Goal: Information Seeking & Learning: Compare options

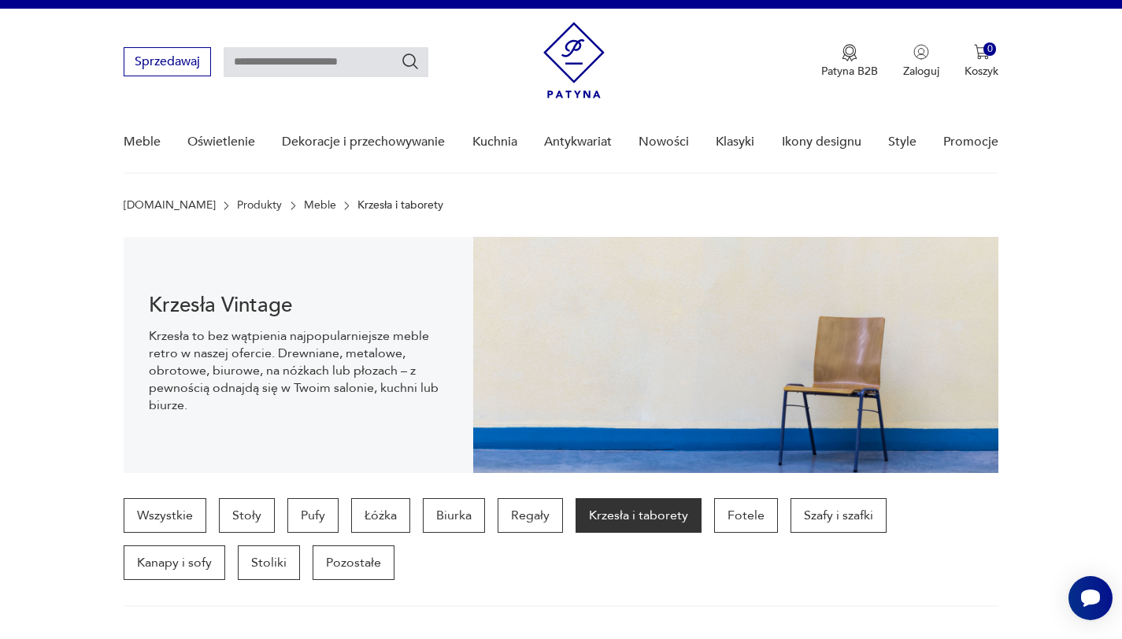
click at [316, 54] on input "text" at bounding box center [326, 62] width 205 height 30
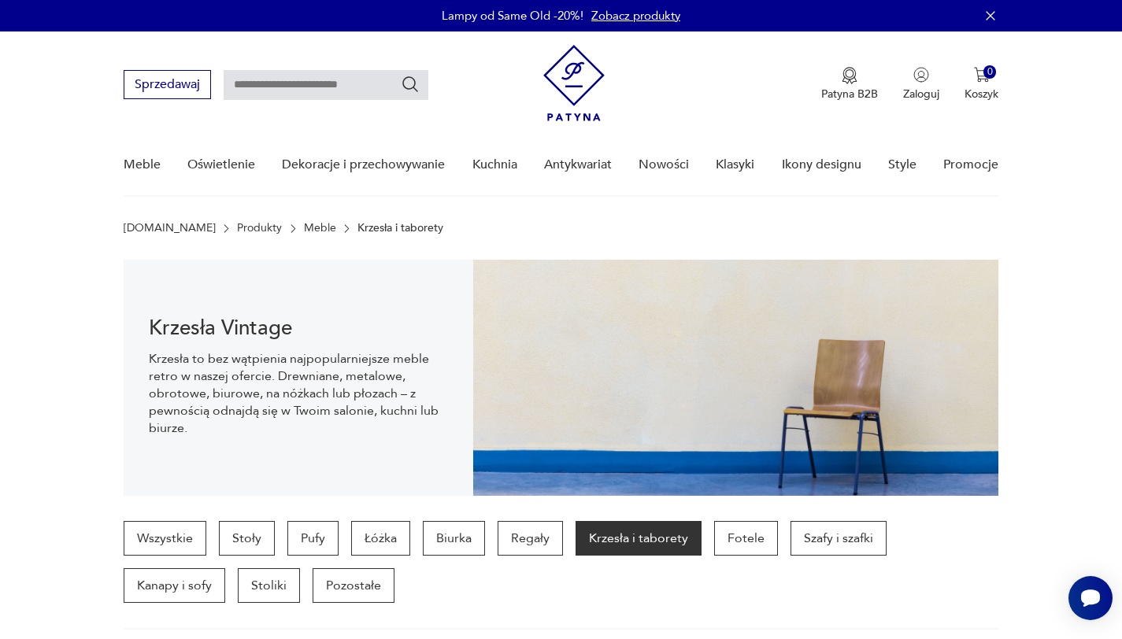
paste input "******"
type input "******"
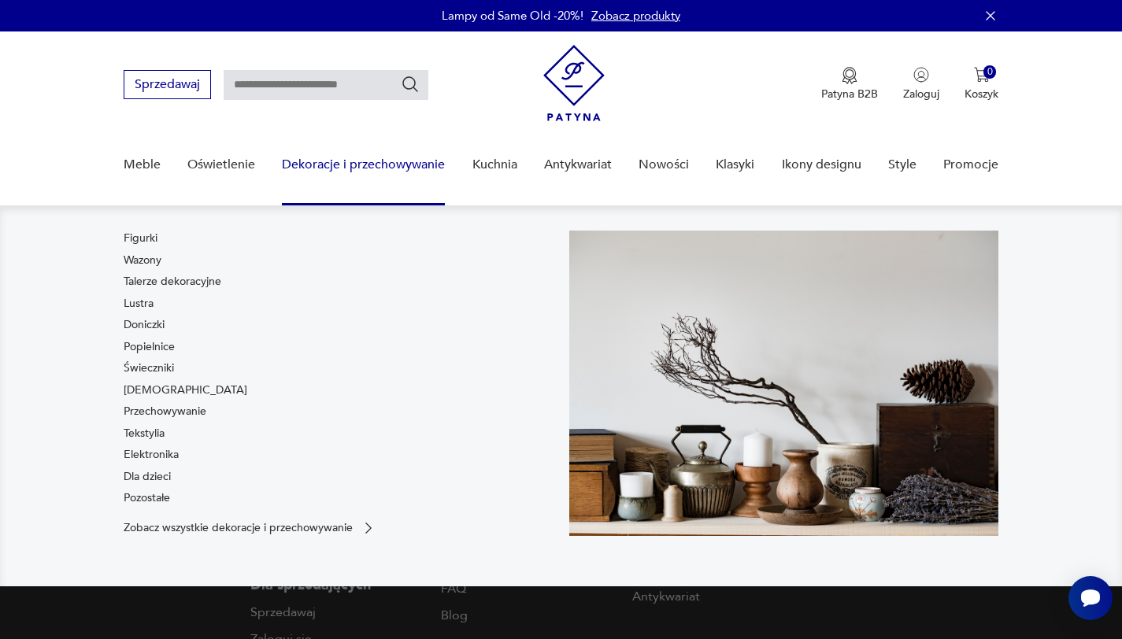
type input "******"
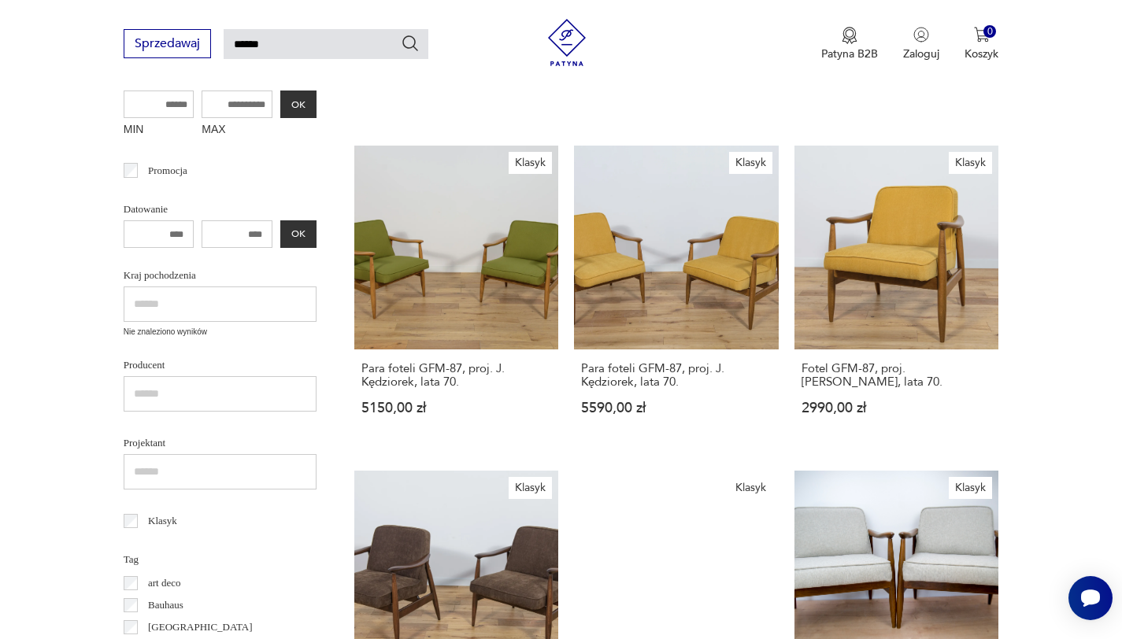
scroll to position [611, 0]
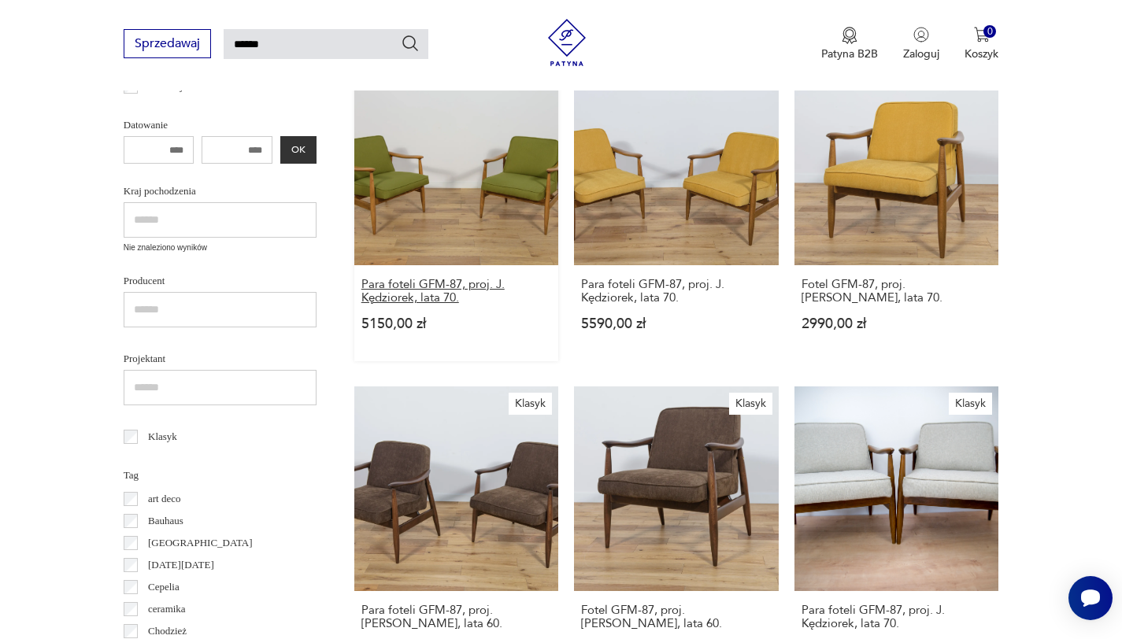
click at [404, 301] on h3 "Para foteli GFM-87, proj. J. Kędziorek, lata 70." at bounding box center [456, 291] width 190 height 27
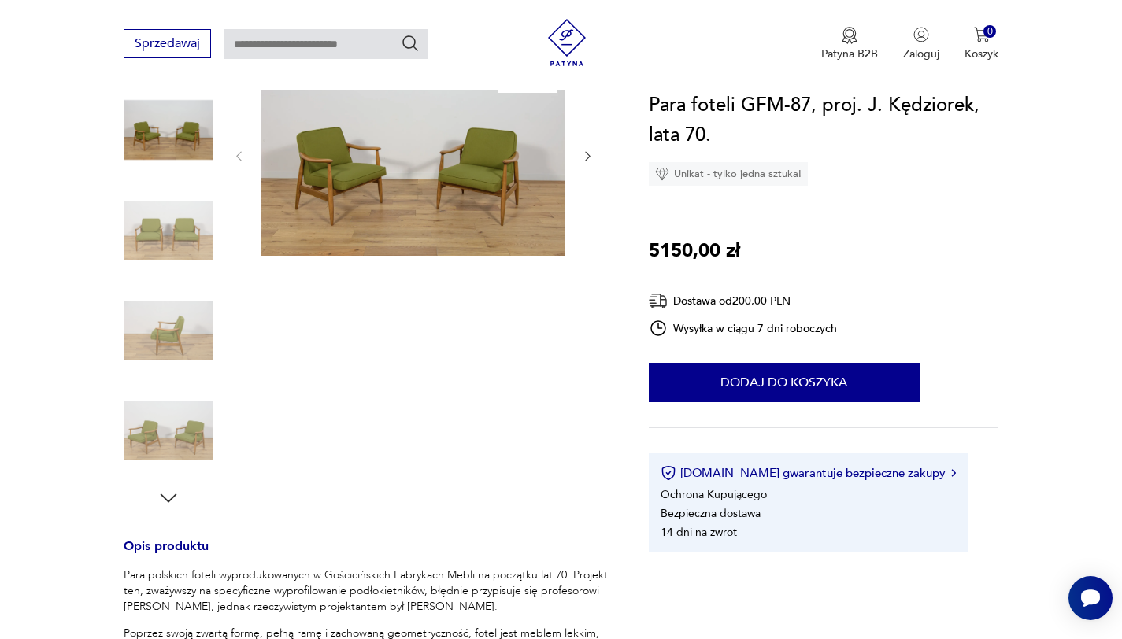
scroll to position [677, 0]
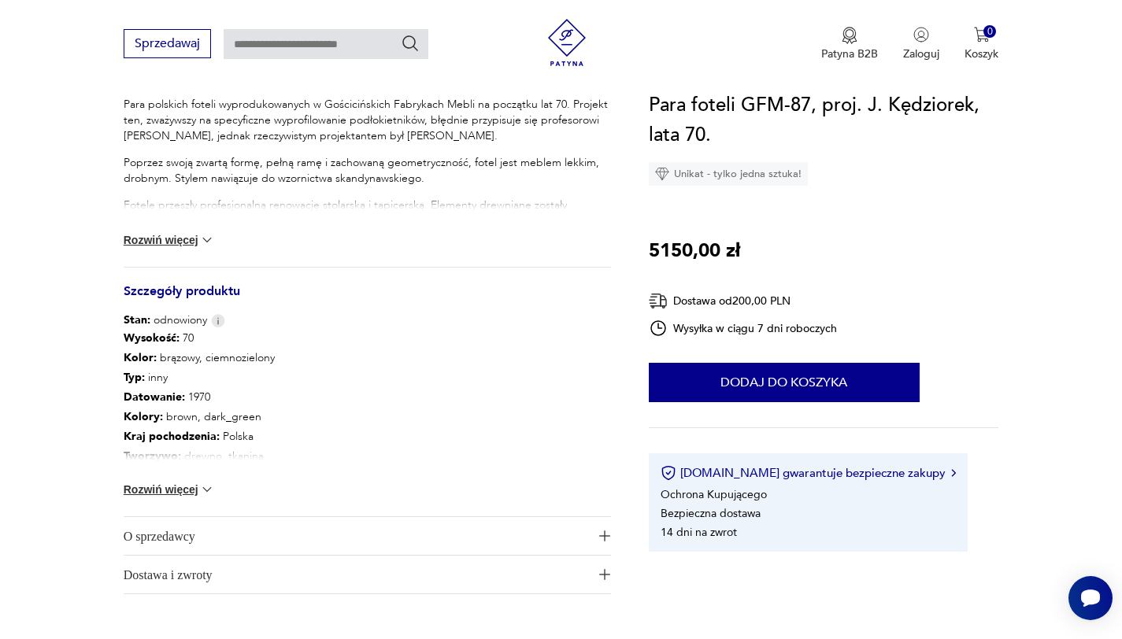
click at [190, 238] on button "Rozwiń więcej" at bounding box center [169, 240] width 91 height 16
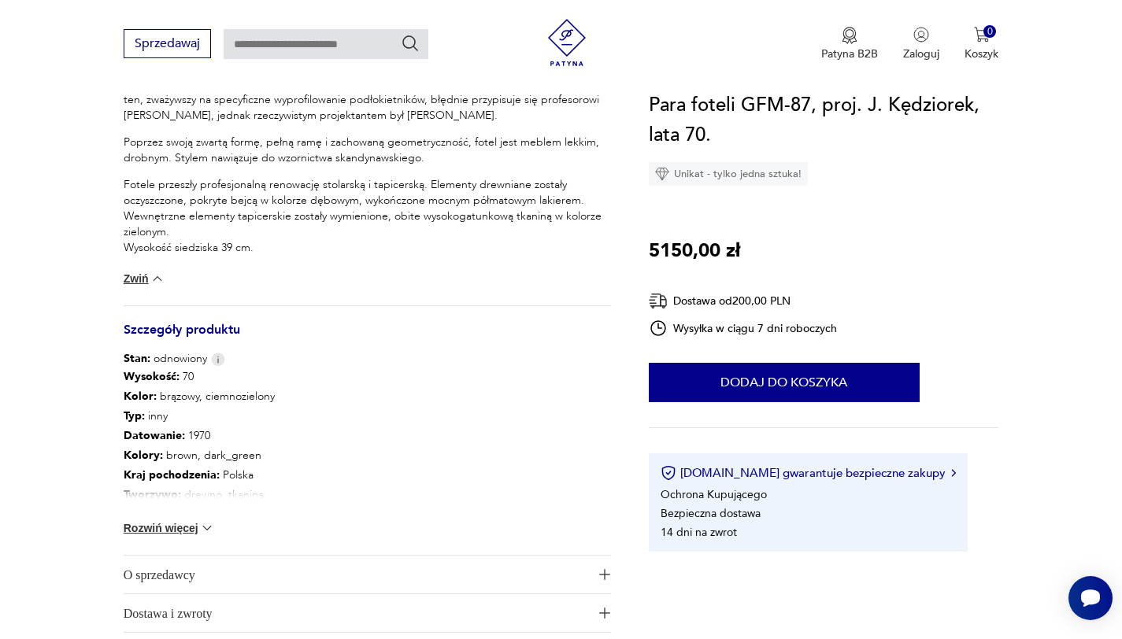
scroll to position [824, 0]
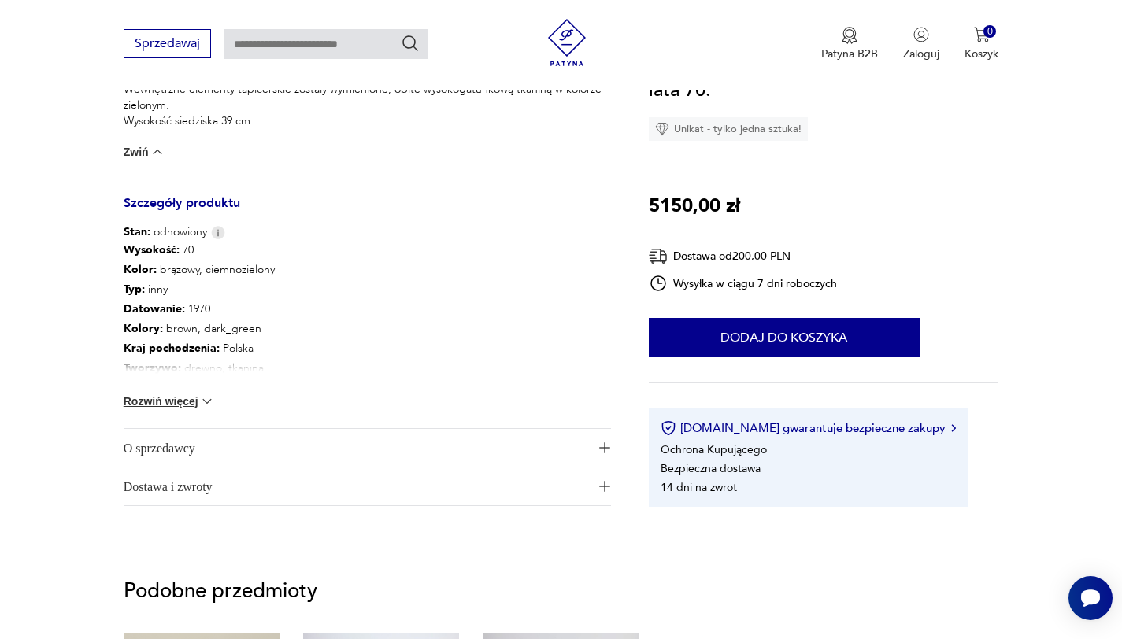
click at [182, 403] on button "Rozwiń więcej" at bounding box center [169, 402] width 91 height 16
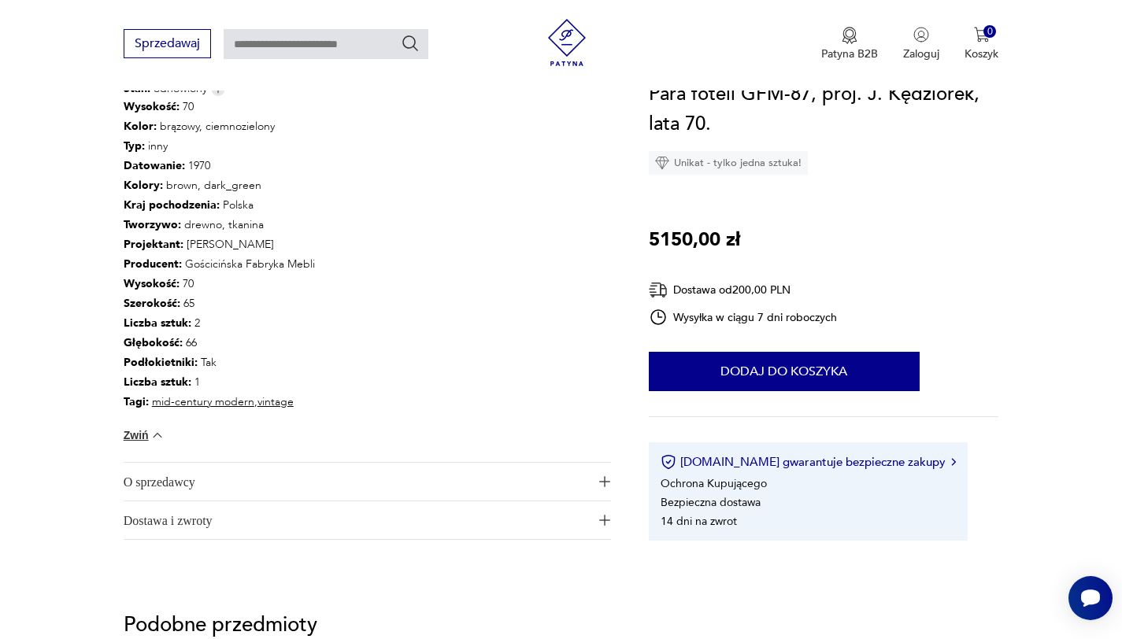
scroll to position [1011, 0]
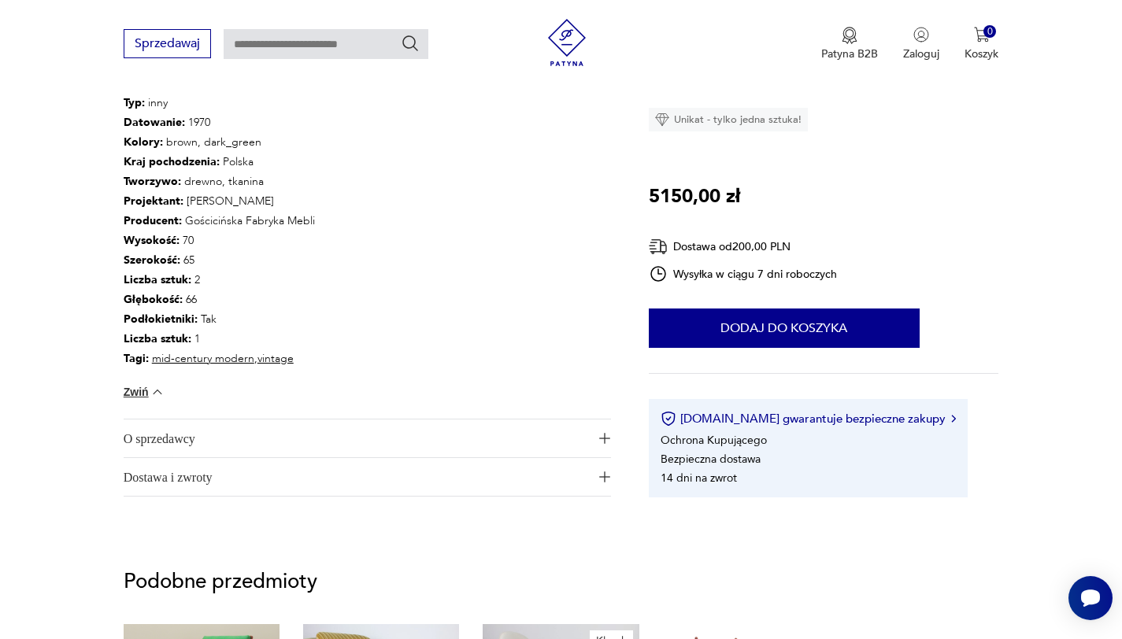
click at [192, 440] on span "O sprzedawcy" at bounding box center [356, 439] width 465 height 38
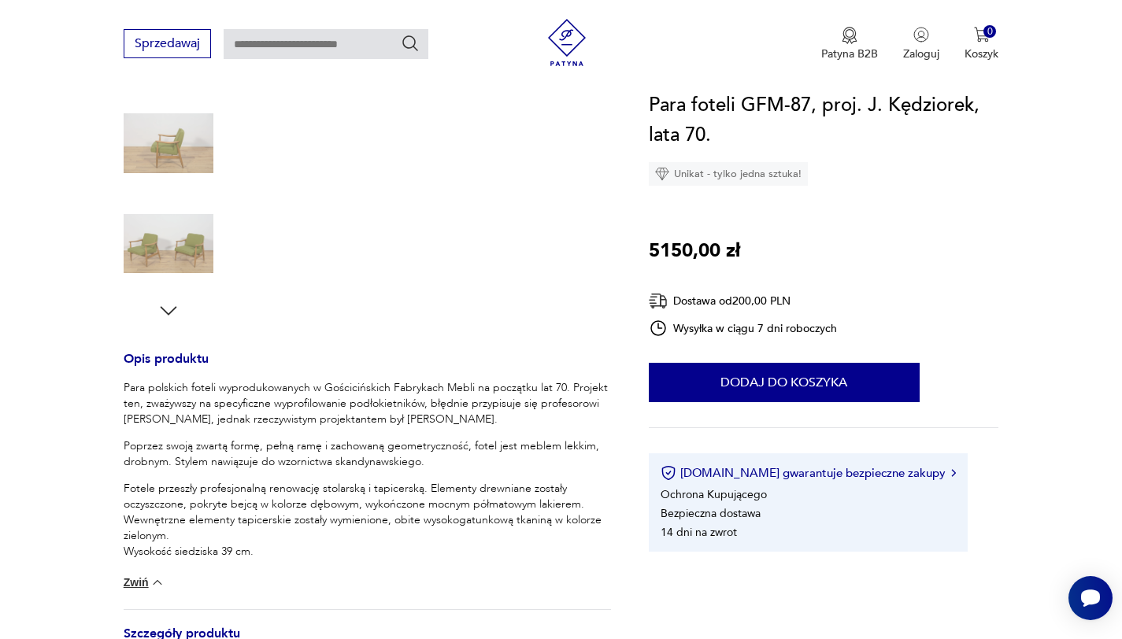
scroll to position [339, 0]
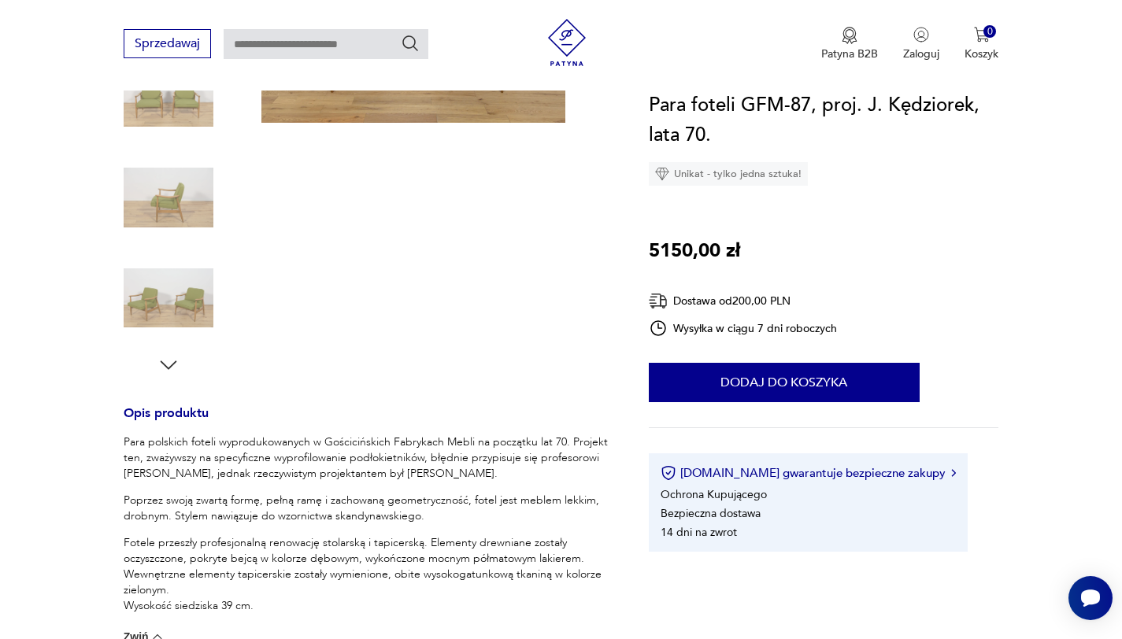
type input "******"
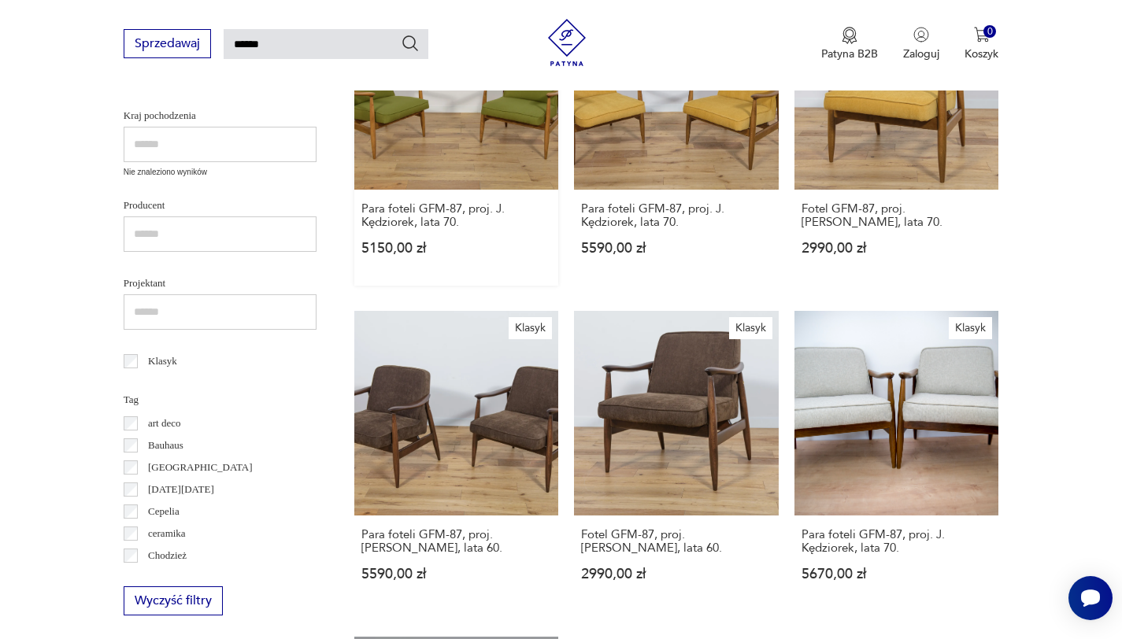
scroll to position [634, 0]
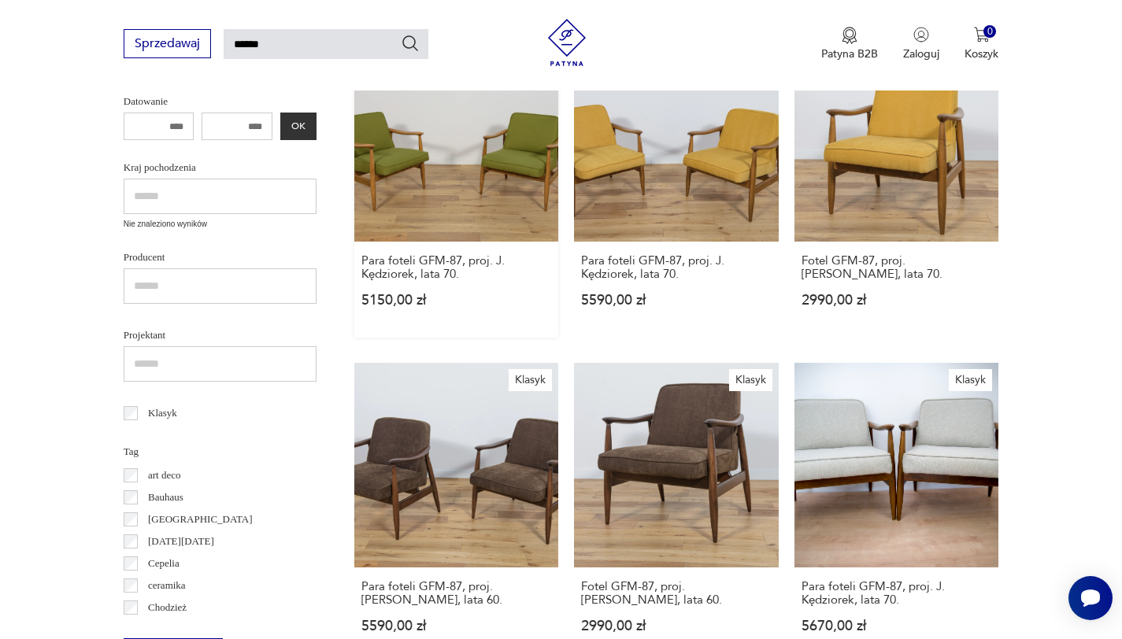
click at [437, 195] on link "Klasyk Para foteli GFM-87, proj. J. Kędziorek, lata 70. 5150,00 zł" at bounding box center [456, 188] width 205 height 301
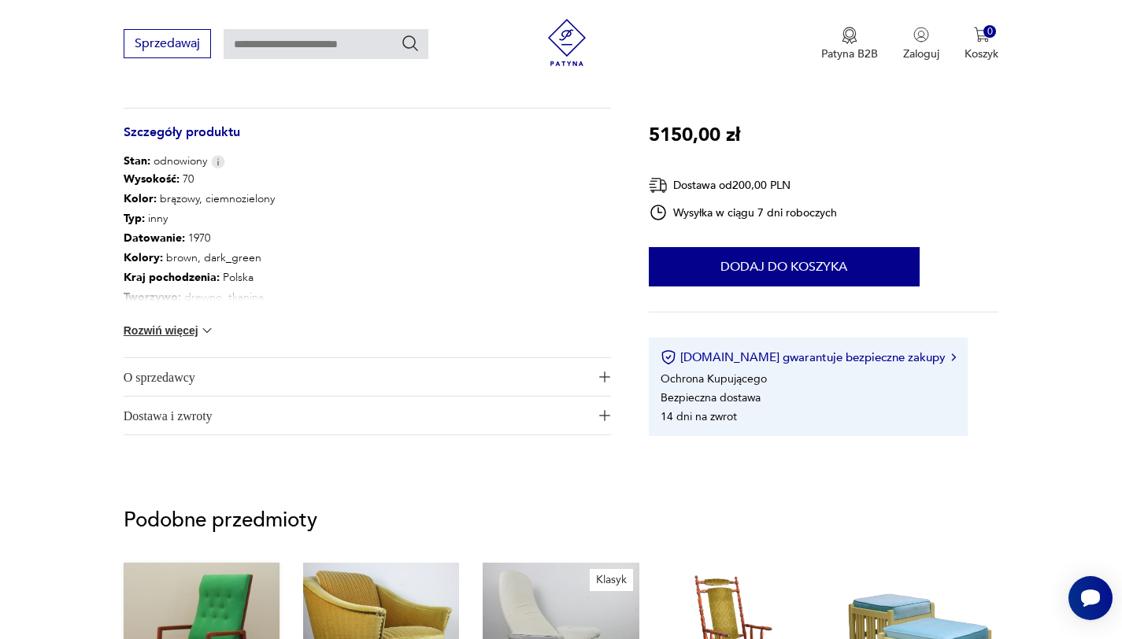
scroll to position [1023, 0]
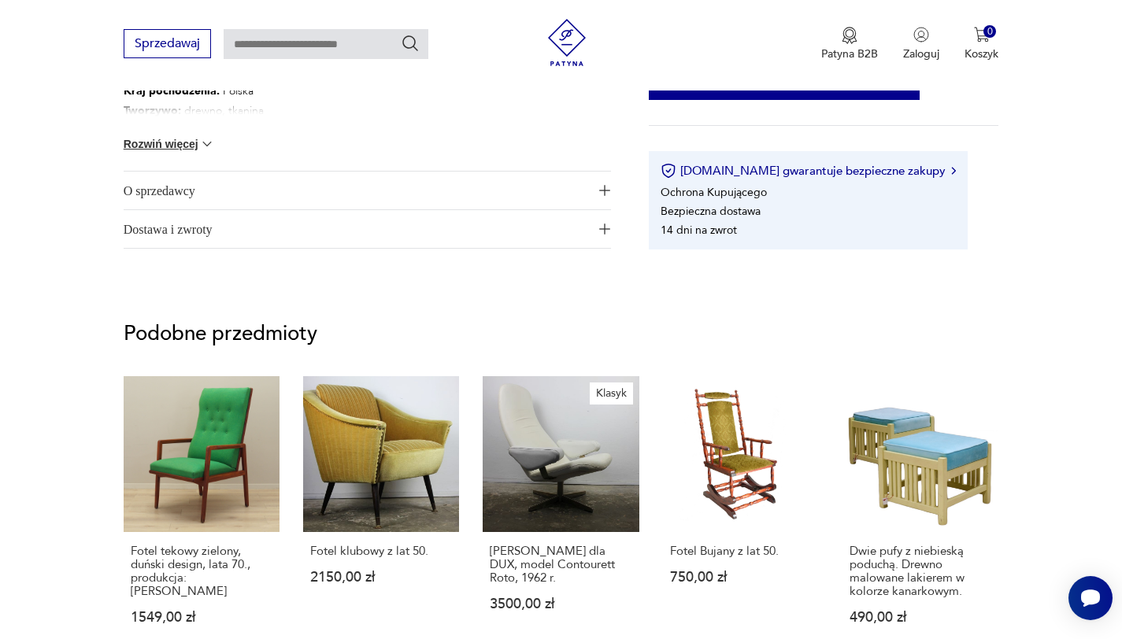
click at [194, 189] on span "O sprzedawcy" at bounding box center [356, 191] width 465 height 38
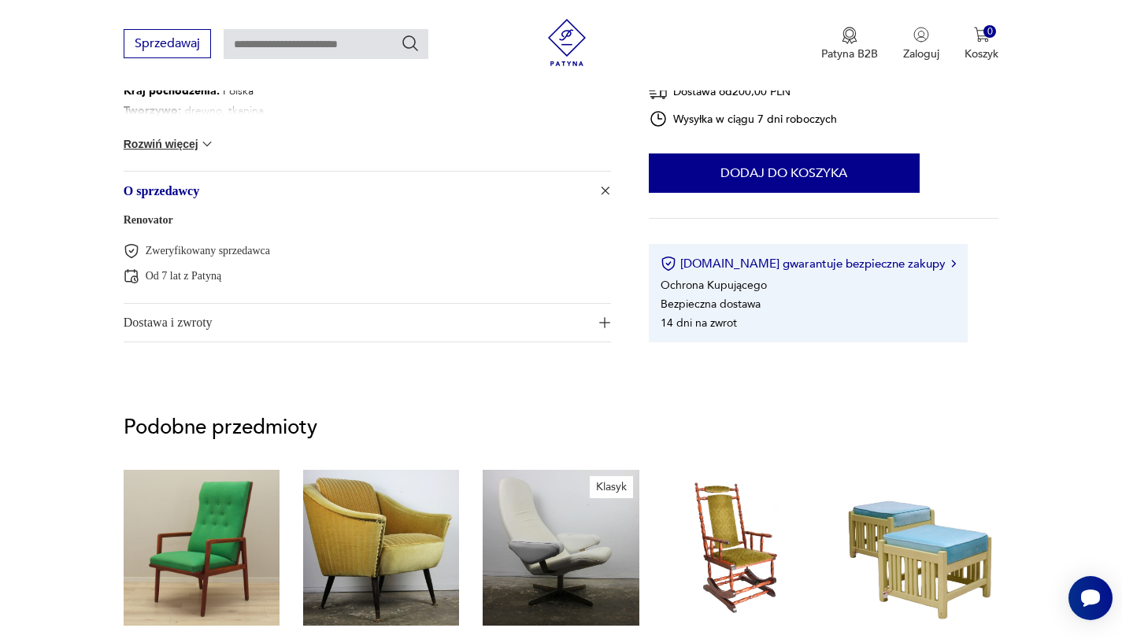
click at [156, 220] on link "Renovator" at bounding box center [149, 220] width 50 height 12
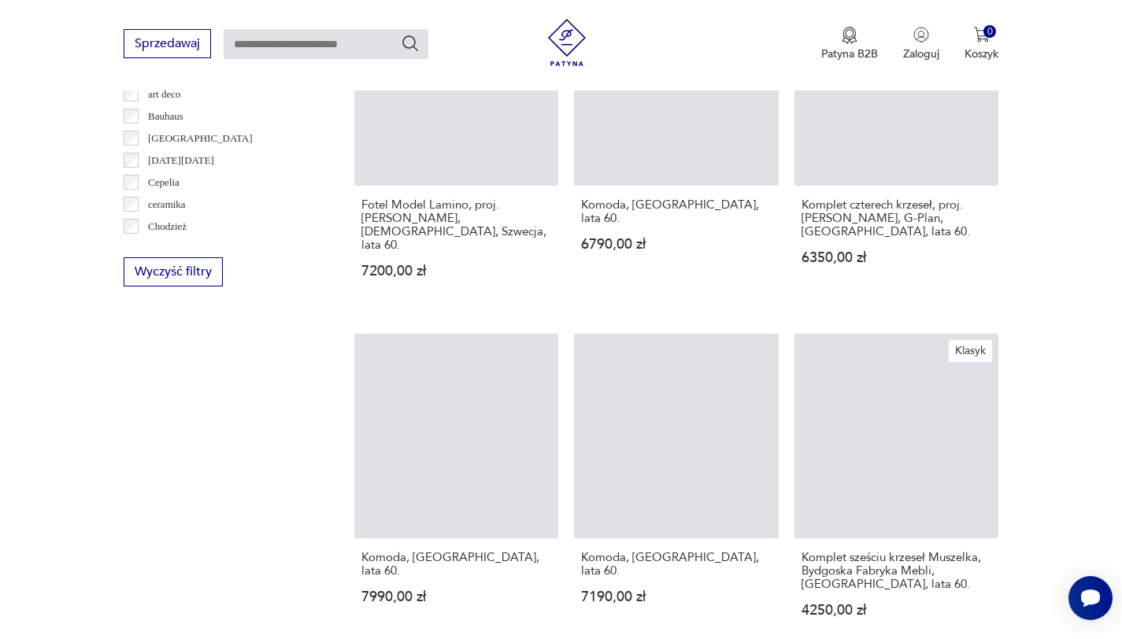
scroll to position [324, 0]
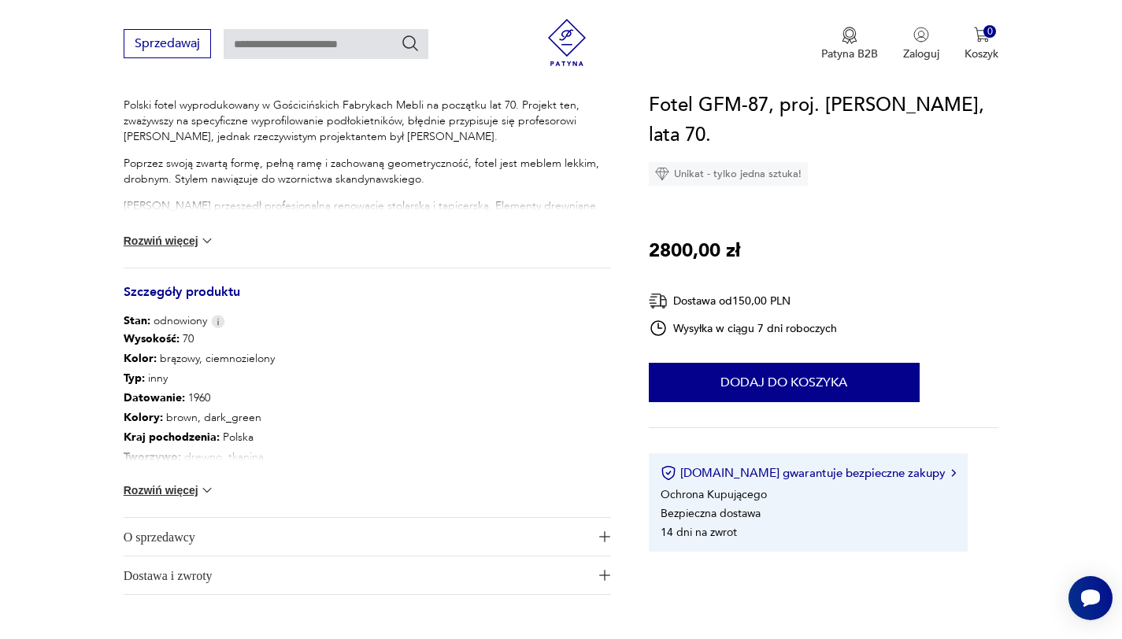
scroll to position [700, 0]
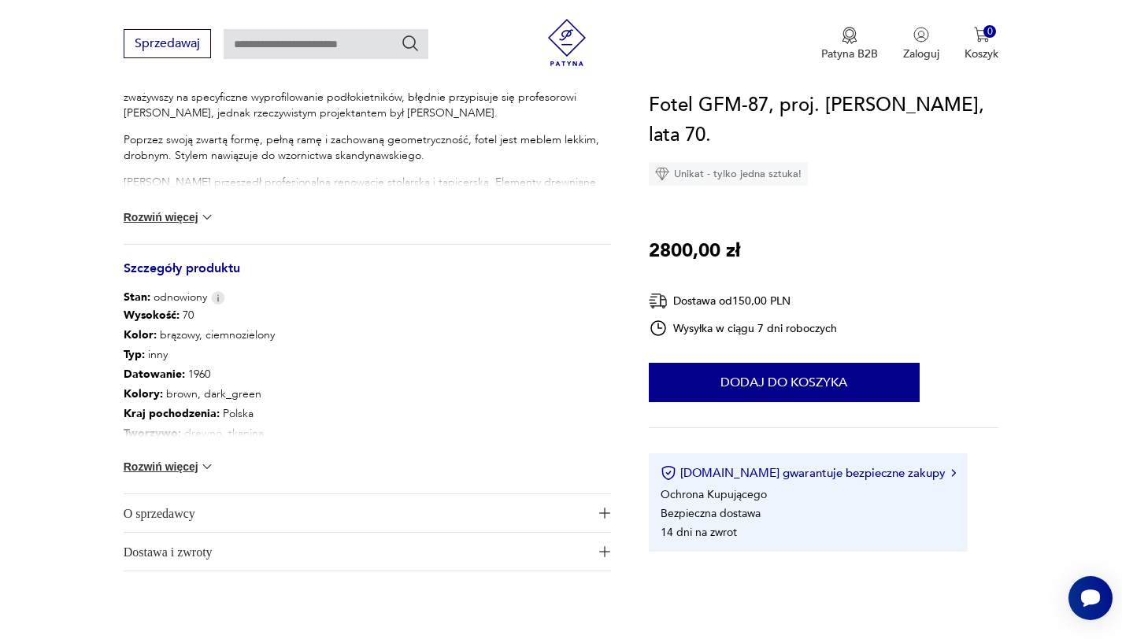
click at [160, 215] on button "Rozwiń więcej" at bounding box center [169, 217] width 91 height 16
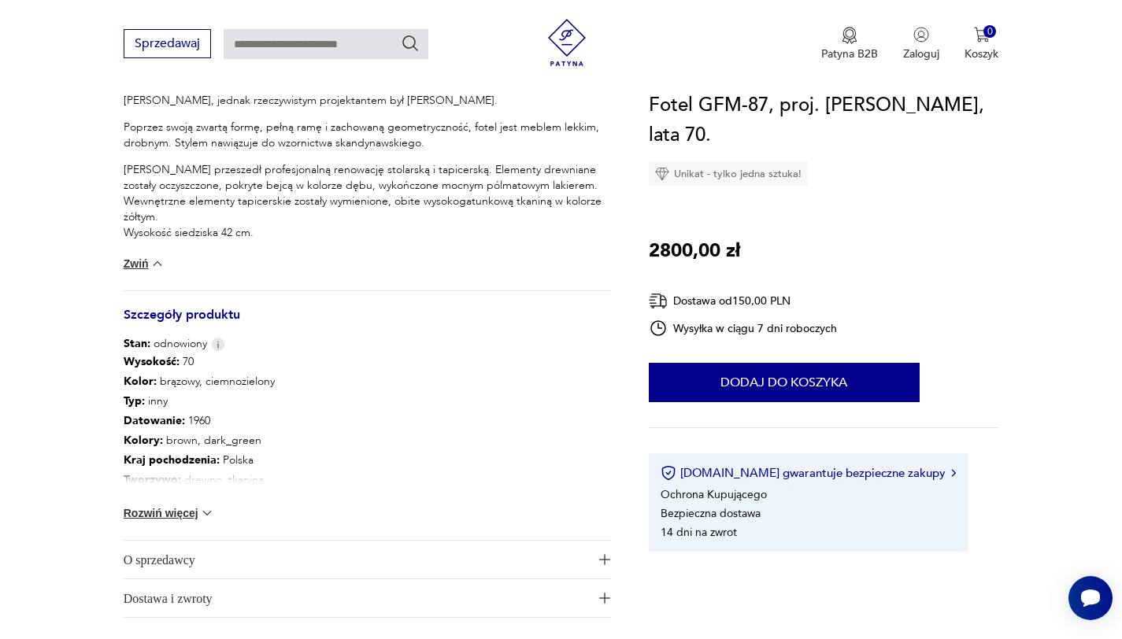
scroll to position [717, 0]
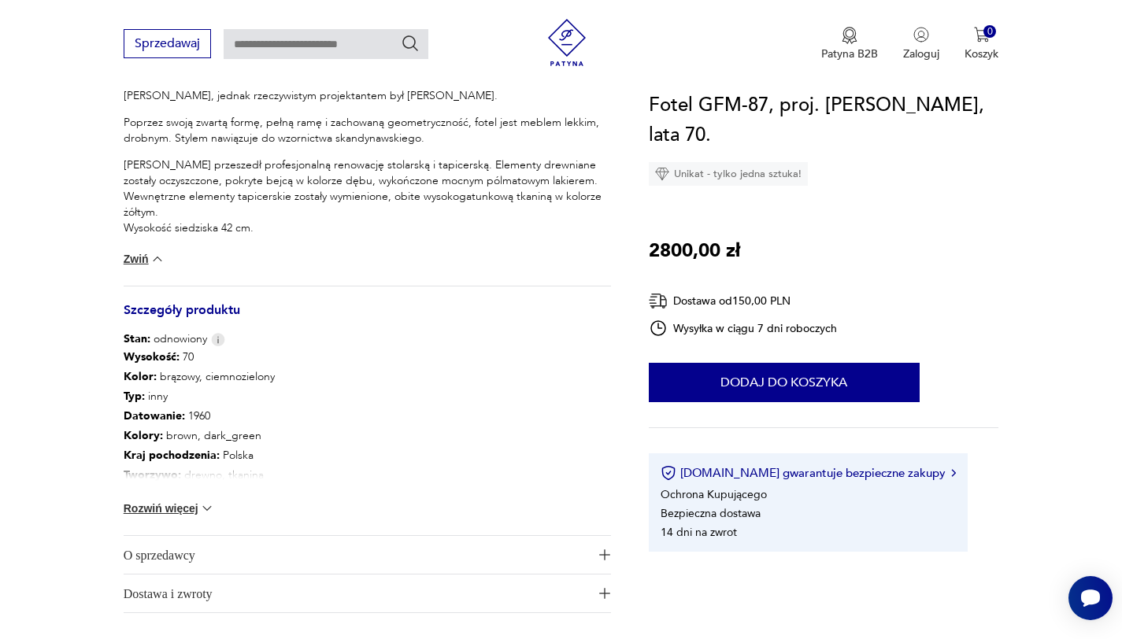
click at [146, 501] on button "Rozwiń więcej" at bounding box center [169, 509] width 91 height 16
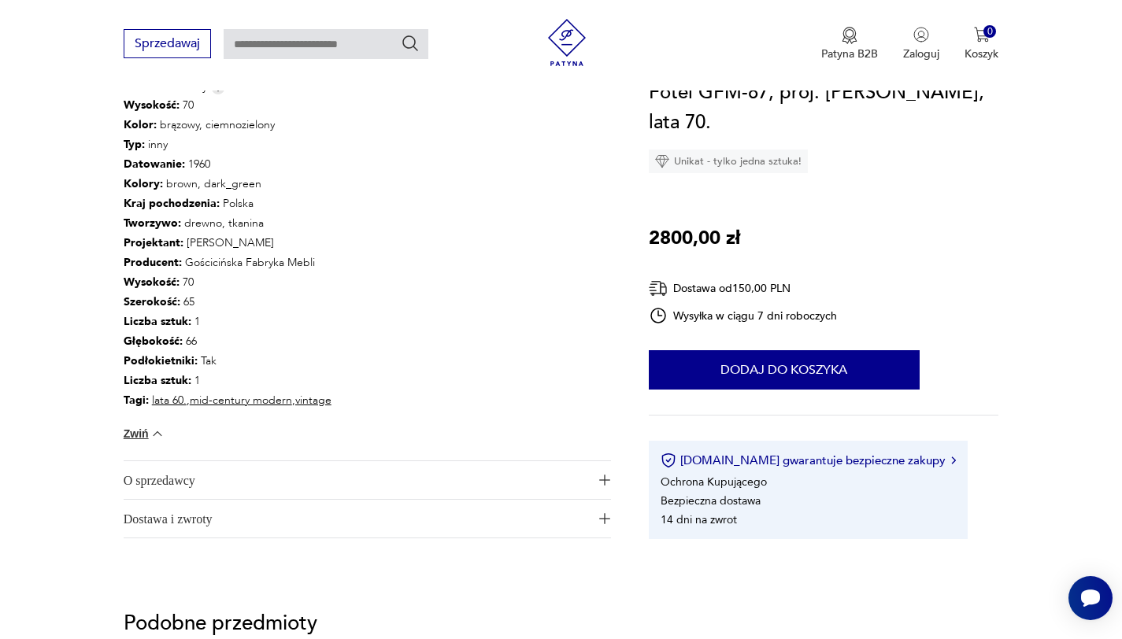
scroll to position [970, 0]
click at [277, 469] on span "O sprzedawcy" at bounding box center [356, 479] width 465 height 38
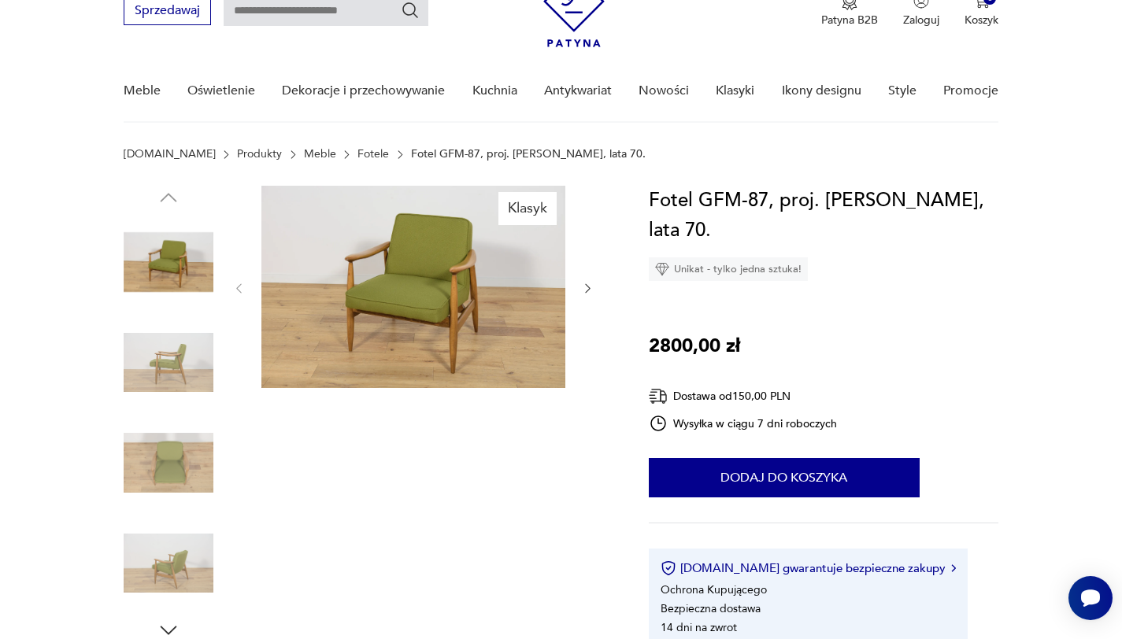
scroll to position [0, 0]
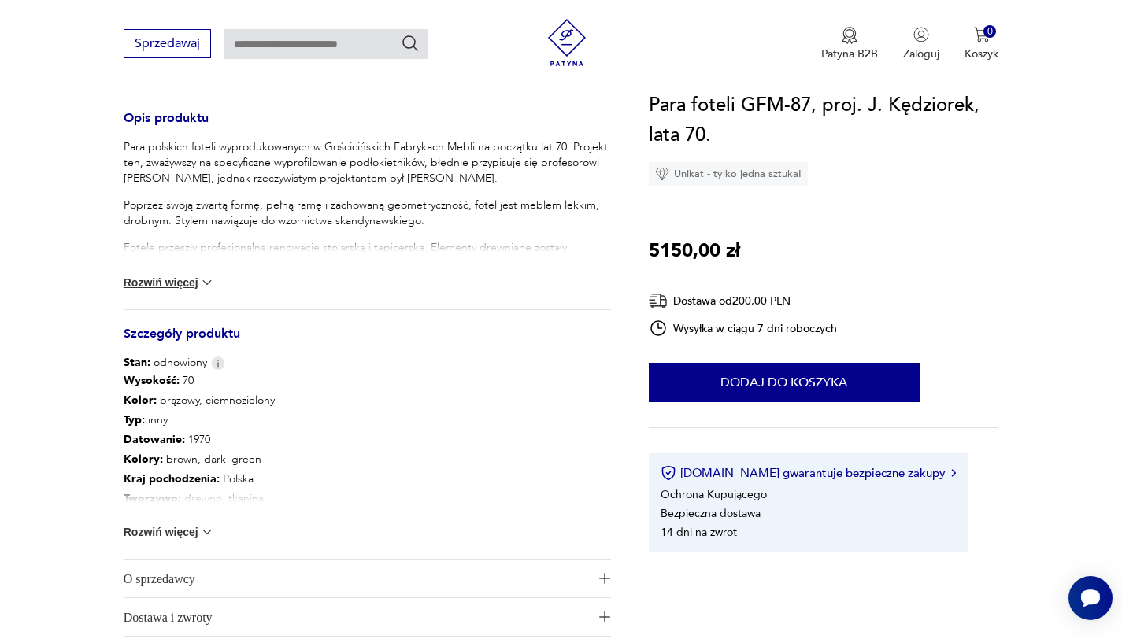
scroll to position [661, 0]
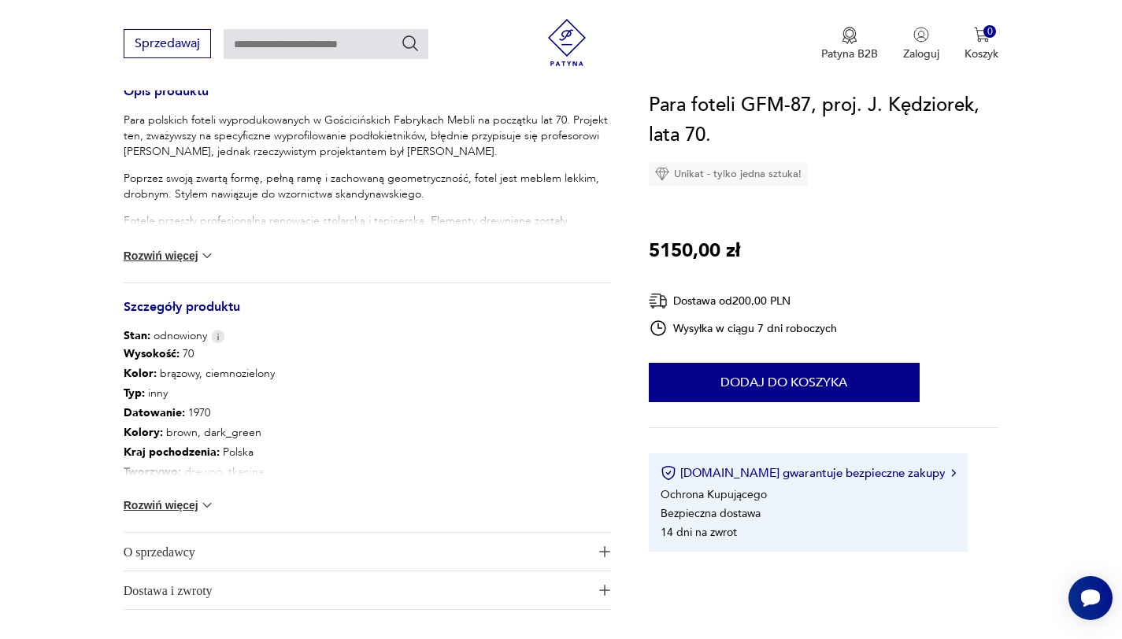
click at [180, 507] on button "Rozwiń więcej" at bounding box center [169, 505] width 91 height 16
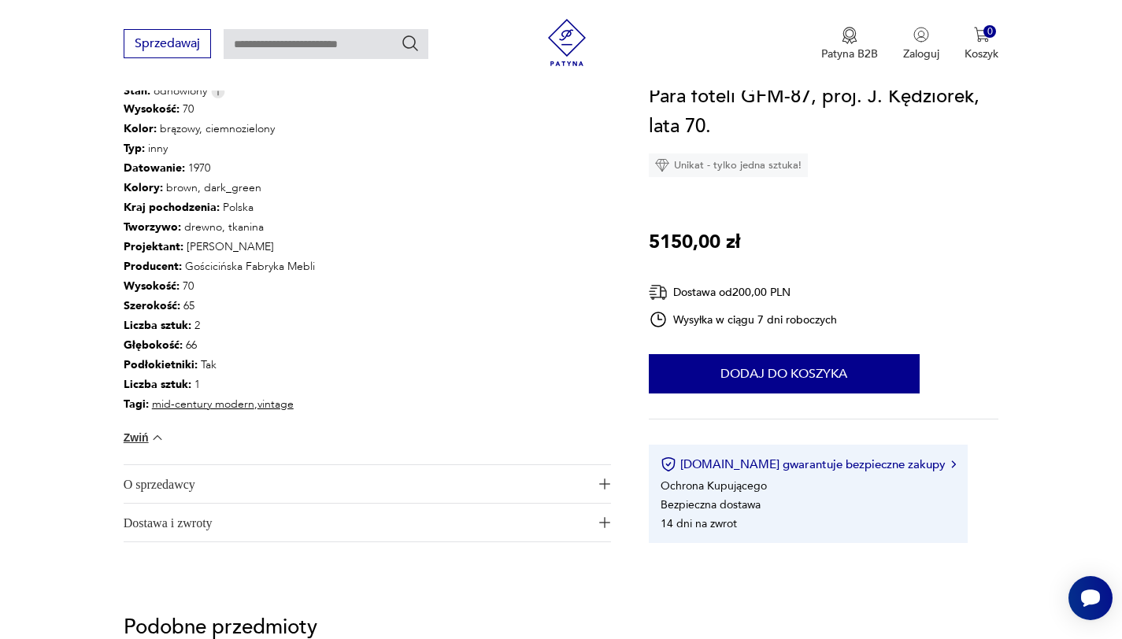
scroll to position [907, 0]
click at [293, 472] on span "O sprzedawcy" at bounding box center [356, 483] width 465 height 38
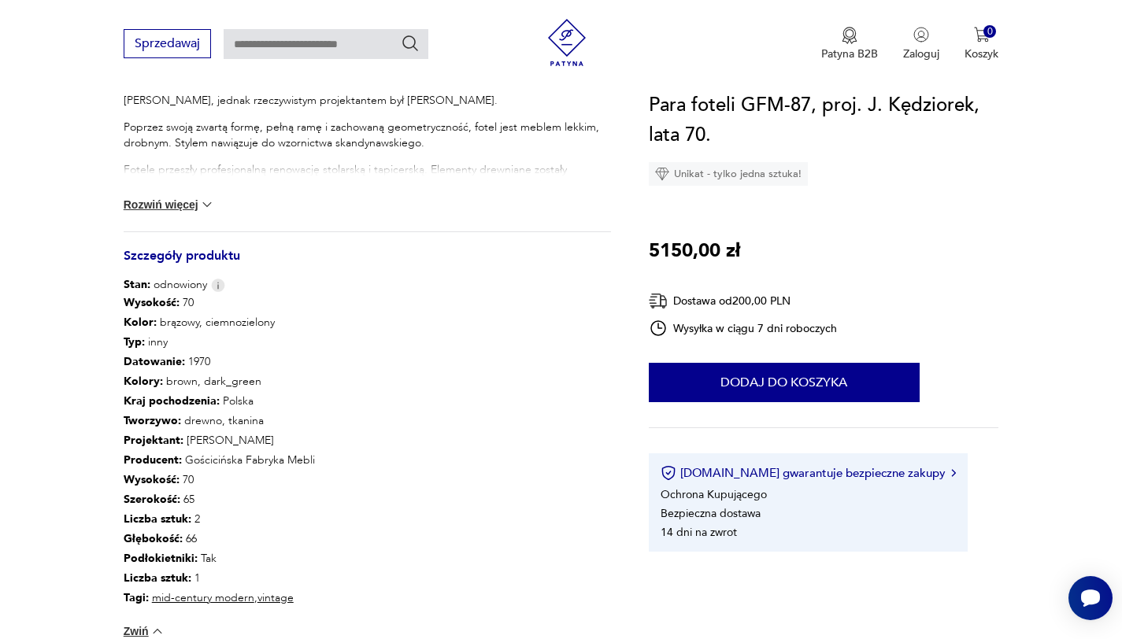
scroll to position [627, 0]
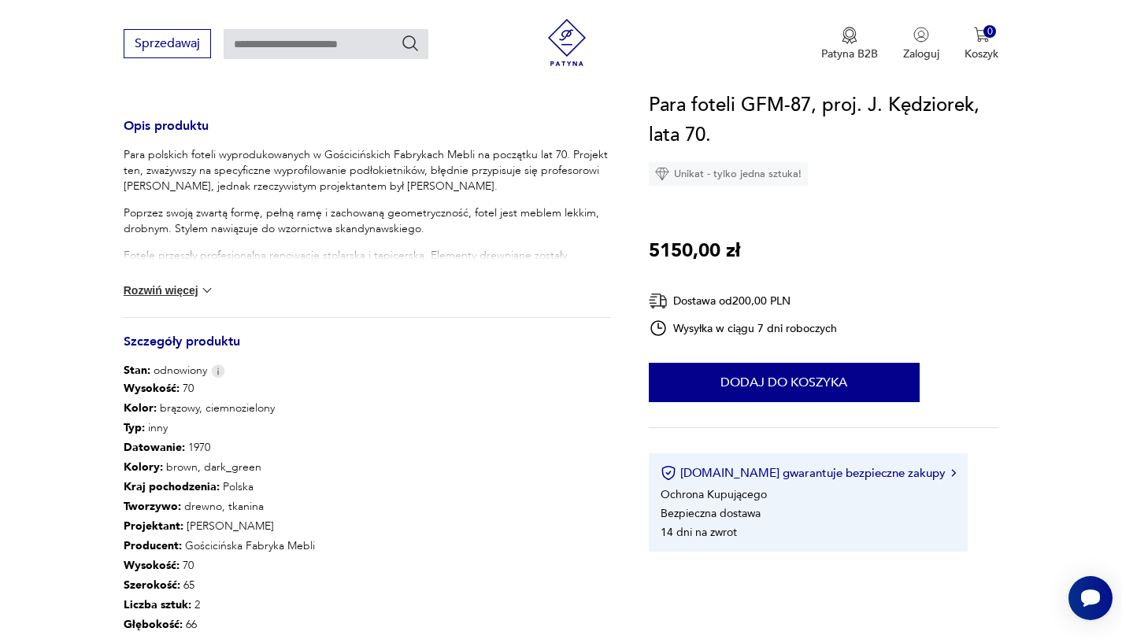
click at [155, 290] on button "Rozwiń więcej" at bounding box center [169, 291] width 91 height 16
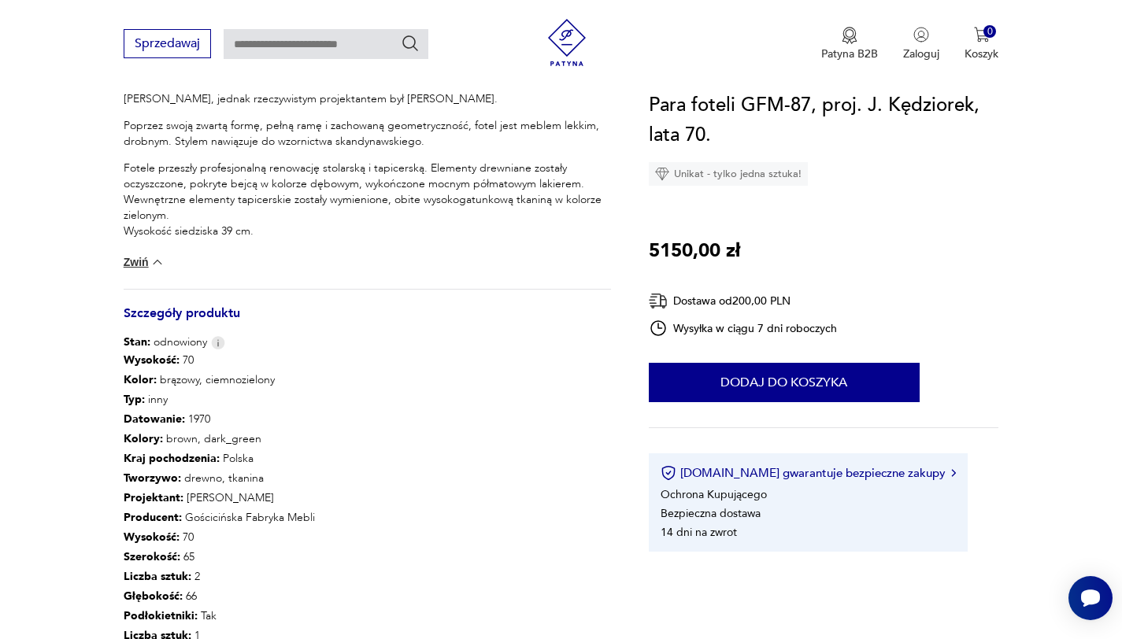
scroll to position [1452, 0]
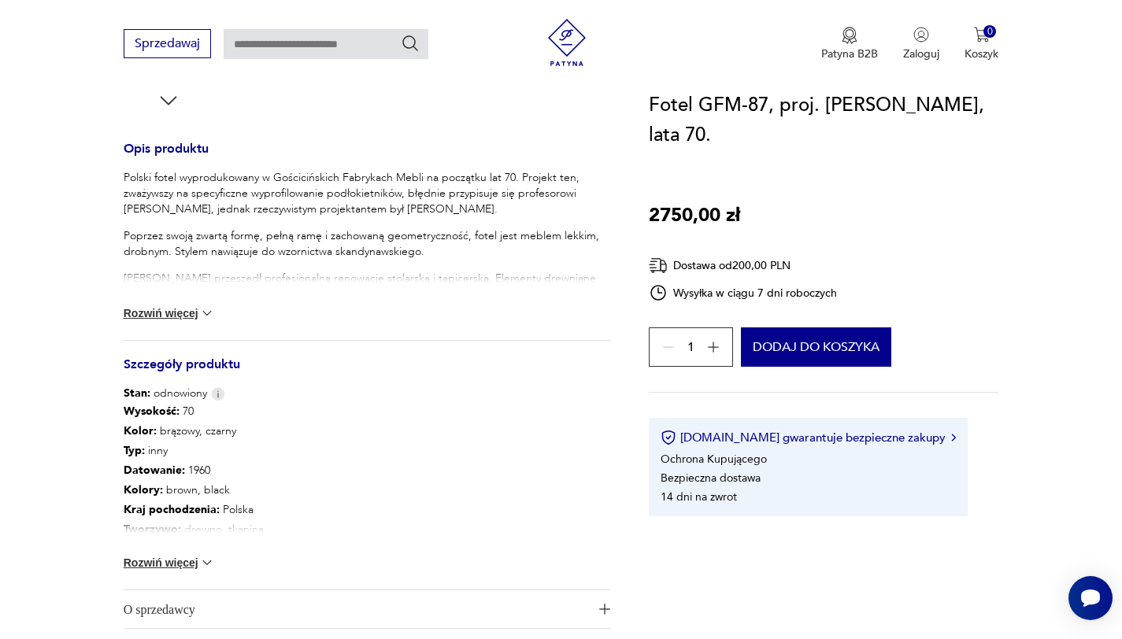
click at [156, 310] on button "Rozwiń więcej" at bounding box center [169, 313] width 91 height 16
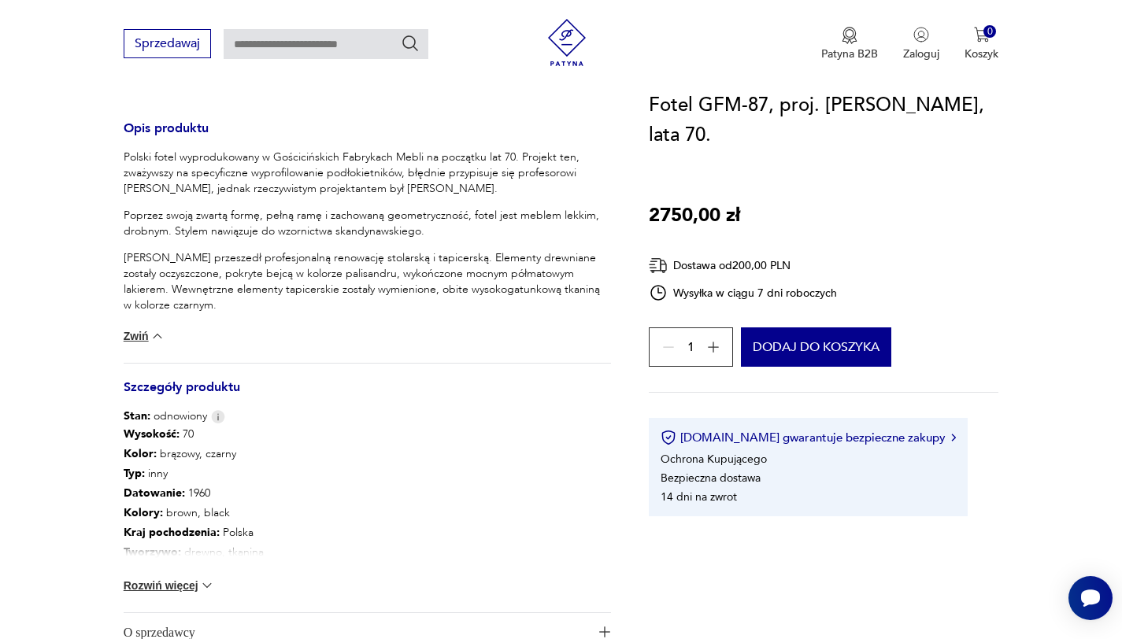
scroll to position [631, 0]
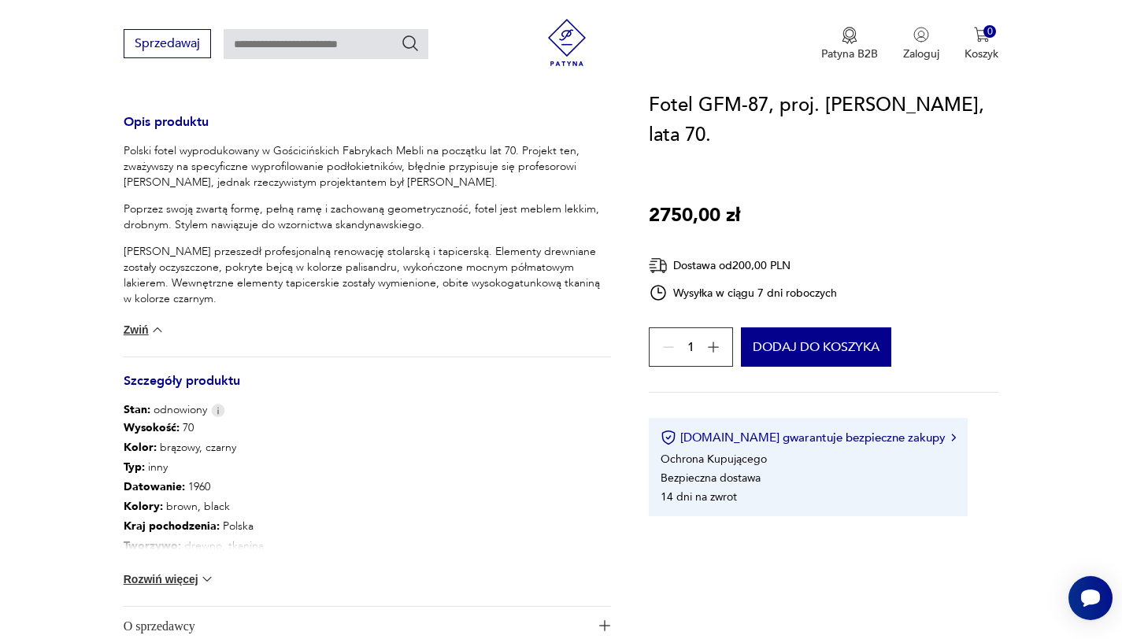
click at [191, 586] on button "Rozwiń więcej" at bounding box center [169, 579] width 91 height 16
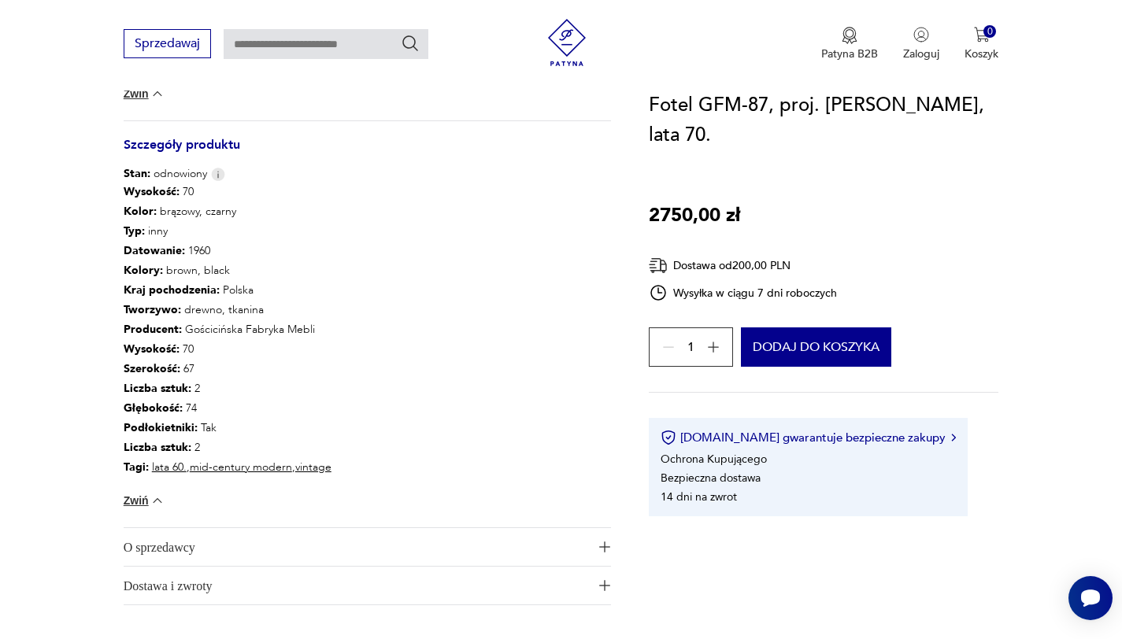
scroll to position [0, 0]
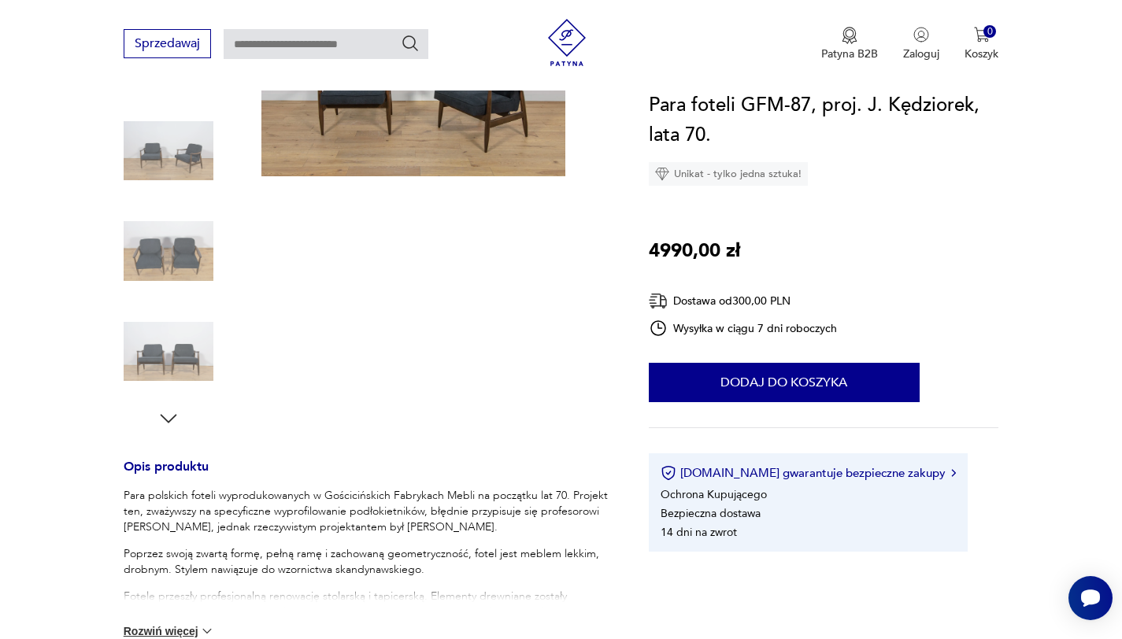
scroll to position [556, 0]
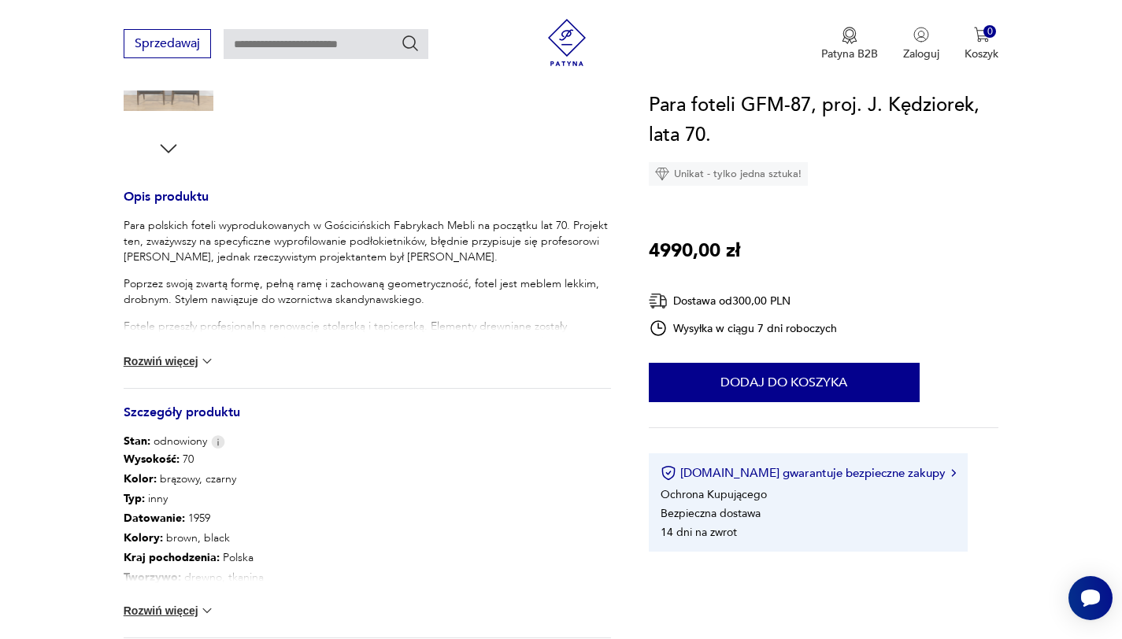
click at [164, 362] on button "Rozwiń więcej" at bounding box center [169, 361] width 91 height 16
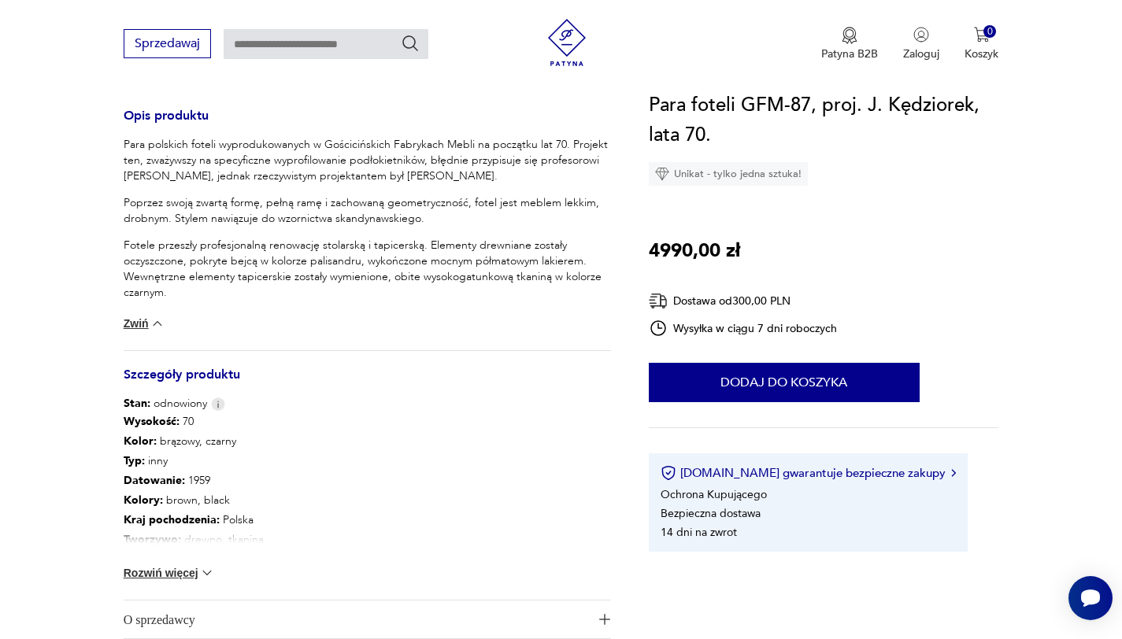
scroll to position [638, 0]
click at [156, 564] on button "Rozwiń więcej" at bounding box center [169, 572] width 91 height 16
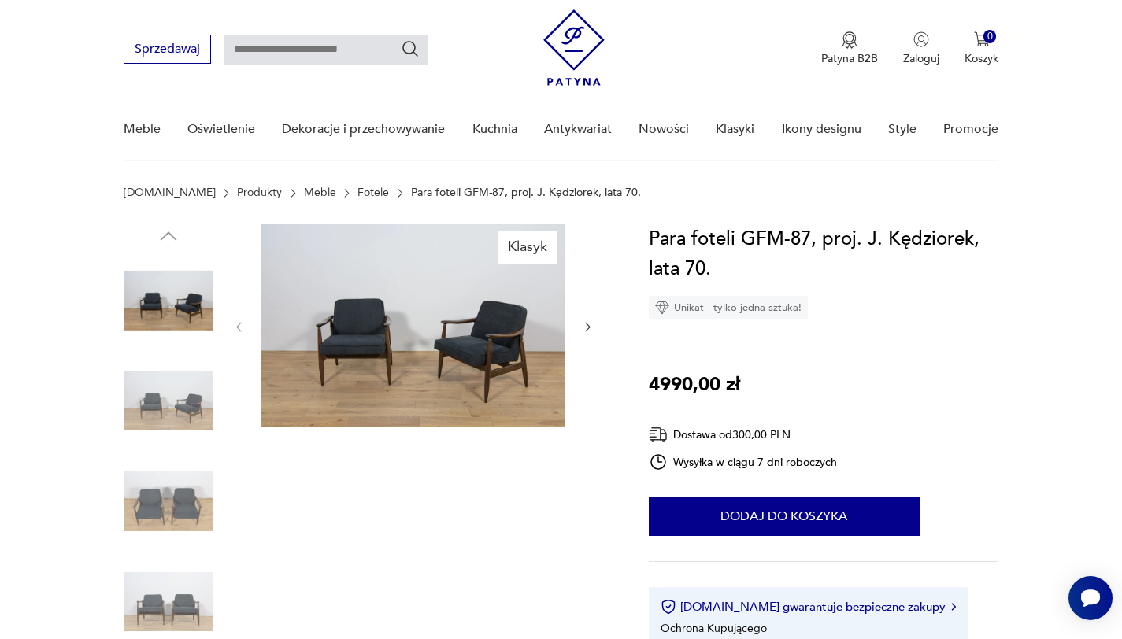
scroll to position [33, 0]
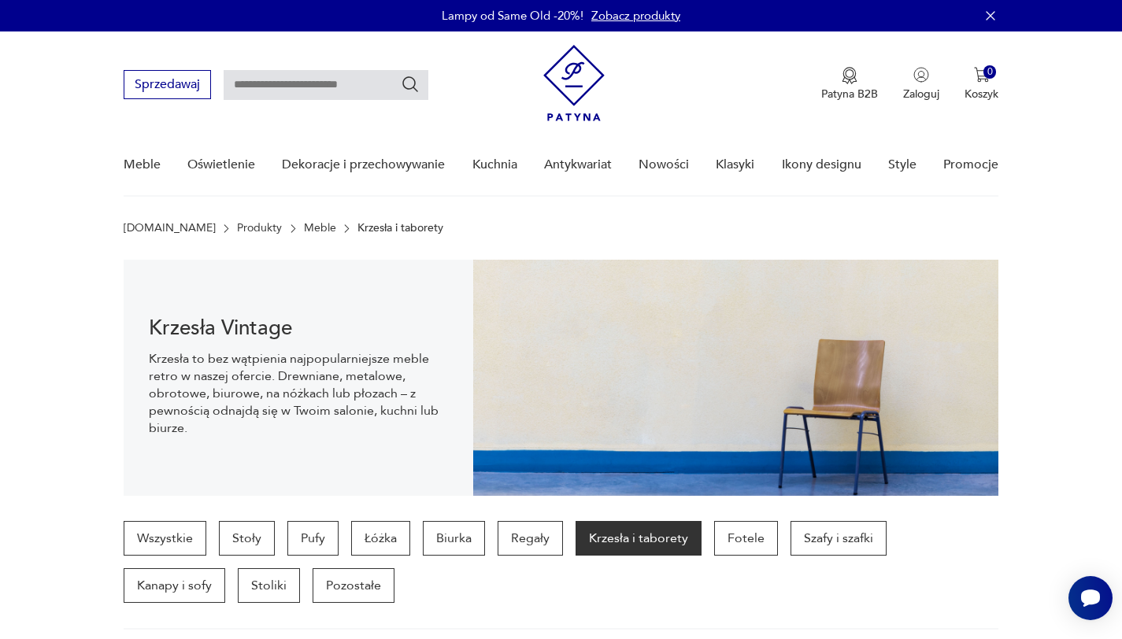
click at [290, 76] on input "text" at bounding box center [326, 85] width 205 height 30
paste input "**********"
click at [235, 84] on input "**********" at bounding box center [326, 85] width 205 height 30
type input "**********"
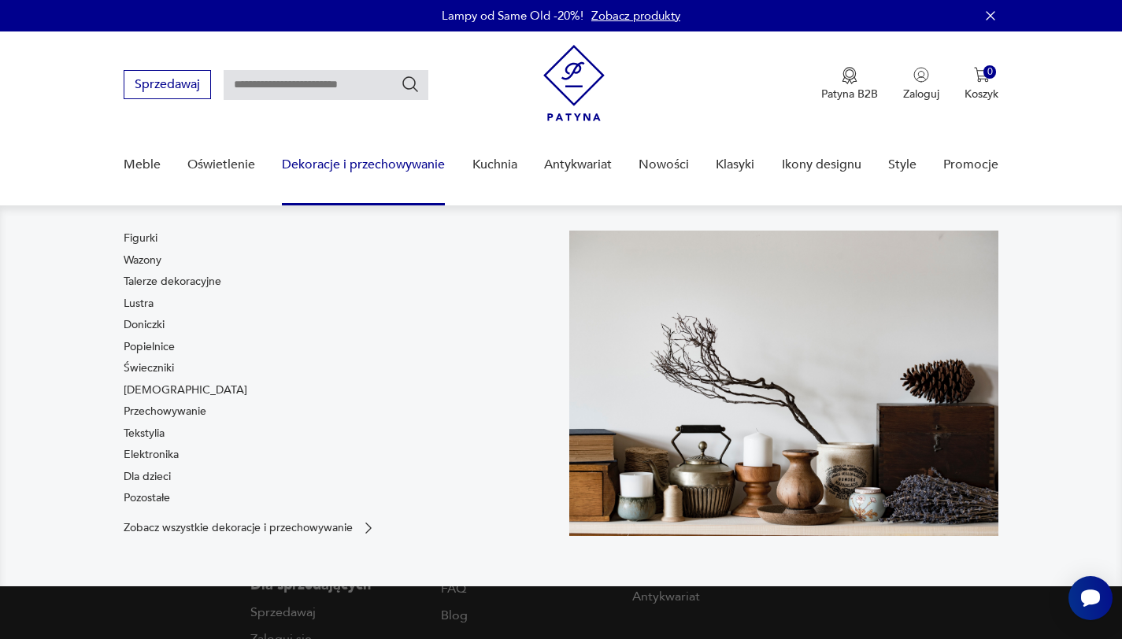
type input "**********"
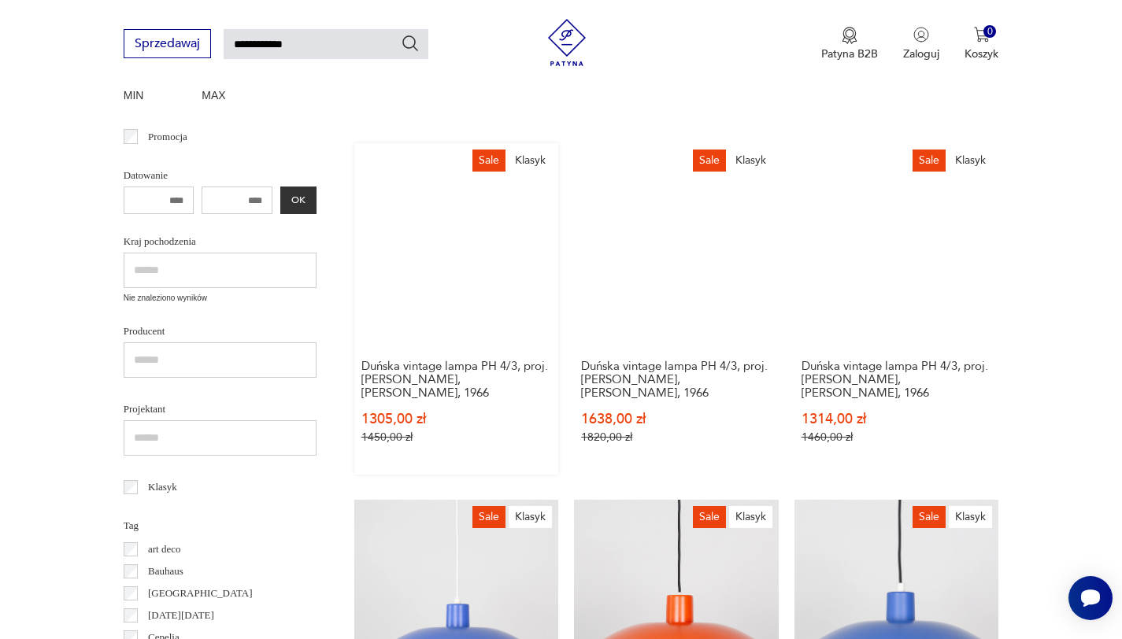
scroll to position [566, 0]
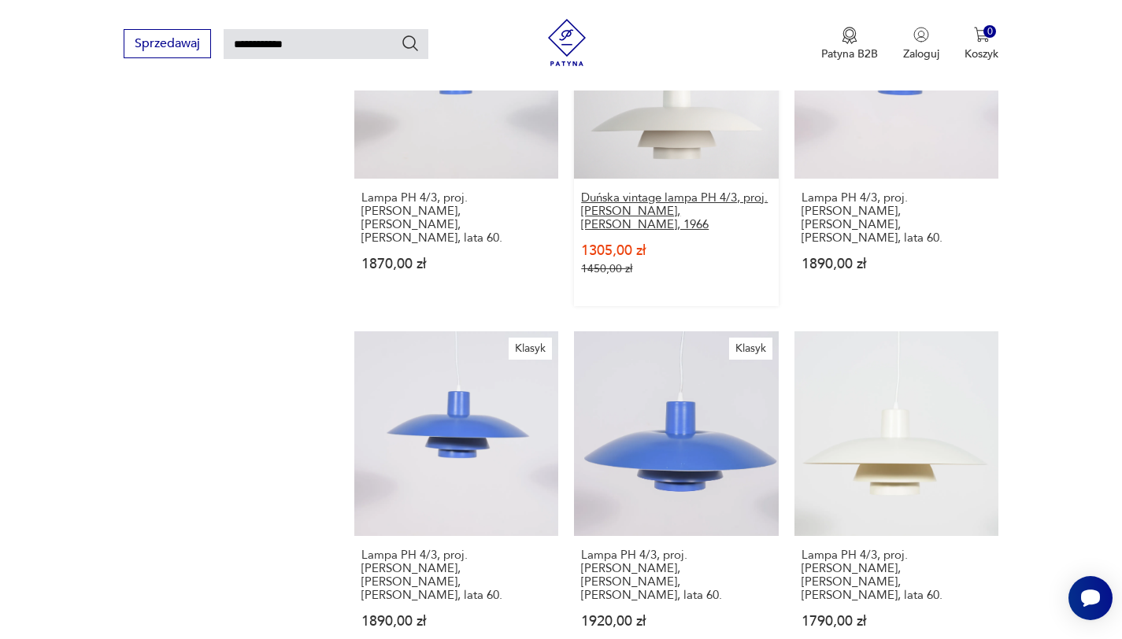
click at [697, 213] on h3 "Duńska vintage lampa PH 4/3, proj. Poul Henningsen, Louis Poulsen, 1966" at bounding box center [676, 211] width 190 height 40
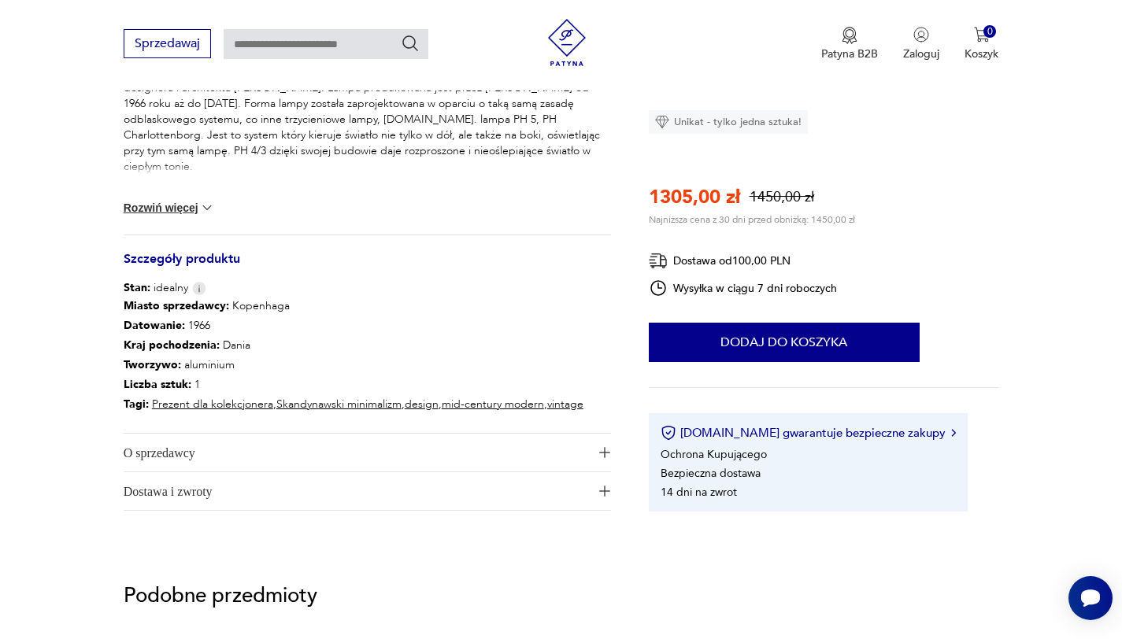
scroll to position [761, 0]
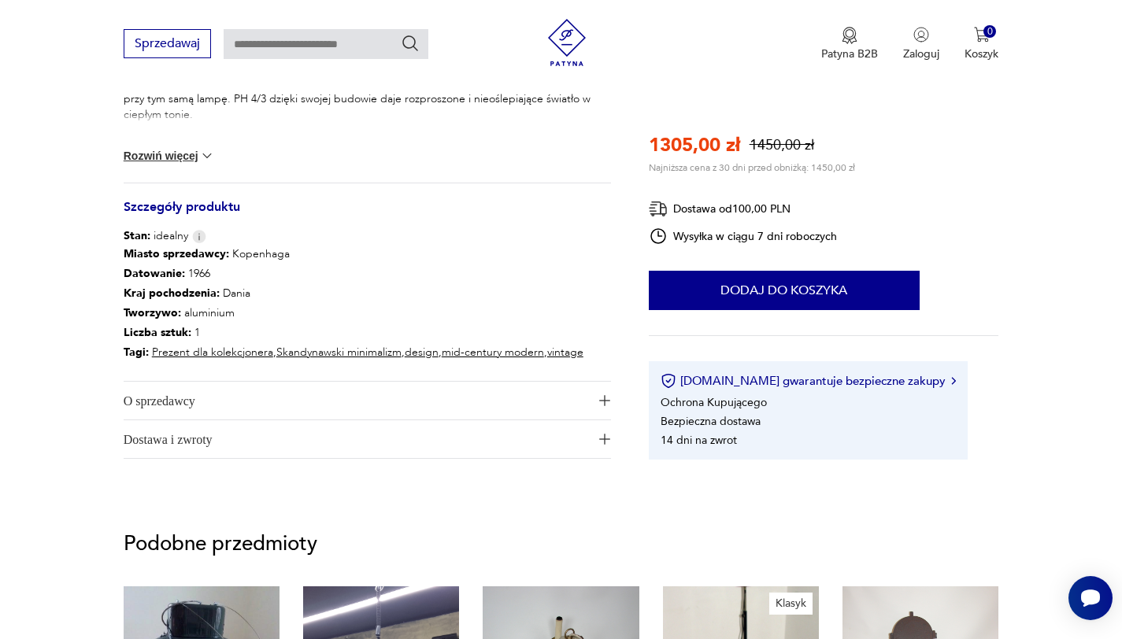
click at [353, 398] on span "O sprzedawcy" at bounding box center [356, 401] width 465 height 38
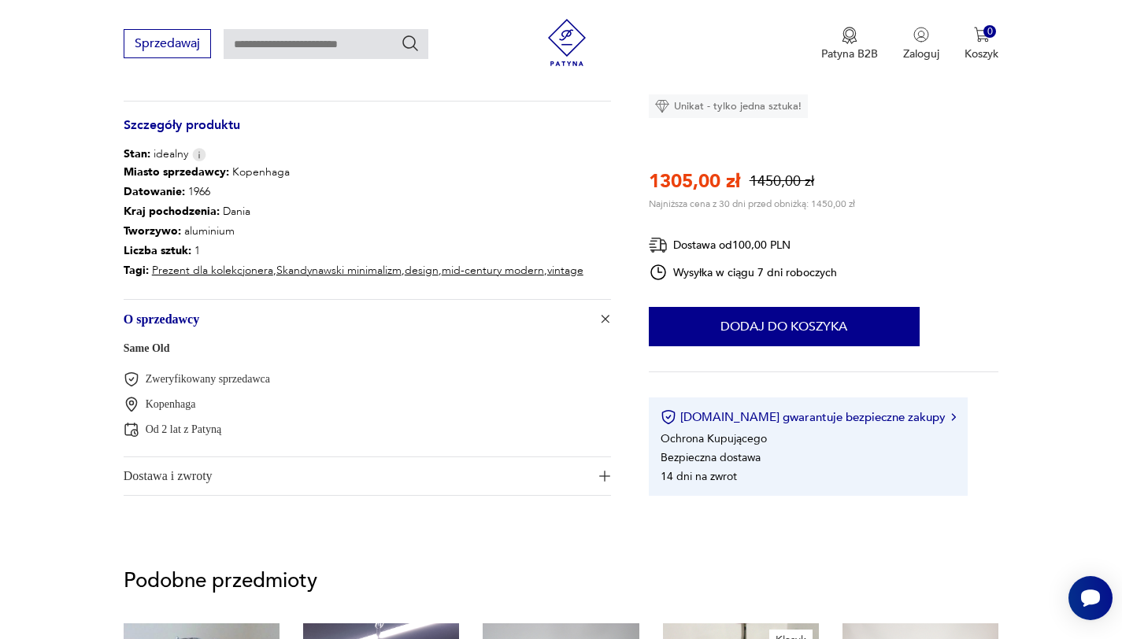
scroll to position [882, 0]
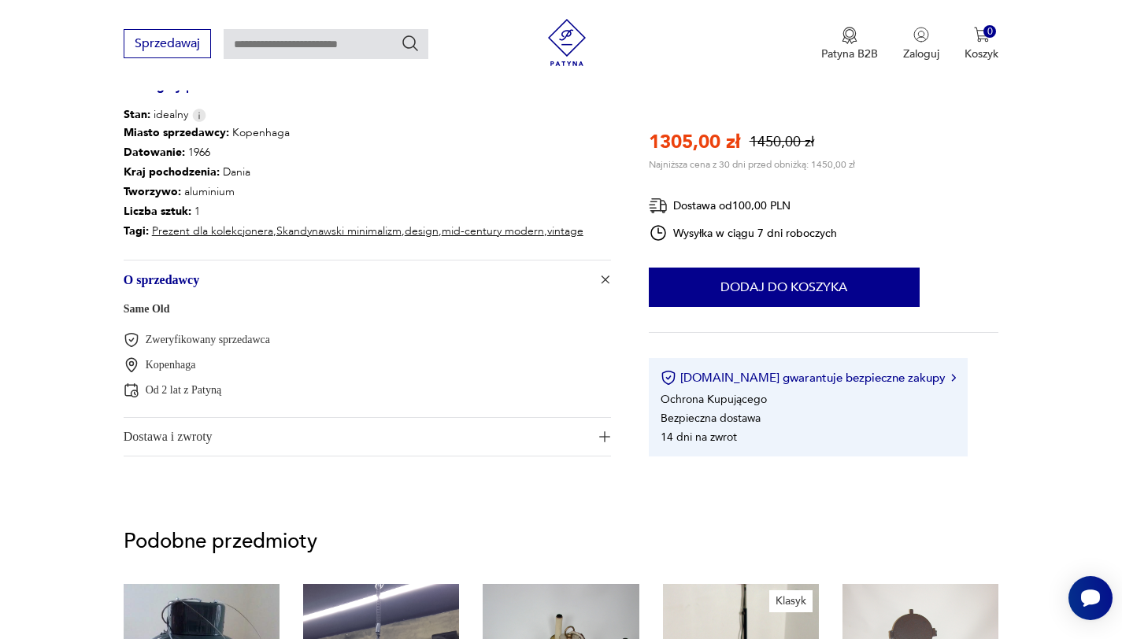
type input "**********"
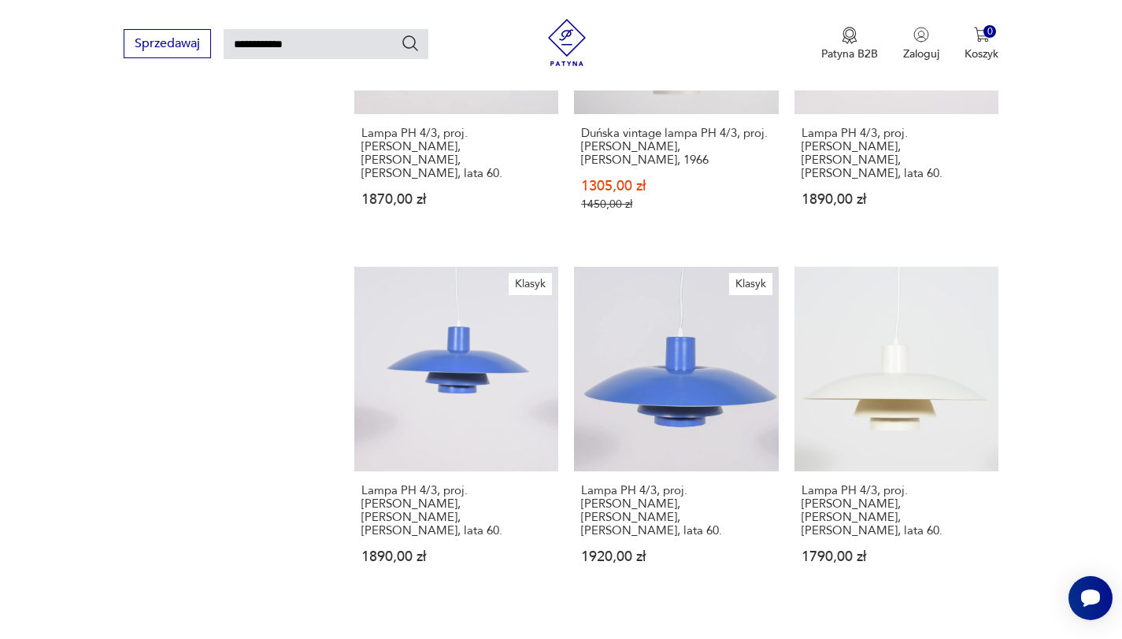
scroll to position [1740, 0]
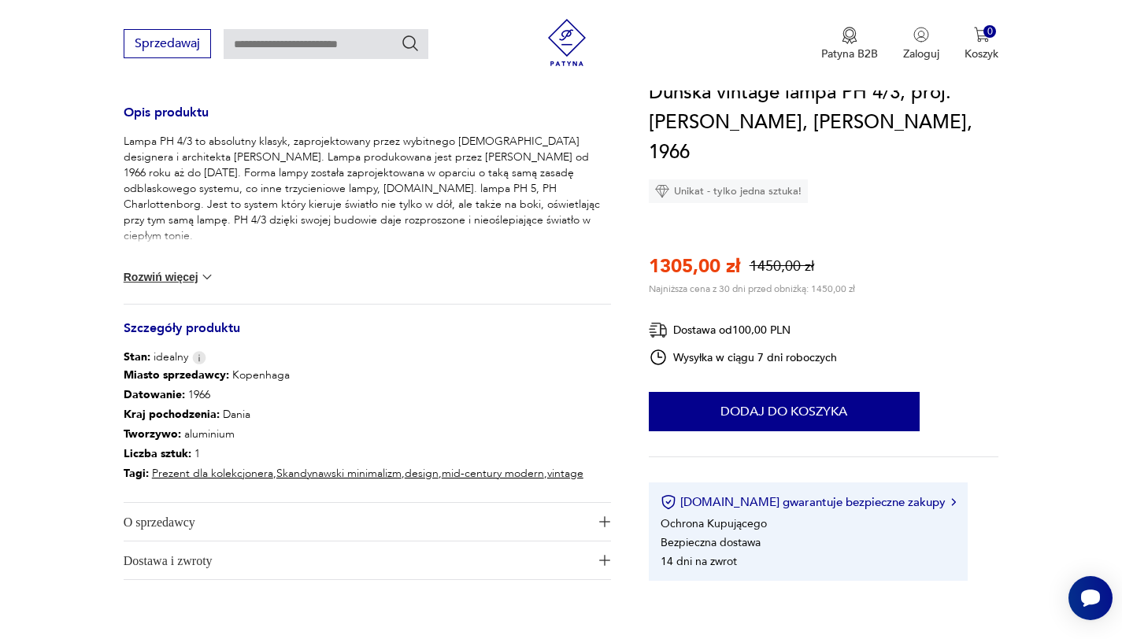
scroll to position [685, 0]
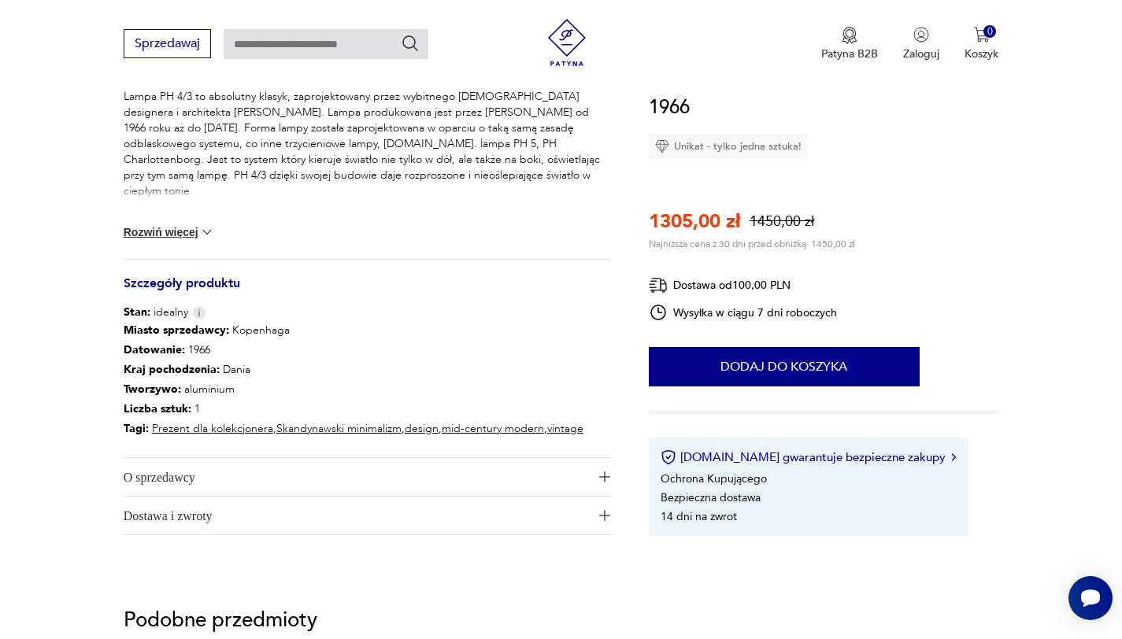
click at [201, 479] on span "O sprzedawcy" at bounding box center [356, 477] width 465 height 38
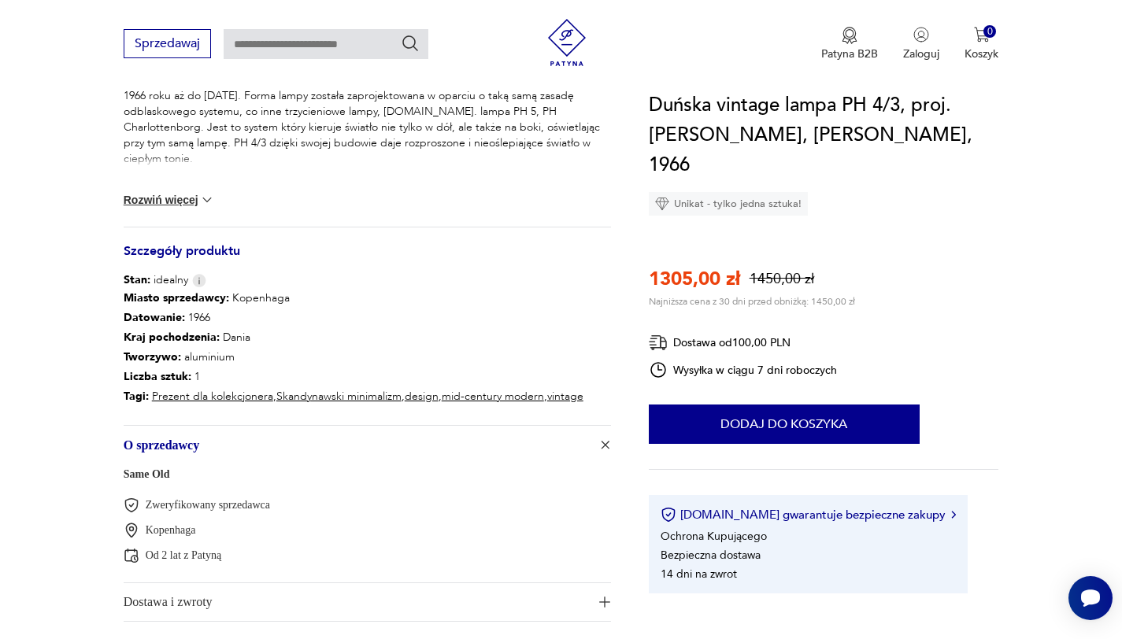
scroll to position [722, 0]
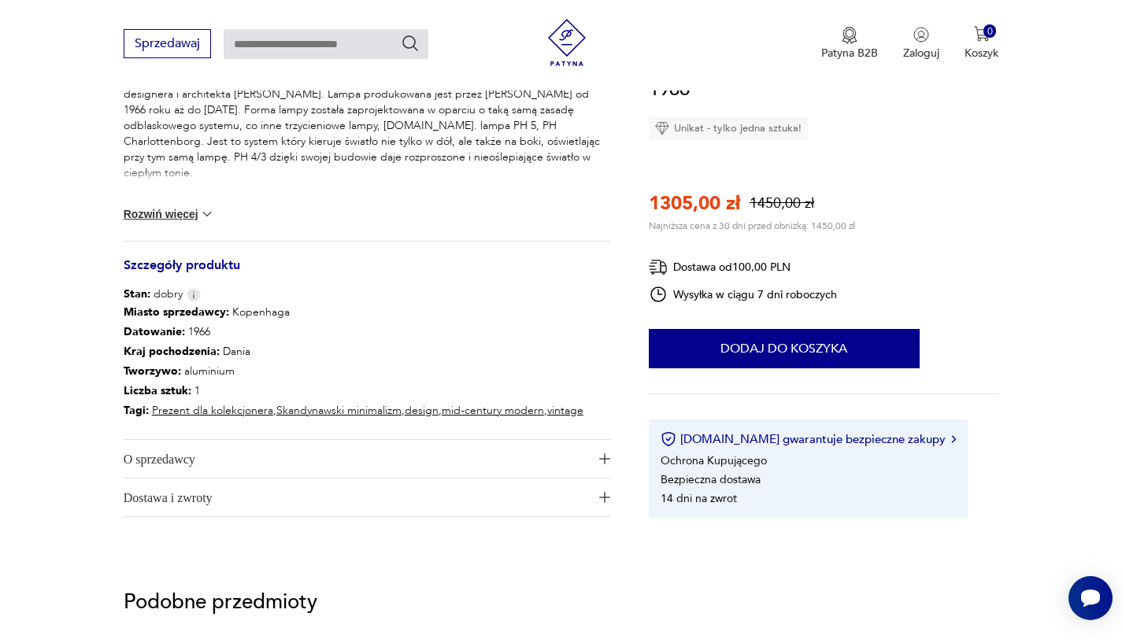
scroll to position [722, 0]
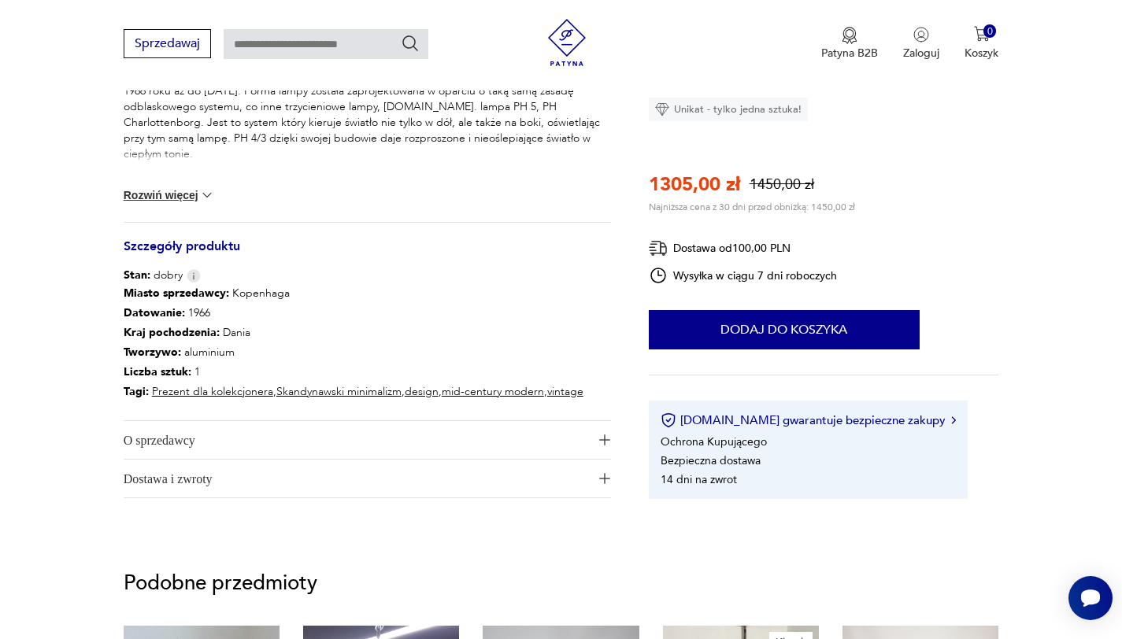
click at [201, 449] on span "O sprzedawcy" at bounding box center [356, 440] width 465 height 38
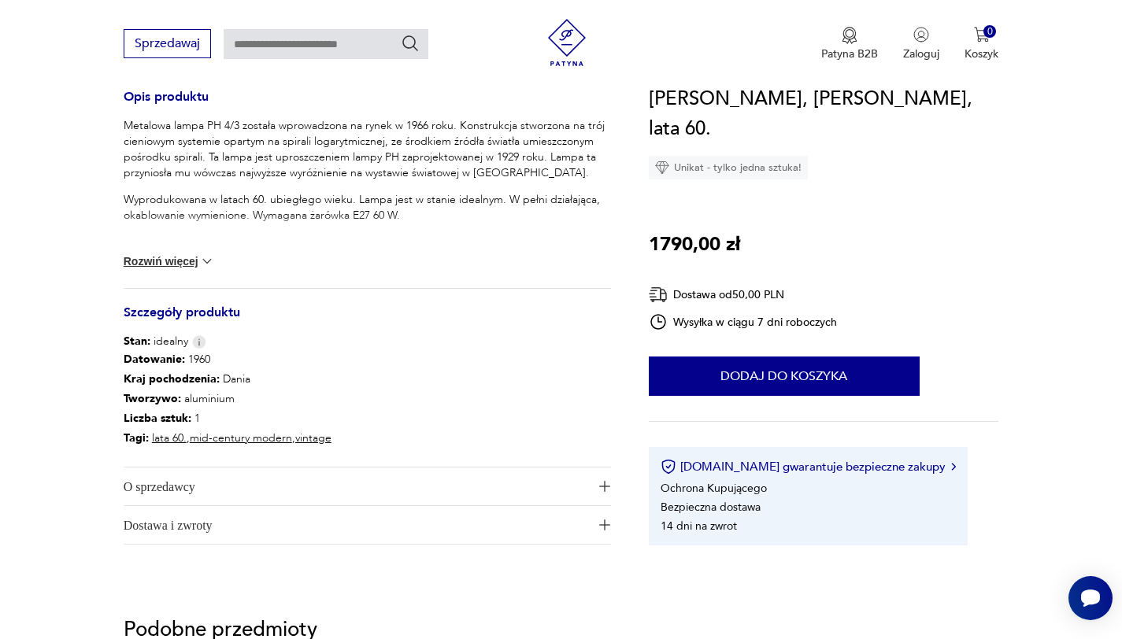
scroll to position [665, 0]
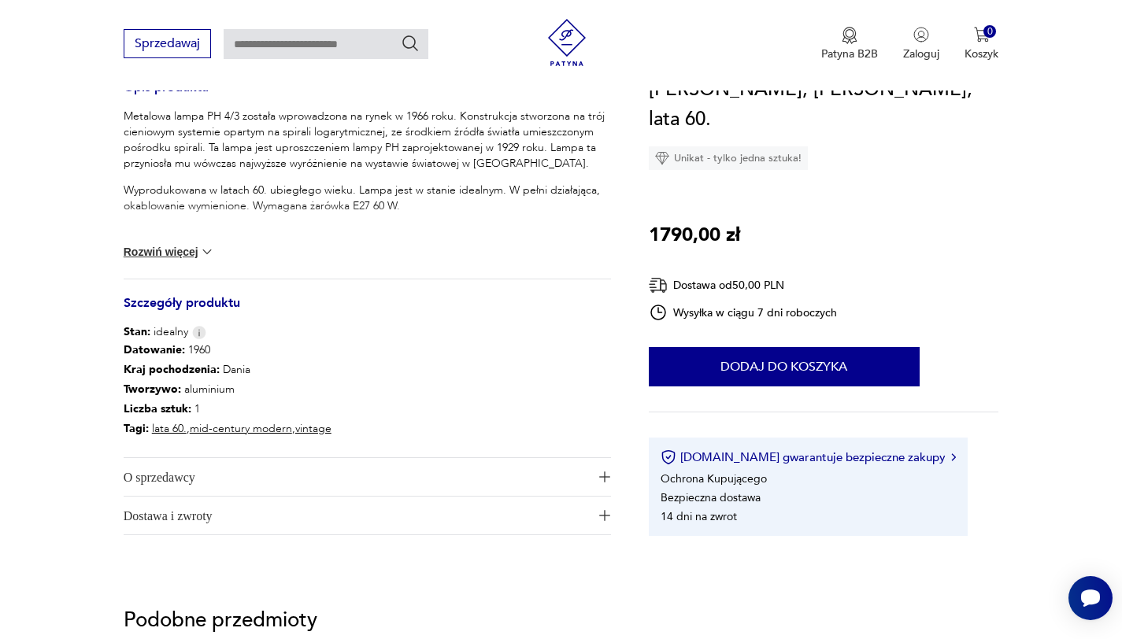
click at [183, 525] on span "Dostawa i zwroty" at bounding box center [356, 516] width 465 height 38
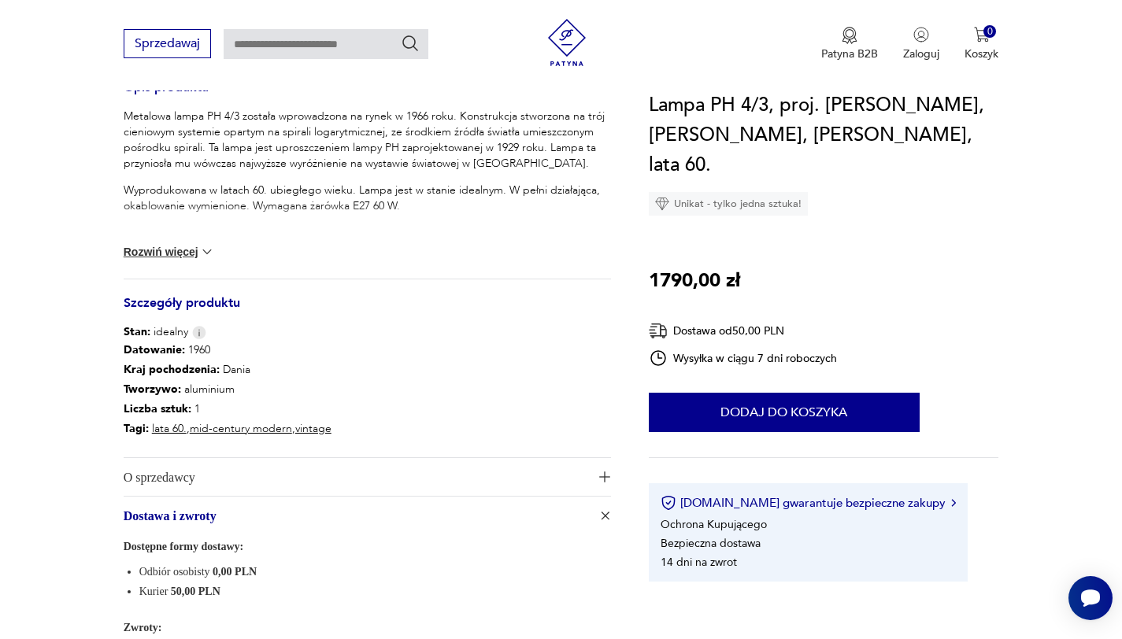
click at [238, 483] on span "O sprzedawcy" at bounding box center [356, 477] width 465 height 38
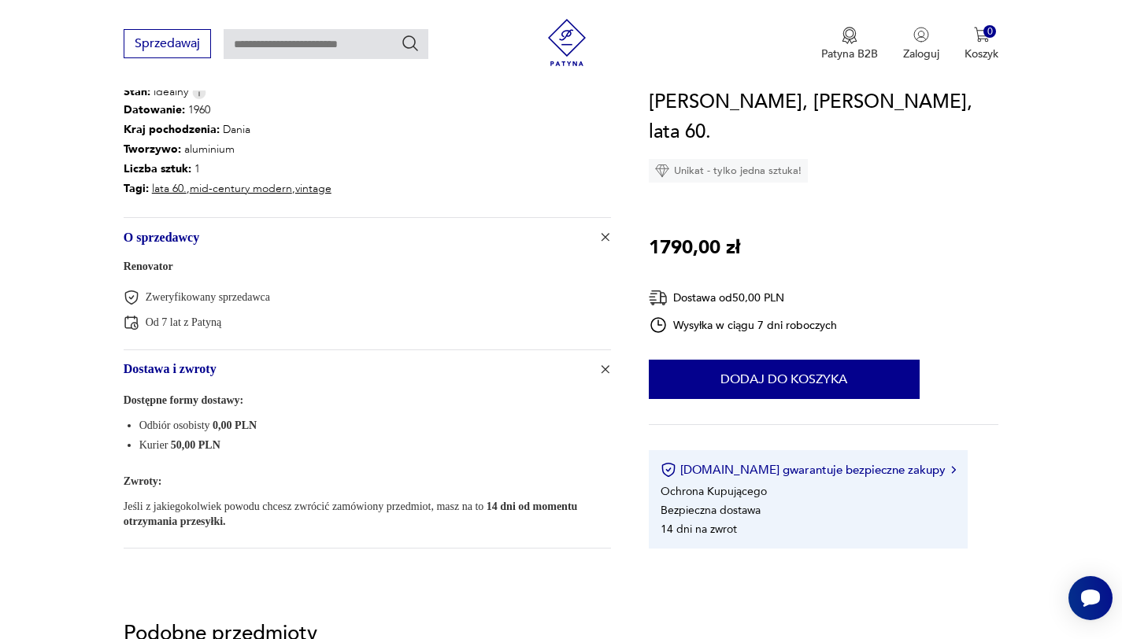
scroll to position [907, 0]
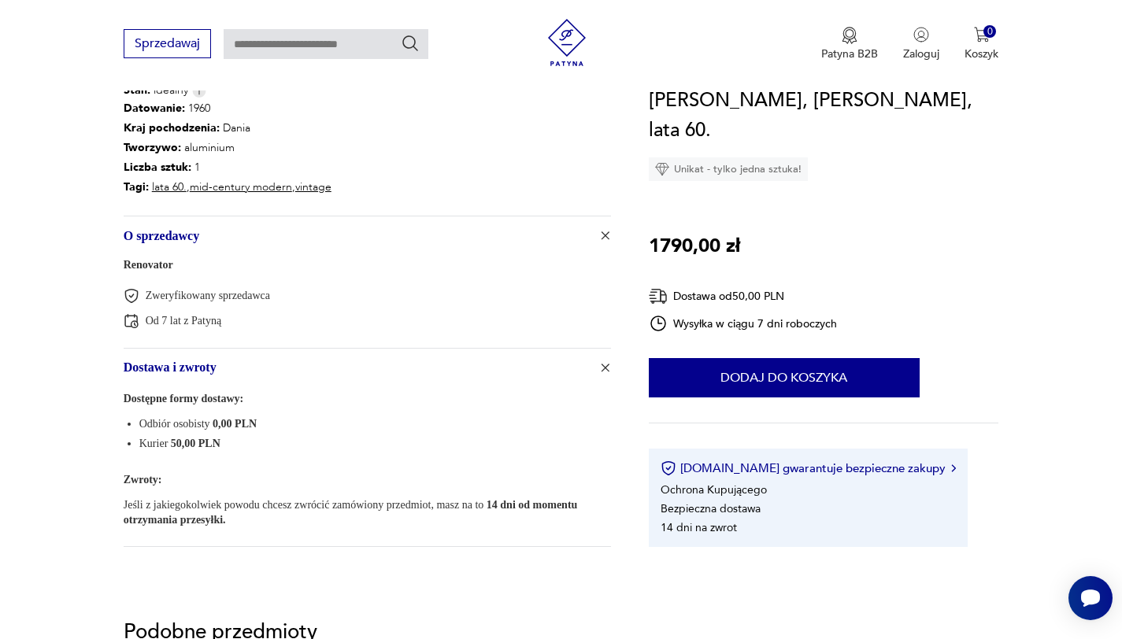
click at [155, 260] on link "Renovator" at bounding box center [149, 265] width 50 height 12
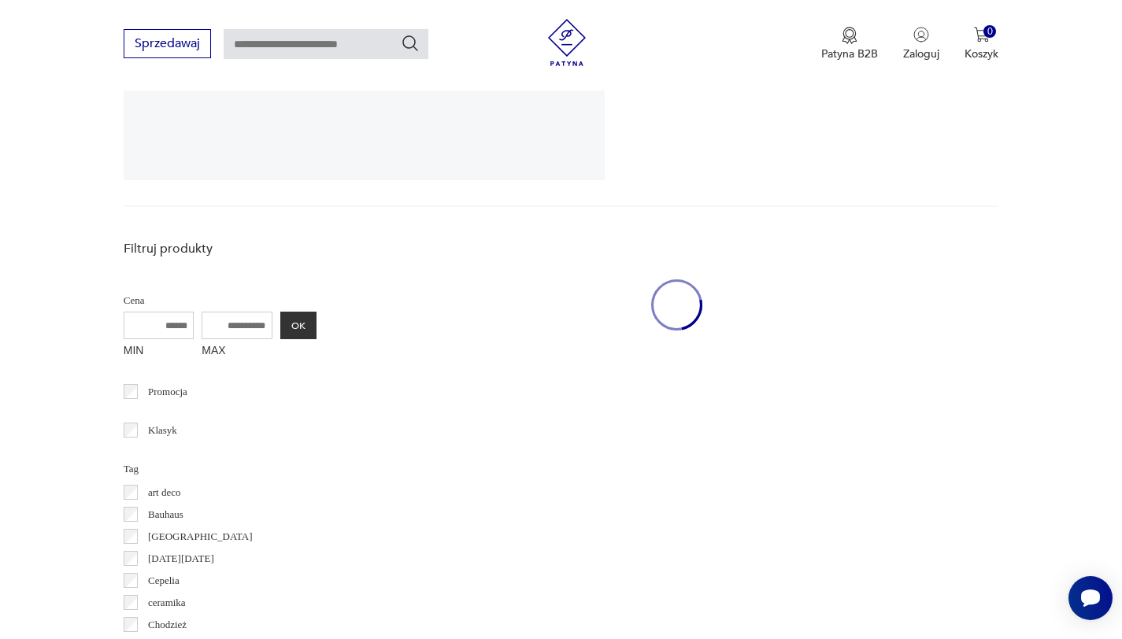
scroll to position [324, 0]
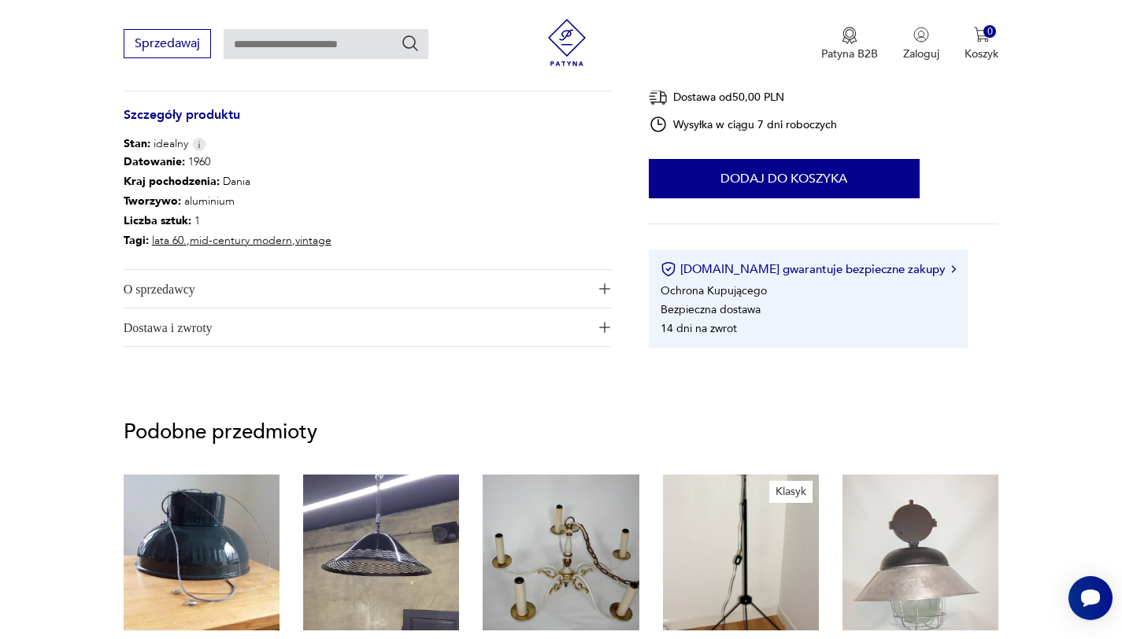
scroll to position [842, 0]
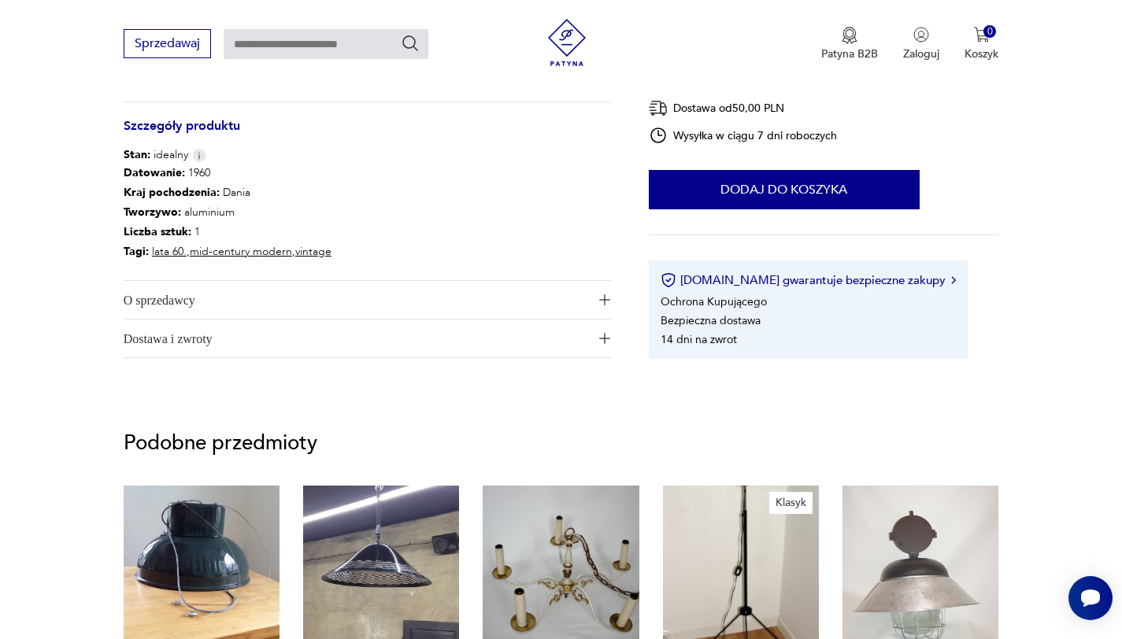
click at [196, 342] on span "Dostawa i zwroty" at bounding box center [356, 339] width 465 height 38
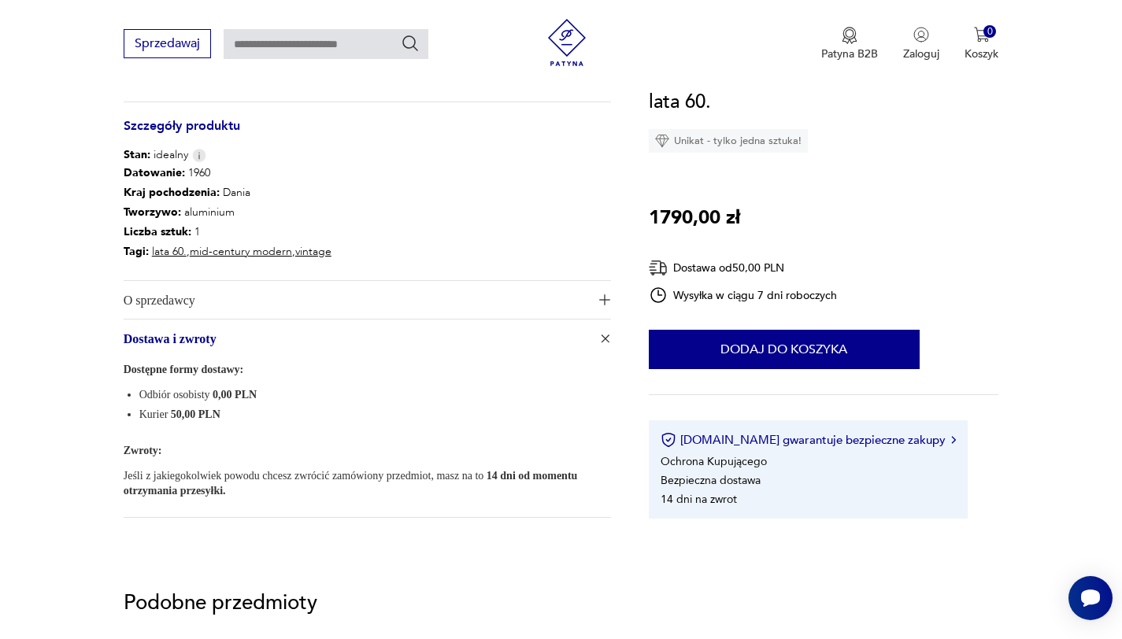
click at [194, 293] on span "O sprzedawcy" at bounding box center [356, 300] width 465 height 38
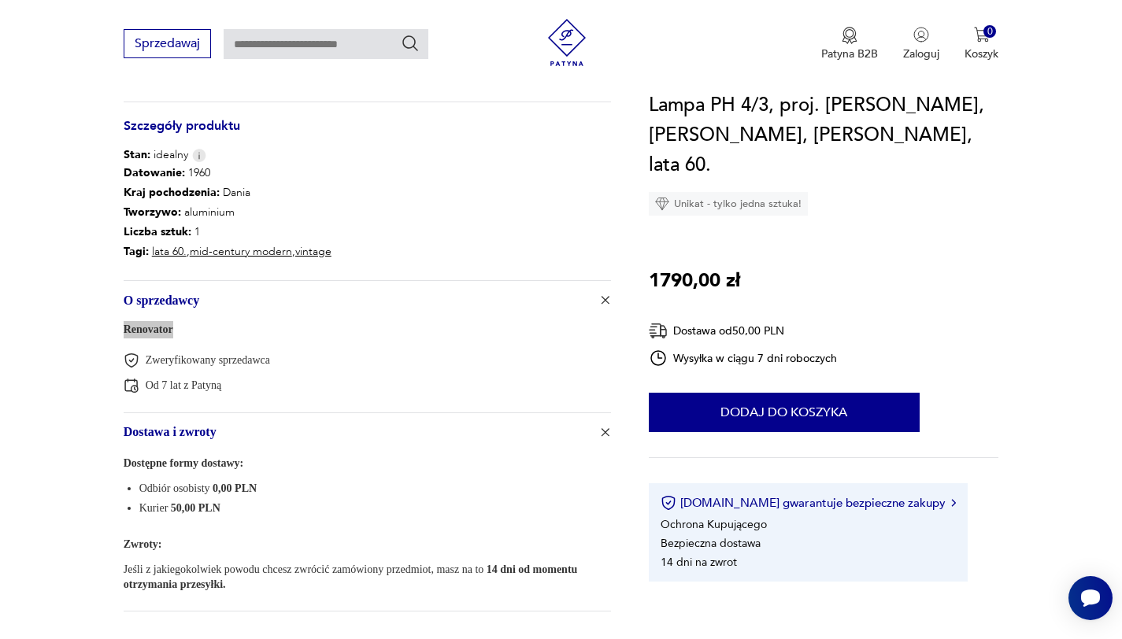
scroll to position [0, 0]
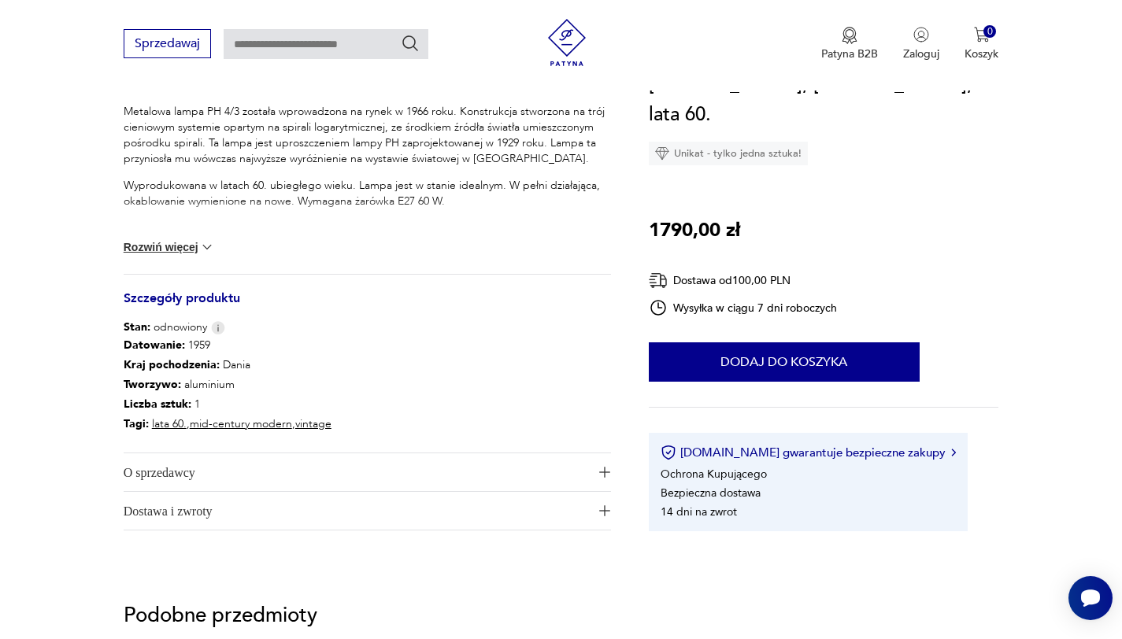
scroll to position [685, 0]
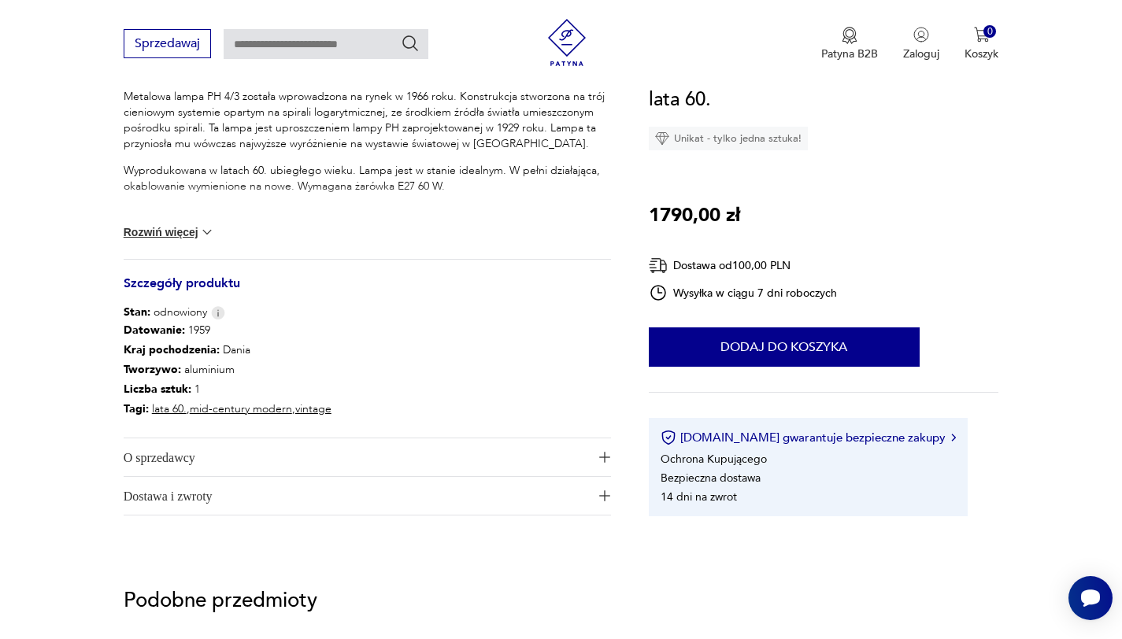
click at [224, 502] on span "Dostawa i zwroty" at bounding box center [356, 496] width 465 height 38
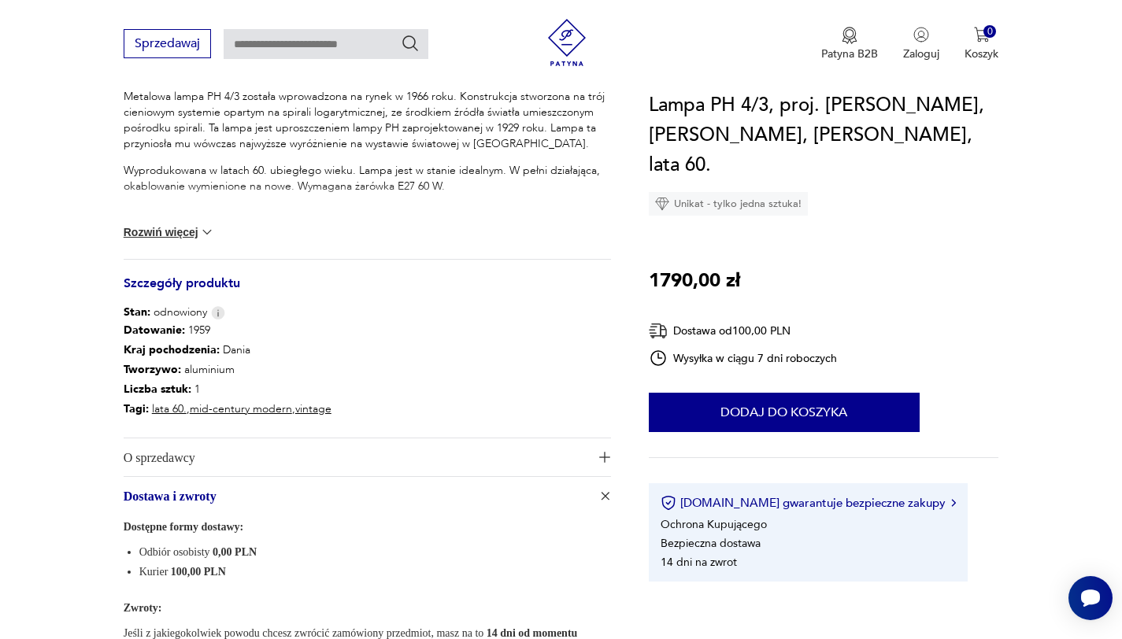
click at [222, 472] on span "O sprzedawcy" at bounding box center [356, 457] width 465 height 38
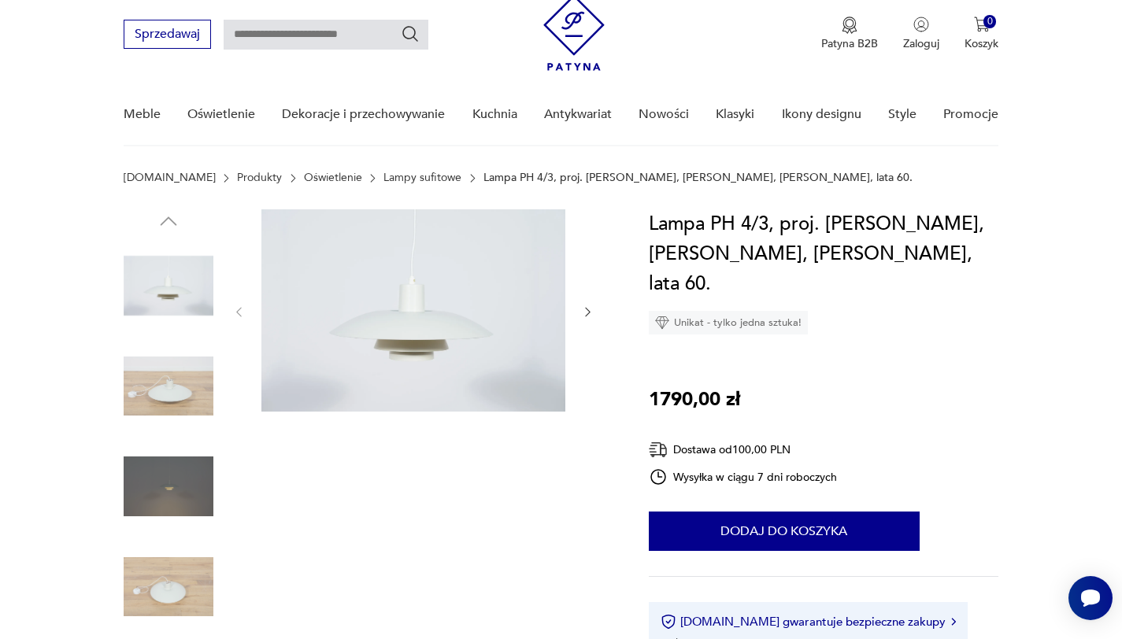
scroll to position [36, 0]
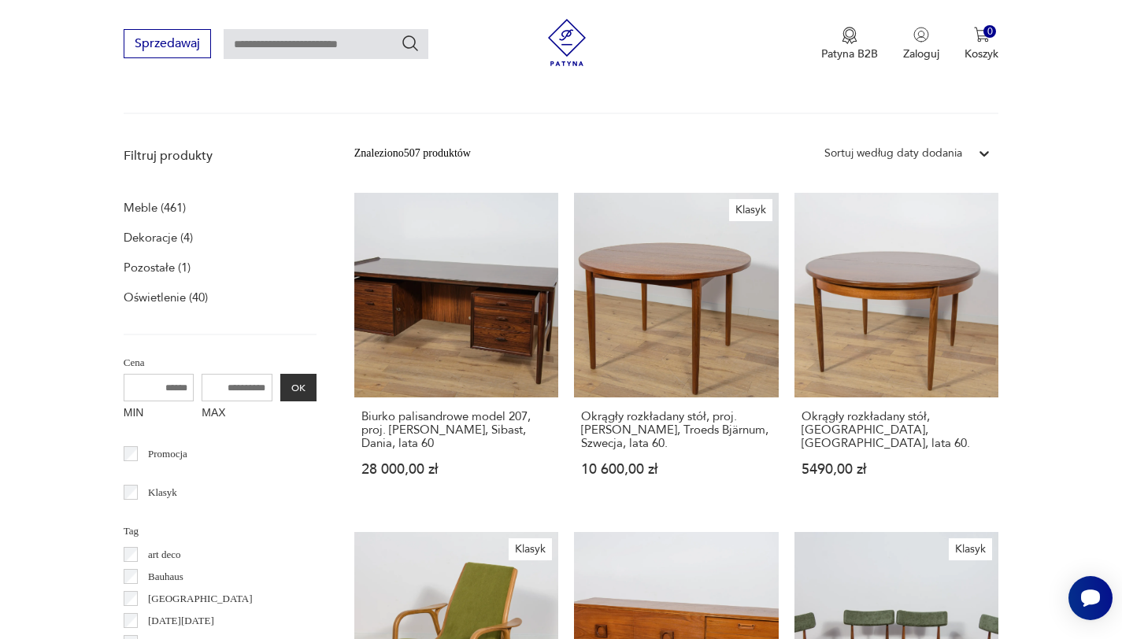
scroll to position [423, 0]
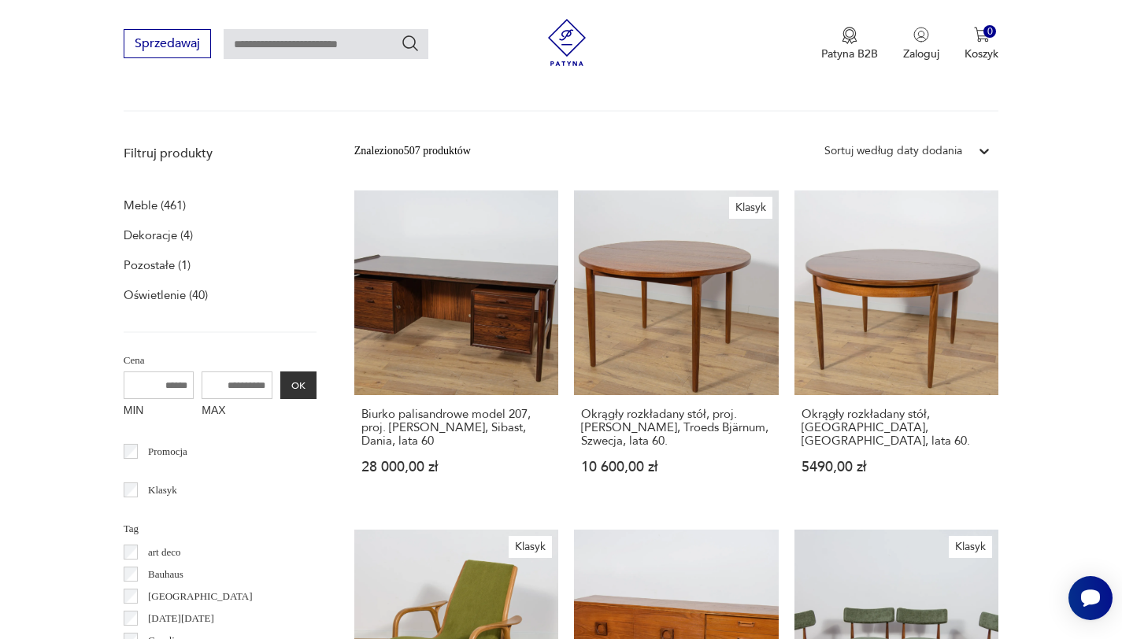
click at [168, 294] on p "Oświetlenie (40)" at bounding box center [166, 295] width 84 height 22
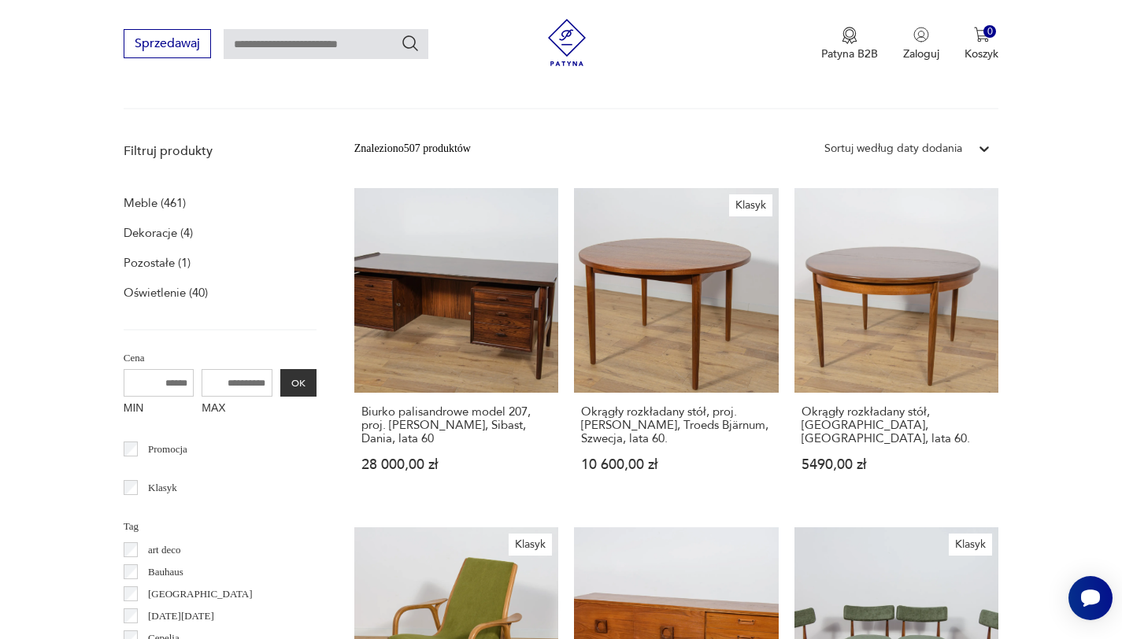
scroll to position [475, 0]
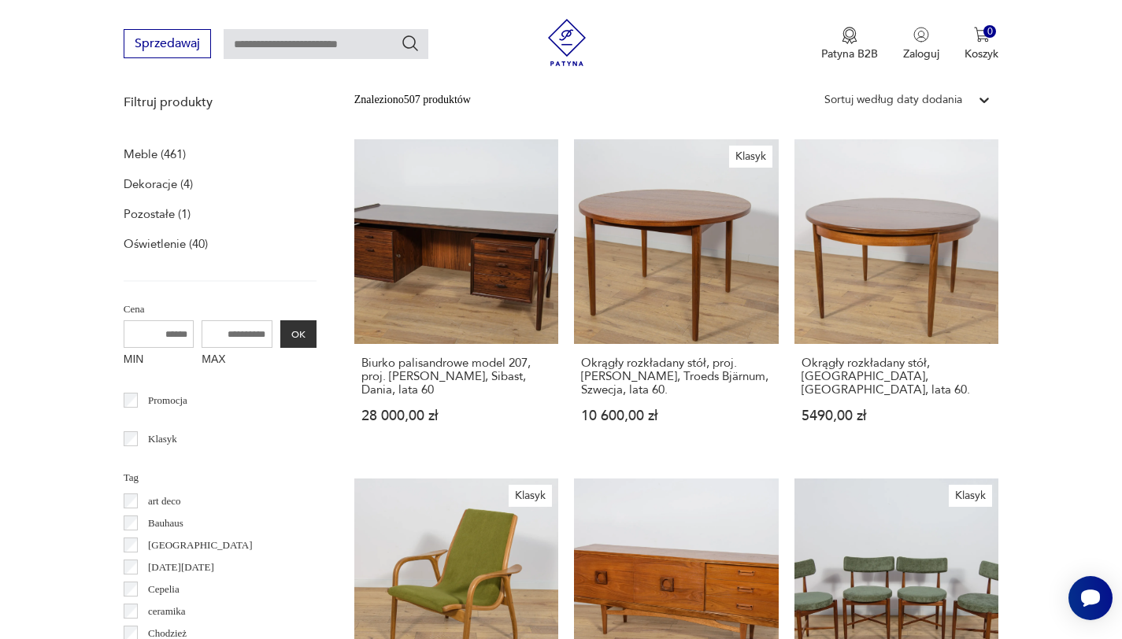
click at [158, 245] on p "Oświetlenie (40)" at bounding box center [166, 244] width 84 height 22
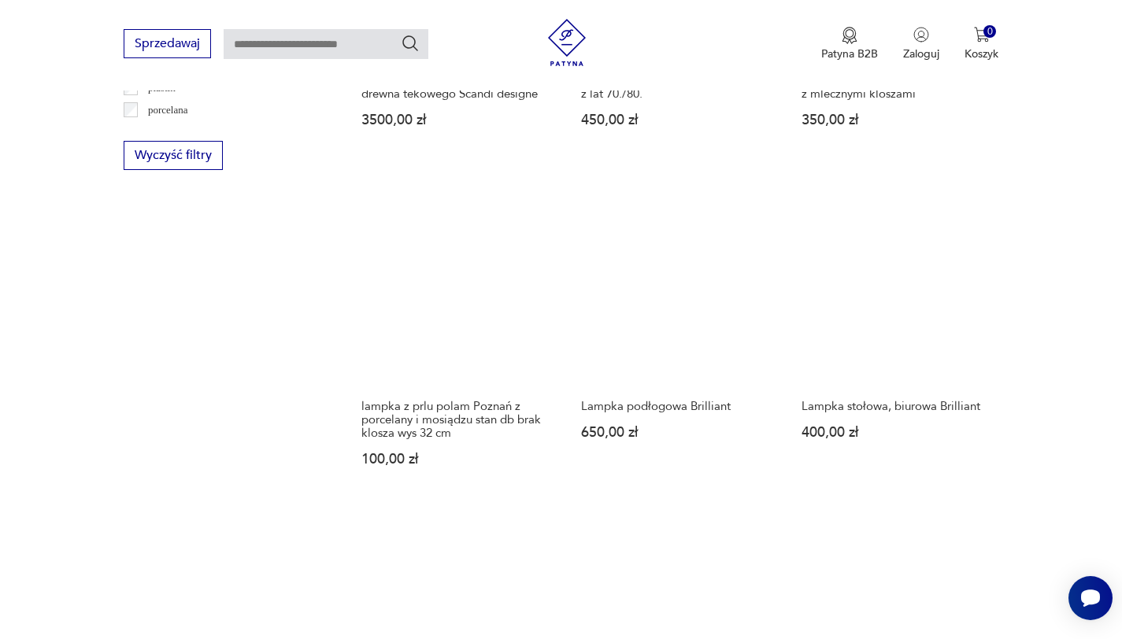
scroll to position [1776, 0]
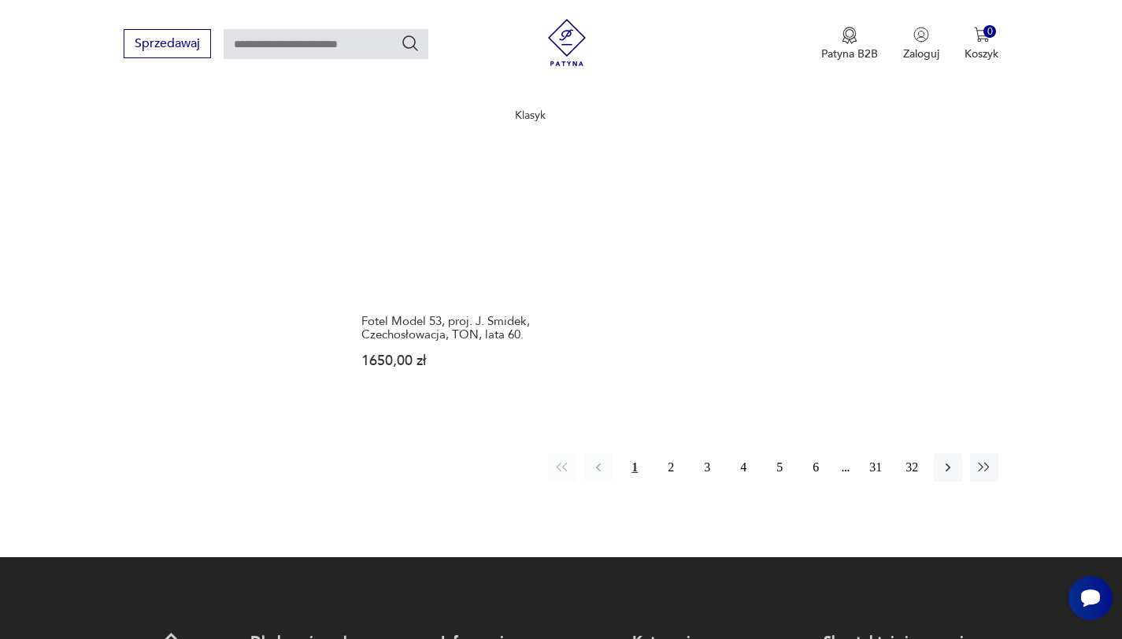
scroll to position [2246, 0]
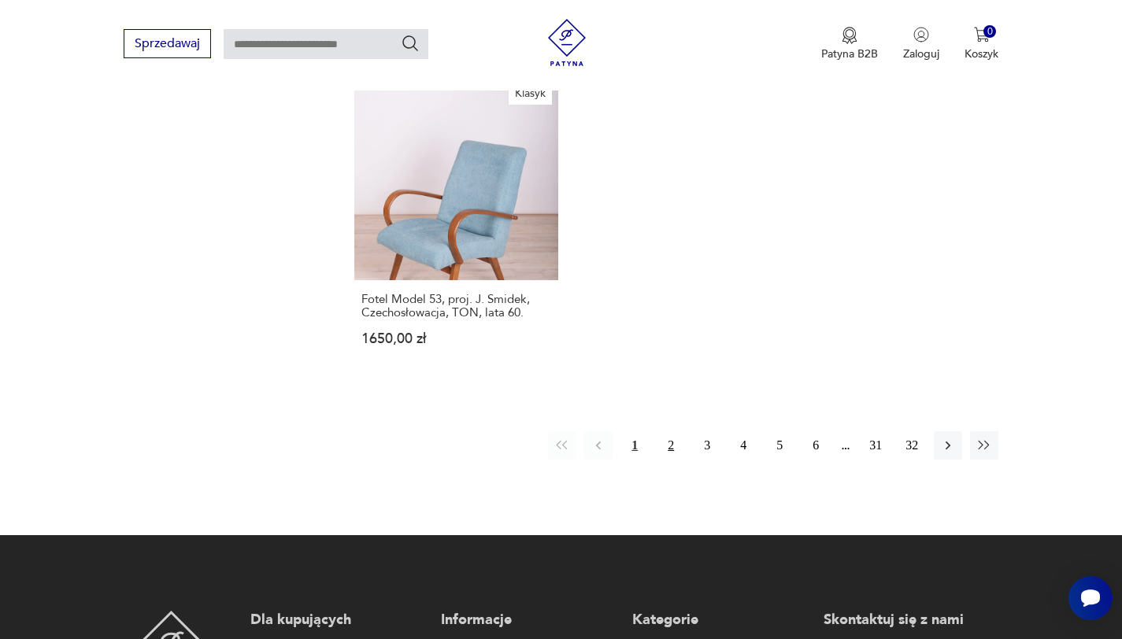
click at [668, 431] on button "2" at bounding box center [670, 445] width 28 height 28
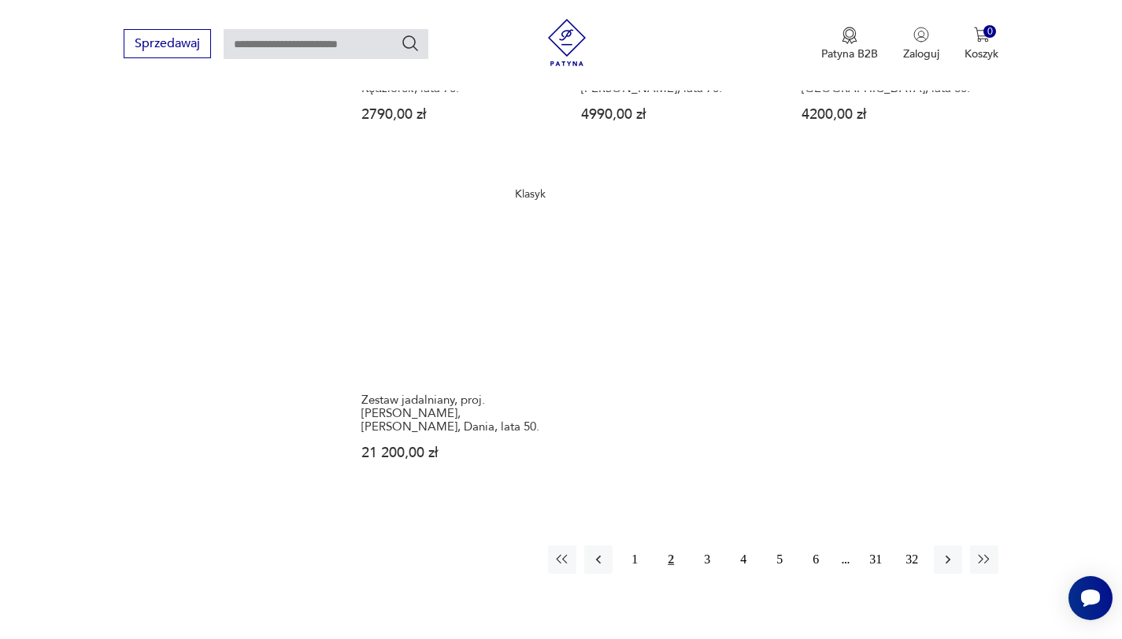
scroll to position [2119, 0]
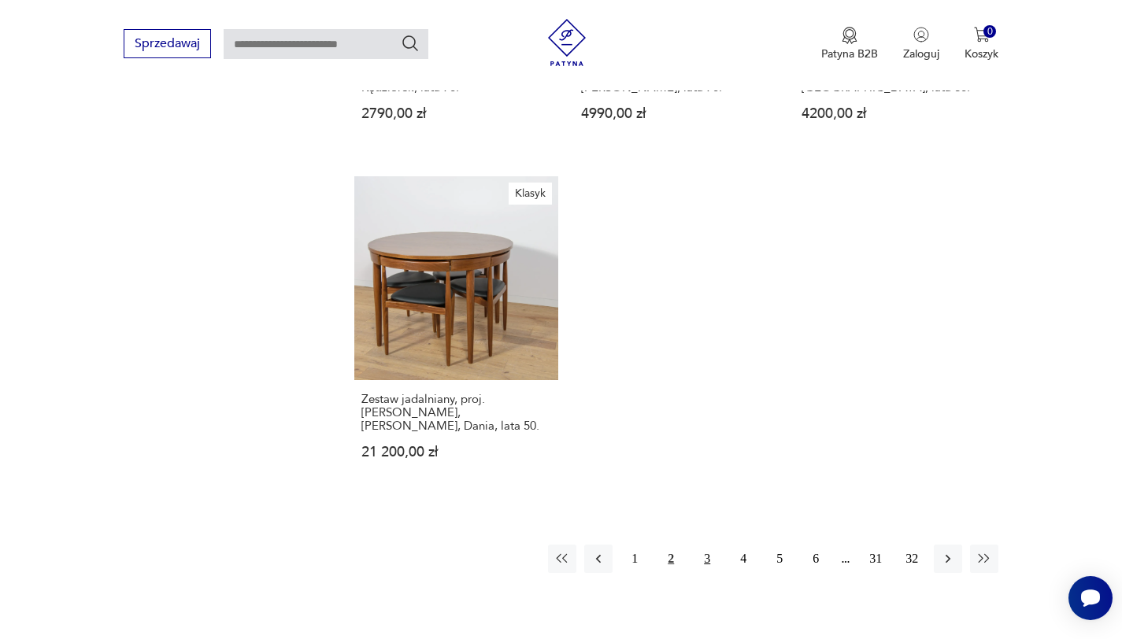
click at [711, 545] on button "3" at bounding box center [707, 559] width 28 height 28
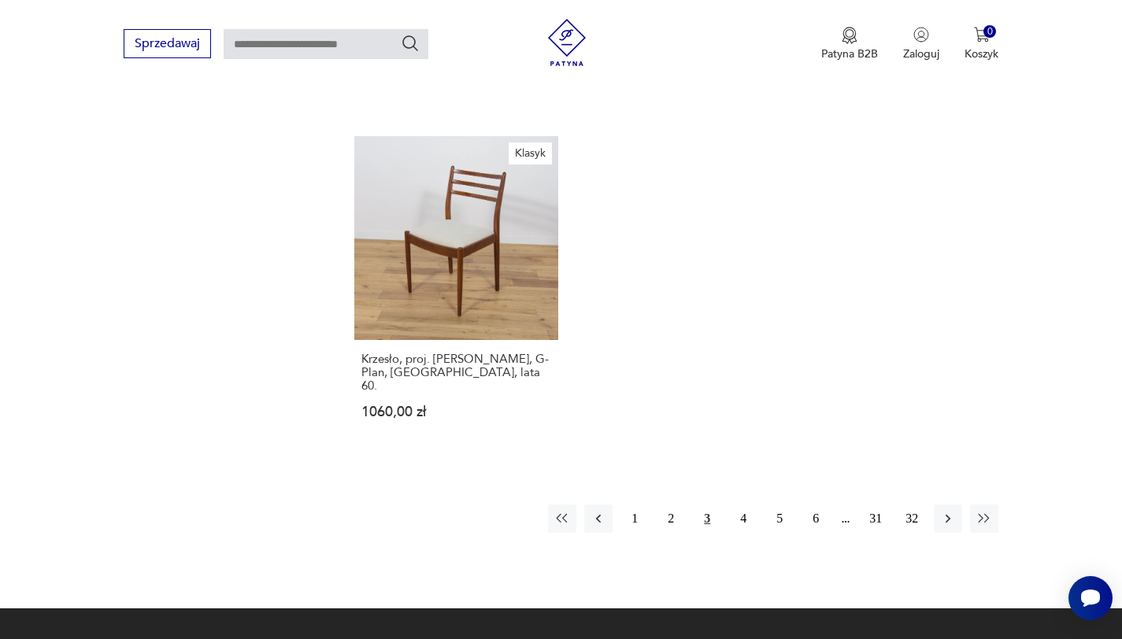
scroll to position [2214, 0]
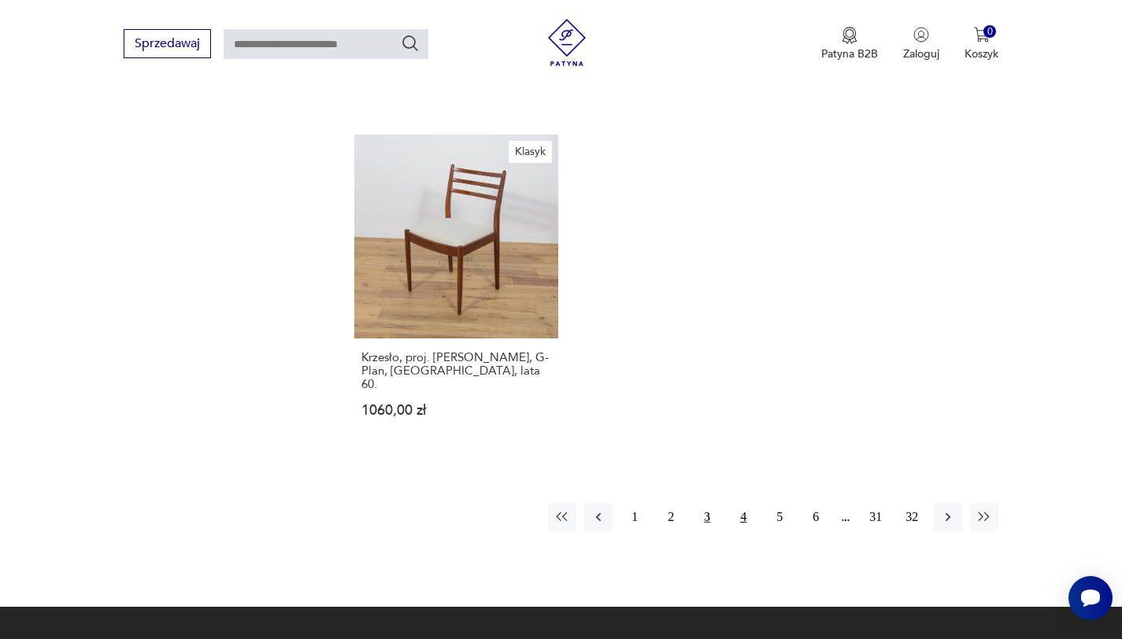
click at [751, 503] on button "4" at bounding box center [743, 517] width 28 height 28
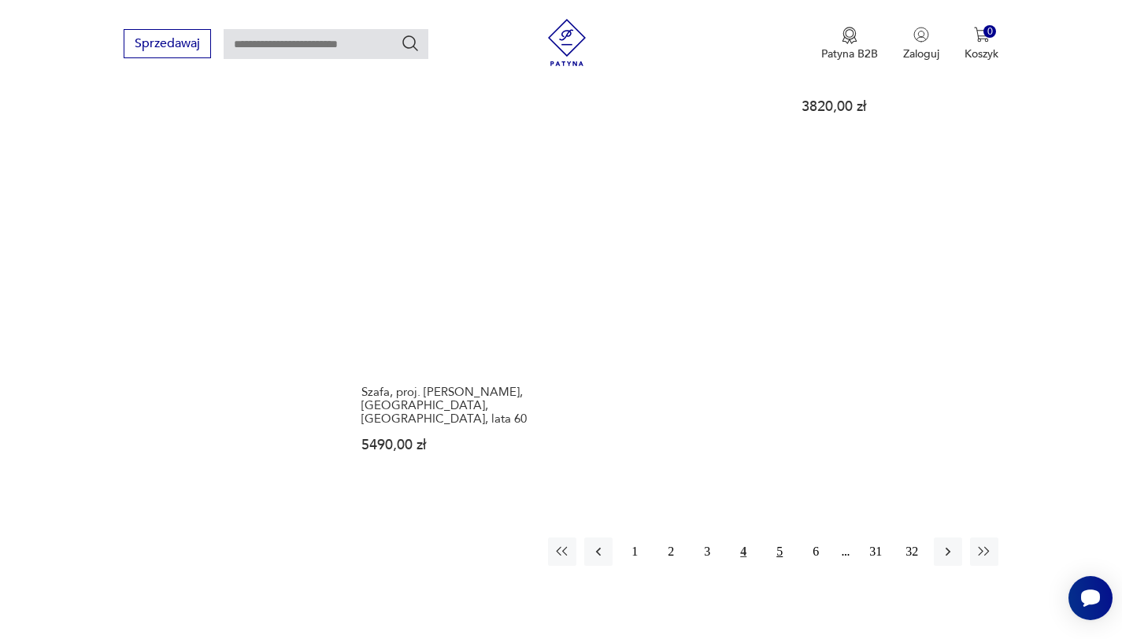
scroll to position [2200, 0]
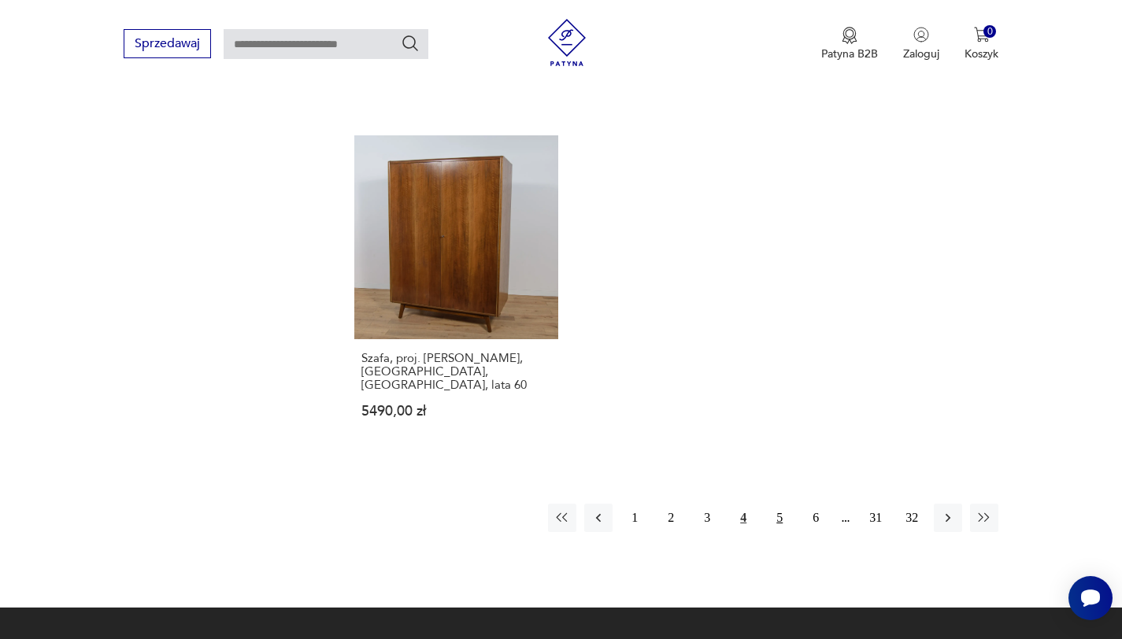
click at [779, 504] on button "5" at bounding box center [779, 518] width 28 height 28
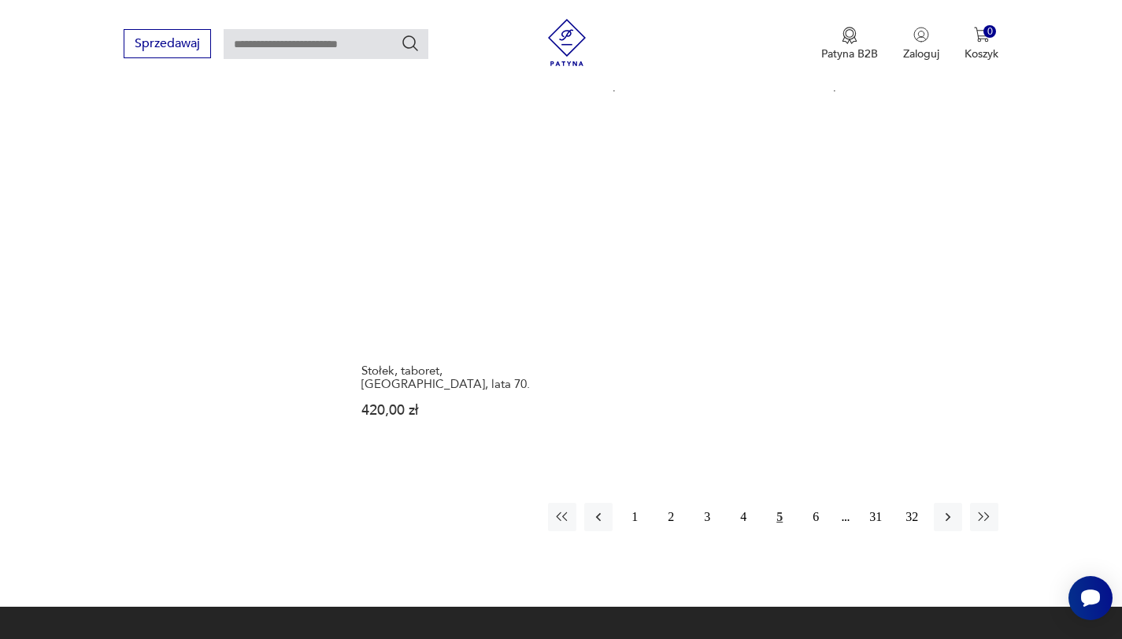
scroll to position [2195, 0]
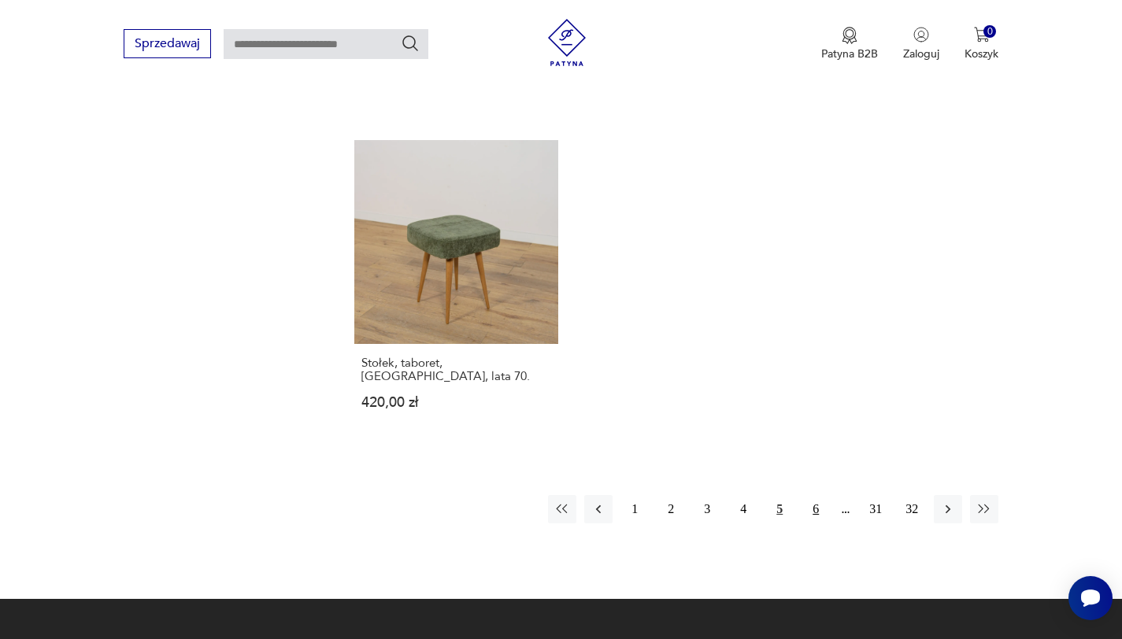
click at [815, 495] on button "6" at bounding box center [815, 509] width 28 height 28
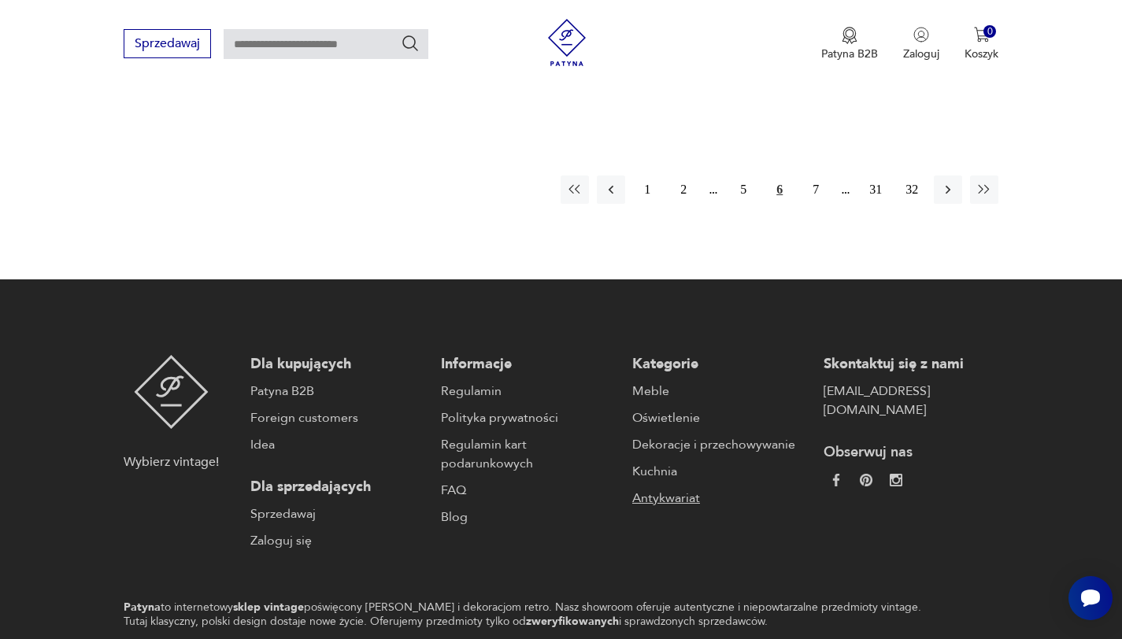
scroll to position [2234, 0]
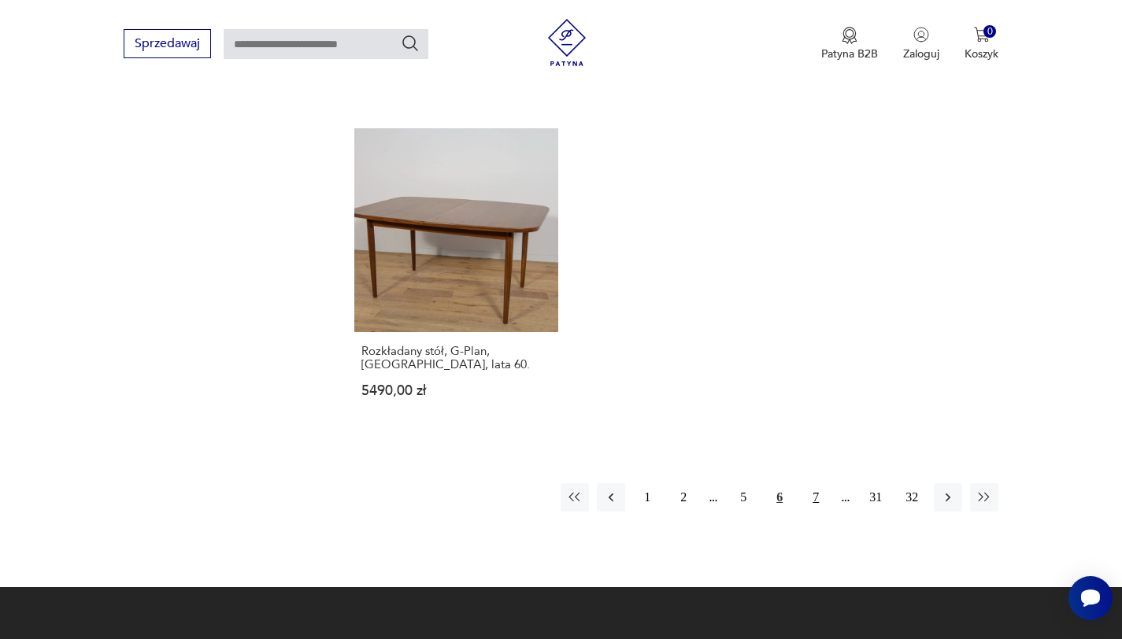
click at [811, 483] on button "7" at bounding box center [815, 497] width 28 height 28
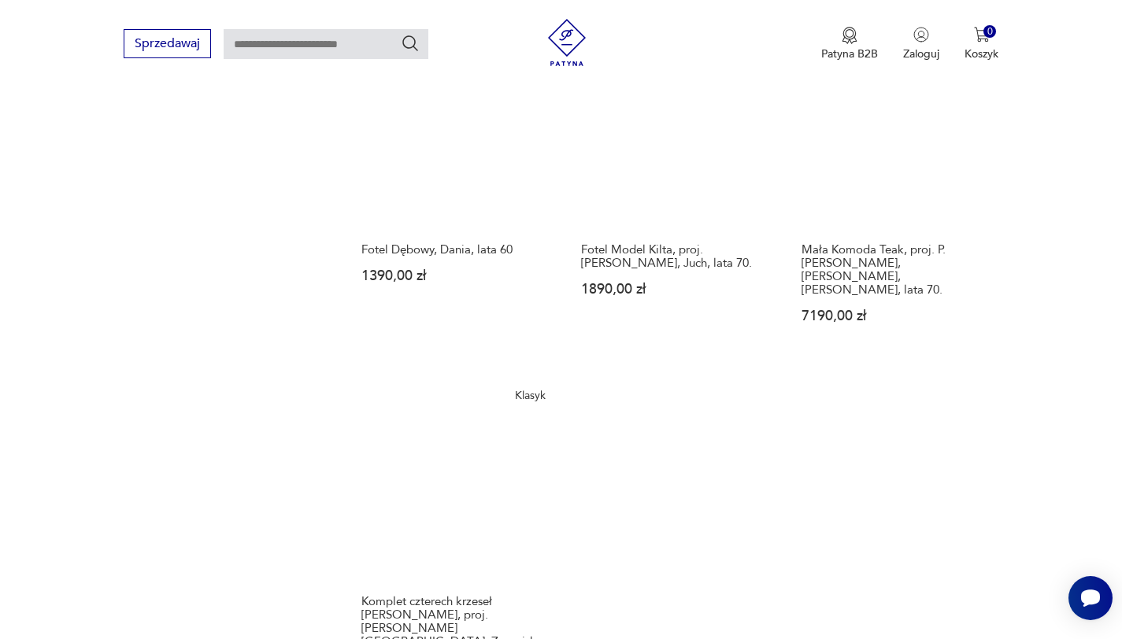
scroll to position [2395, 0]
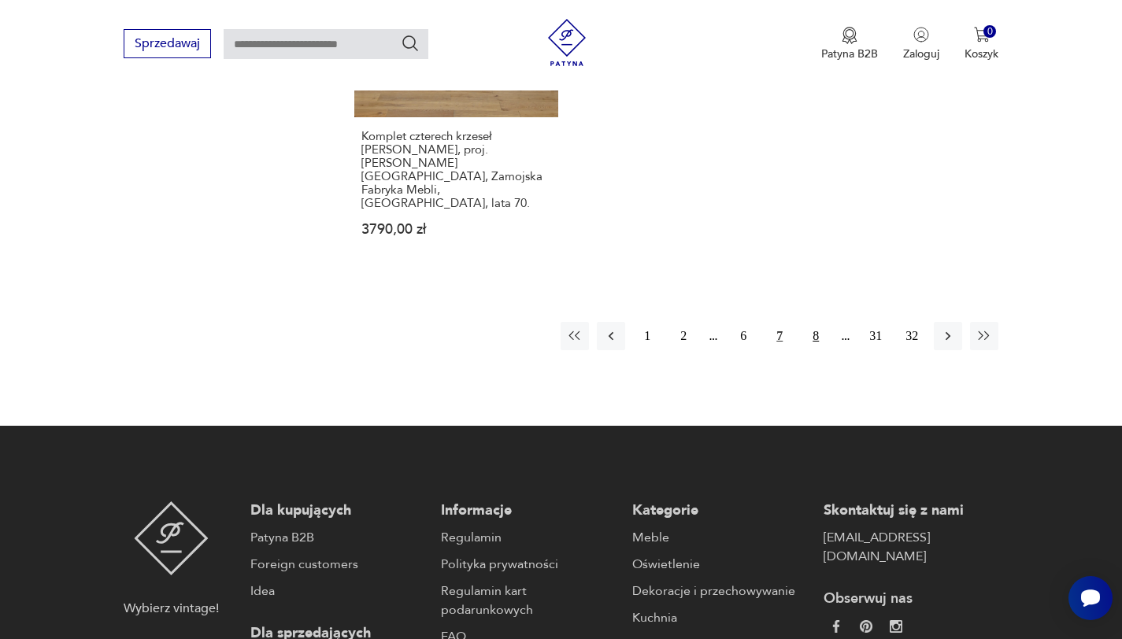
click at [819, 322] on button "8" at bounding box center [815, 336] width 28 height 28
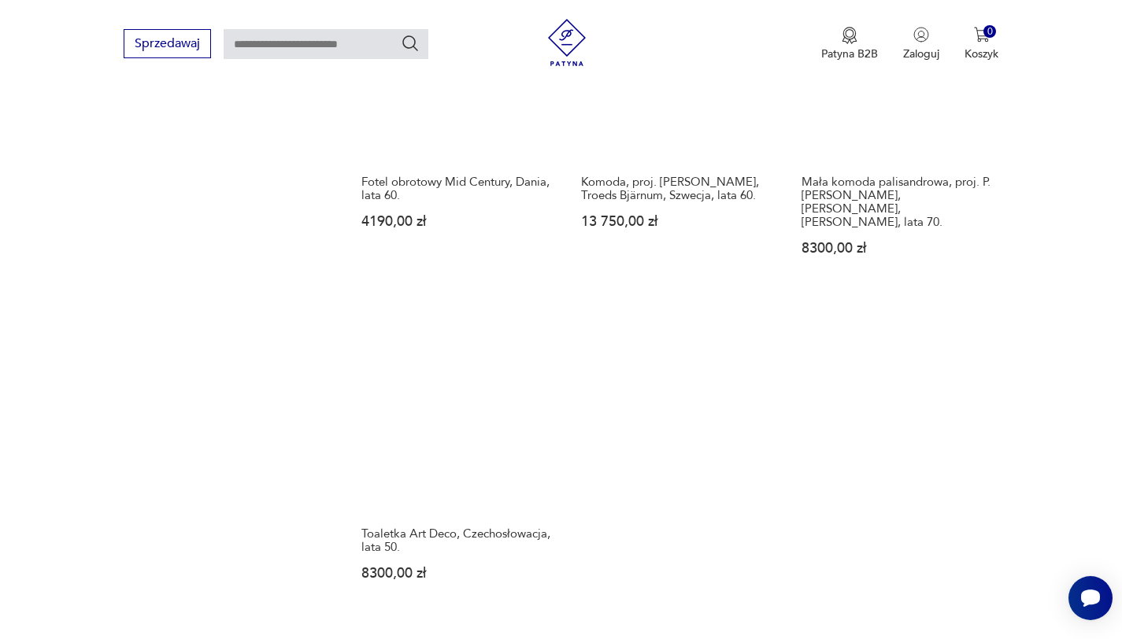
scroll to position [2306, 0]
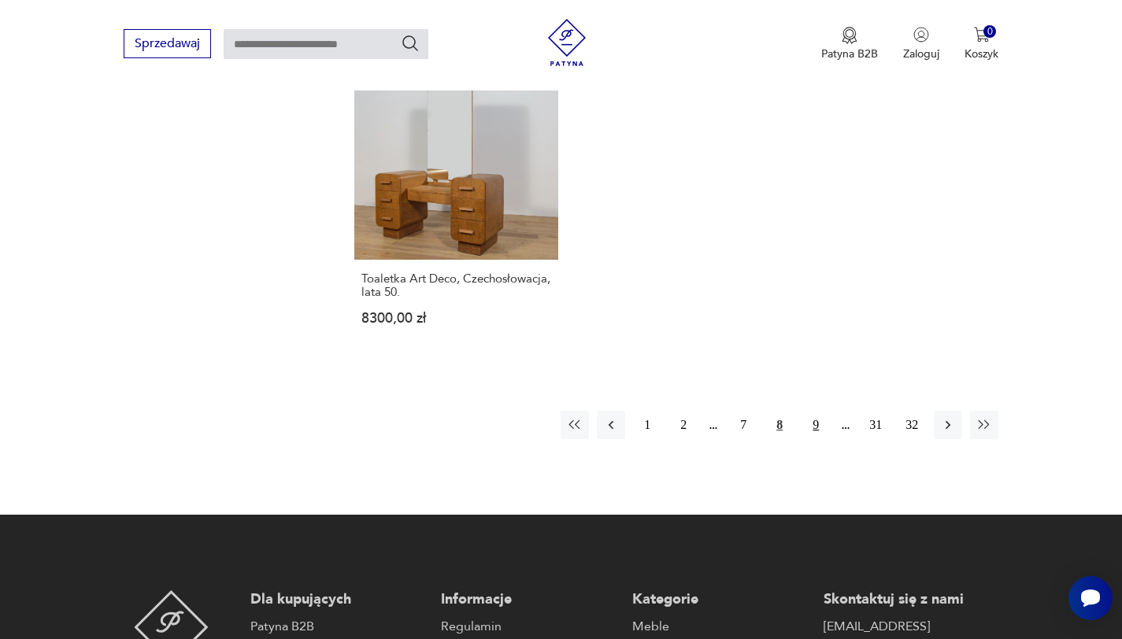
click at [810, 411] on button "9" at bounding box center [815, 425] width 28 height 28
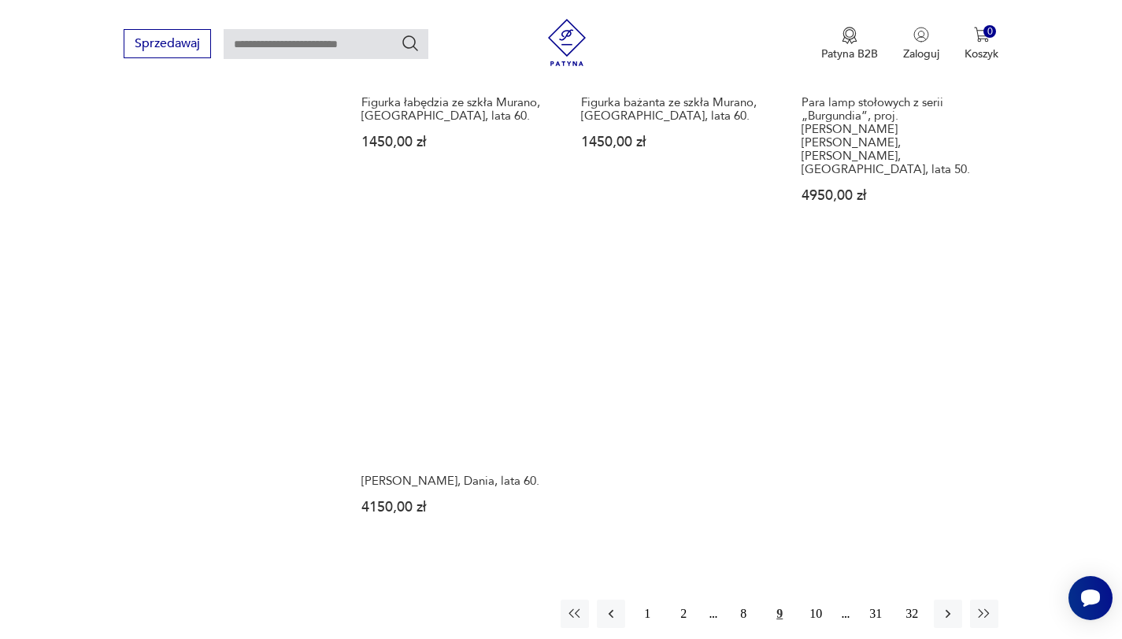
scroll to position [2182, 0]
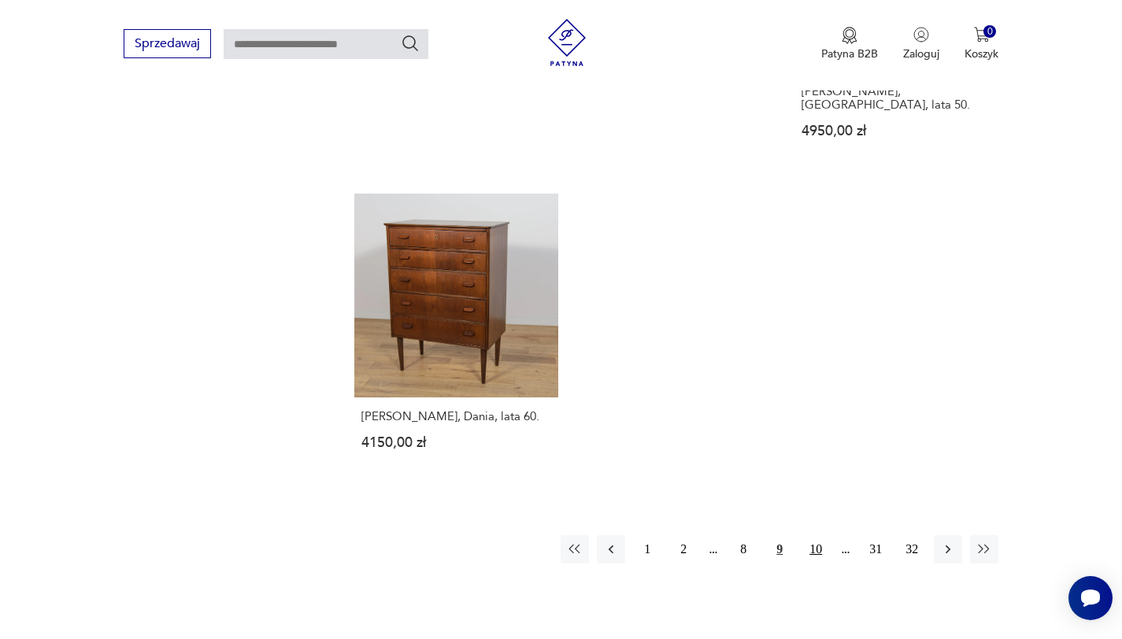
click at [818, 535] on button "10" at bounding box center [815, 549] width 28 height 28
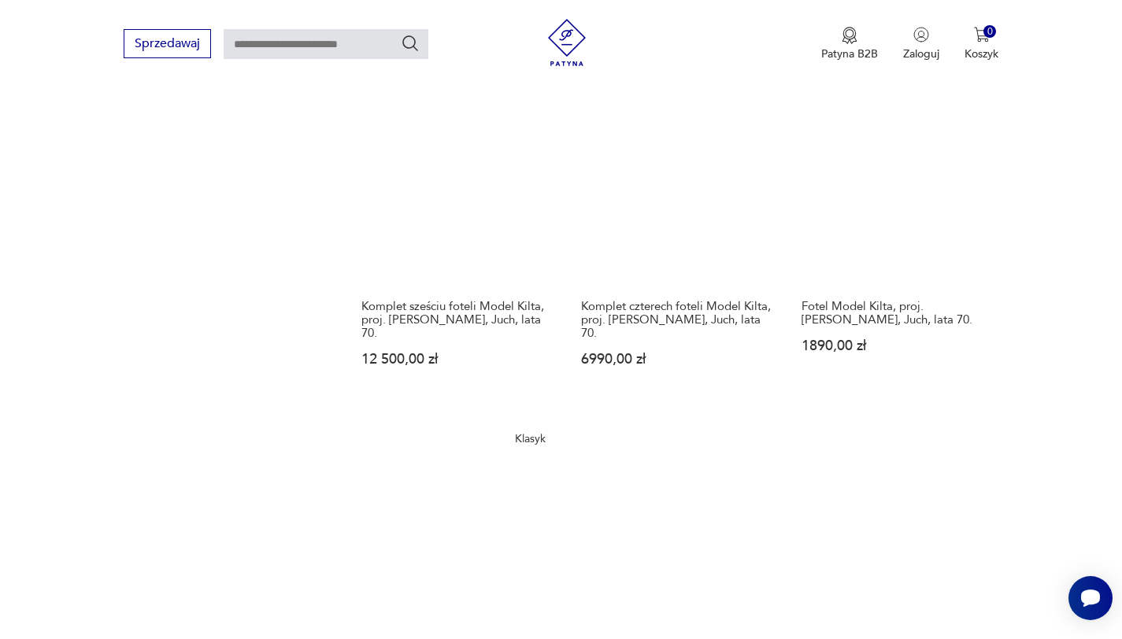
scroll to position [2164, 0]
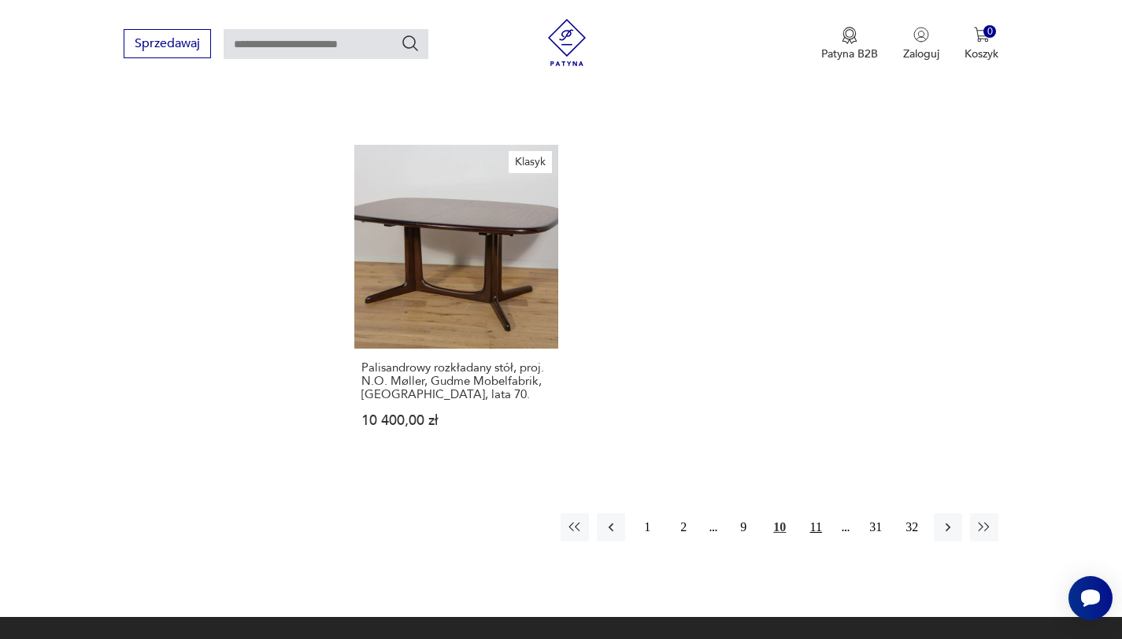
click at [824, 513] on button "11" at bounding box center [815, 527] width 28 height 28
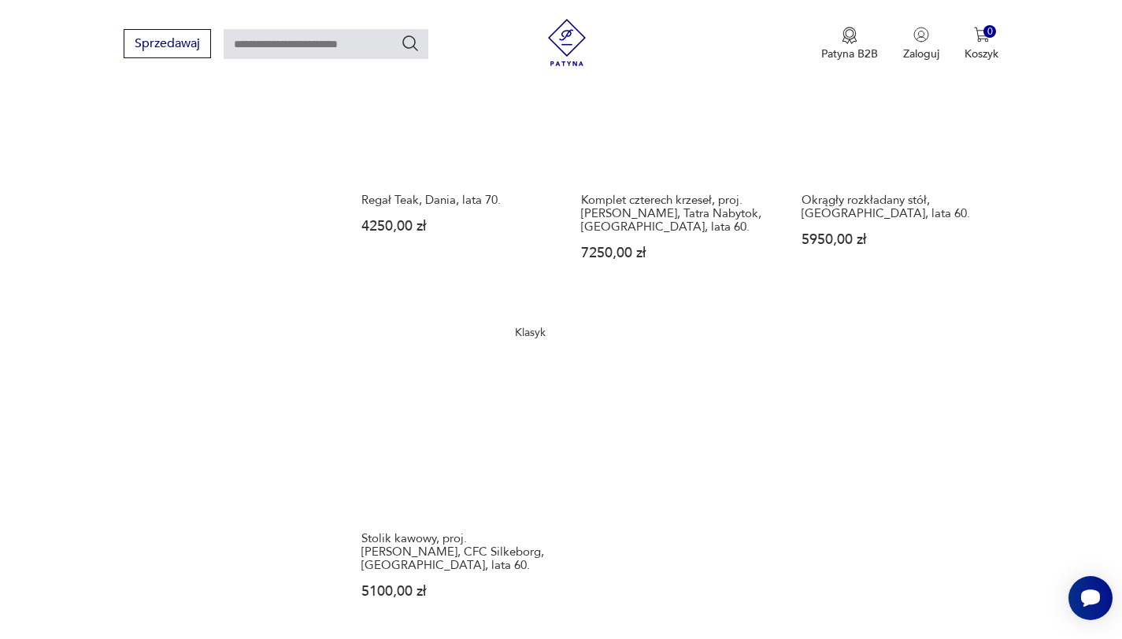
scroll to position [2162, 0]
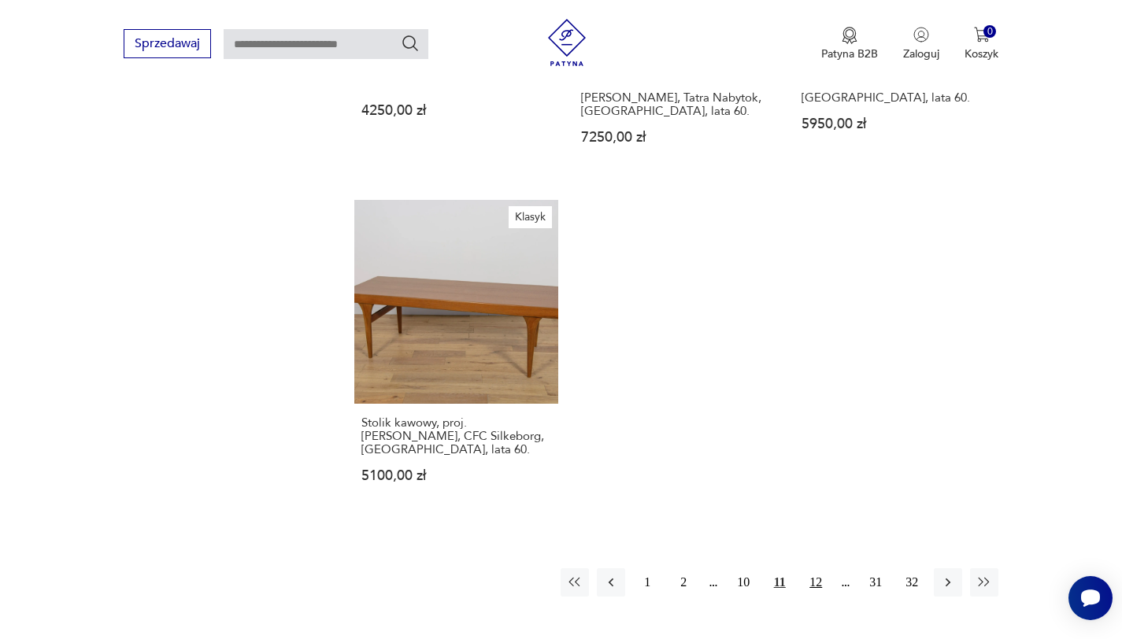
click at [816, 568] on button "12" at bounding box center [815, 582] width 28 height 28
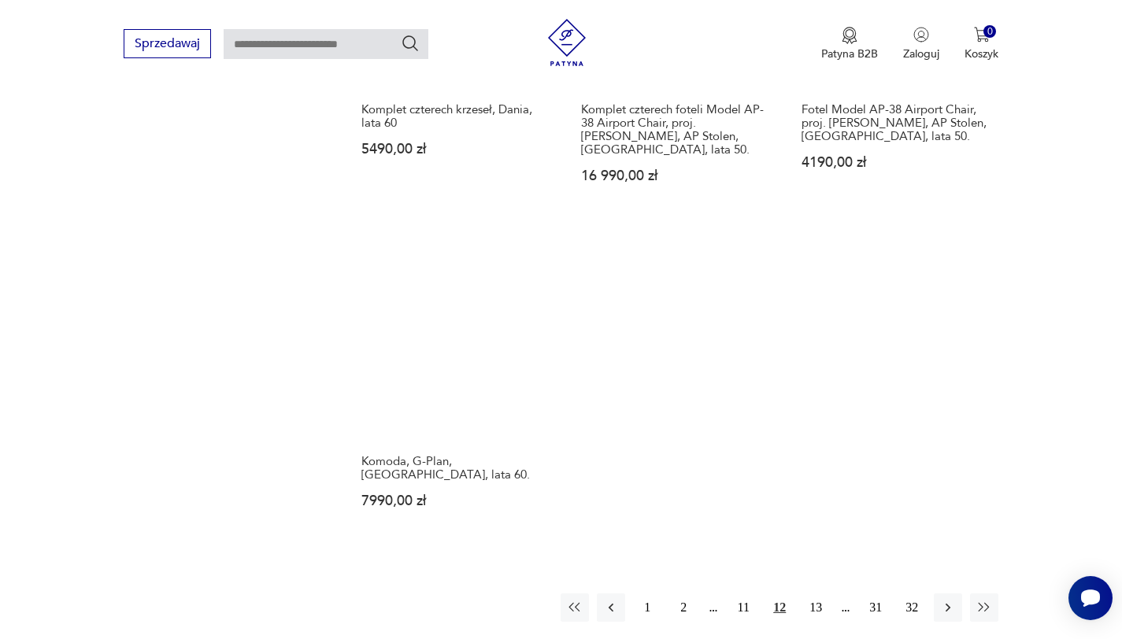
scroll to position [2283, 0]
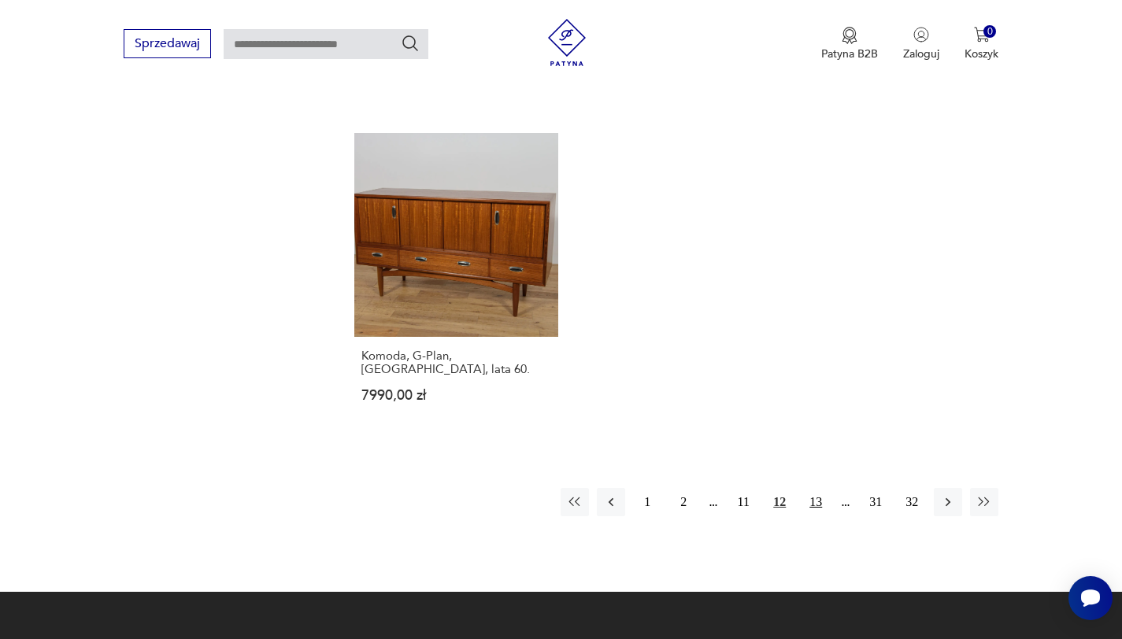
click at [821, 488] on button "13" at bounding box center [815, 502] width 28 height 28
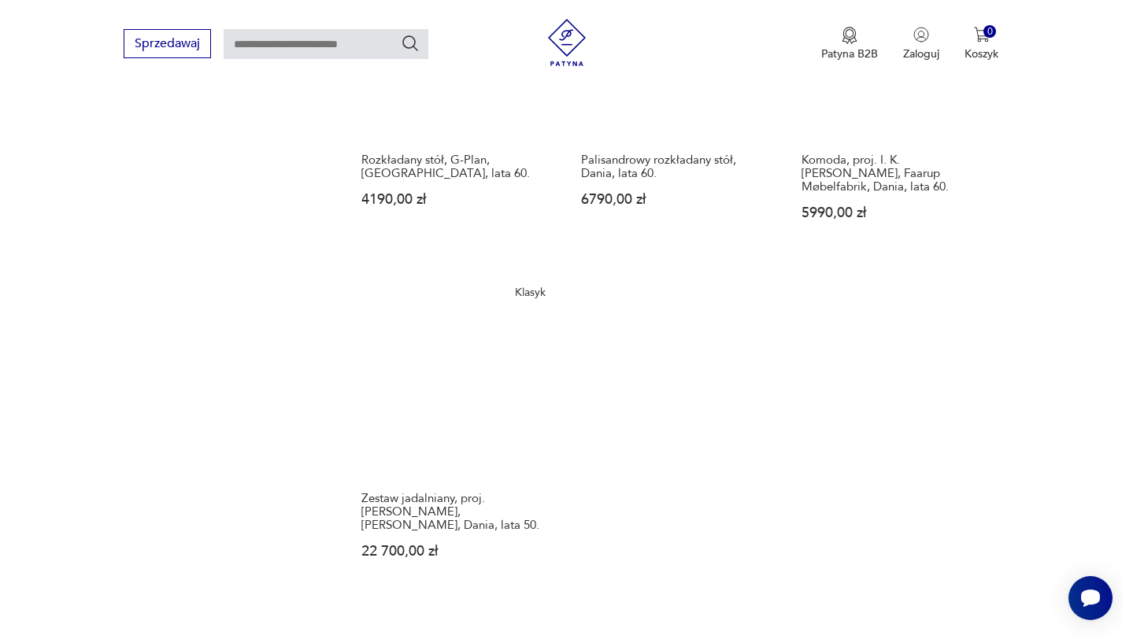
scroll to position [2047, 0]
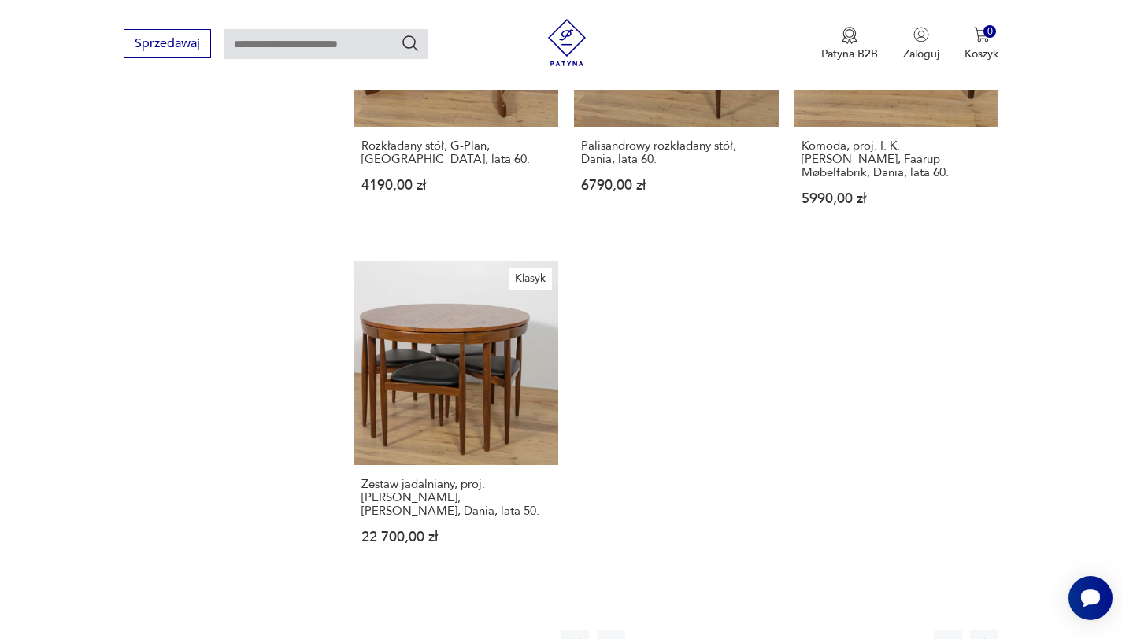
click at [822, 630] on button "14" at bounding box center [815, 644] width 28 height 28
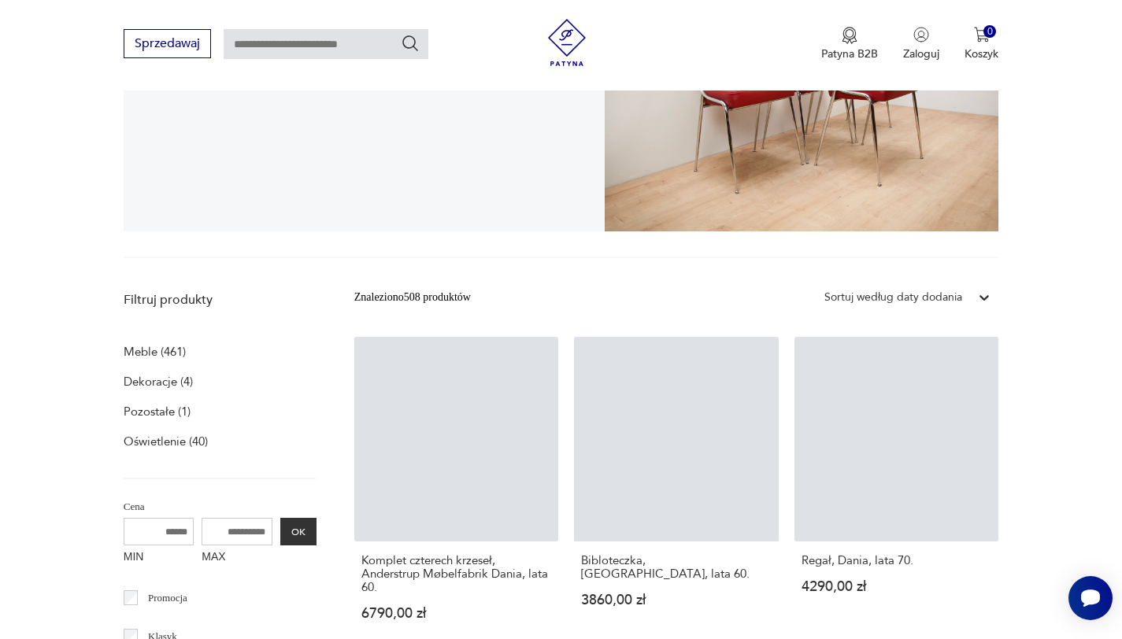
scroll to position [276, 0]
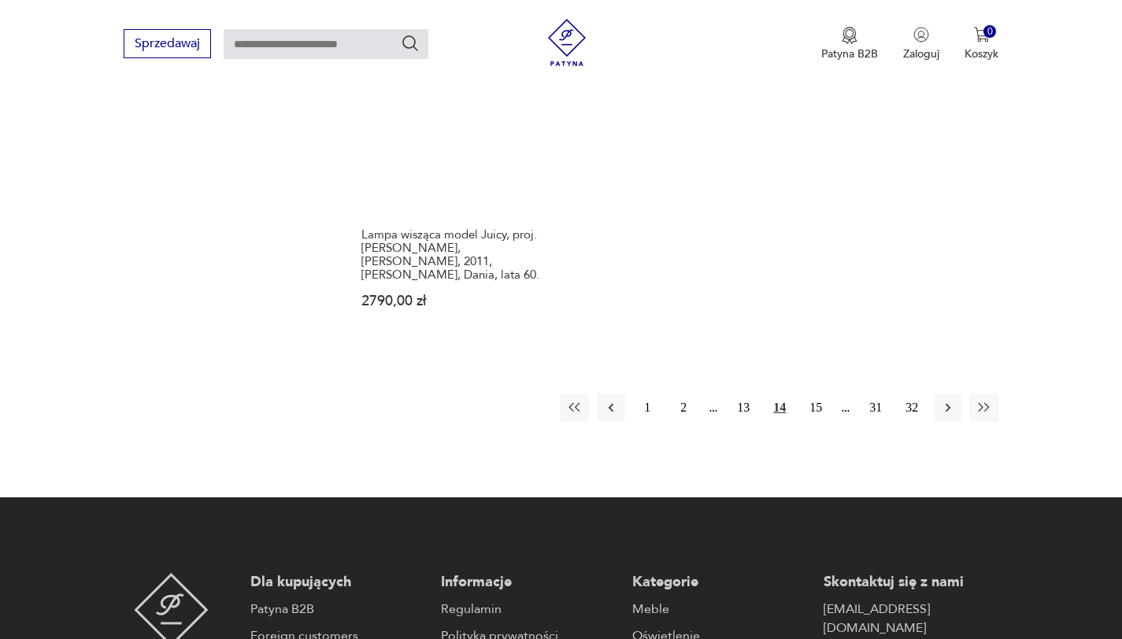
scroll to position [2372, 0]
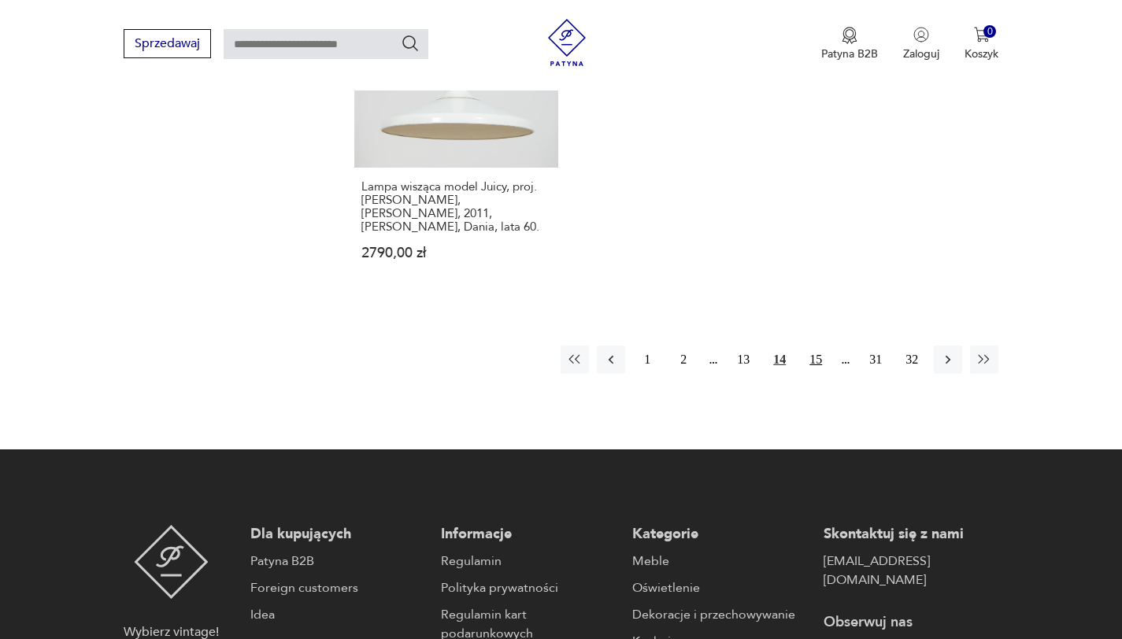
click at [820, 346] on button "15" at bounding box center [815, 360] width 28 height 28
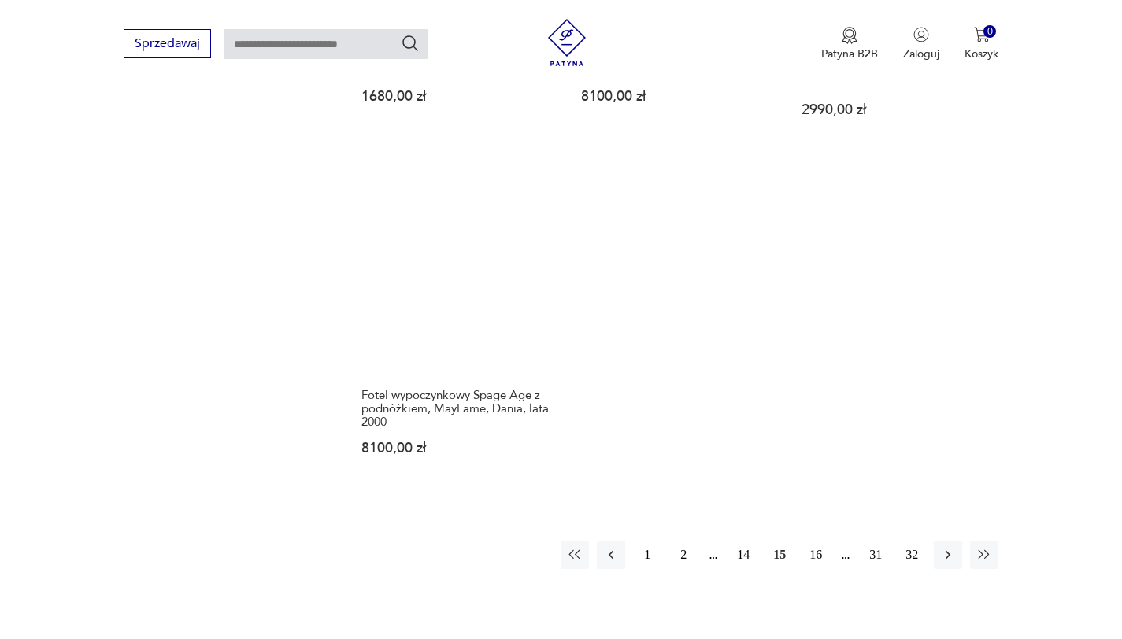
scroll to position [2208, 0]
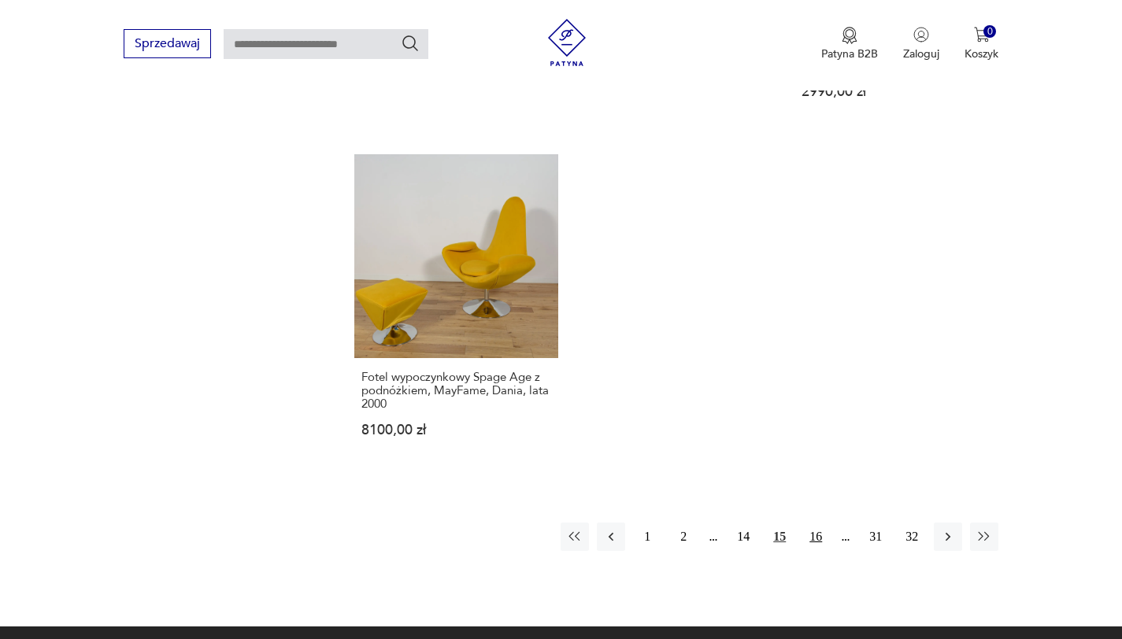
click at [815, 523] on button "16" at bounding box center [815, 537] width 28 height 28
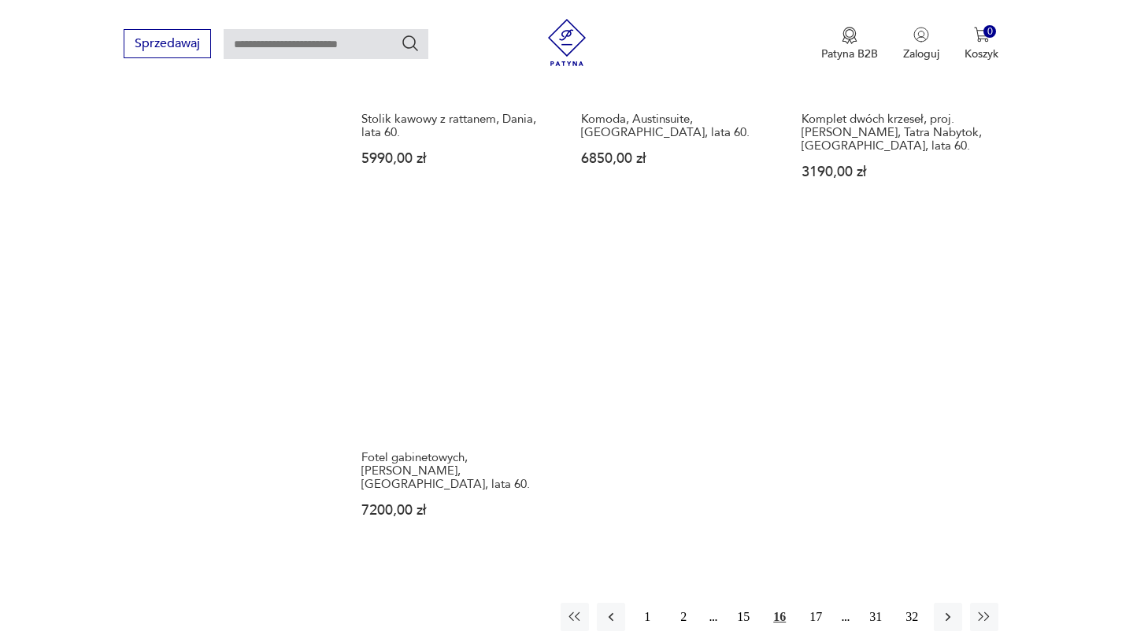
scroll to position [2114, 0]
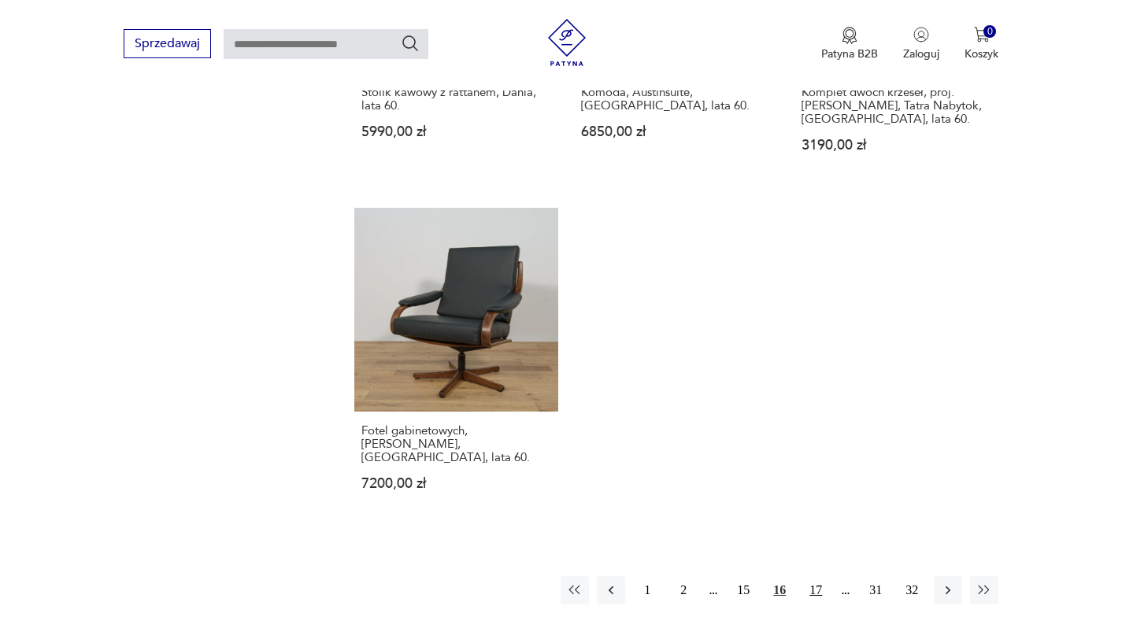
click at [820, 576] on button "17" at bounding box center [815, 590] width 28 height 28
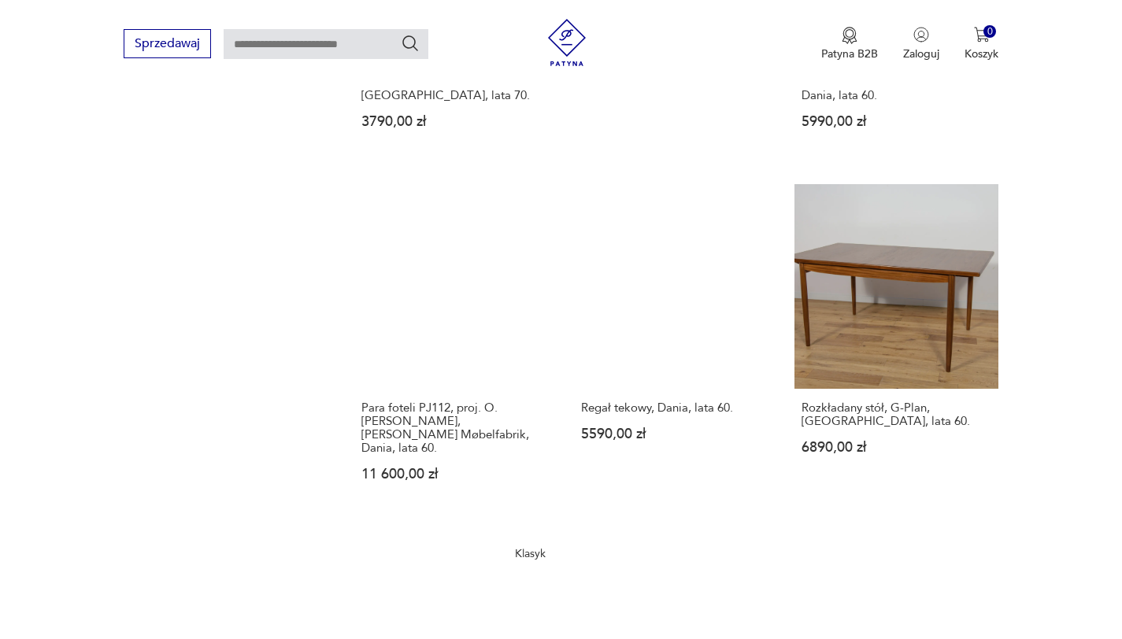
scroll to position [2129, 0]
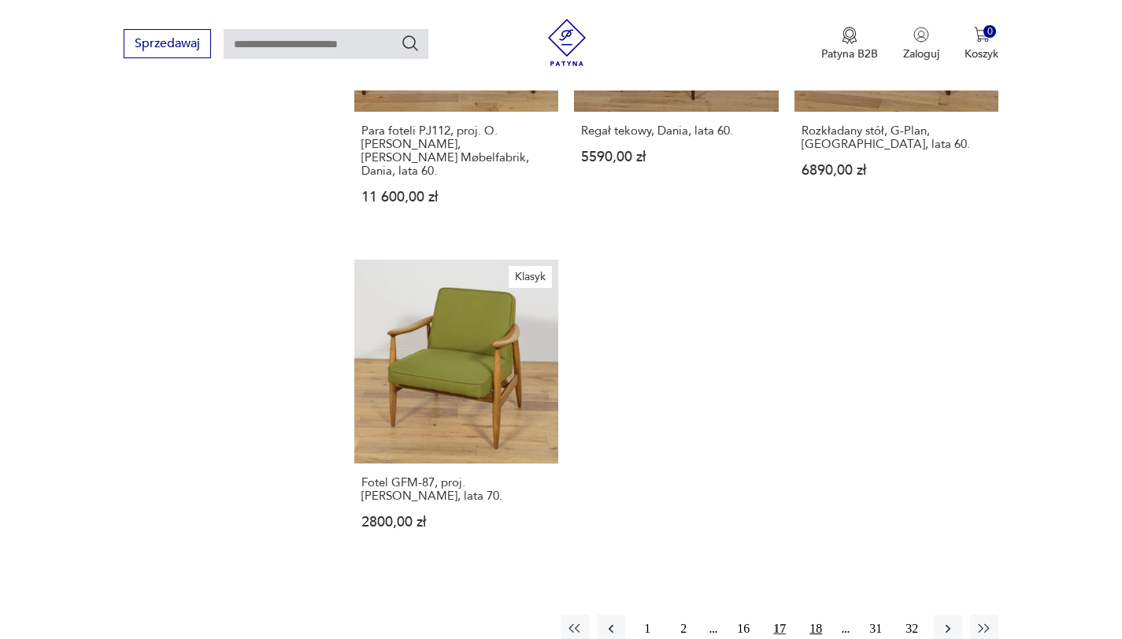
click at [826, 615] on button "18" at bounding box center [815, 629] width 28 height 28
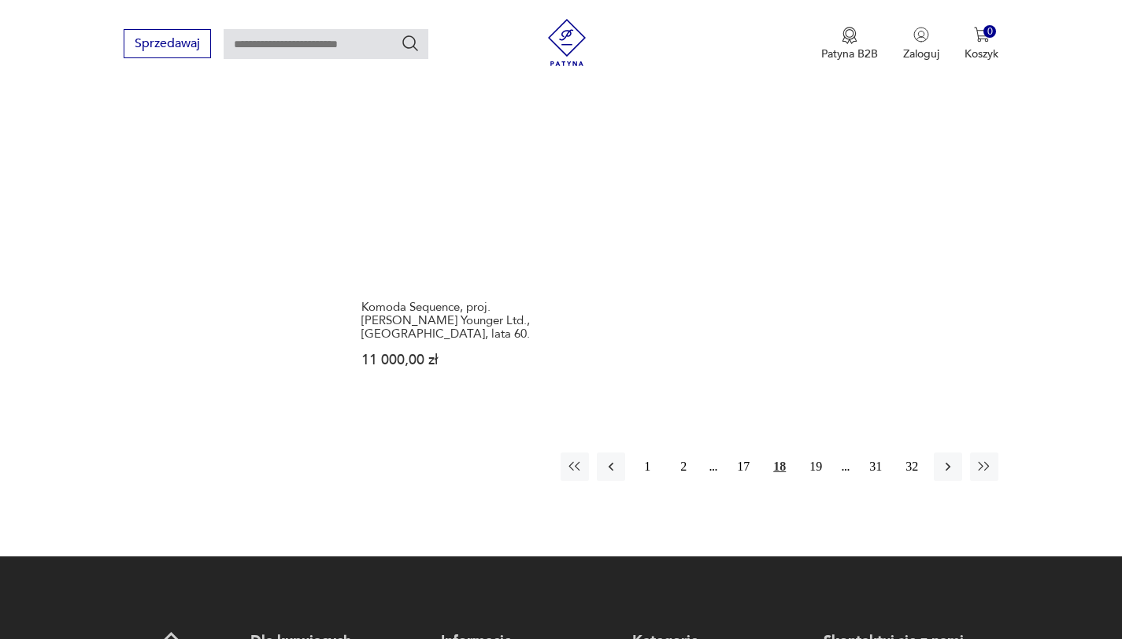
scroll to position [2234, 0]
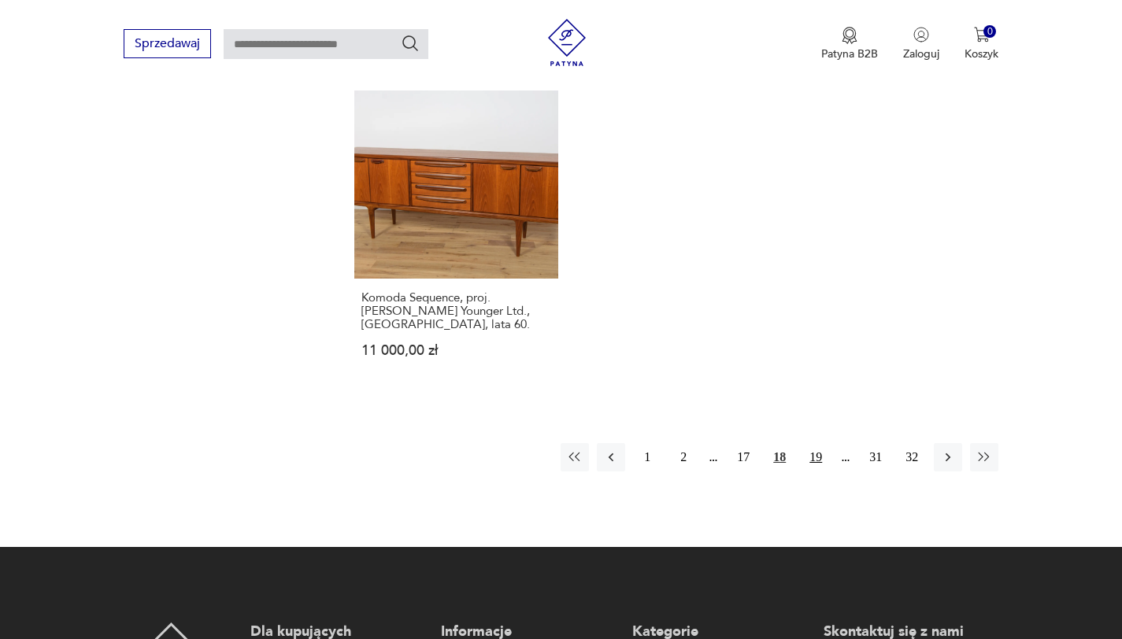
click at [814, 449] on button "19" at bounding box center [815, 457] width 28 height 28
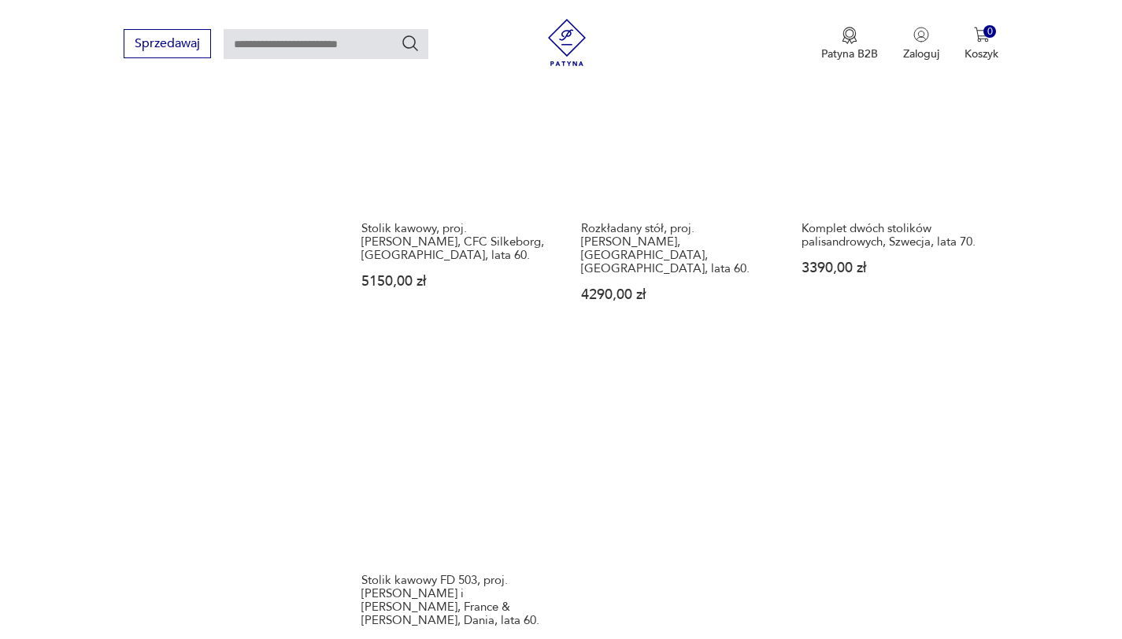
scroll to position [2291, 0]
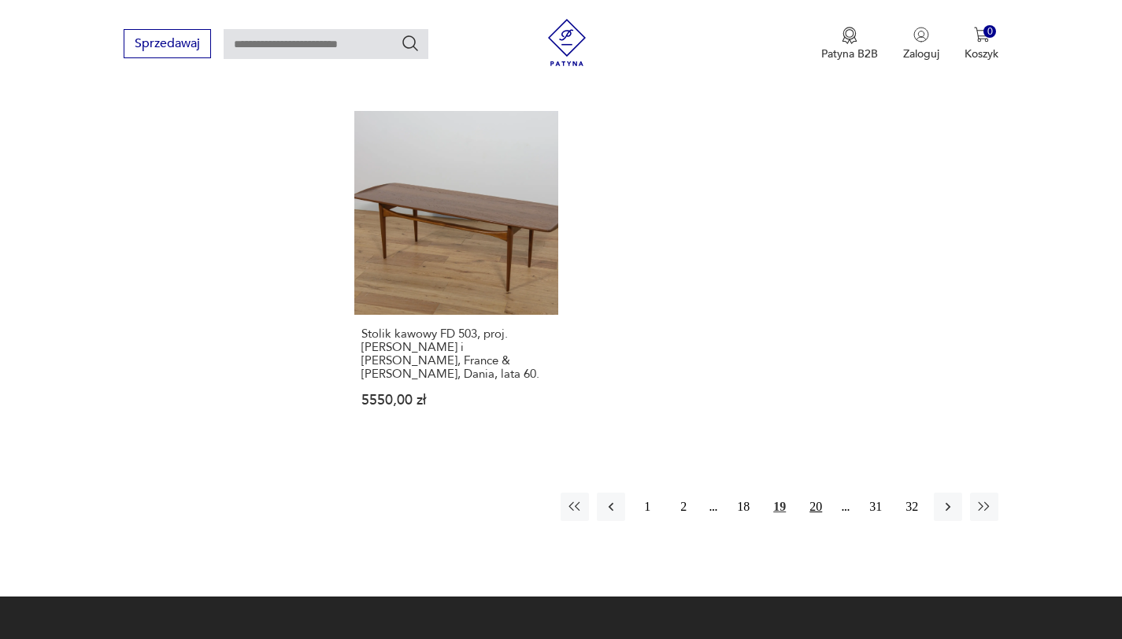
click at [825, 493] on button "20" at bounding box center [815, 507] width 28 height 28
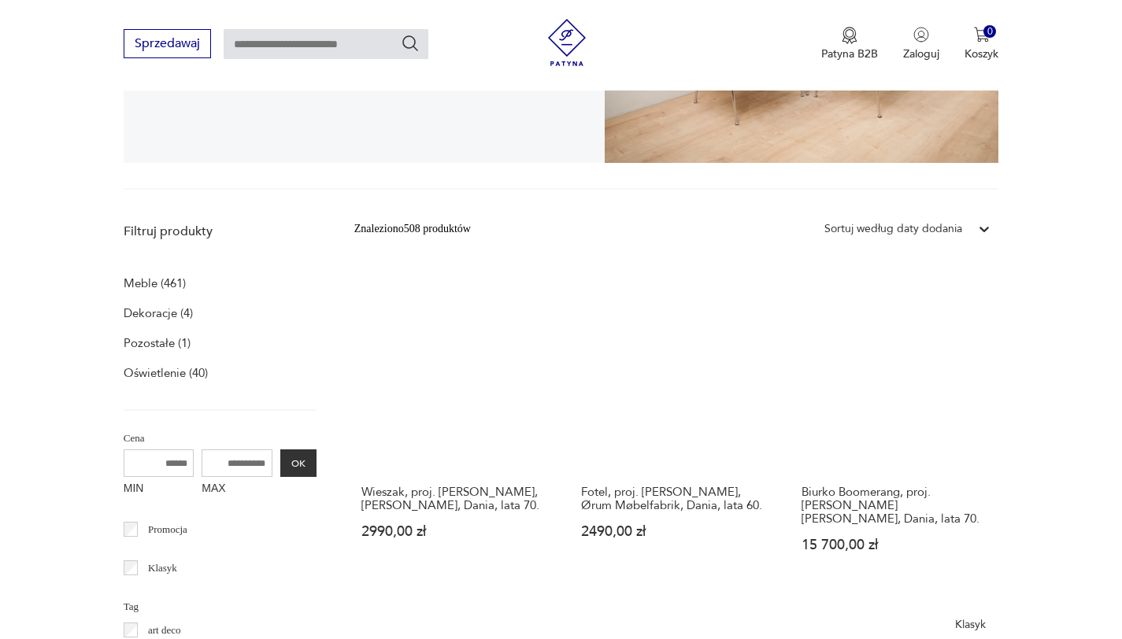
scroll to position [347, 0]
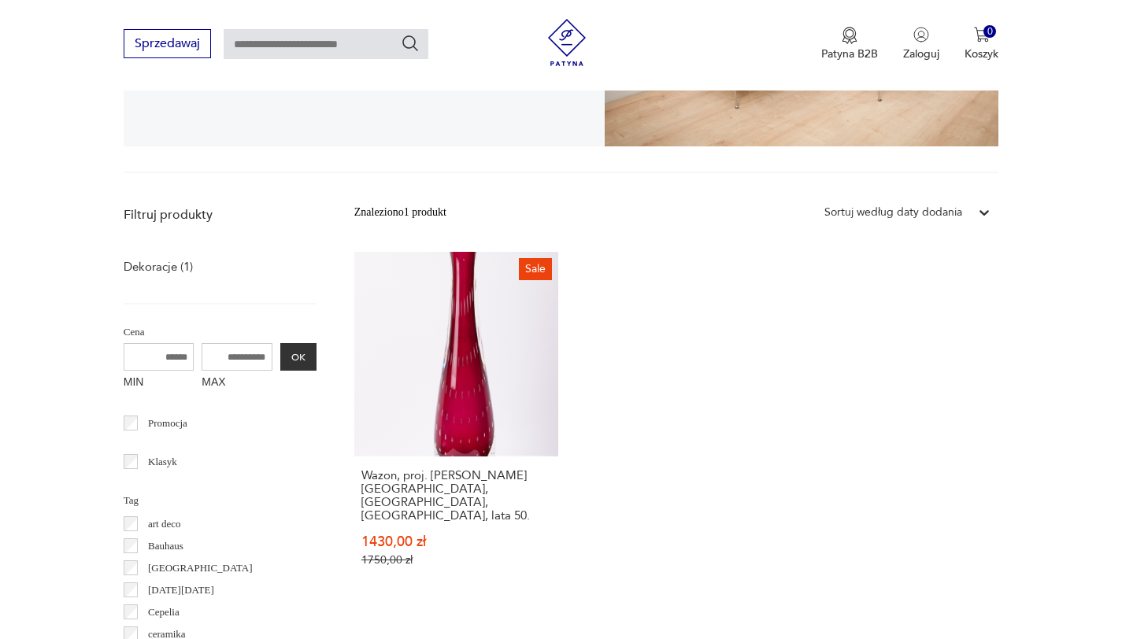
scroll to position [323, 0]
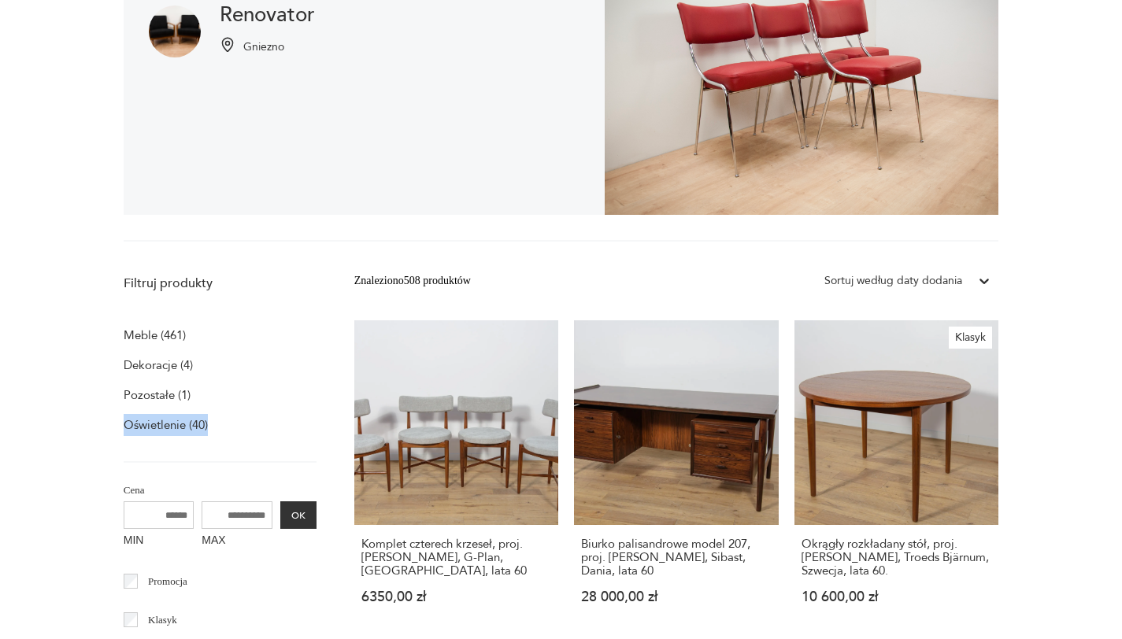
scroll to position [760, 0]
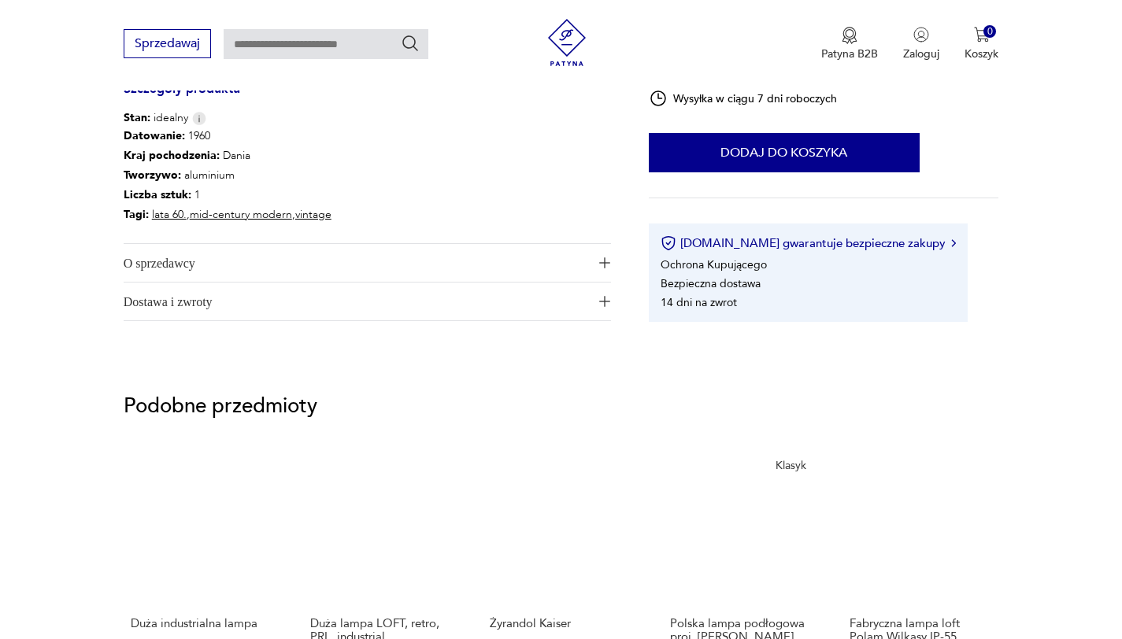
scroll to position [861, 0]
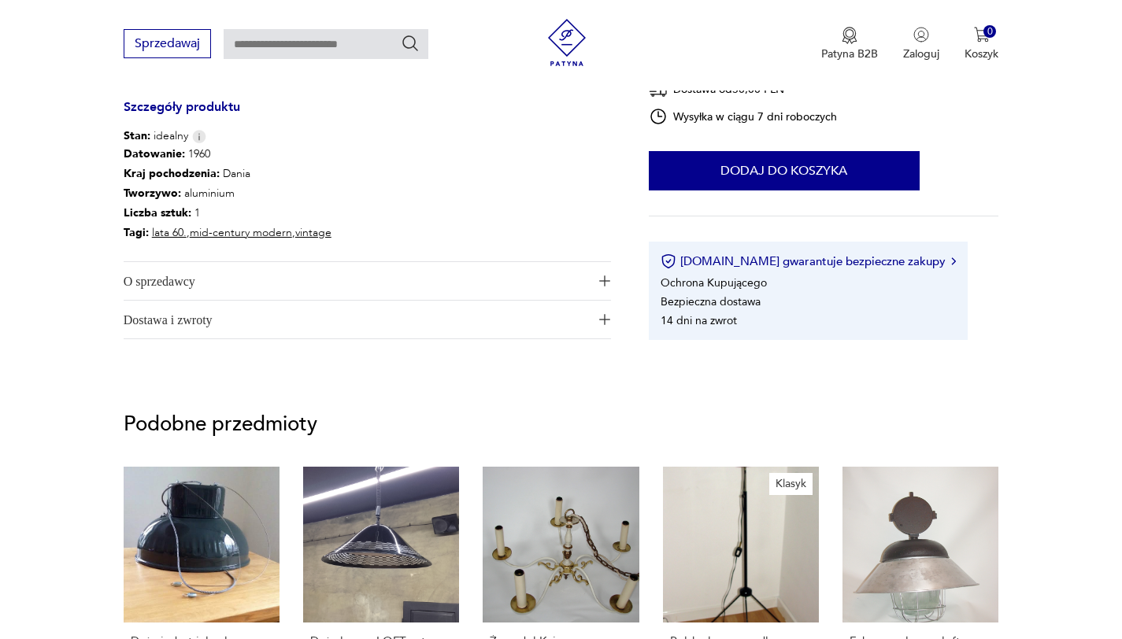
click at [177, 293] on span "O sprzedawcy" at bounding box center [356, 281] width 465 height 38
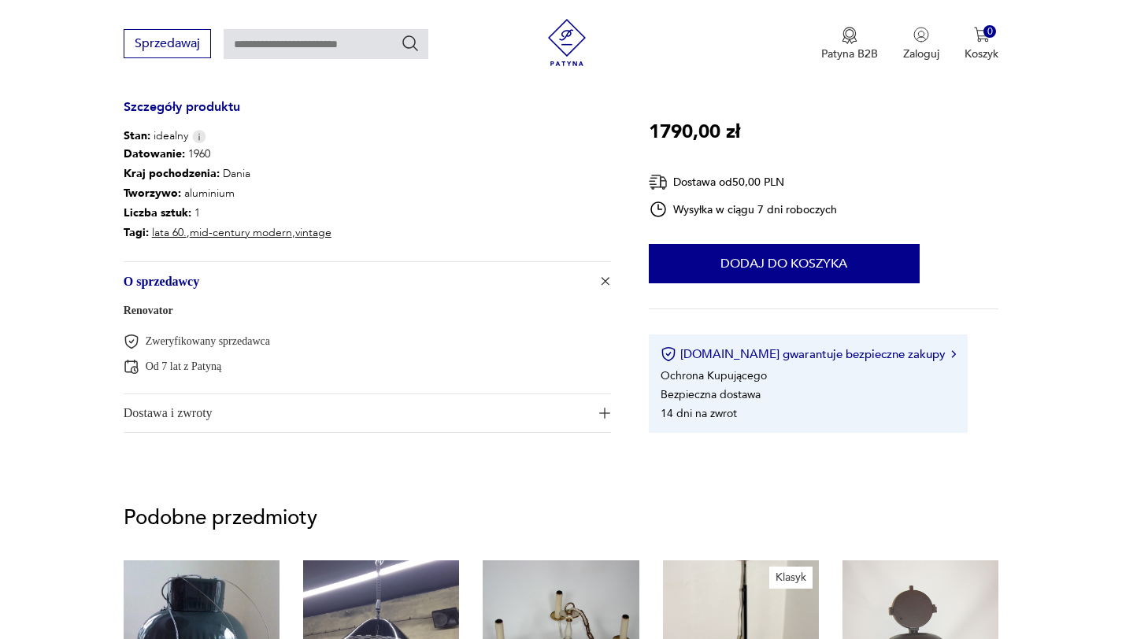
click at [161, 307] on link "Renovator" at bounding box center [149, 311] width 50 height 12
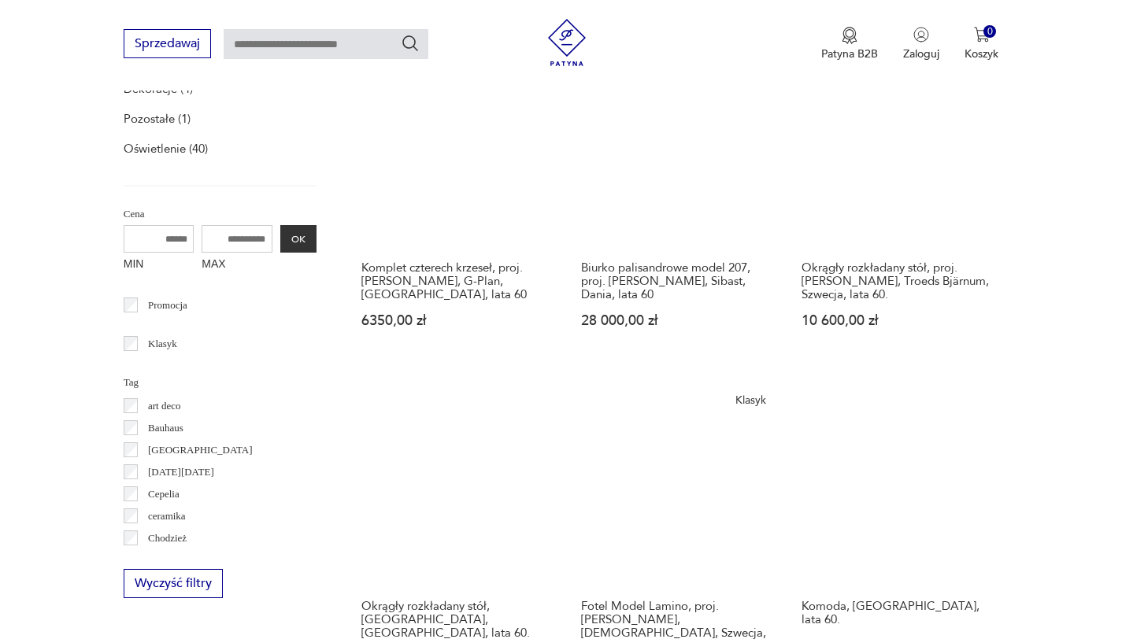
scroll to position [571, 0]
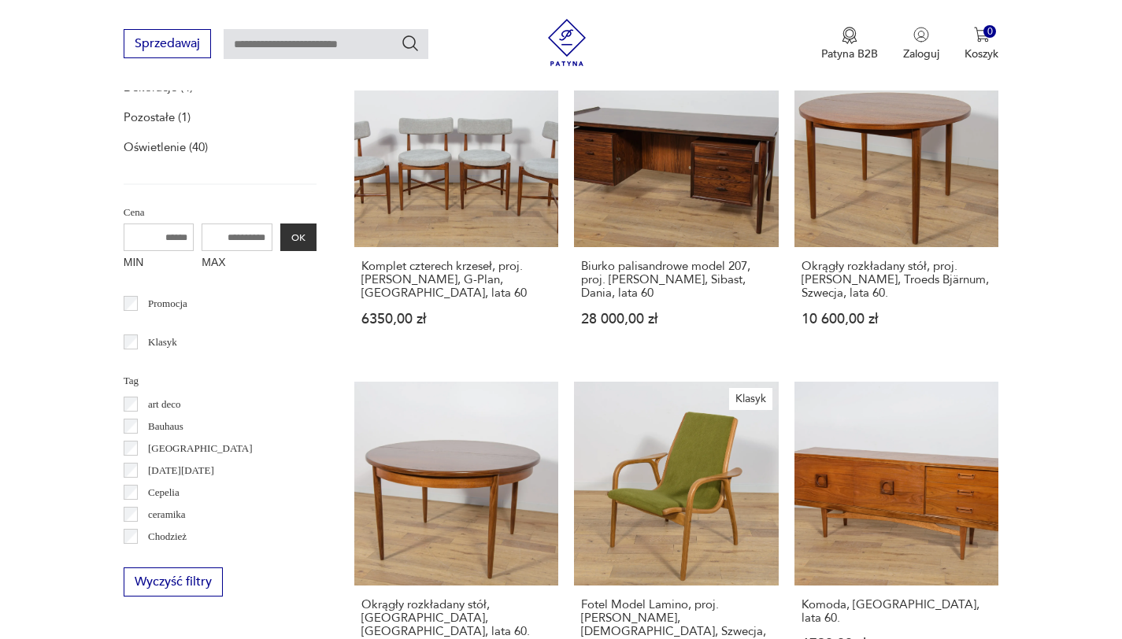
click at [133, 287] on div "Filtruj produkty Meble (461) Dekoracje (4) Pozostałe (1) Oświetlenie (40) Cena …" at bounding box center [220, 297] width 193 height 600
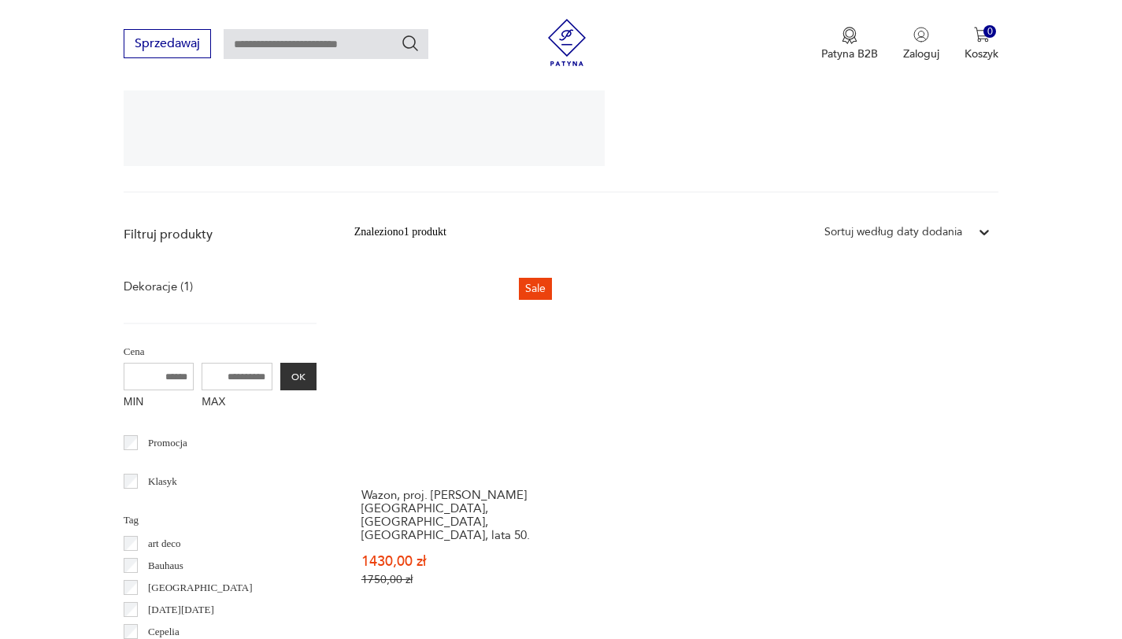
scroll to position [371, 0]
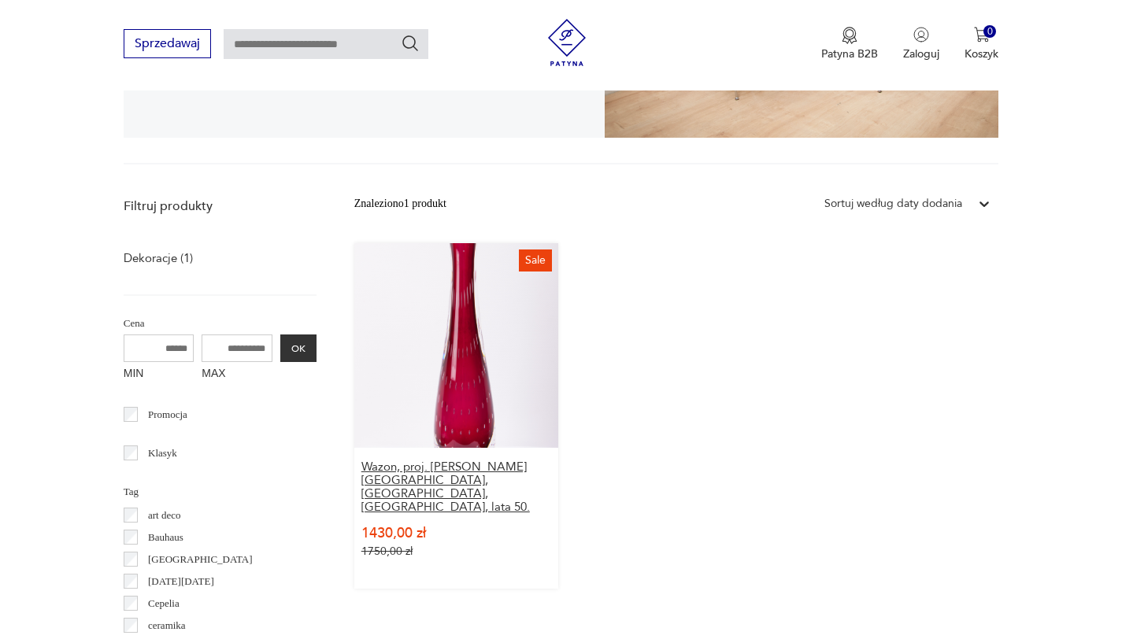
click at [402, 478] on h3 "Wazon, proj. [PERSON_NAME][GEOGRAPHIC_DATA], [GEOGRAPHIC_DATA], [GEOGRAPHIC_DAT…" at bounding box center [456, 487] width 190 height 54
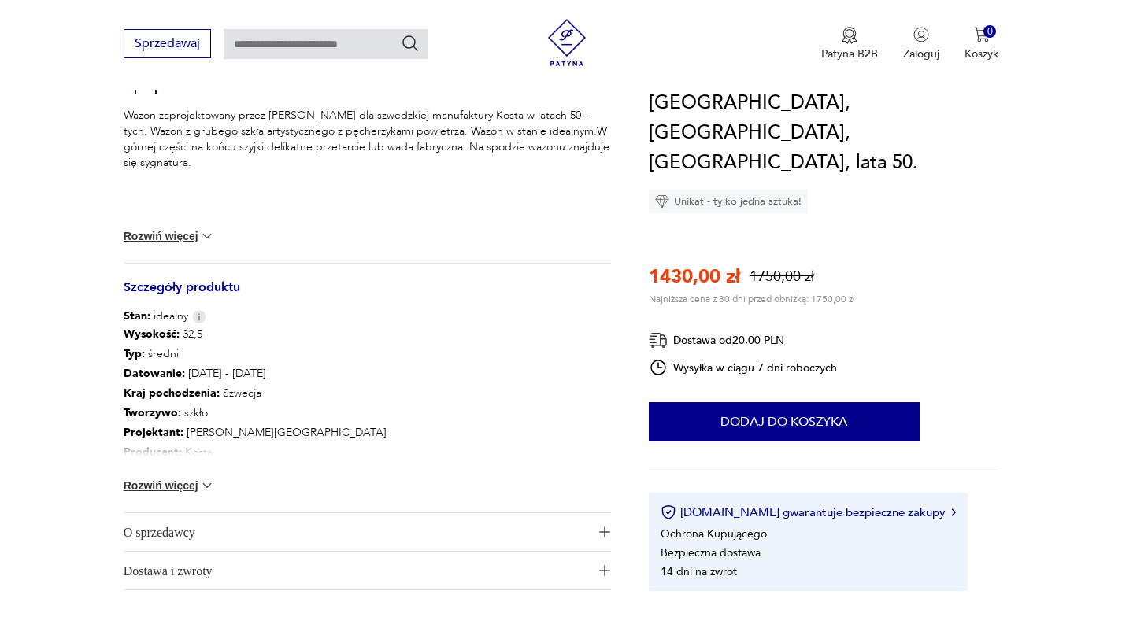
scroll to position [668, 0]
click at [187, 490] on button "Rozwiń więcej" at bounding box center [169, 486] width 91 height 16
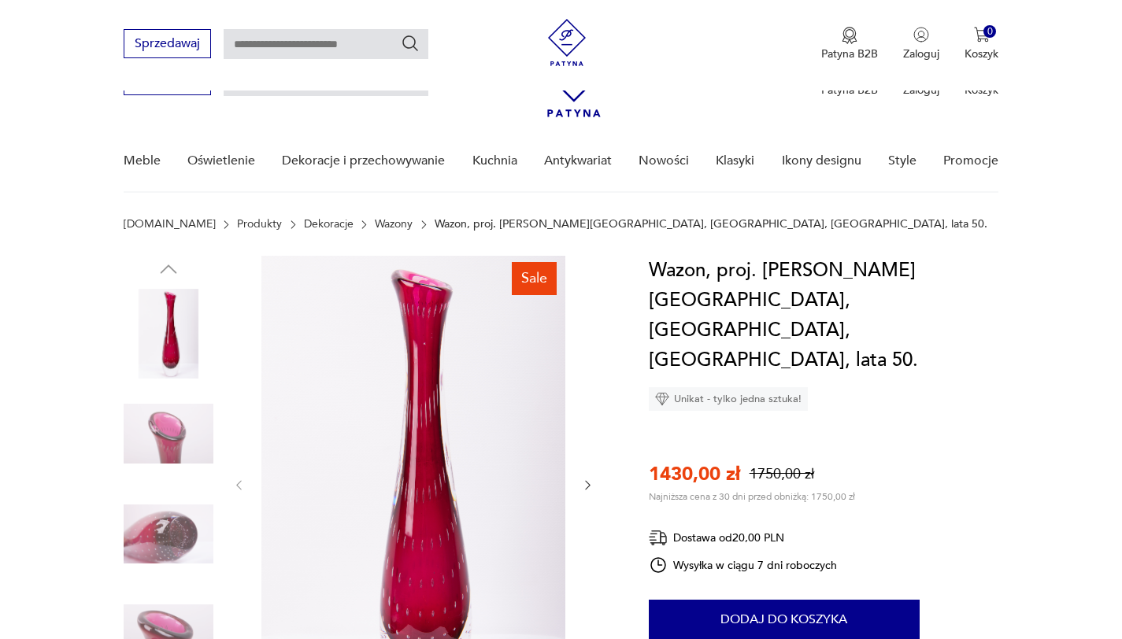
scroll to position [0, 0]
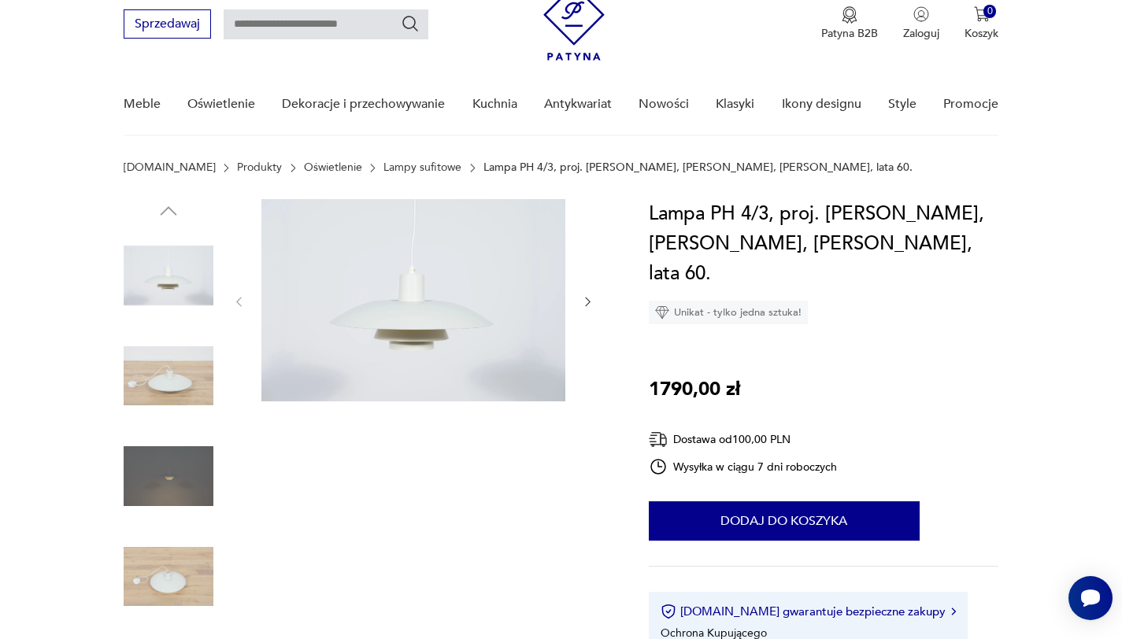
scroll to position [153, 0]
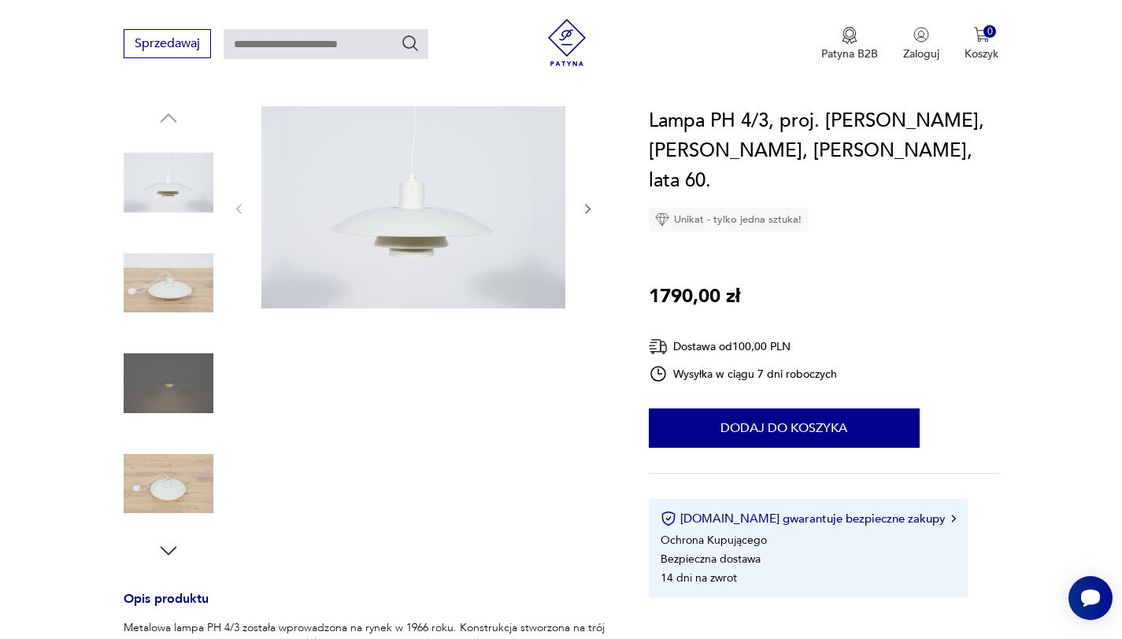
click at [166, 545] on icon "button" at bounding box center [169, 551] width 24 height 24
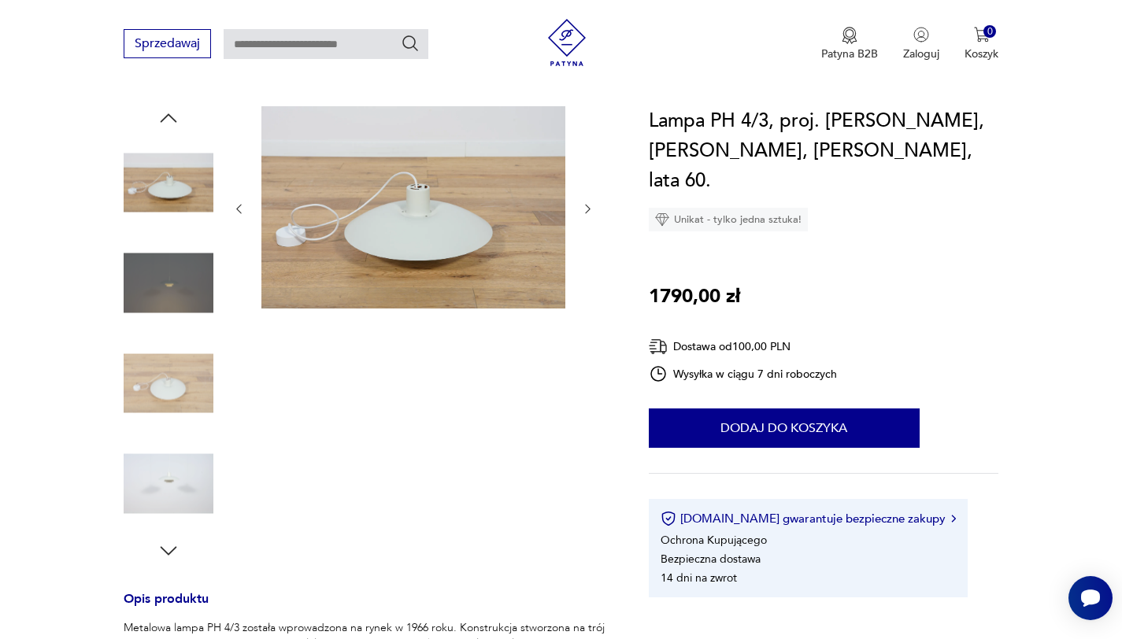
click at [167, 545] on icon "button" at bounding box center [169, 551] width 24 height 24
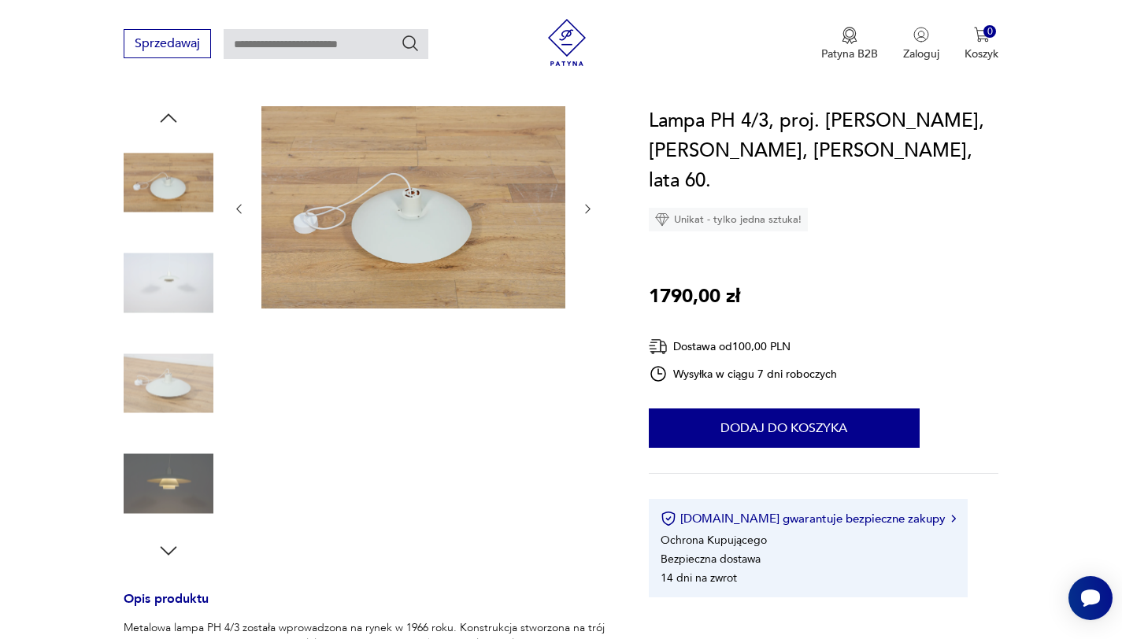
click at [167, 545] on icon "button" at bounding box center [169, 551] width 24 height 24
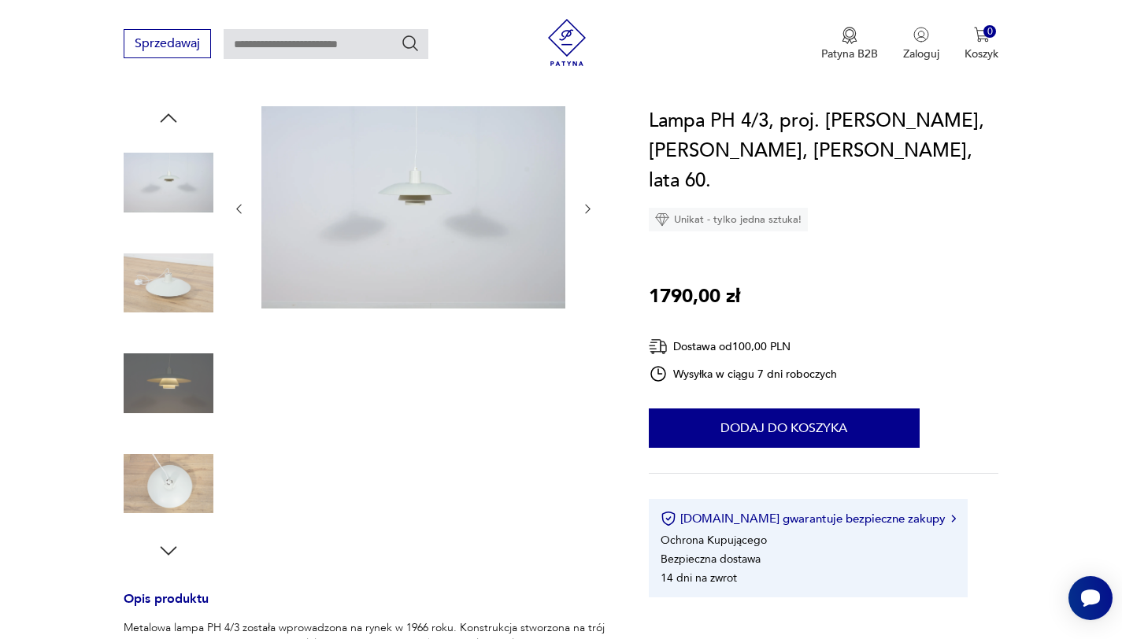
click at [167, 545] on icon "button" at bounding box center [169, 551] width 24 height 24
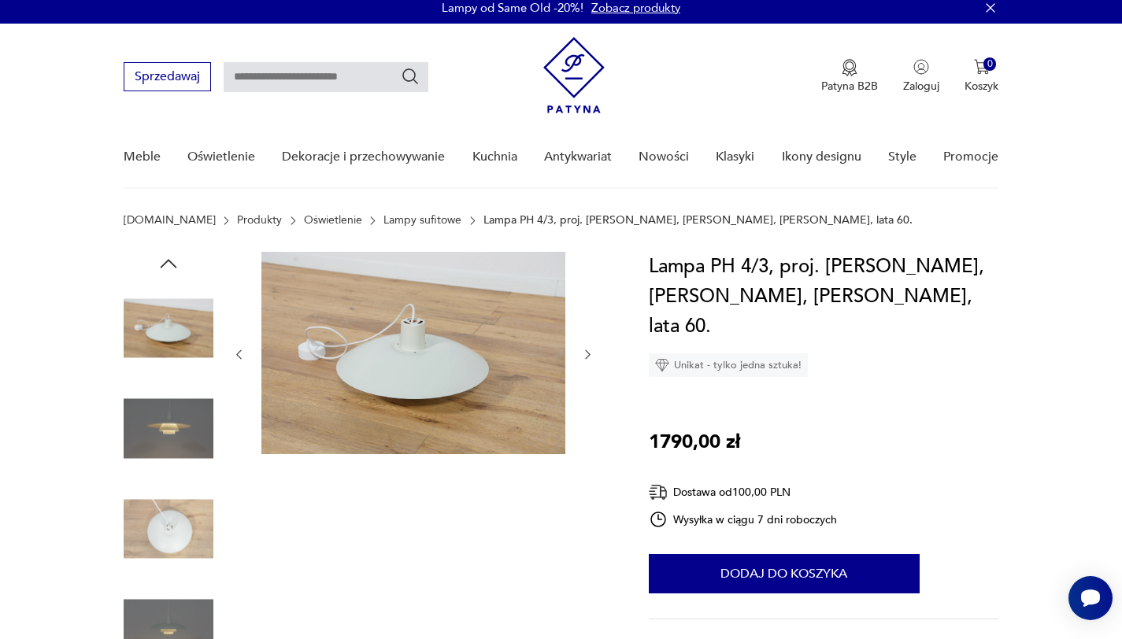
scroll to position [2, 0]
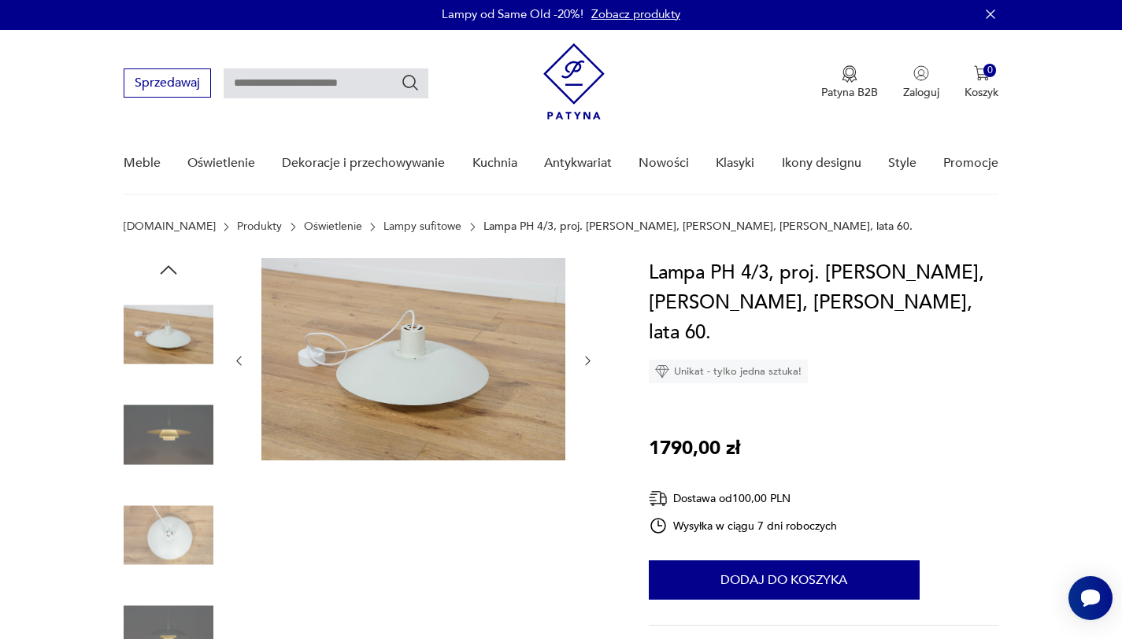
click at [168, 275] on icon "button" at bounding box center [169, 270] width 24 height 24
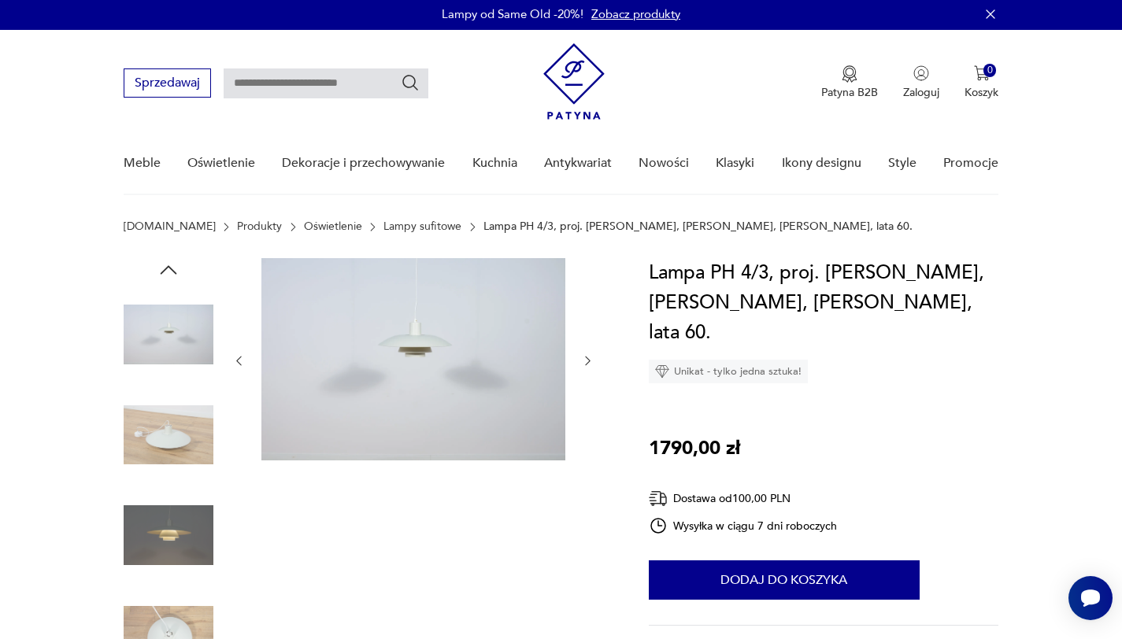
click at [168, 276] on icon "button" at bounding box center [169, 270] width 24 height 24
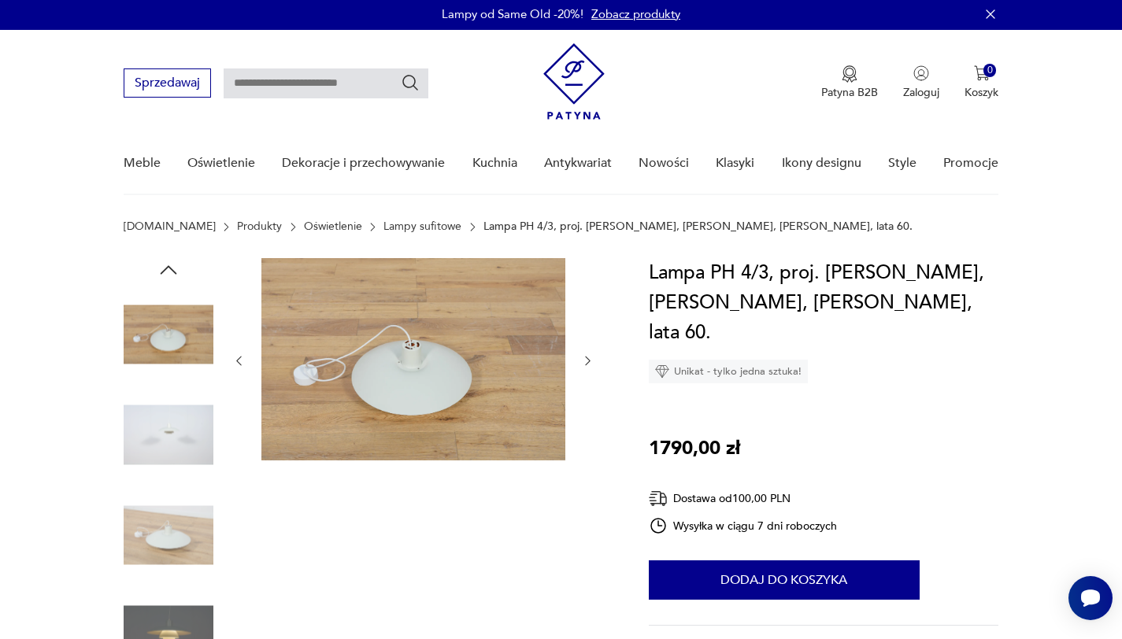
click at [184, 331] on img at bounding box center [169, 335] width 90 height 90
click at [177, 270] on icon "button" at bounding box center [169, 270] width 24 height 24
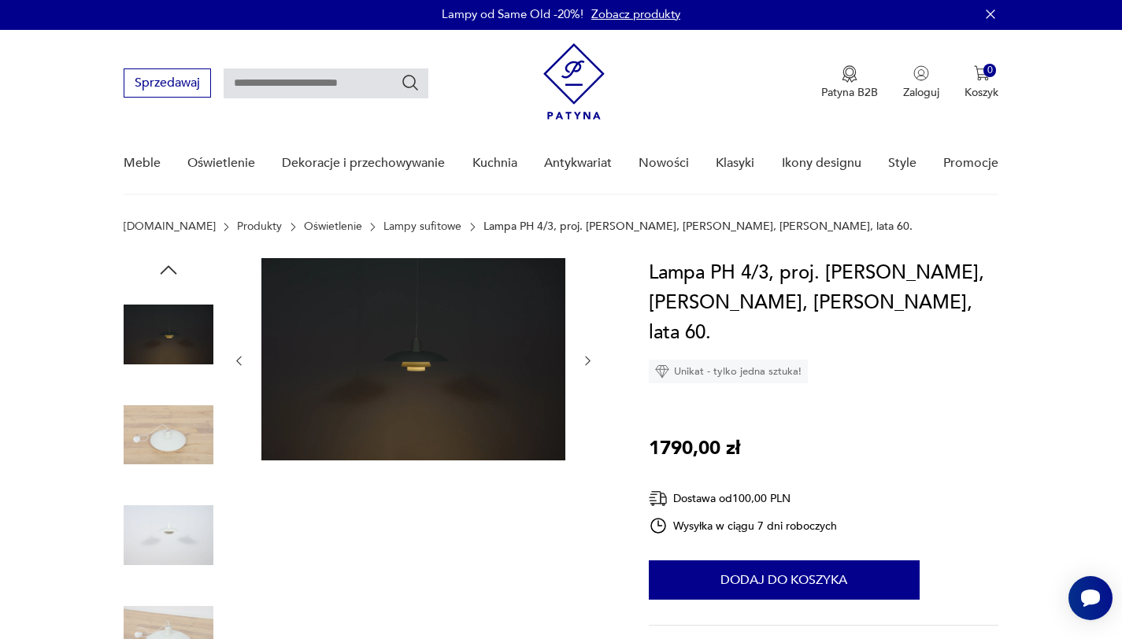
click at [177, 270] on icon "button" at bounding box center [169, 270] width 24 height 24
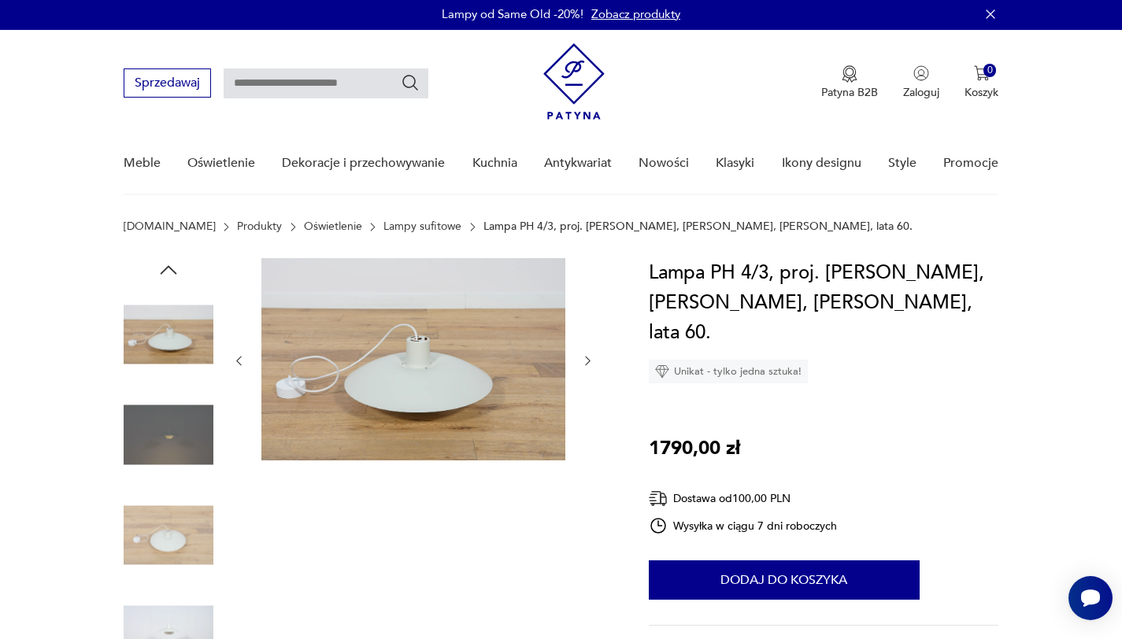
click at [177, 270] on icon "button" at bounding box center [169, 270] width 24 height 24
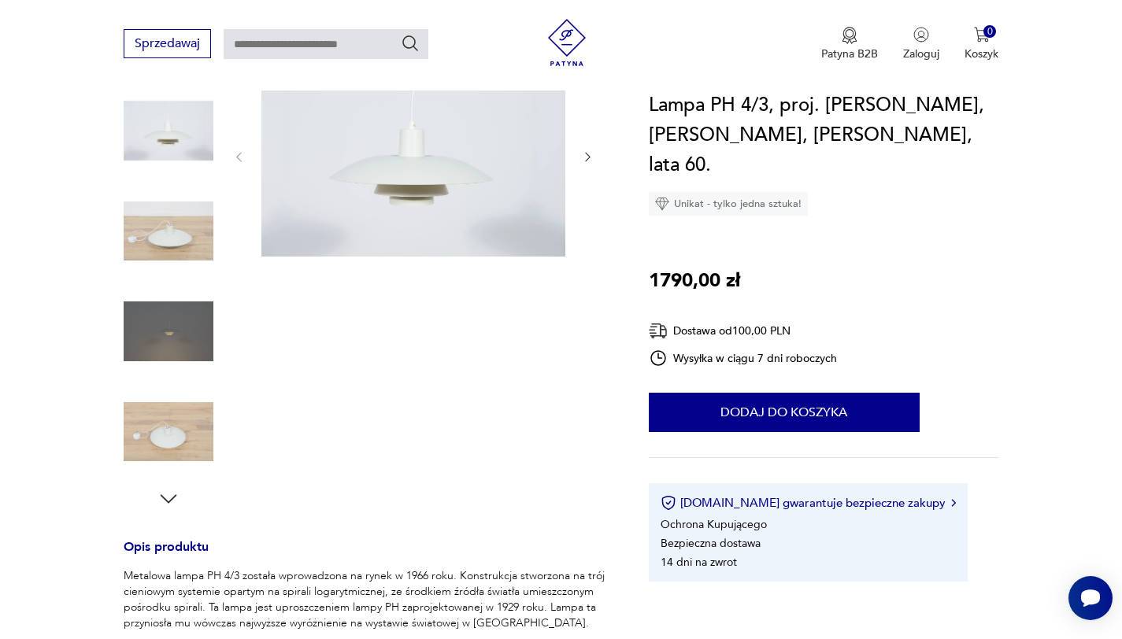
scroll to position [214, 0]
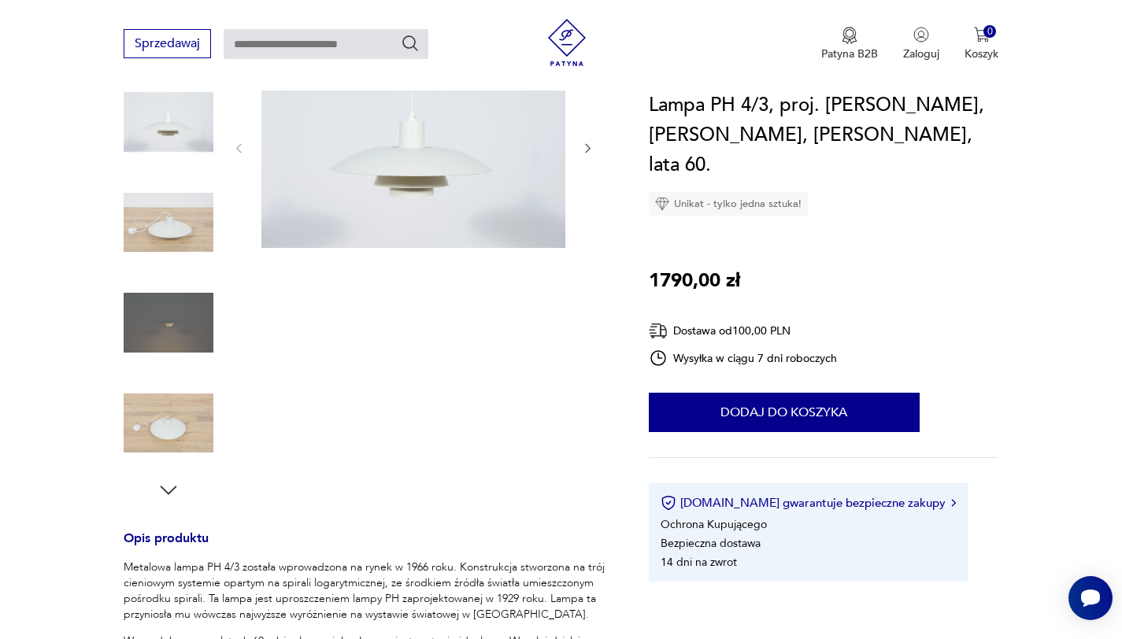
click at [161, 497] on icon "button" at bounding box center [169, 491] width 24 height 24
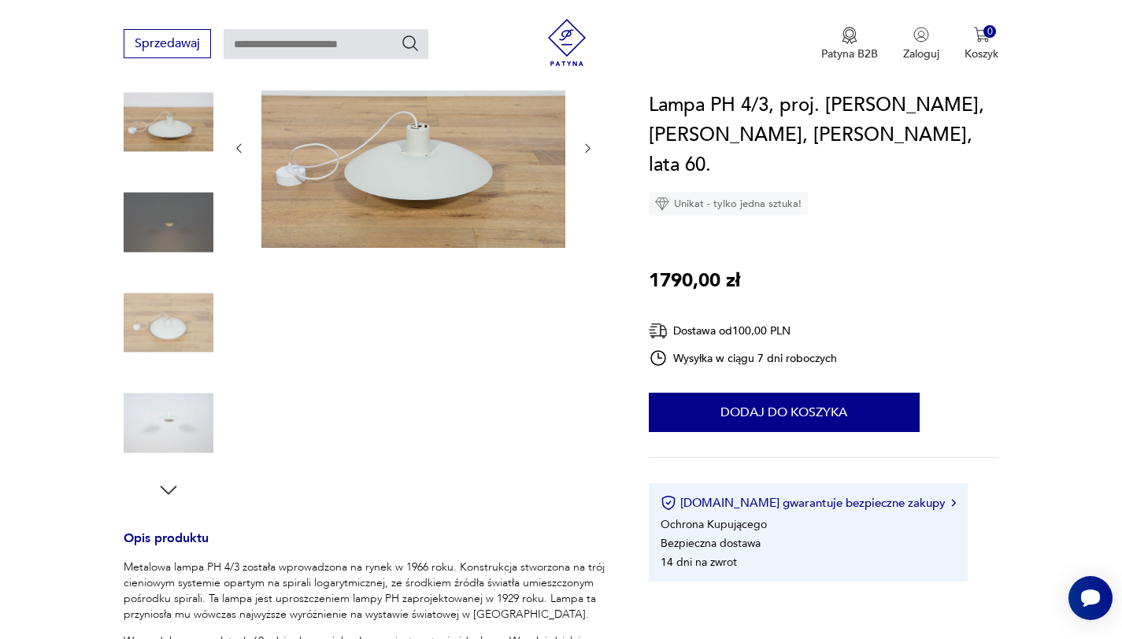
click at [161, 497] on icon "button" at bounding box center [169, 491] width 24 height 24
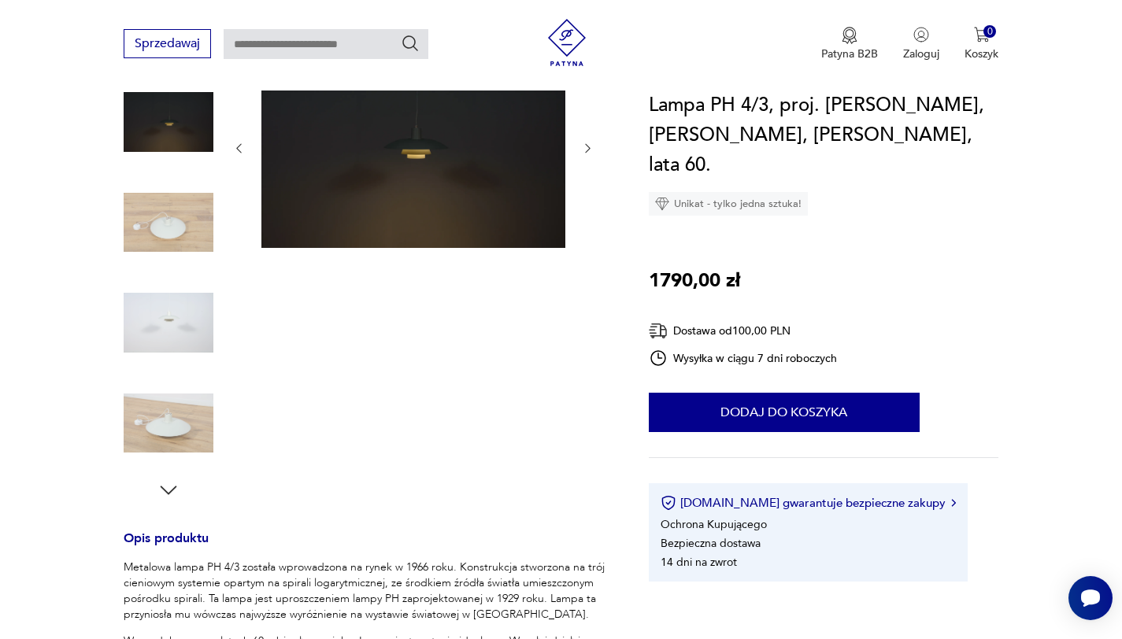
click at [161, 497] on icon "button" at bounding box center [169, 491] width 24 height 24
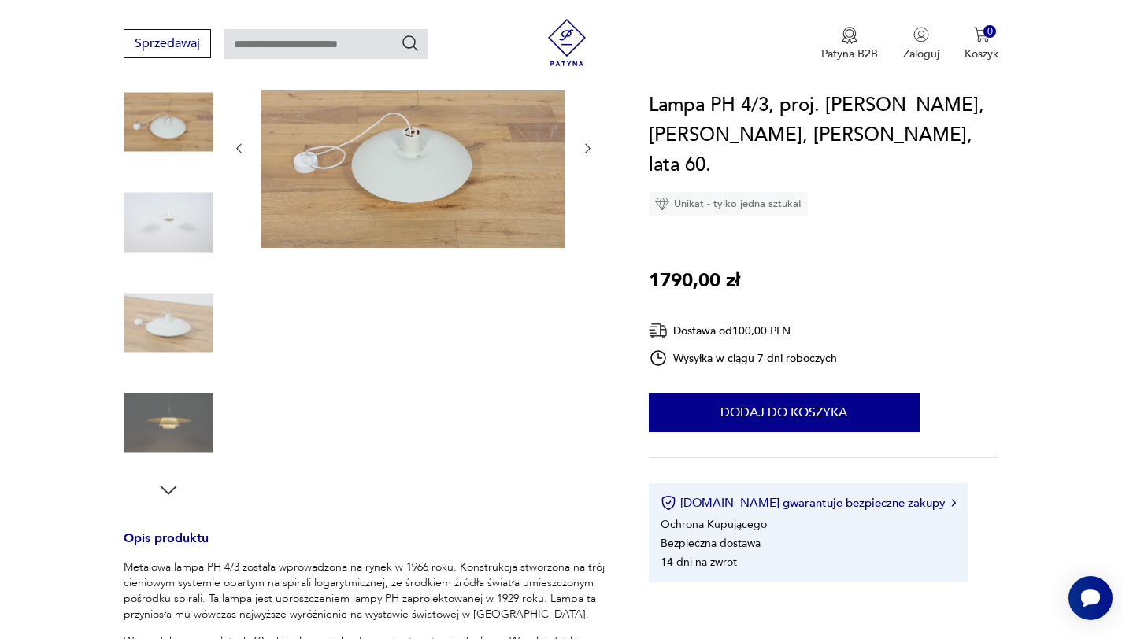
click at [169, 490] on icon "button" at bounding box center [169, 491] width 24 height 24
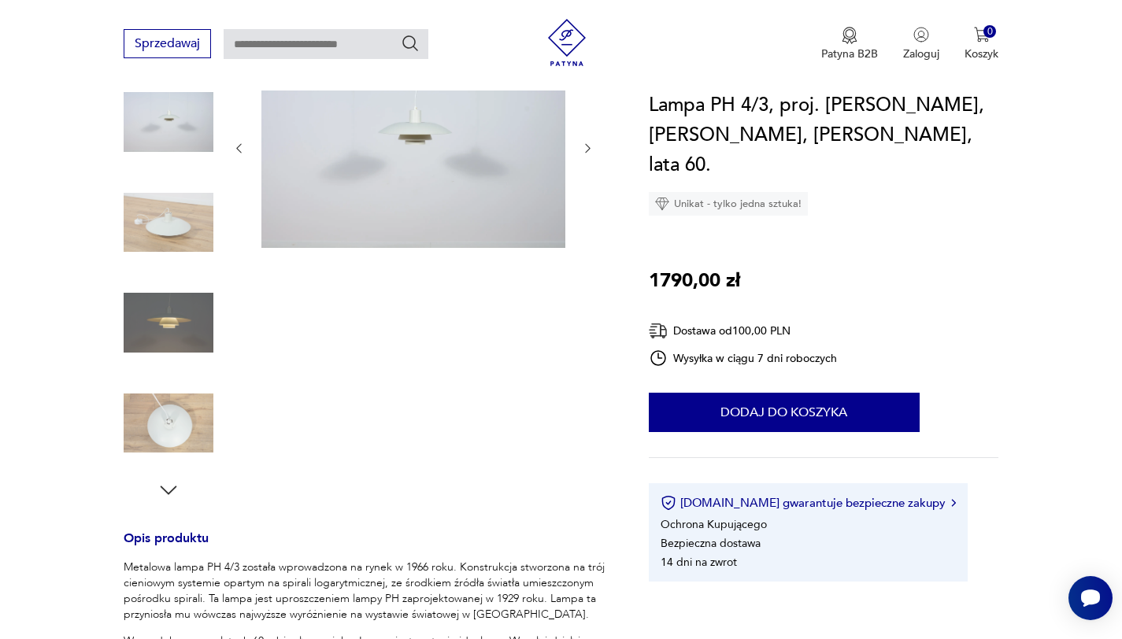
click at [169, 491] on icon "button" at bounding box center [168, 490] width 17 height 9
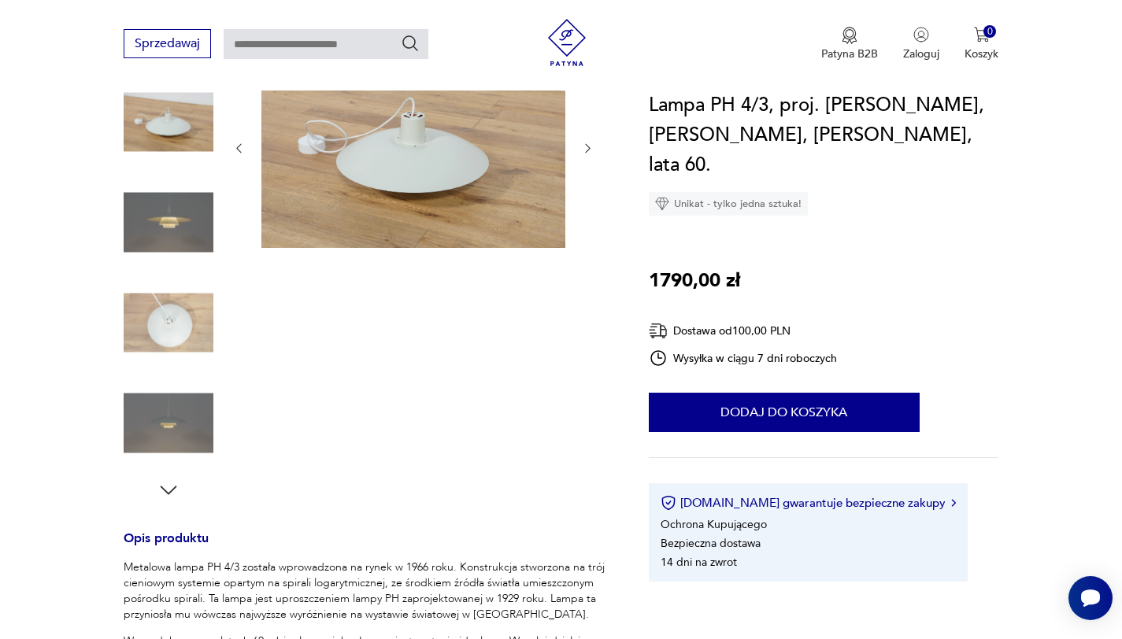
click at [178, 482] on icon "button" at bounding box center [169, 491] width 24 height 24
click at [178, 483] on icon "button" at bounding box center [169, 491] width 24 height 24
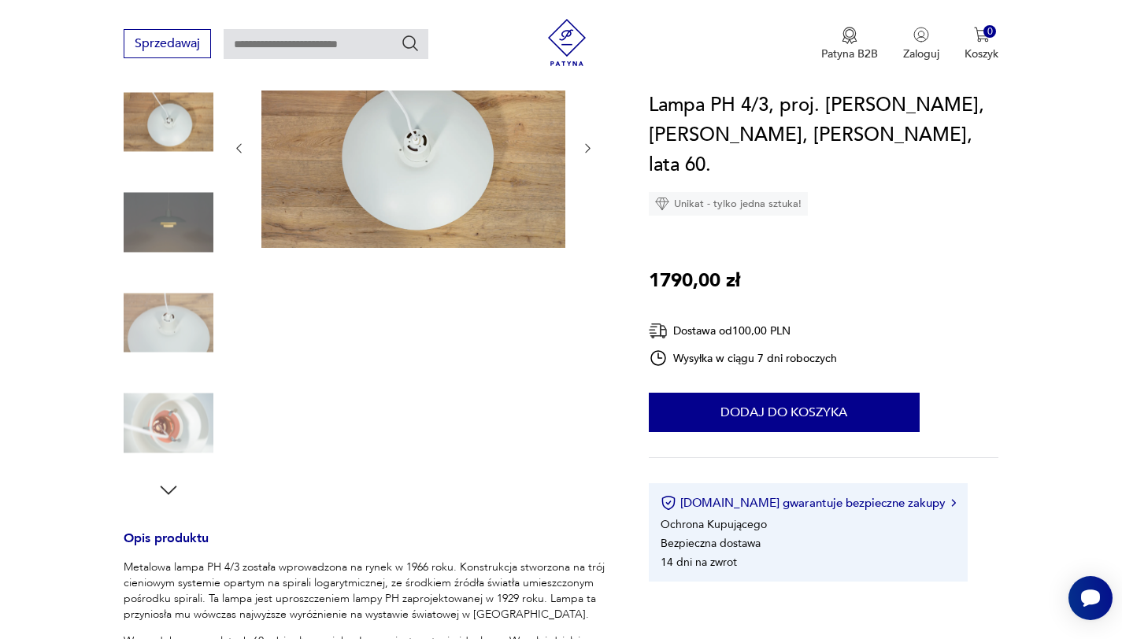
click at [178, 483] on icon "button" at bounding box center [169, 491] width 24 height 24
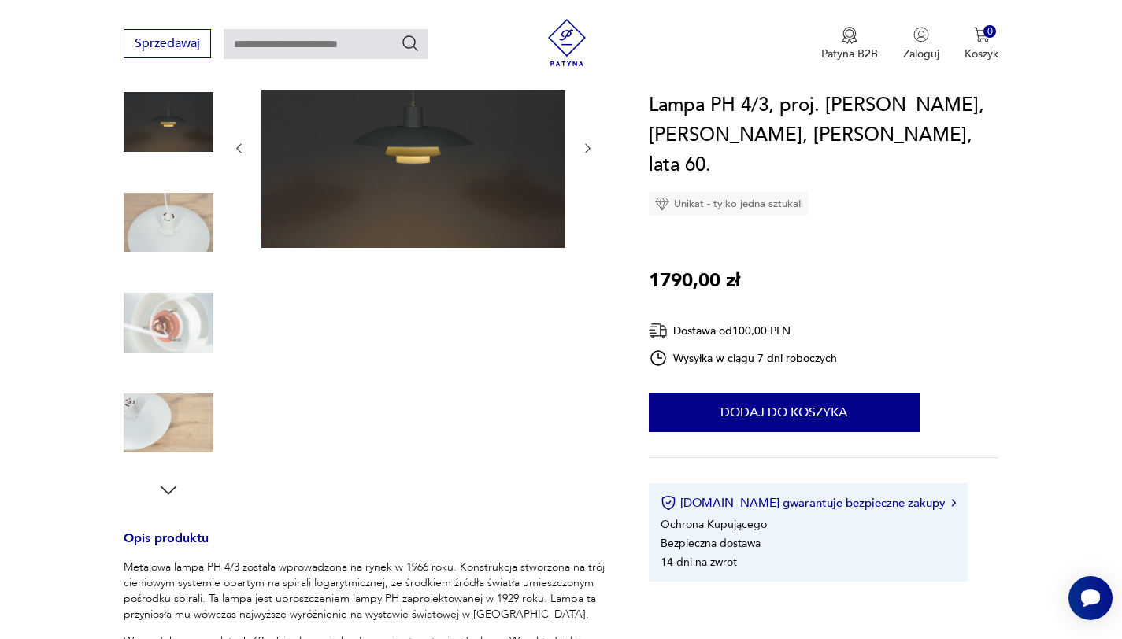
click at [173, 494] on icon "button" at bounding box center [169, 491] width 24 height 24
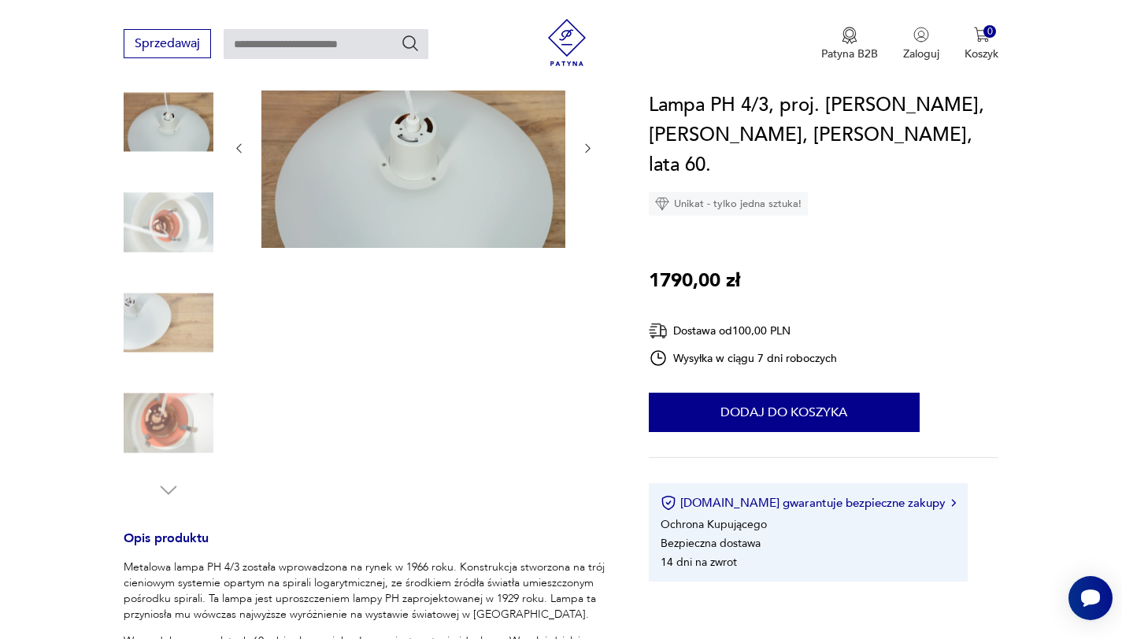
click at [178, 322] on img at bounding box center [169, 323] width 90 height 90
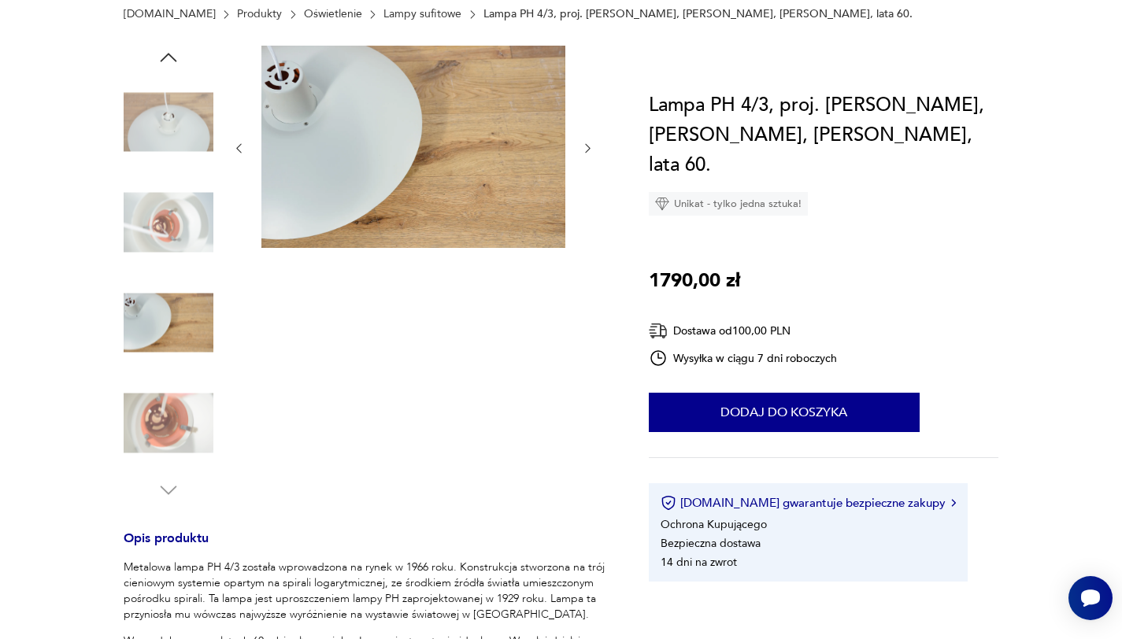
scroll to position [35, 0]
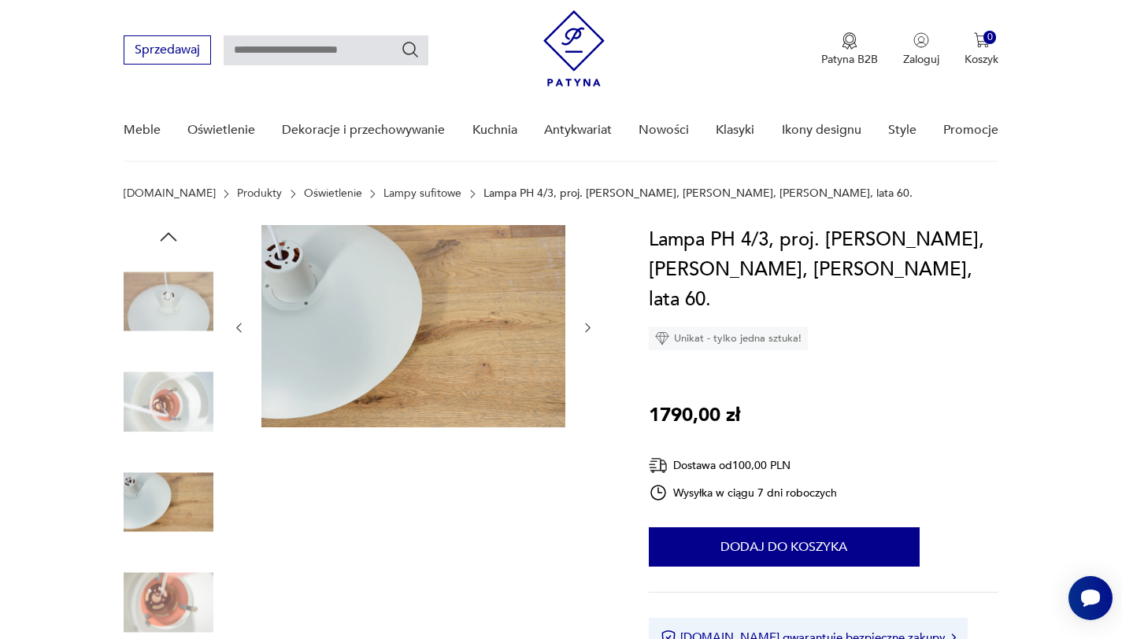
click at [178, 305] on img at bounding box center [169, 302] width 90 height 90
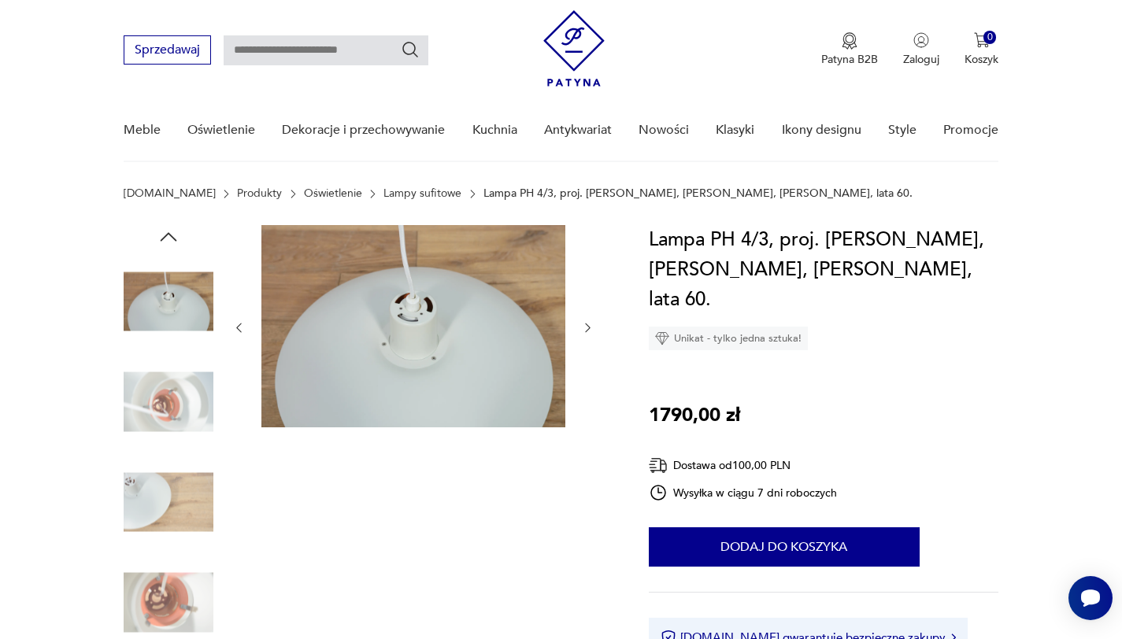
click at [172, 240] on icon "button" at bounding box center [169, 237] width 24 height 24
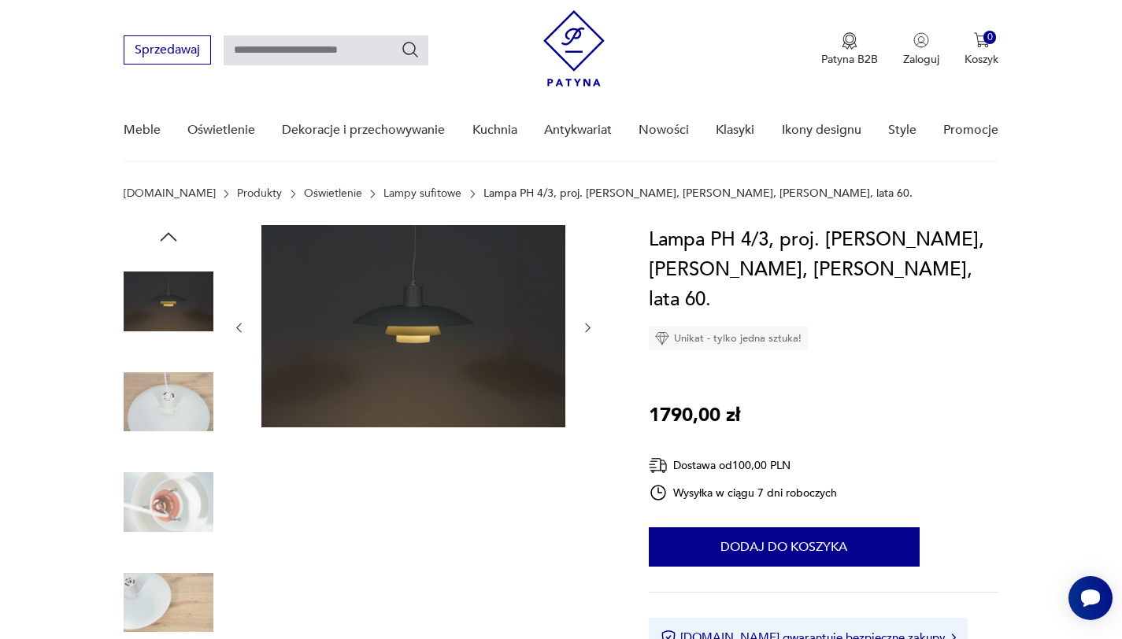
click at [172, 240] on icon "button" at bounding box center [169, 237] width 24 height 24
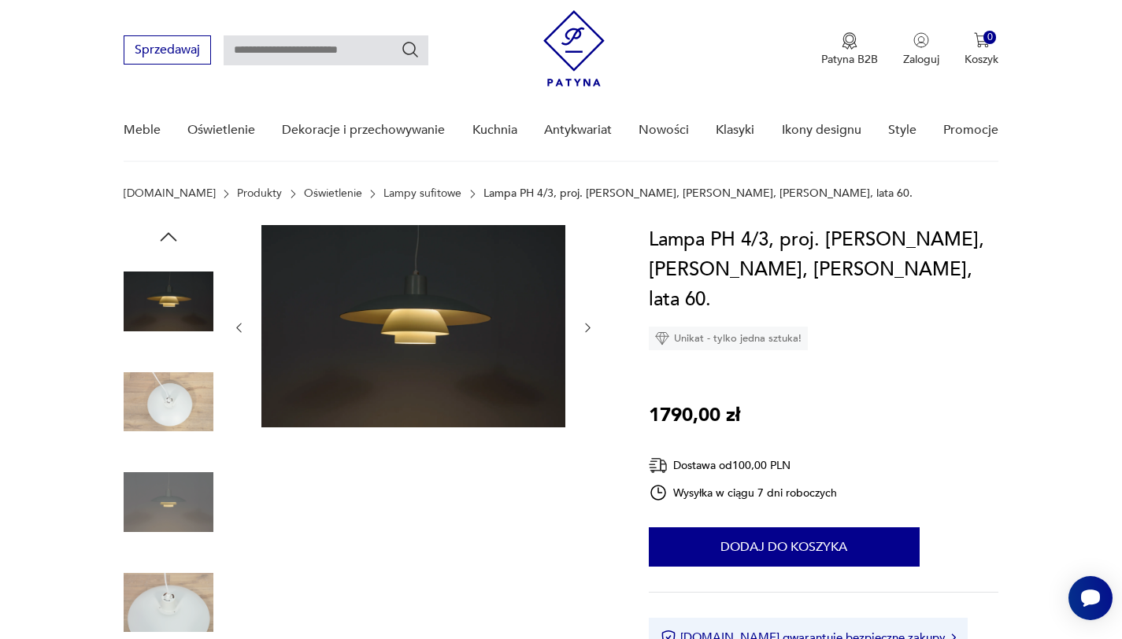
click at [172, 240] on icon "button" at bounding box center [169, 237] width 24 height 24
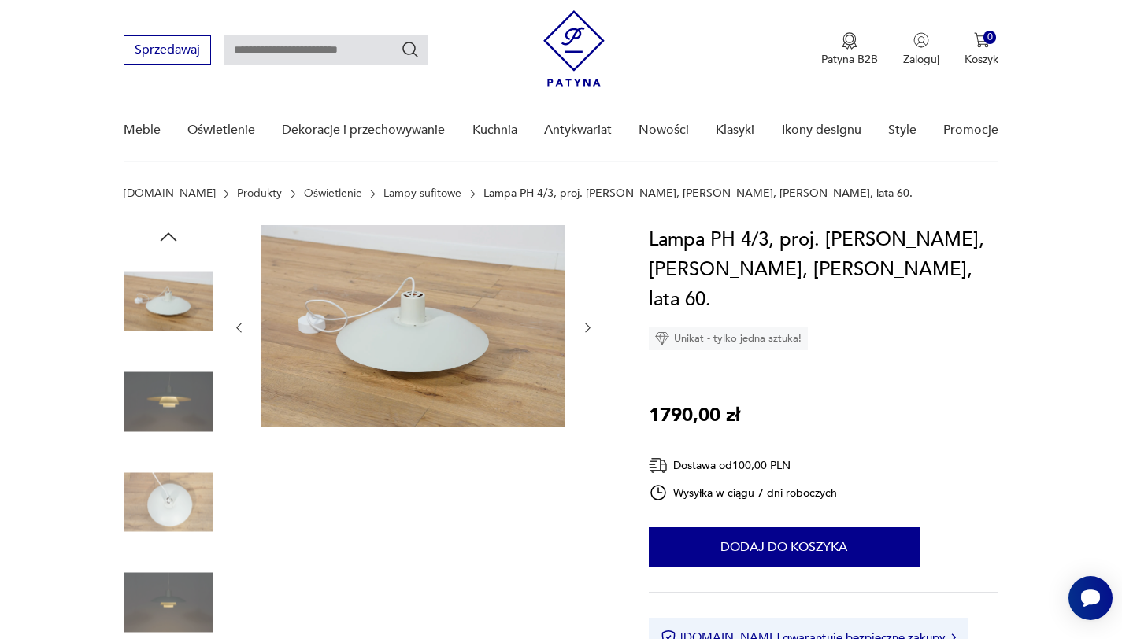
click at [172, 240] on icon "button" at bounding box center [169, 237] width 24 height 24
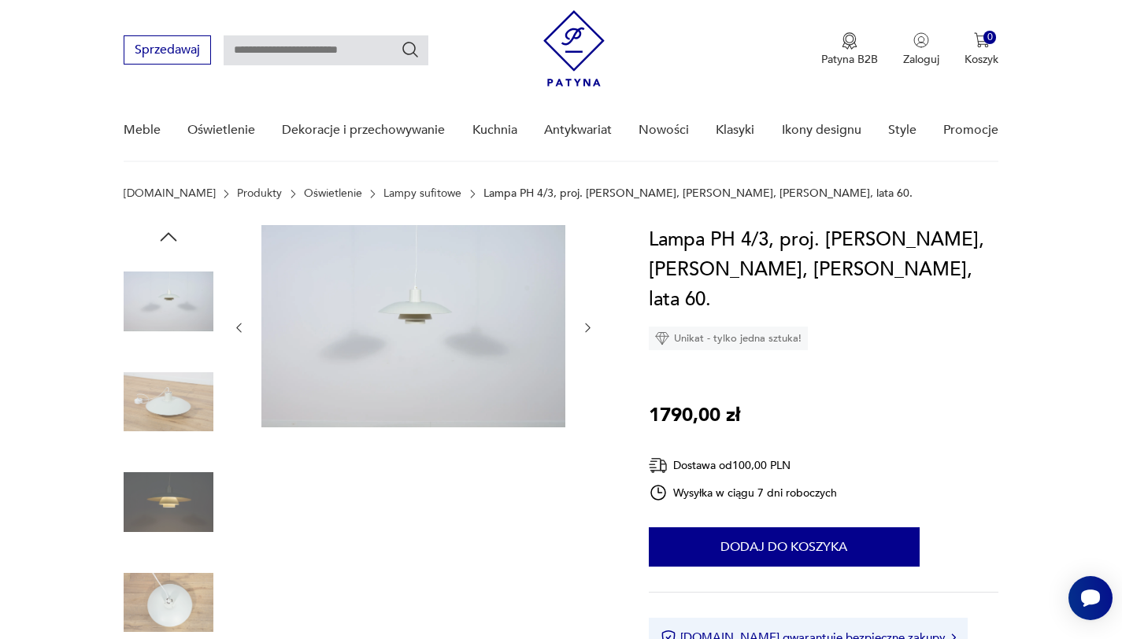
click at [172, 240] on icon "button" at bounding box center [169, 237] width 24 height 24
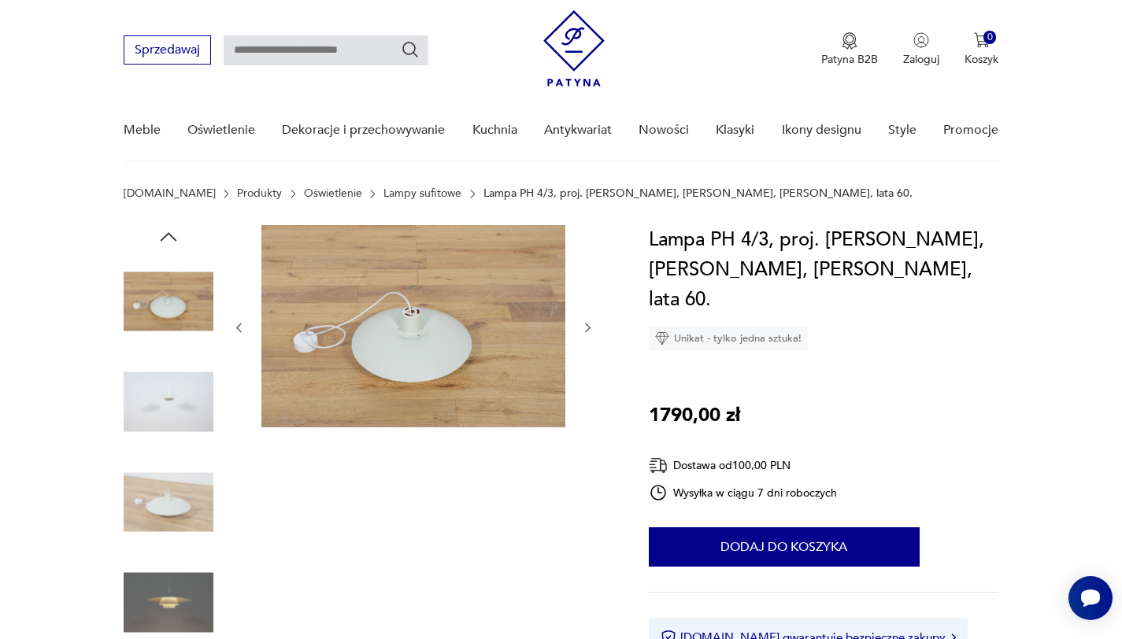
click at [172, 240] on icon "button" at bounding box center [169, 237] width 24 height 24
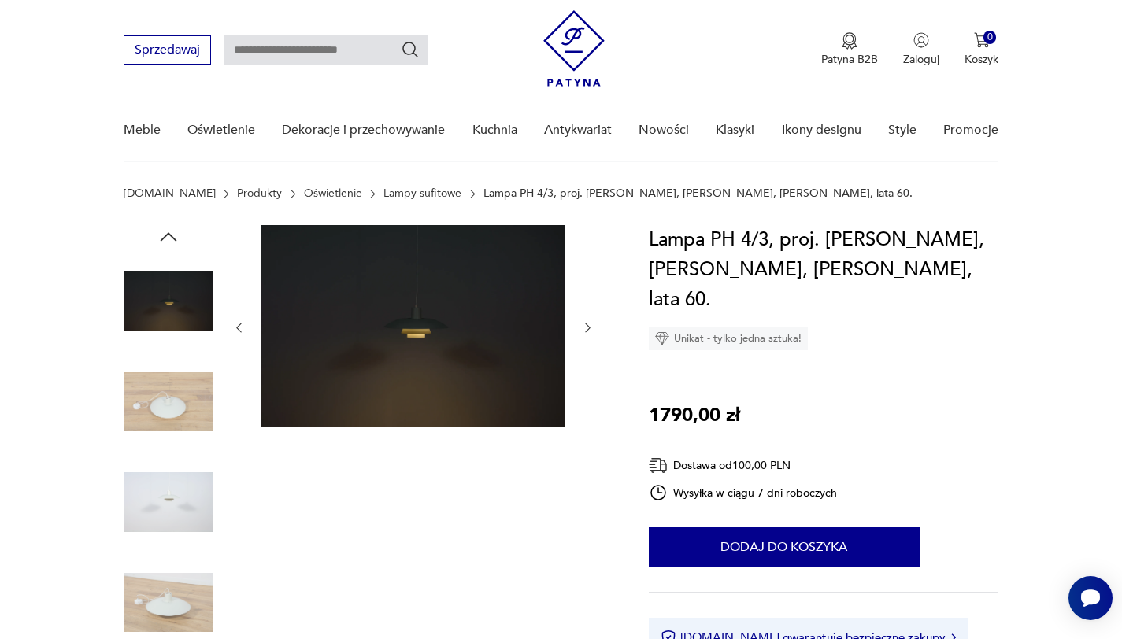
click at [179, 372] on img at bounding box center [169, 402] width 90 height 90
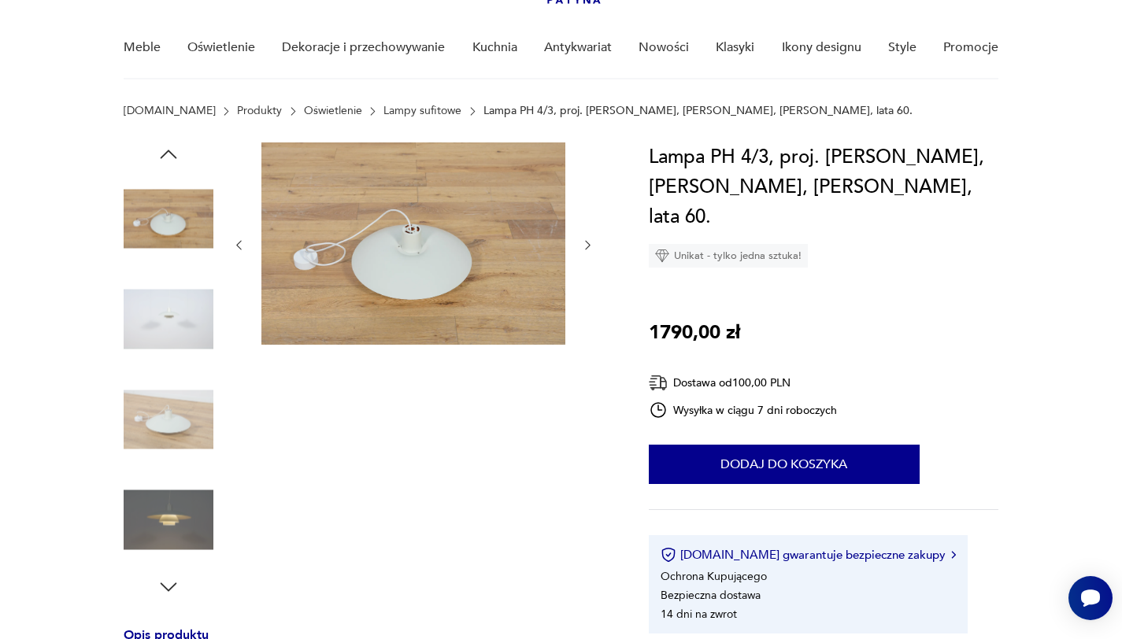
scroll to position [118, 0]
click at [163, 148] on icon "button" at bounding box center [169, 154] width 24 height 24
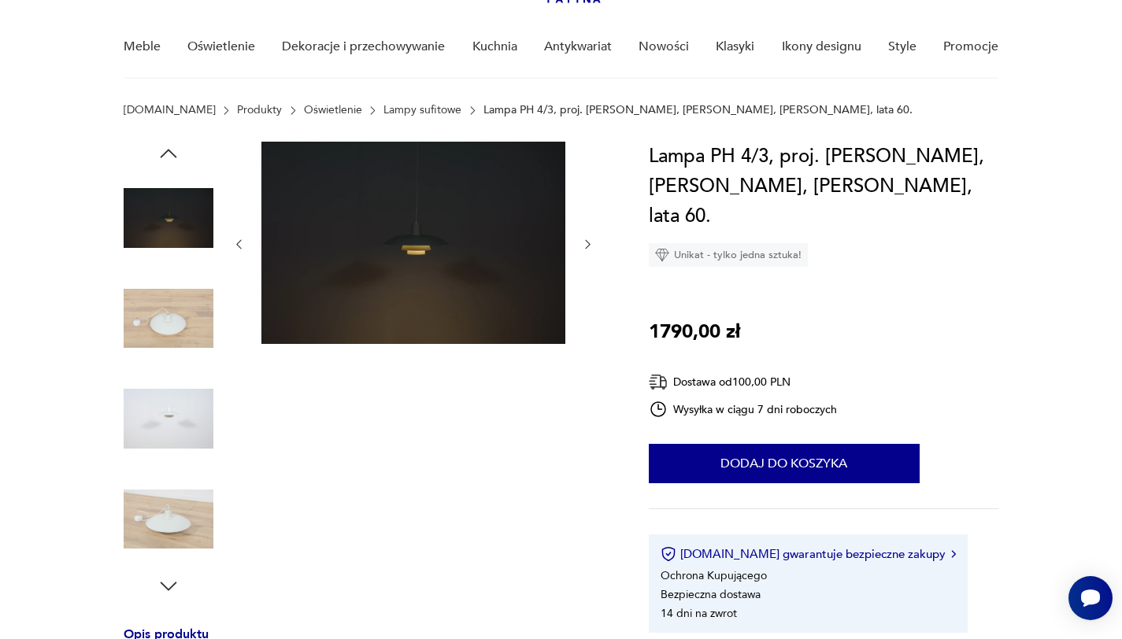
click at [165, 324] on img at bounding box center [169, 319] width 90 height 90
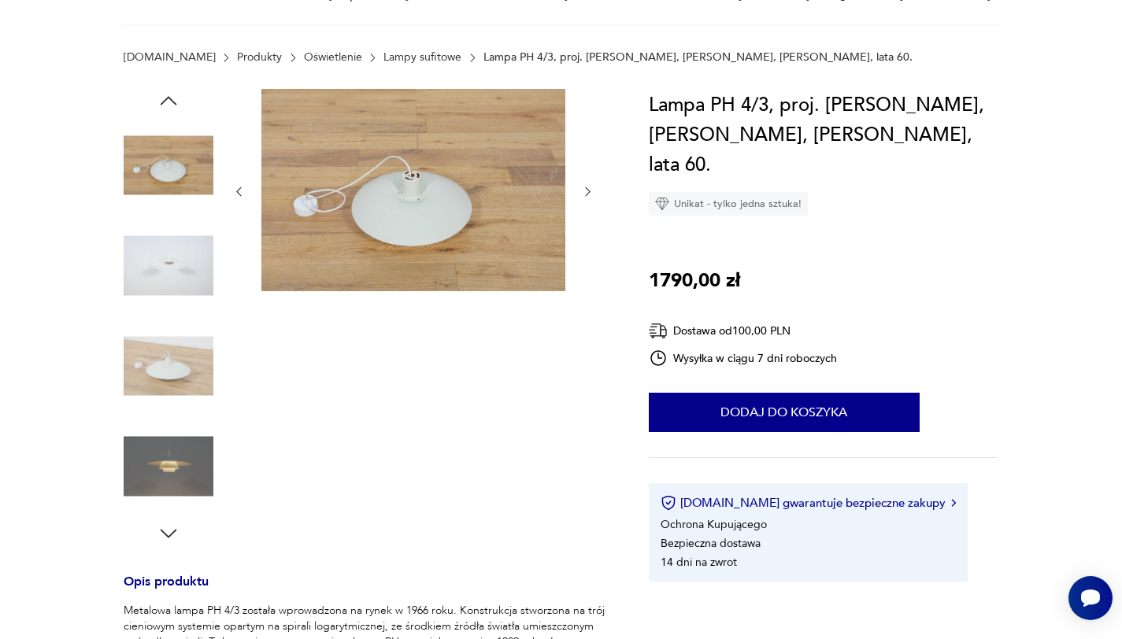
scroll to position [172, 0]
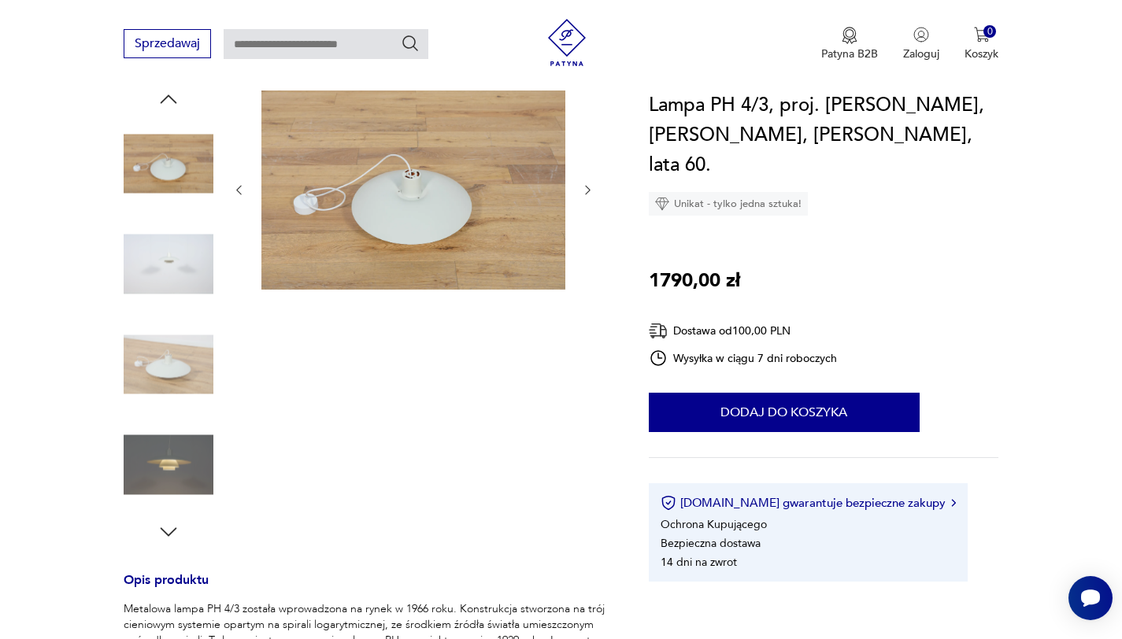
click at [157, 363] on img at bounding box center [169, 365] width 90 height 90
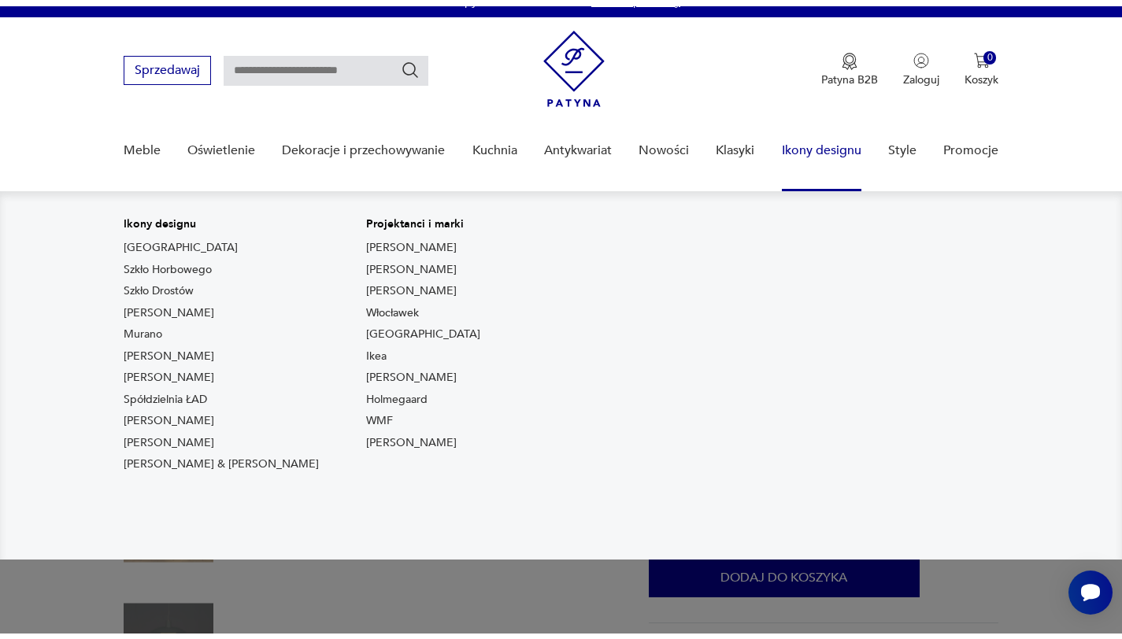
scroll to position [150, 0]
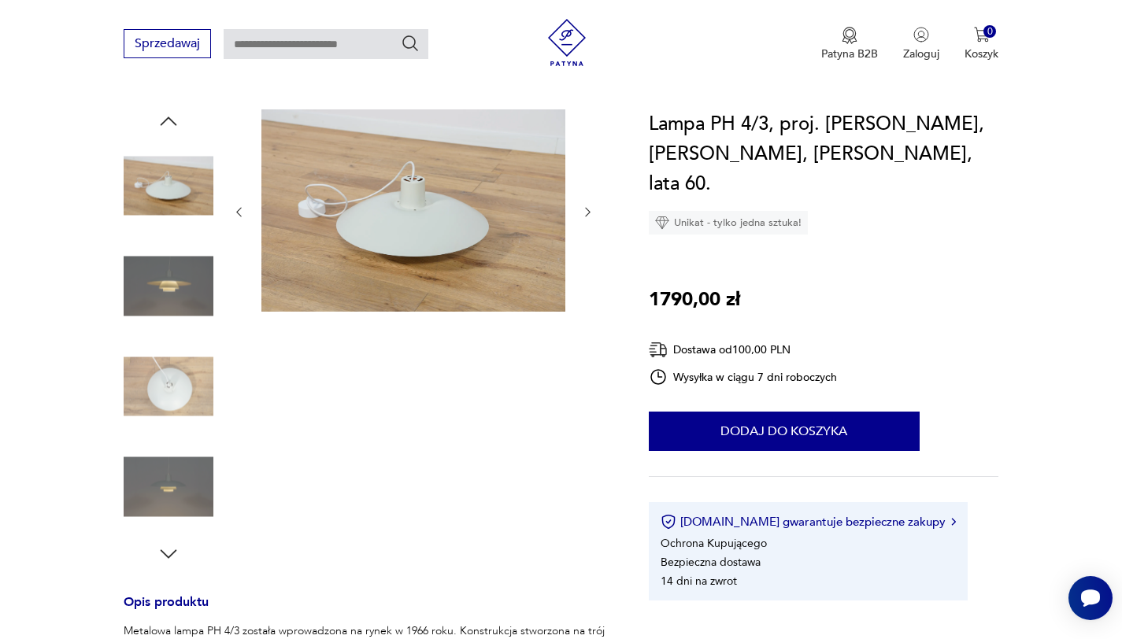
click at [157, 546] on icon "button" at bounding box center [169, 554] width 24 height 24
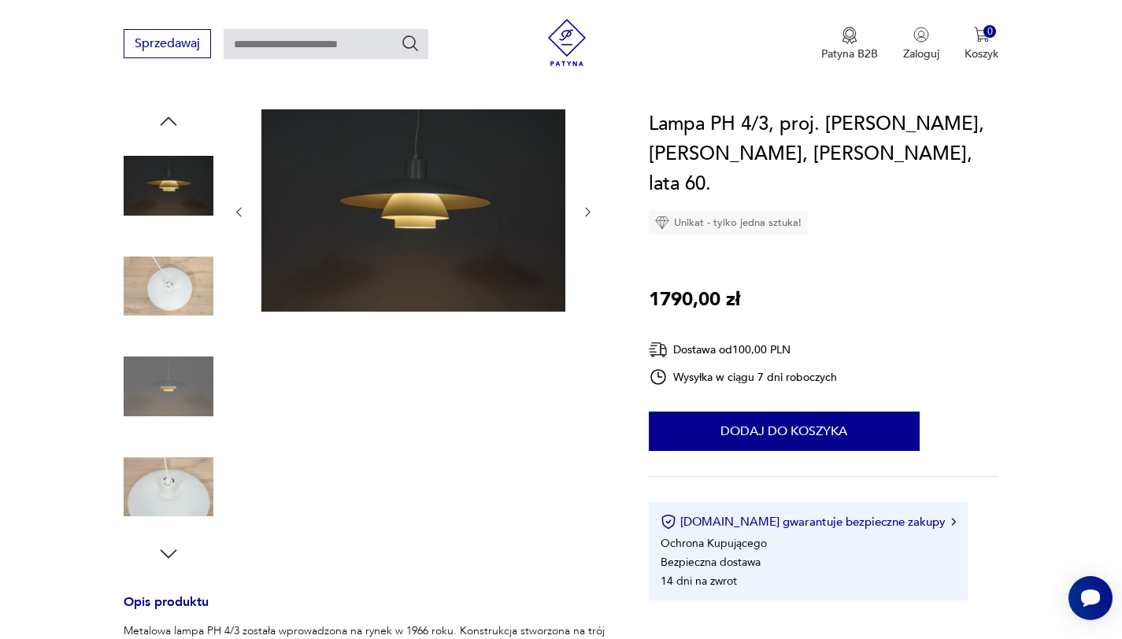
click at [164, 545] on icon "button" at bounding box center [169, 554] width 24 height 24
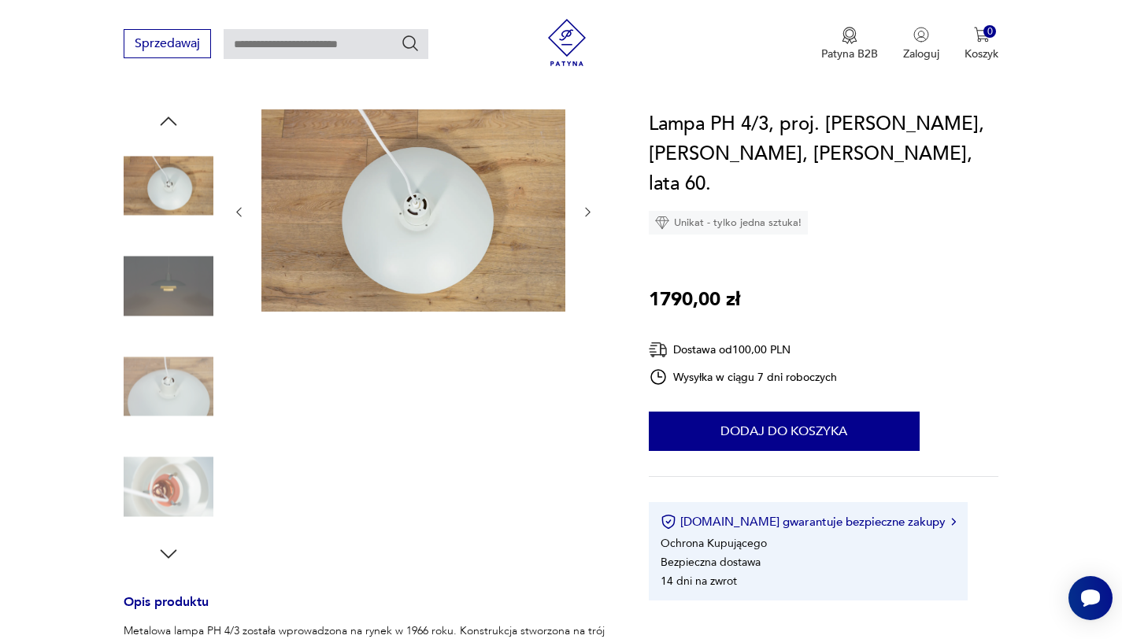
click at [164, 545] on icon "button" at bounding box center [169, 554] width 24 height 24
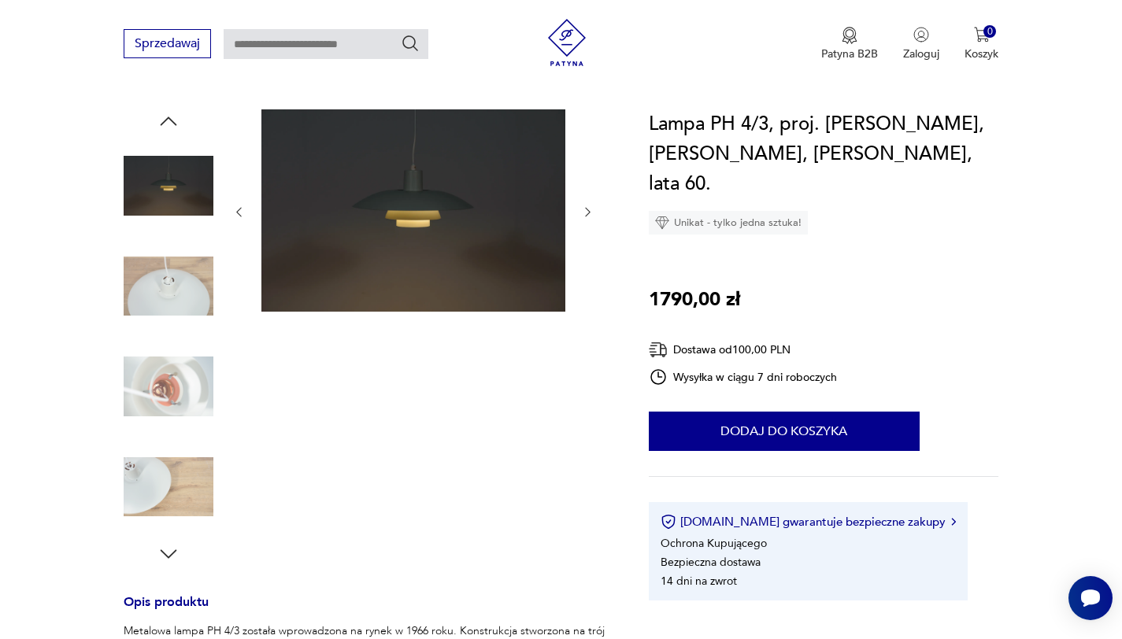
click at [164, 545] on icon "button" at bounding box center [169, 554] width 24 height 24
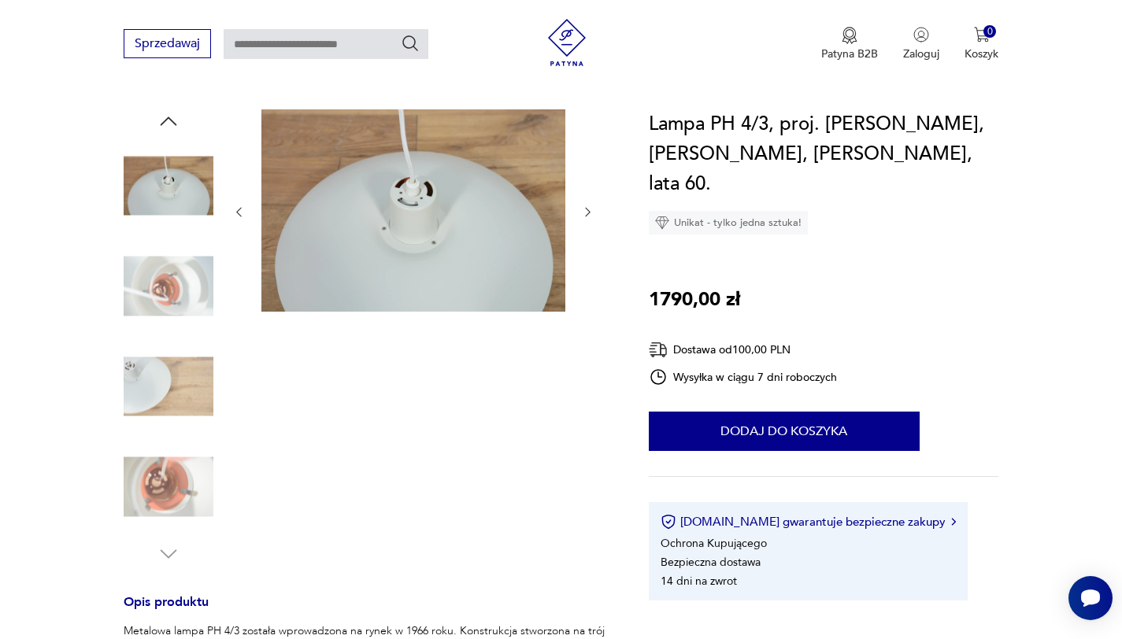
click at [175, 125] on icon "button" at bounding box center [169, 121] width 24 height 24
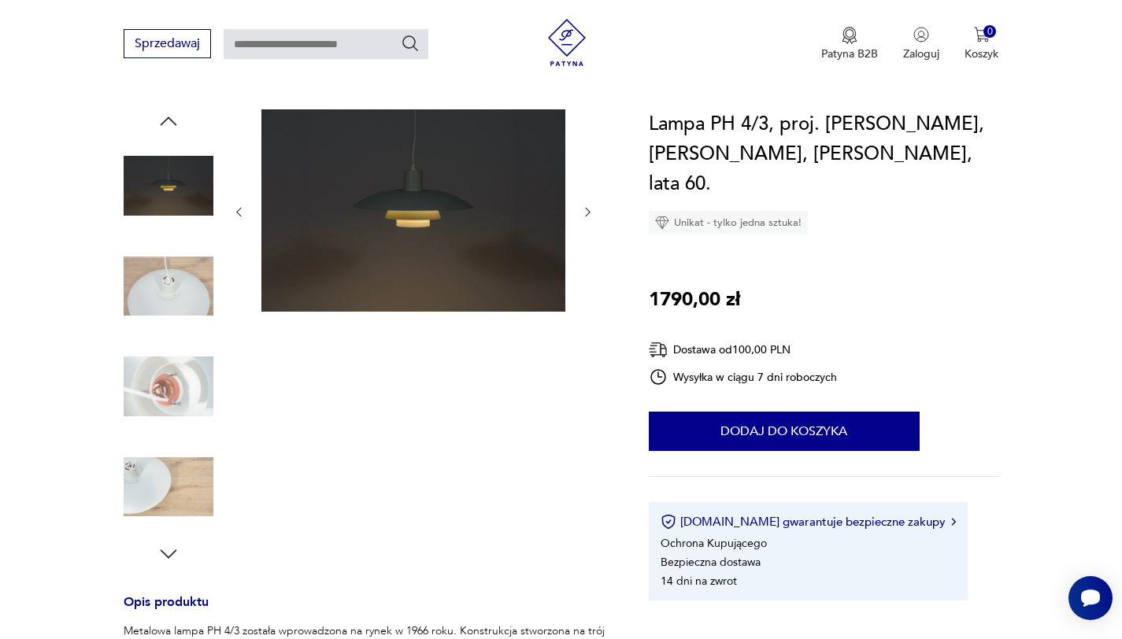
click at [175, 126] on icon "button" at bounding box center [169, 121] width 24 height 24
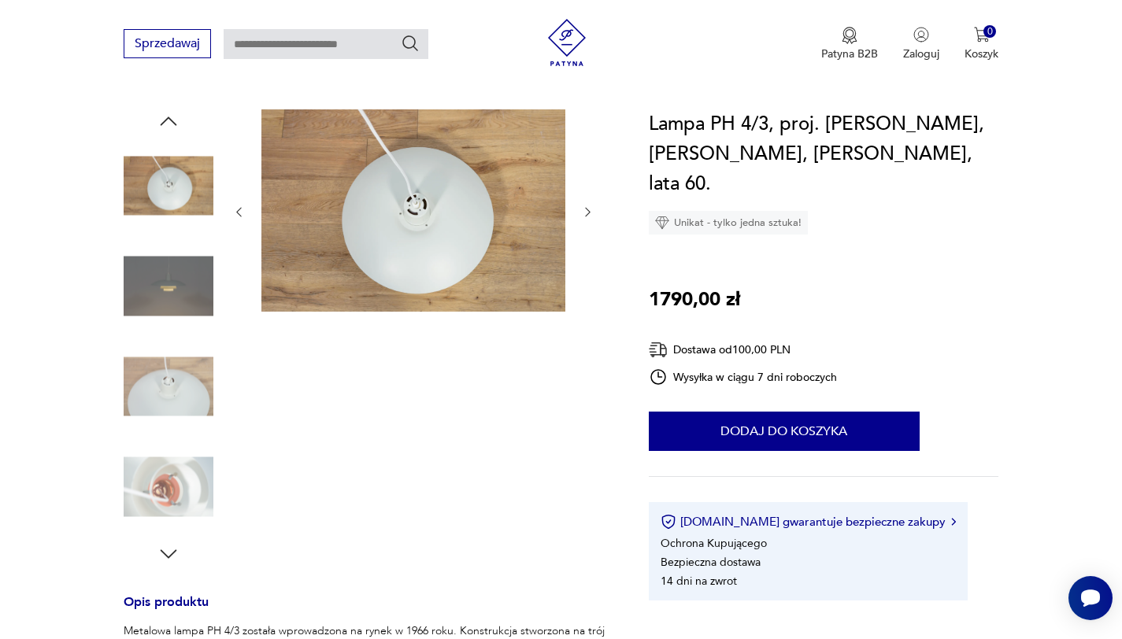
click at [175, 126] on icon "button" at bounding box center [169, 121] width 24 height 24
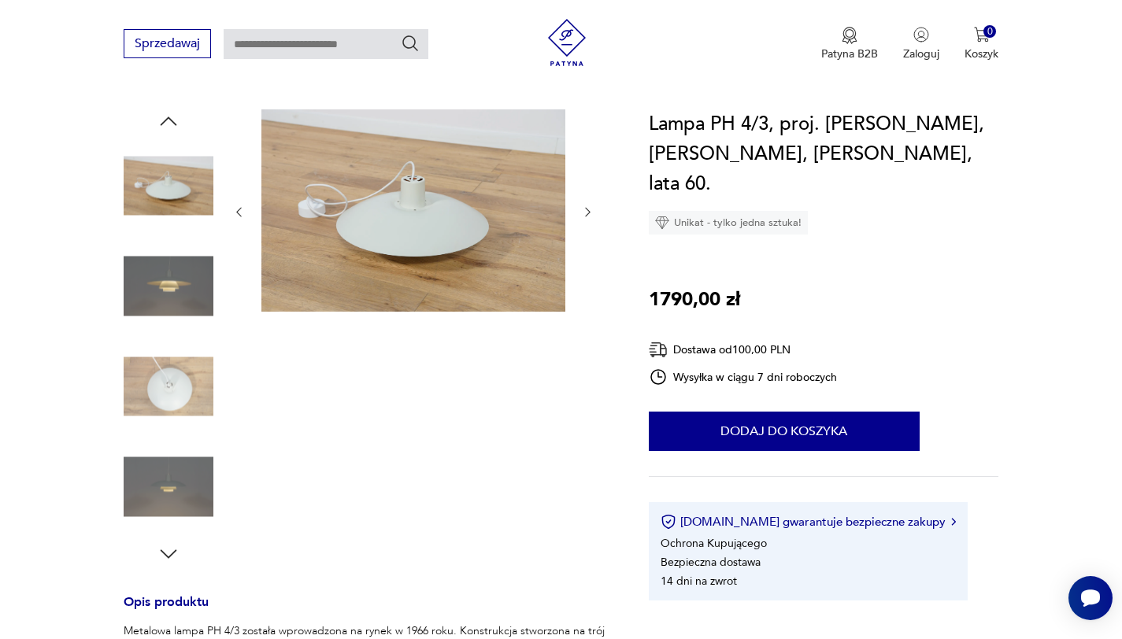
click at [175, 126] on icon "button" at bounding box center [169, 121] width 24 height 24
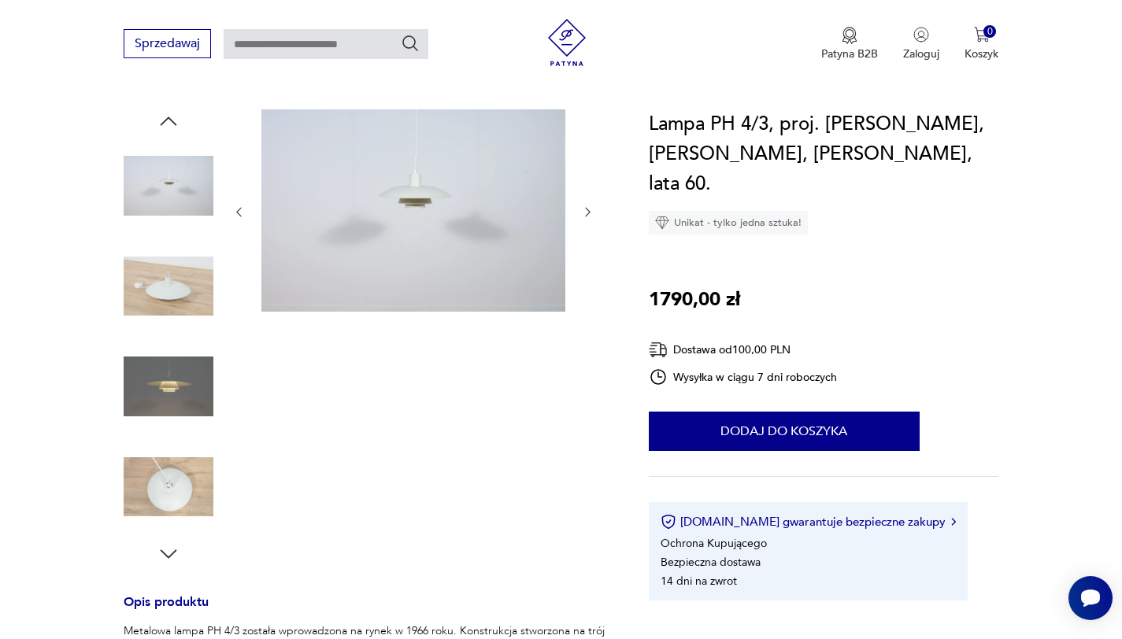
click at [175, 126] on icon "button" at bounding box center [169, 121] width 24 height 24
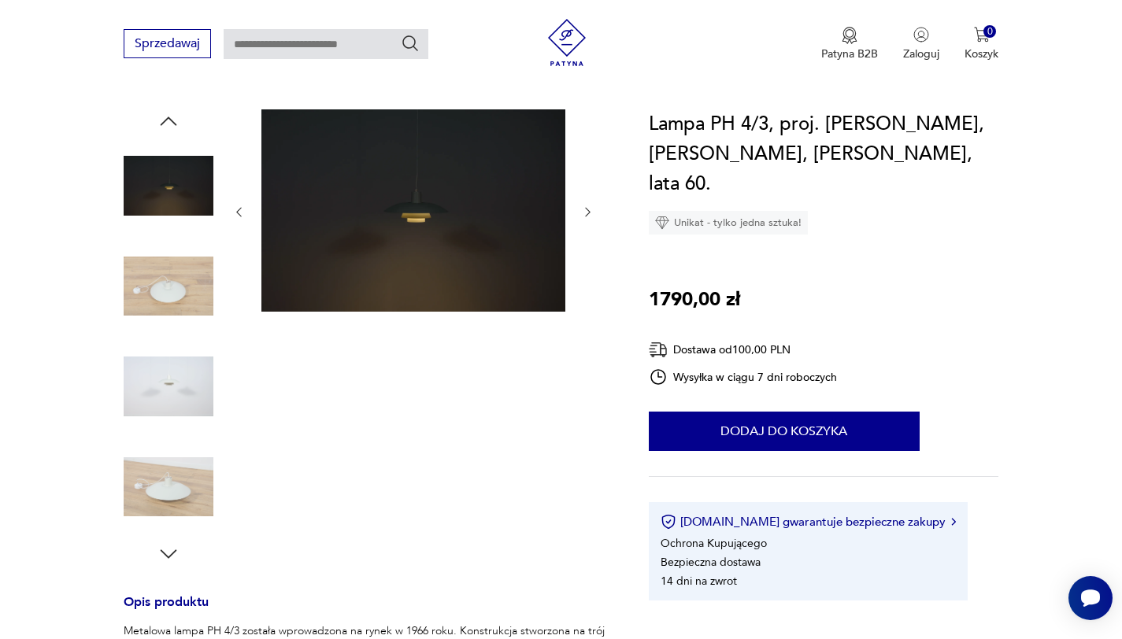
click at [174, 126] on icon "button" at bounding box center [169, 121] width 24 height 24
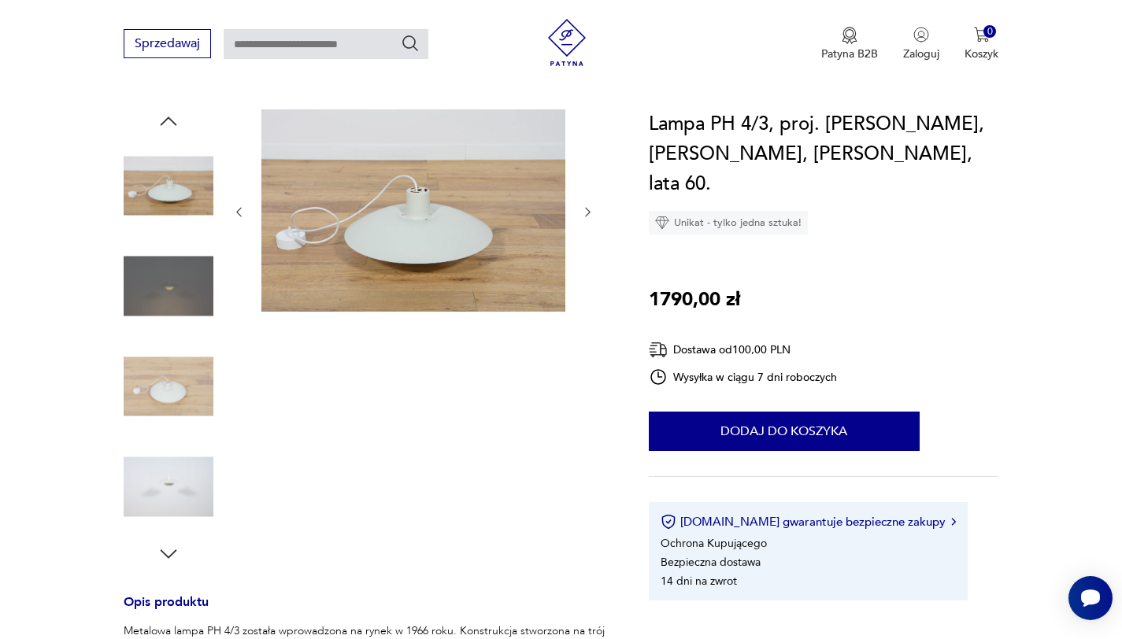
click at [173, 124] on icon "button" at bounding box center [169, 121] width 24 height 24
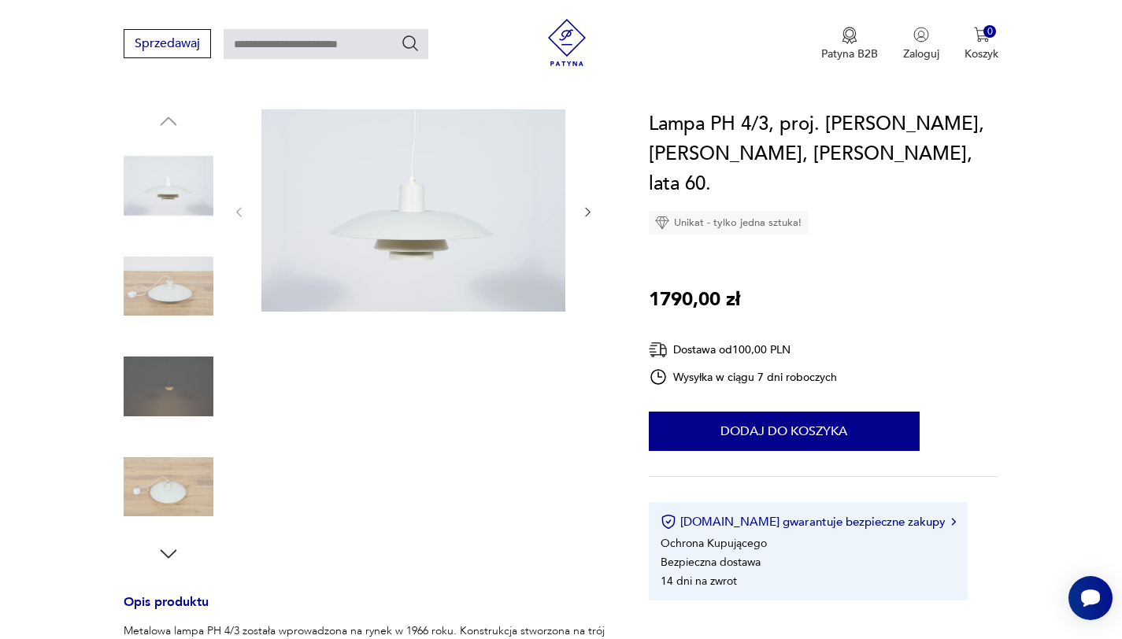
click at [168, 550] on icon "button" at bounding box center [169, 554] width 24 height 24
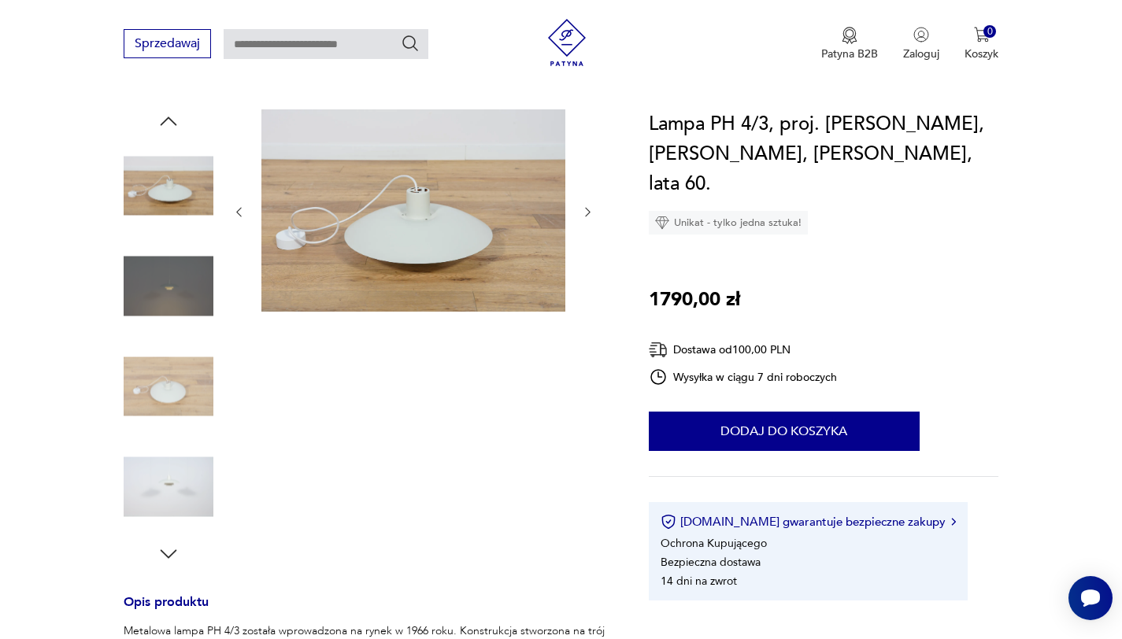
click at [168, 550] on icon "button" at bounding box center [169, 554] width 24 height 24
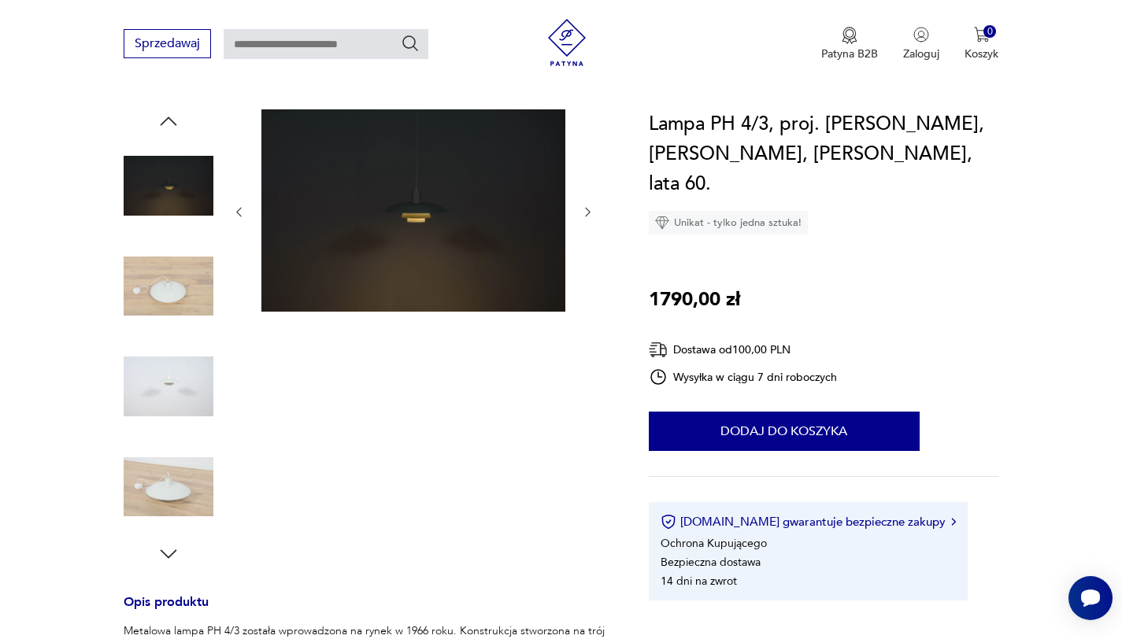
click at [168, 550] on icon "button" at bounding box center [169, 554] width 24 height 24
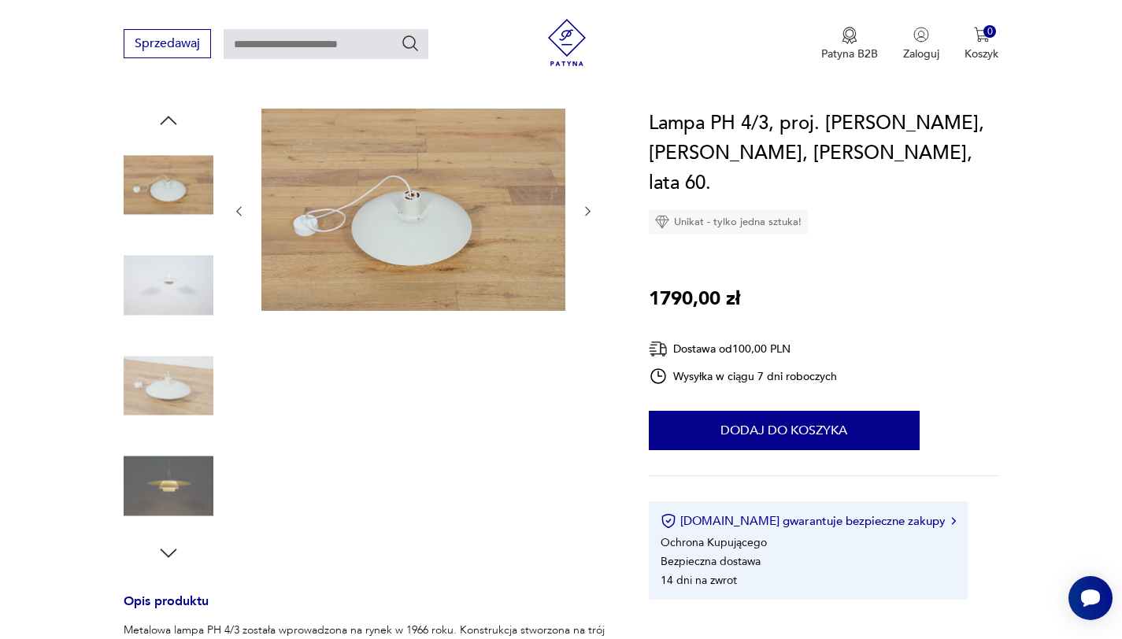
scroll to position [326, 0]
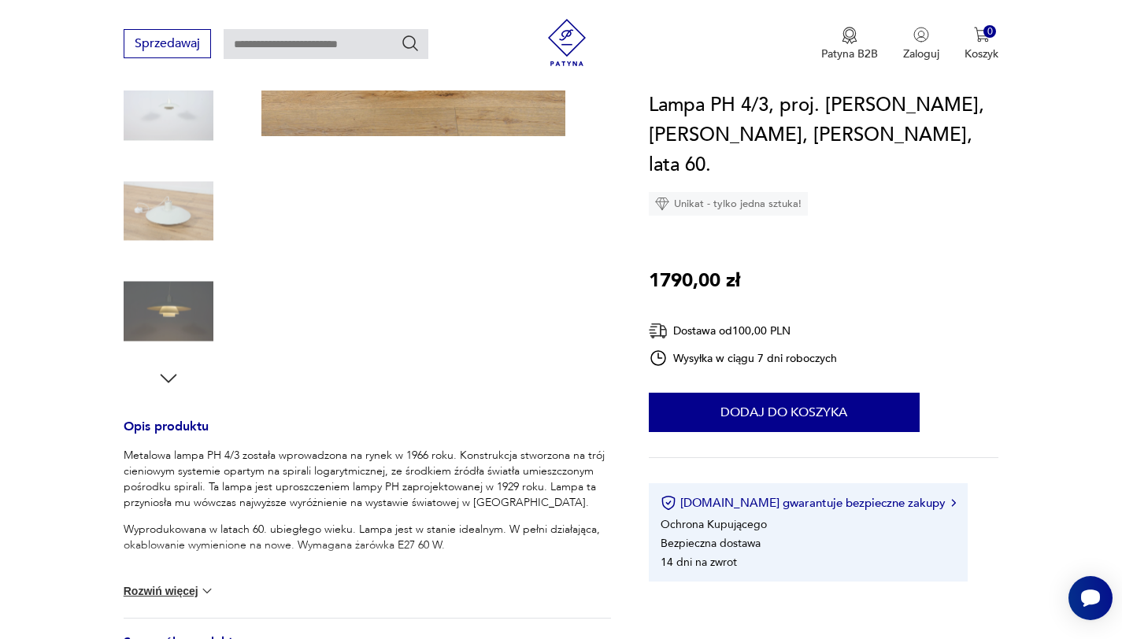
click at [157, 373] on icon "button" at bounding box center [169, 379] width 24 height 24
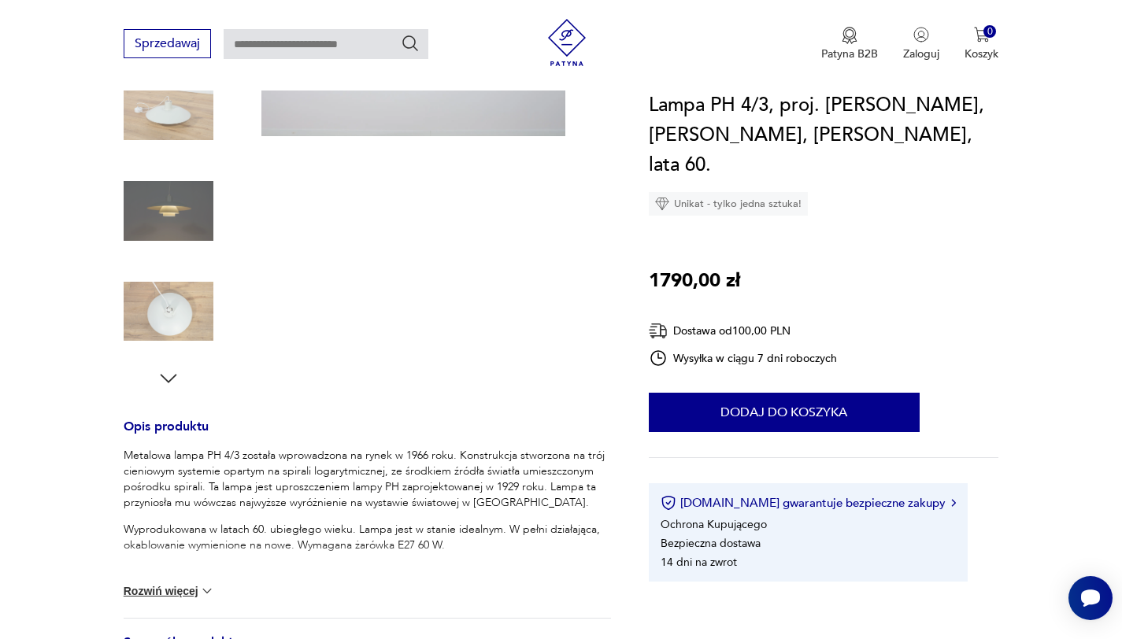
click at [170, 372] on icon "button" at bounding box center [169, 379] width 24 height 24
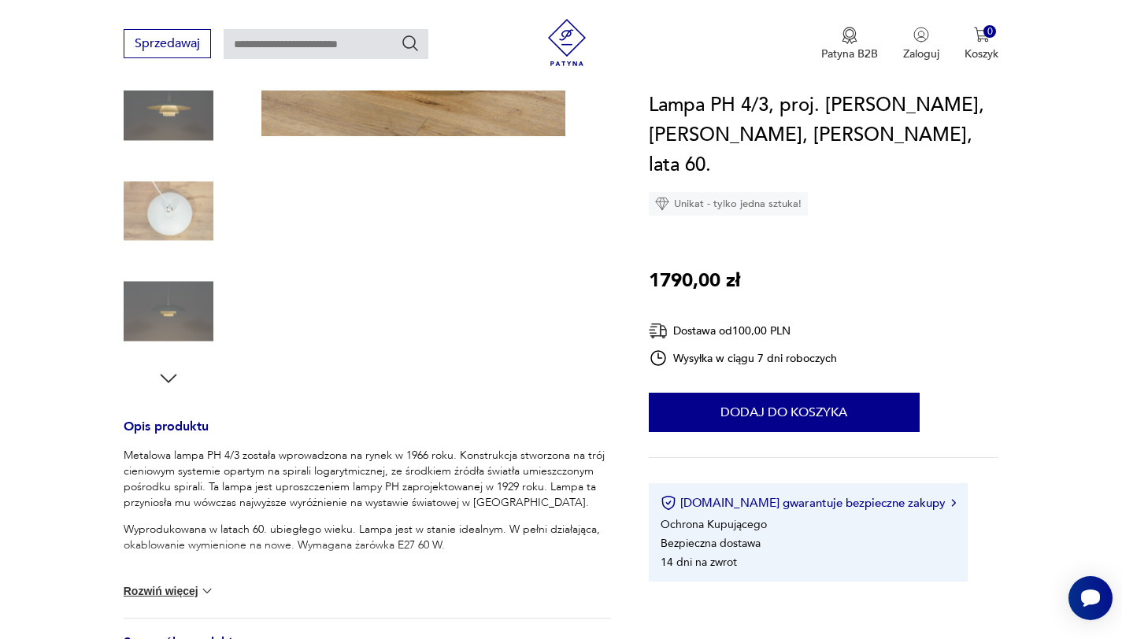
click at [170, 372] on icon "button" at bounding box center [169, 379] width 24 height 24
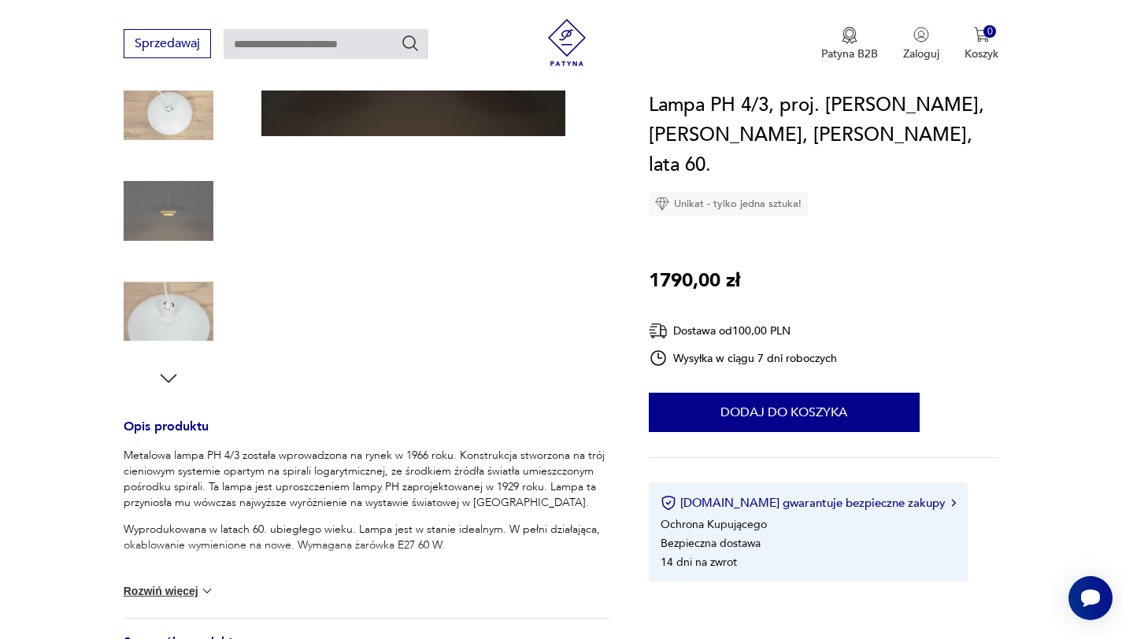
click at [170, 372] on icon "button" at bounding box center [169, 379] width 24 height 24
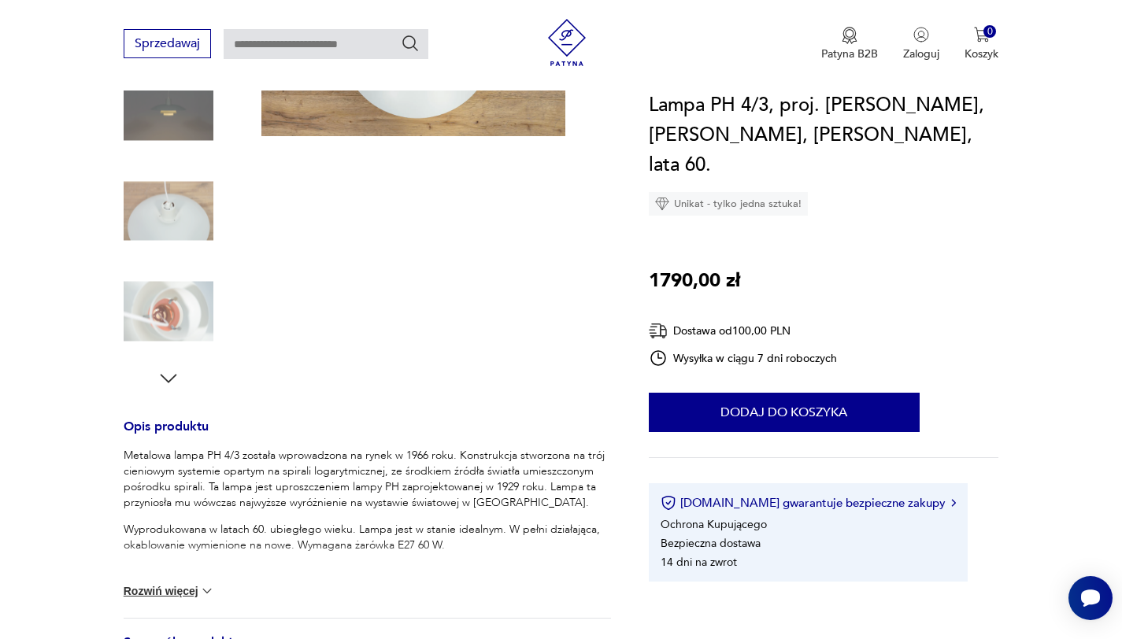
click at [170, 372] on icon "button" at bounding box center [169, 379] width 24 height 24
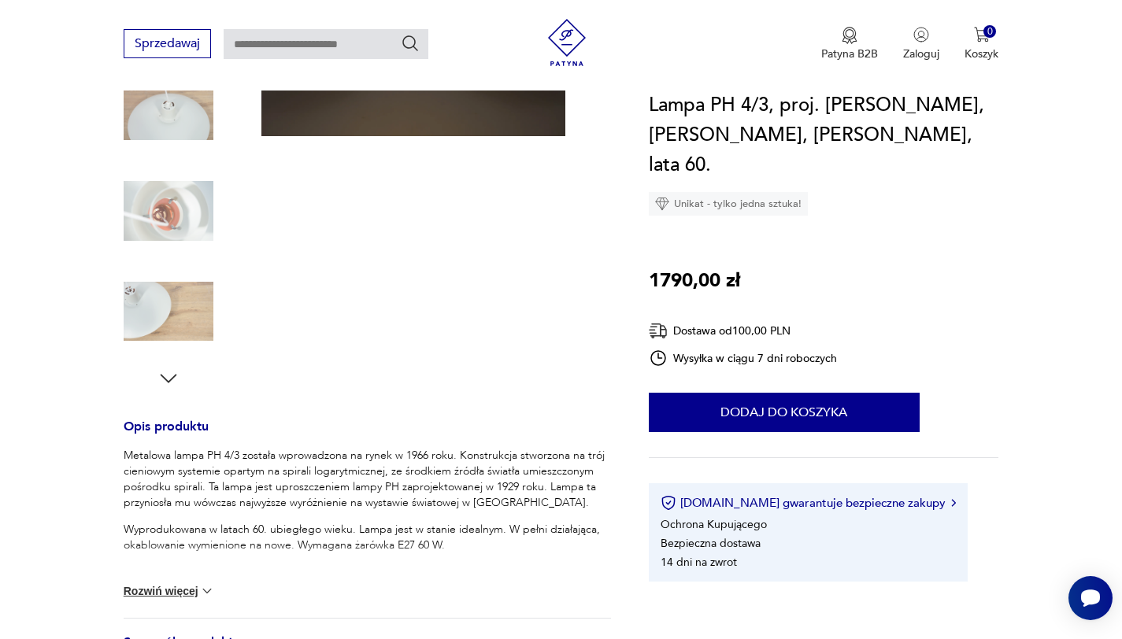
click at [170, 372] on icon "button" at bounding box center [169, 379] width 24 height 24
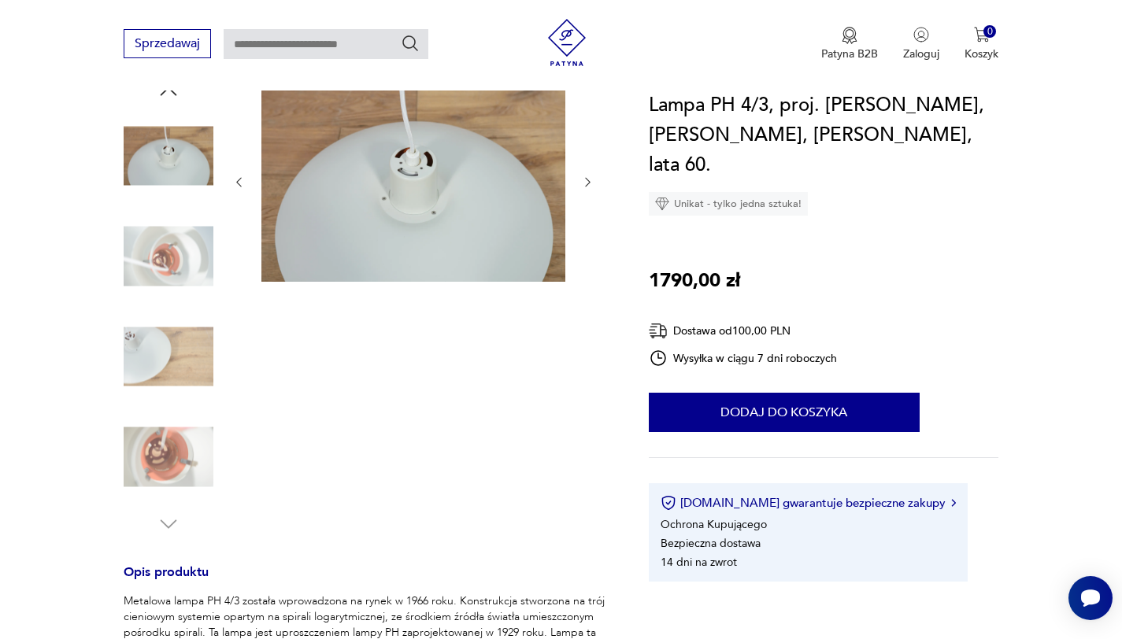
scroll to position [179, 0]
click at [182, 168] on img at bounding box center [169, 157] width 90 height 90
click at [184, 97] on div at bounding box center [169, 308] width 90 height 457
click at [175, 98] on icon "button" at bounding box center [169, 92] width 24 height 24
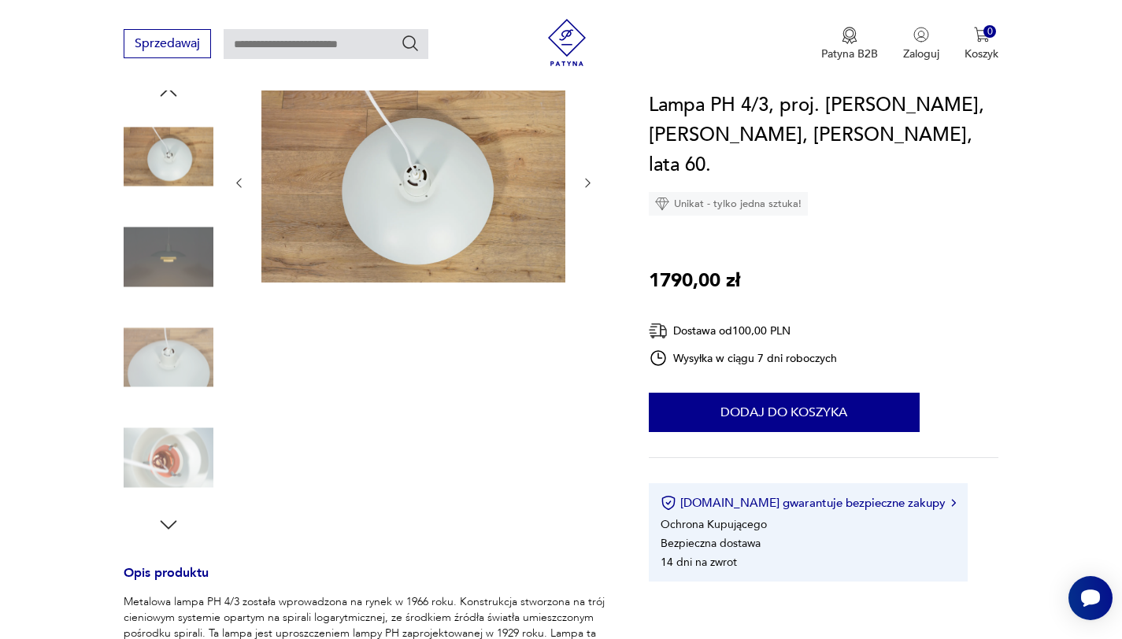
click at [175, 98] on icon "button" at bounding box center [169, 92] width 24 height 24
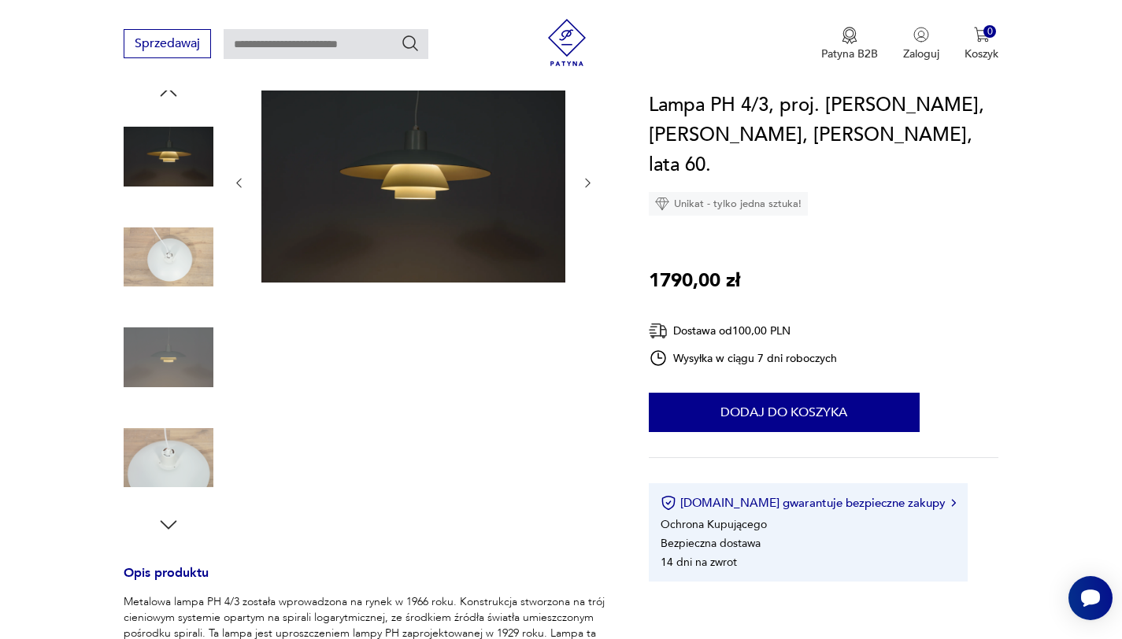
click at [175, 98] on icon "button" at bounding box center [169, 92] width 24 height 24
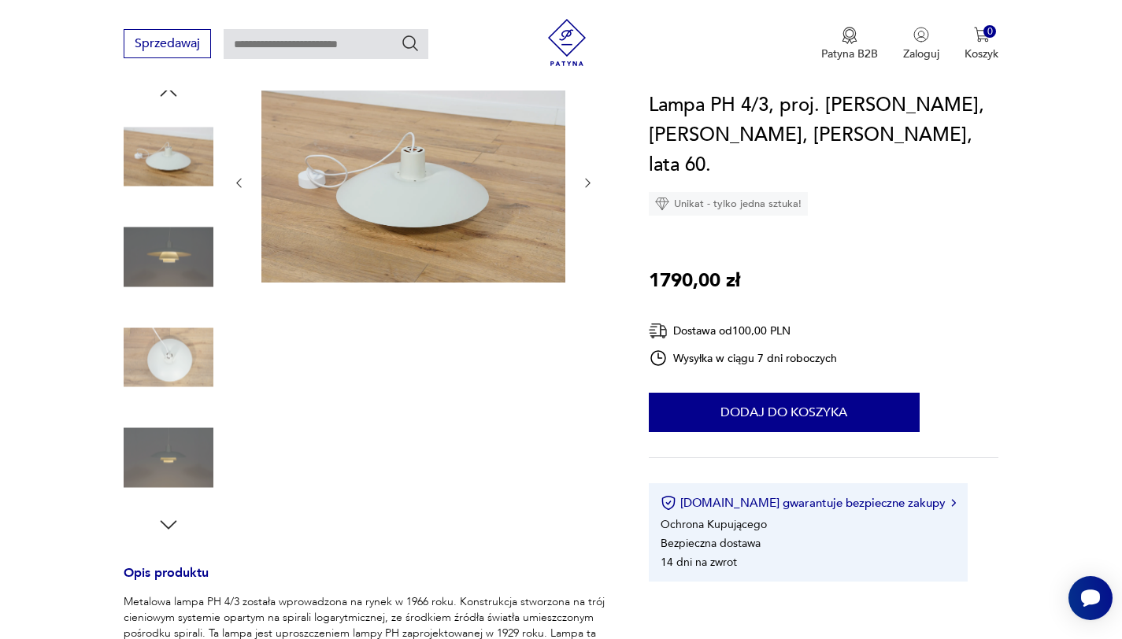
click at [175, 98] on icon "button" at bounding box center [169, 92] width 24 height 24
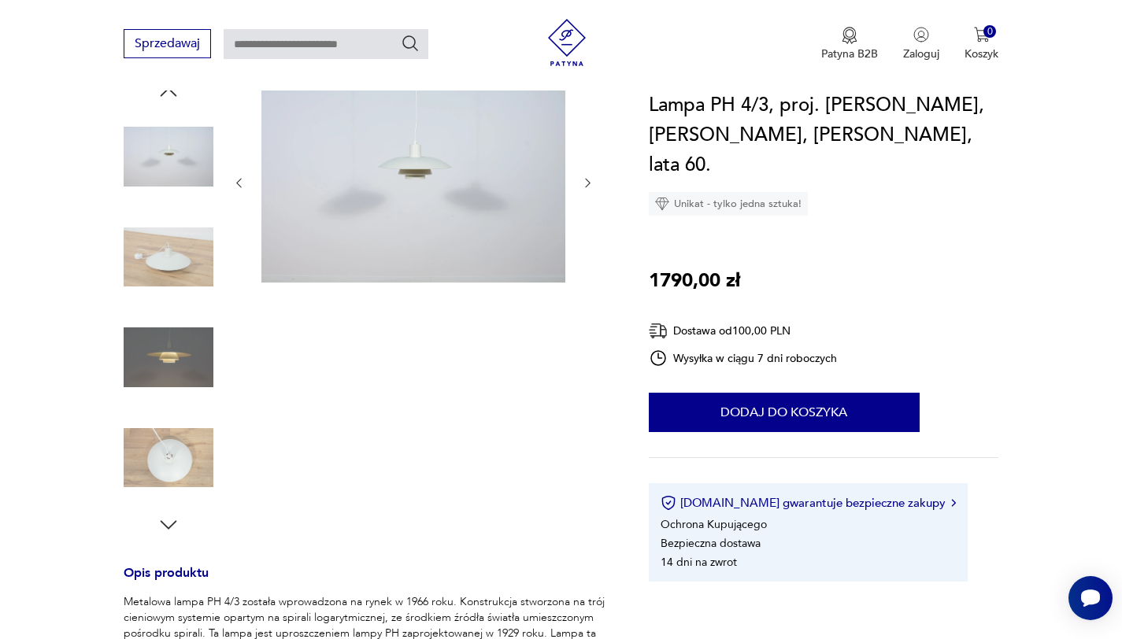
click at [175, 98] on icon "button" at bounding box center [169, 92] width 24 height 24
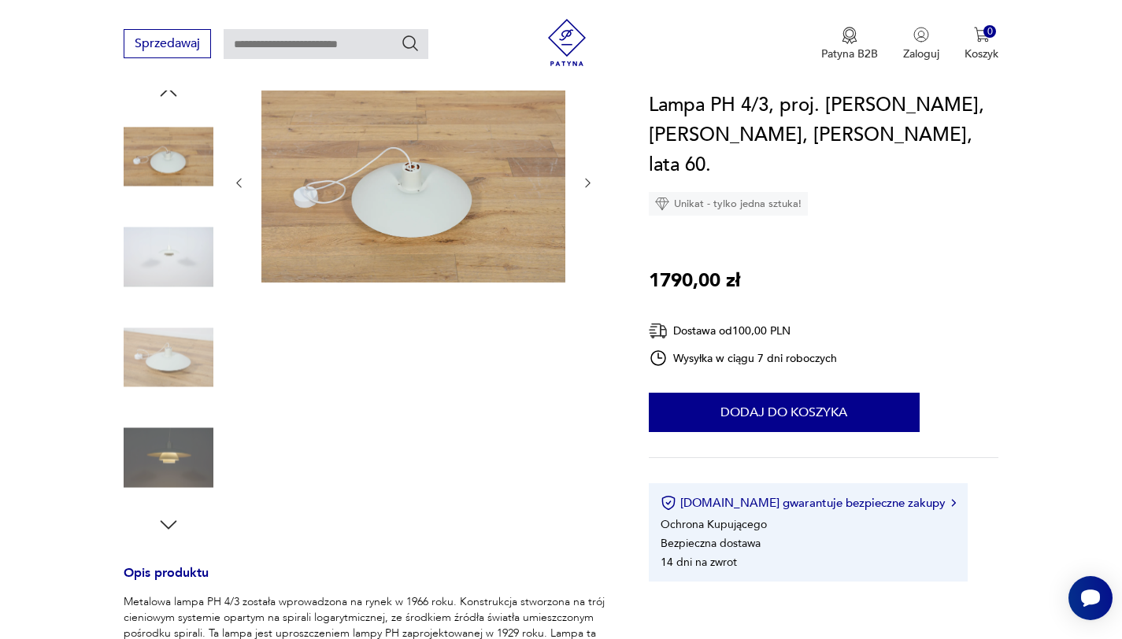
click at [175, 98] on icon "button" at bounding box center [169, 92] width 24 height 24
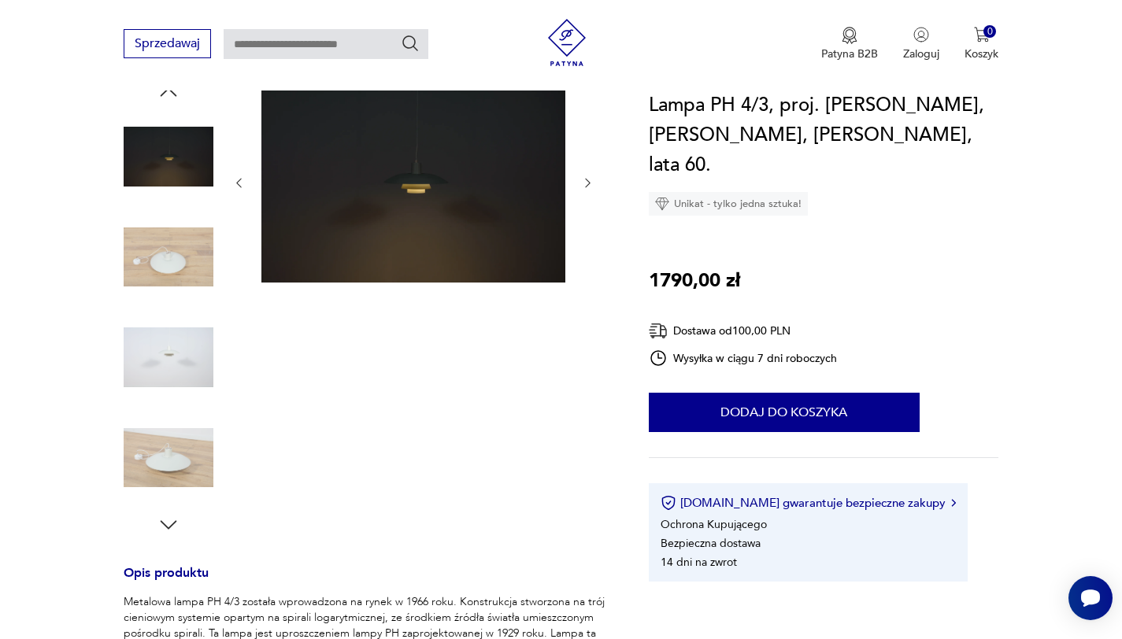
click at [178, 460] on img at bounding box center [169, 458] width 90 height 90
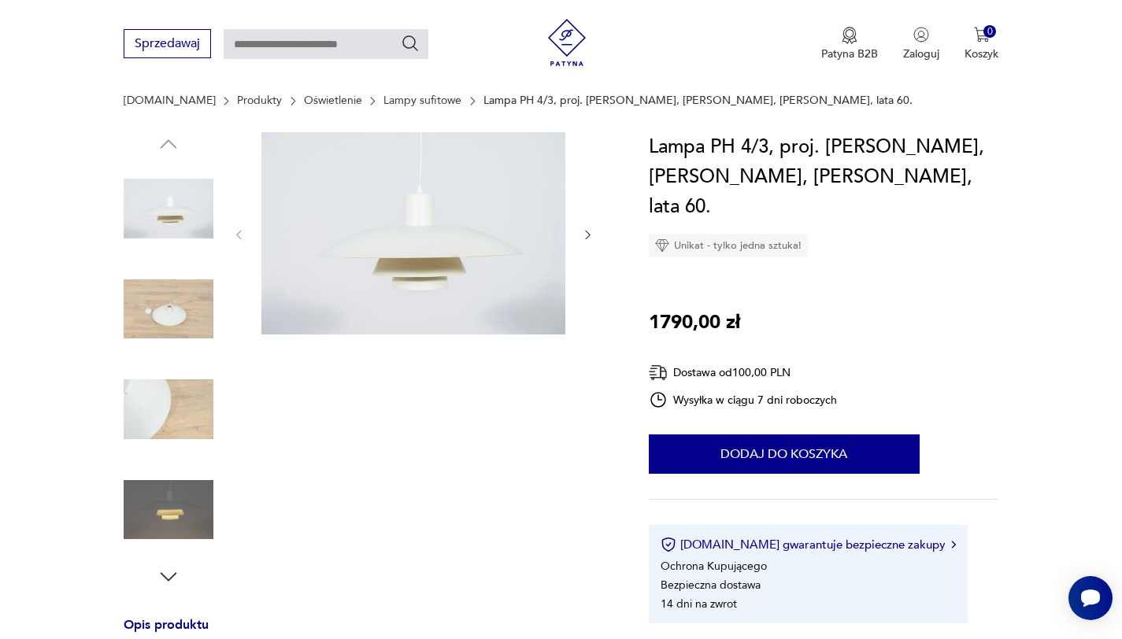
scroll to position [206, 0]
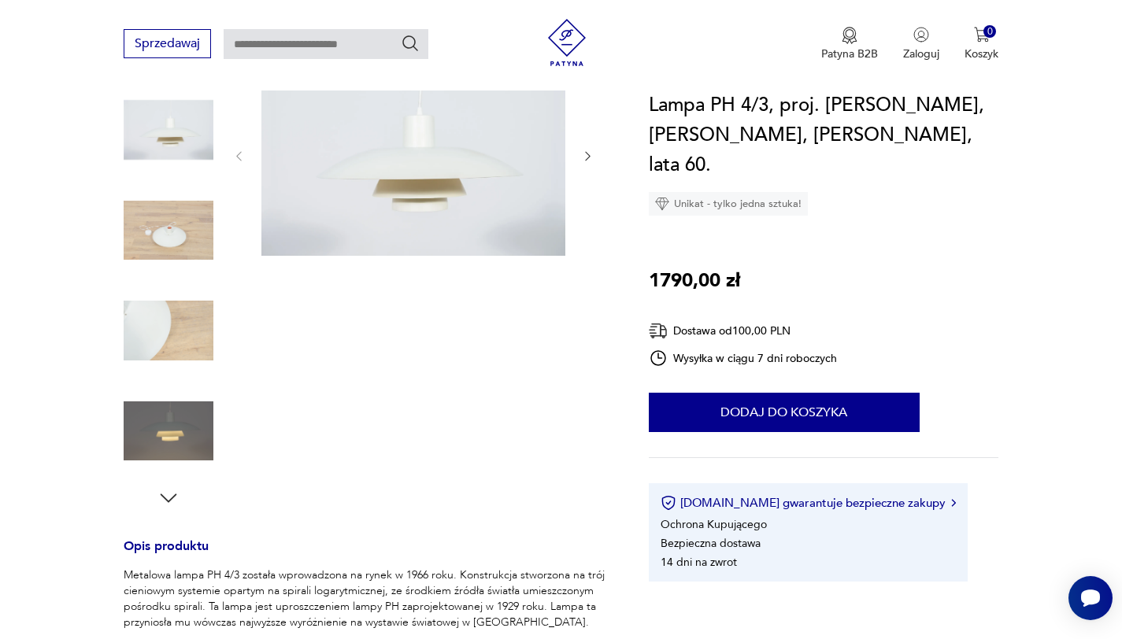
click at [166, 499] on icon "button" at bounding box center [168, 498] width 17 height 9
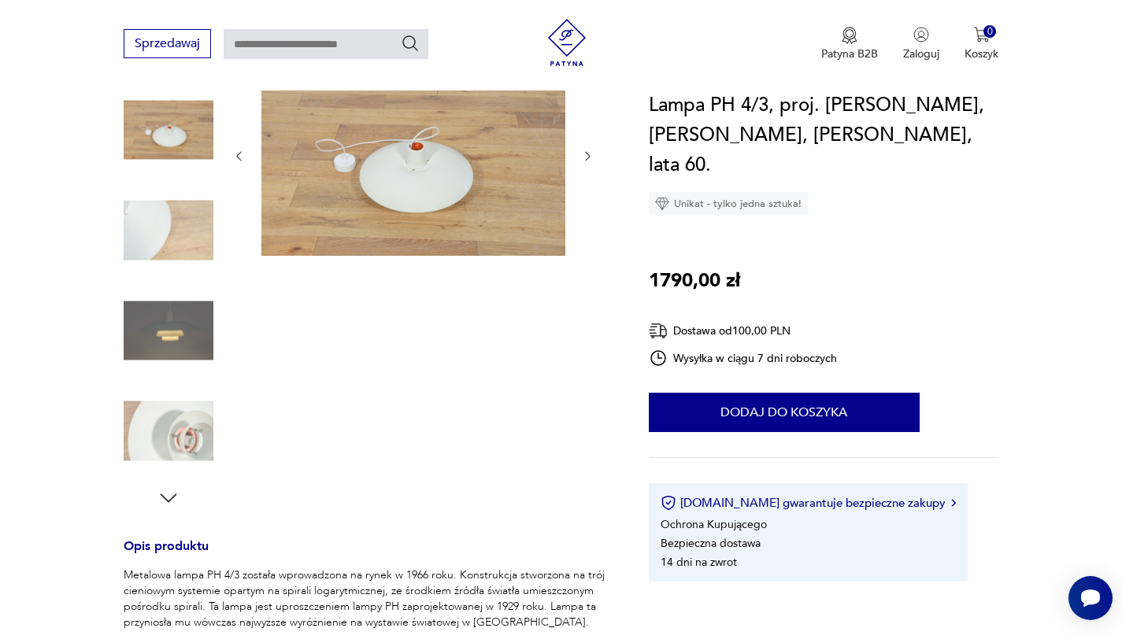
click at [167, 500] on icon "button" at bounding box center [168, 498] width 17 height 9
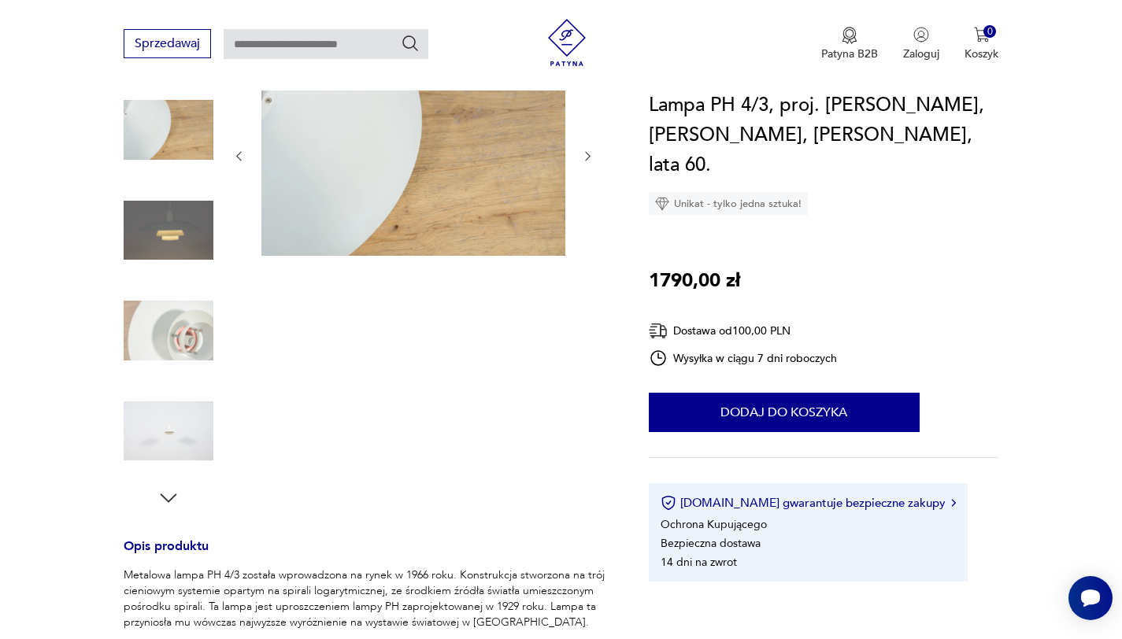
click at [168, 500] on icon "button" at bounding box center [169, 498] width 24 height 24
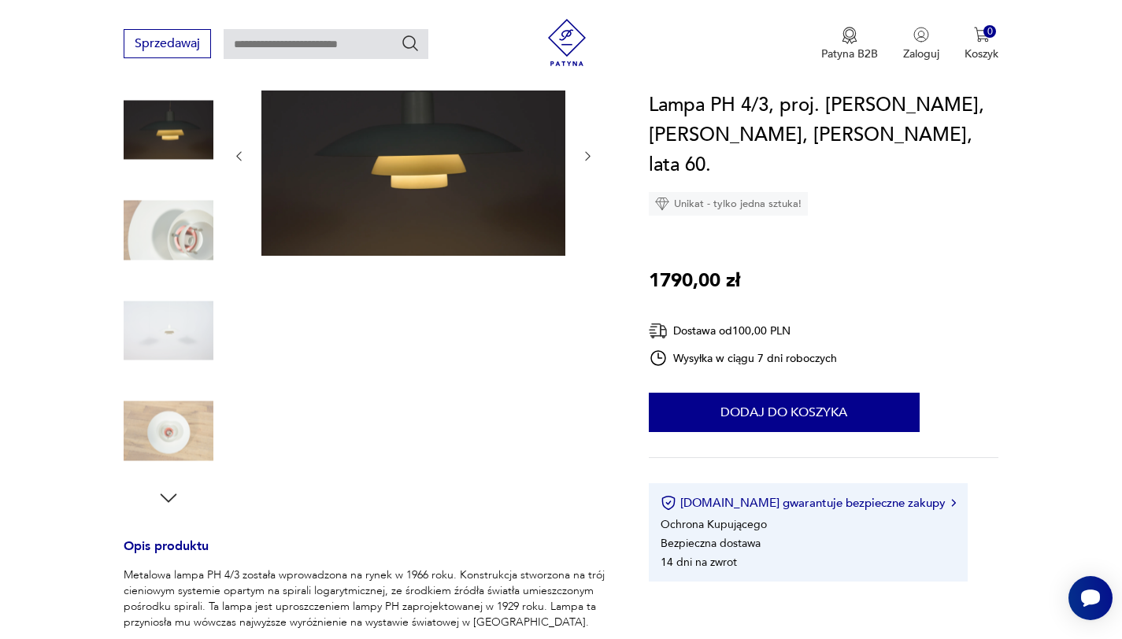
click at [168, 500] on icon "button" at bounding box center [169, 498] width 24 height 24
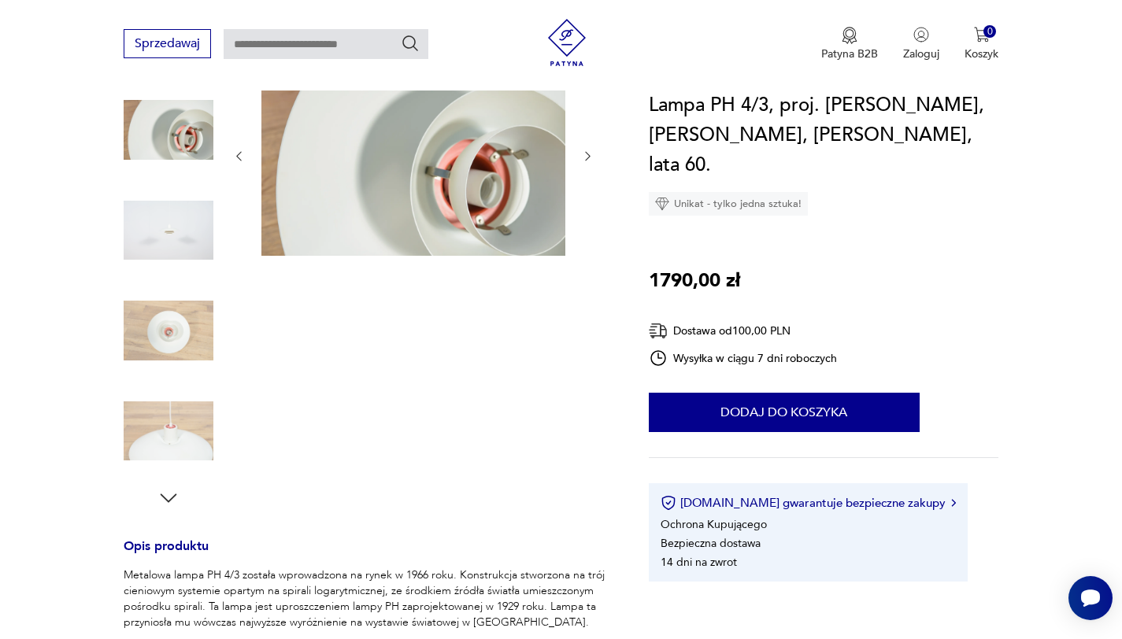
click at [168, 500] on icon "button" at bounding box center [169, 498] width 24 height 24
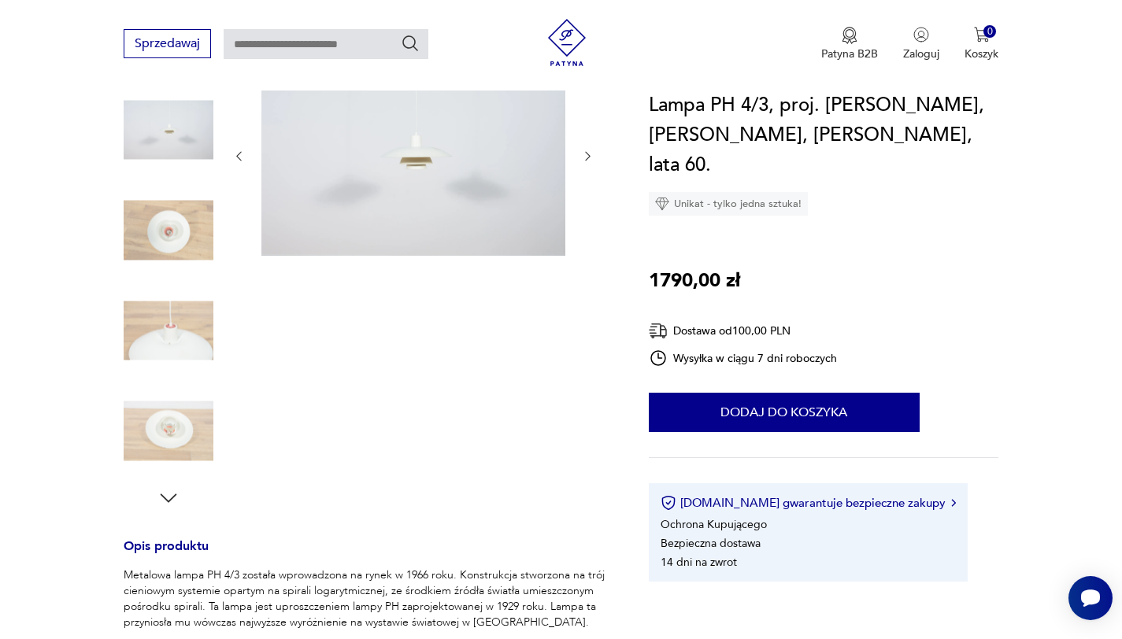
click at [168, 500] on icon "button" at bounding box center [169, 498] width 24 height 24
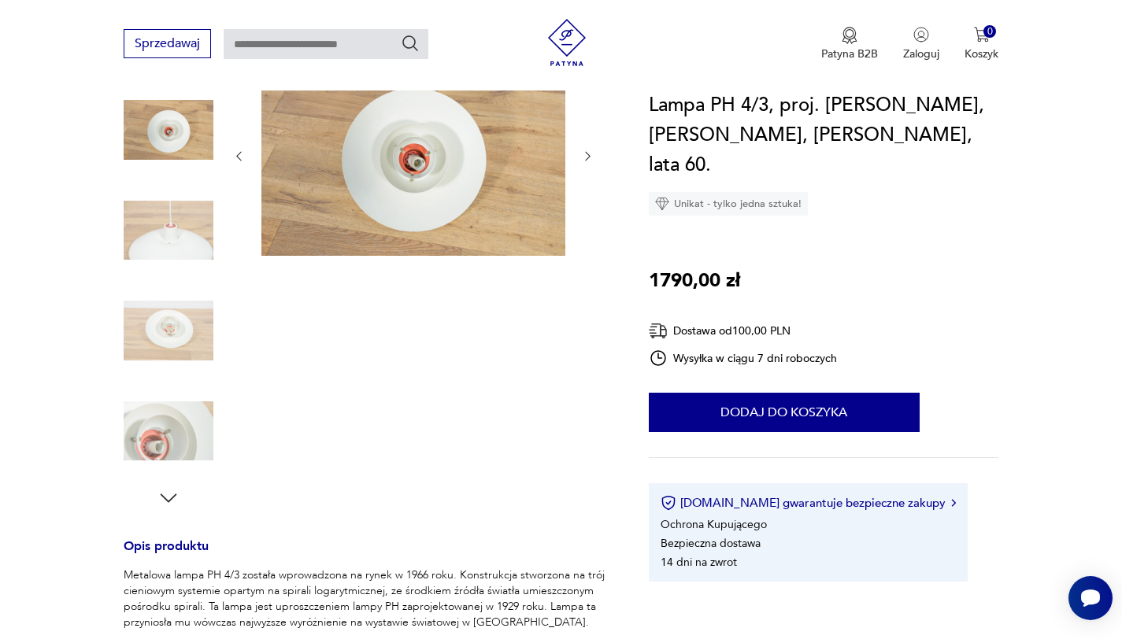
click at [172, 324] on img at bounding box center [169, 331] width 90 height 90
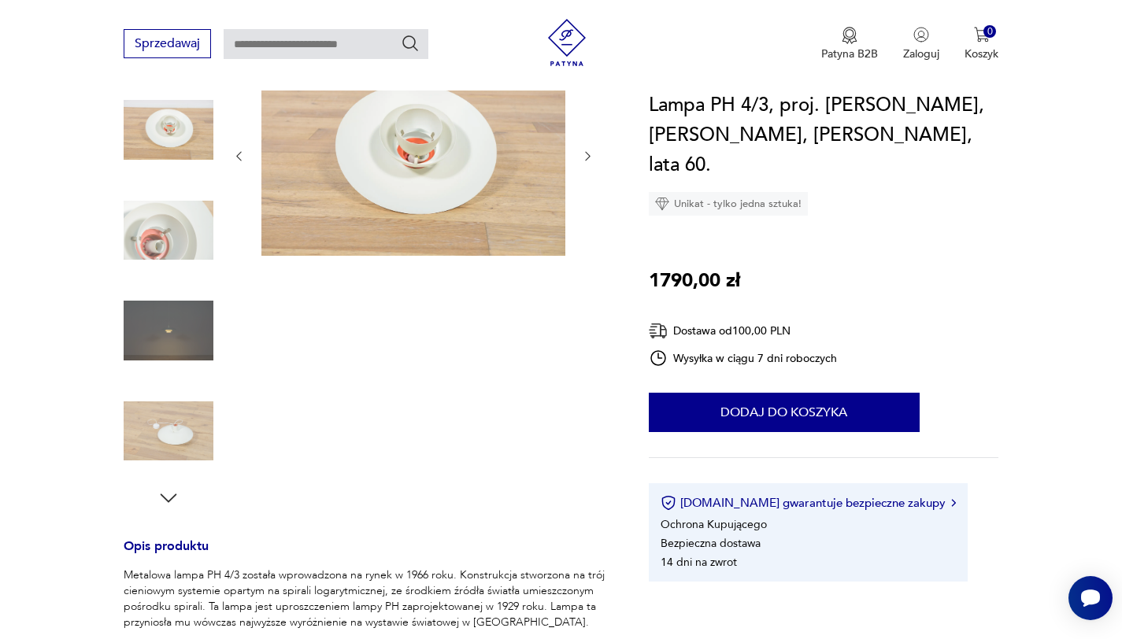
click at [205, 437] on img at bounding box center [169, 431] width 90 height 90
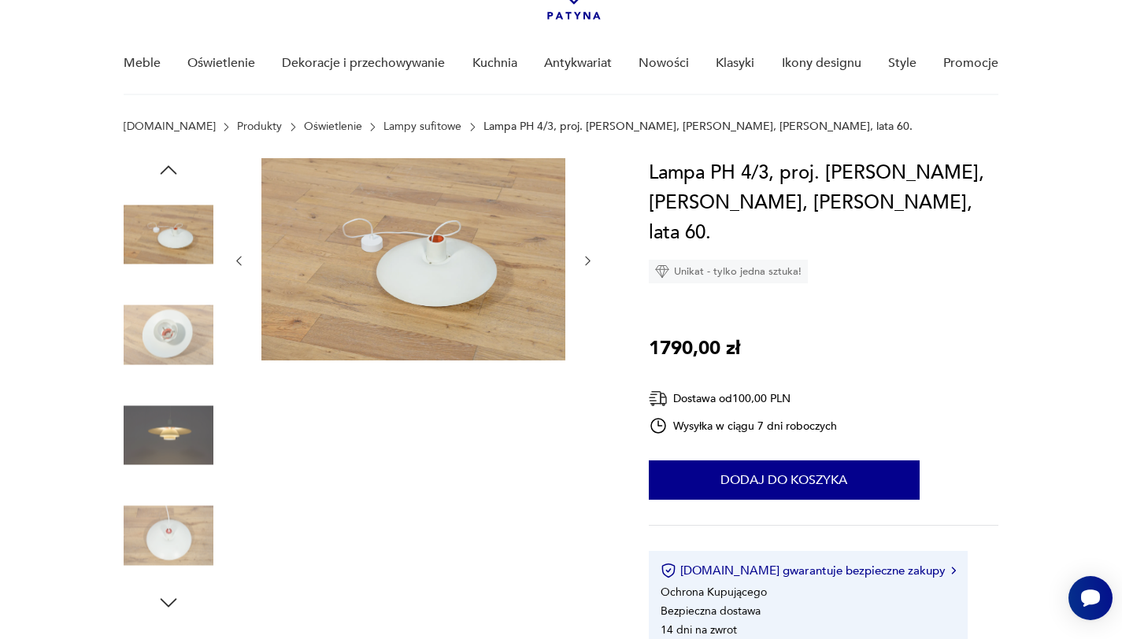
scroll to position [80, 0]
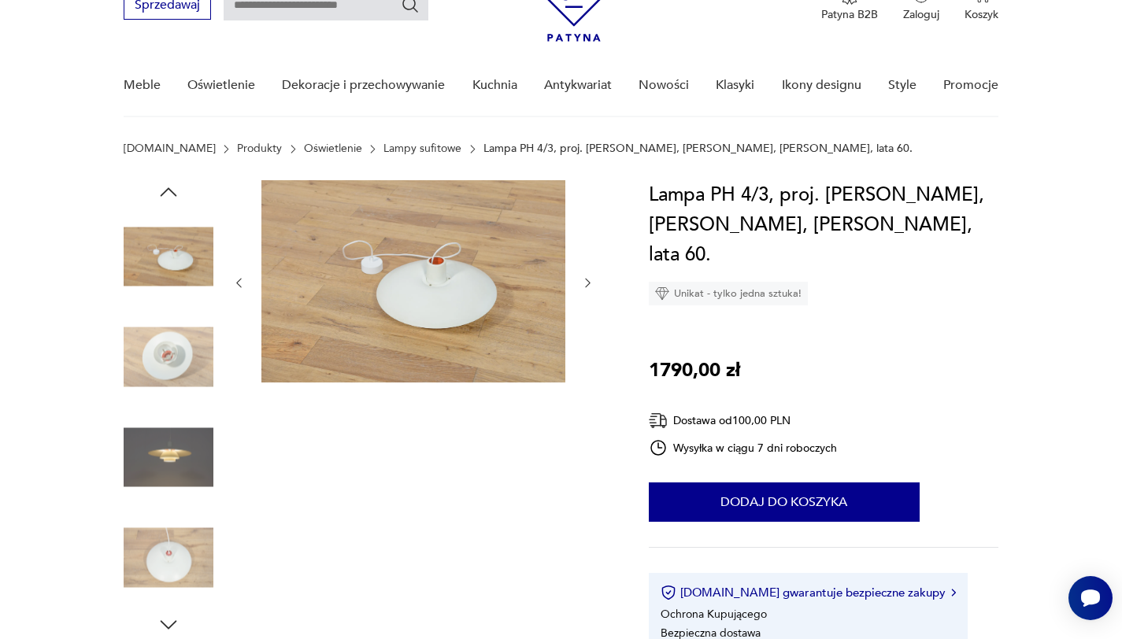
click at [171, 194] on icon "button" at bounding box center [169, 192] width 24 height 24
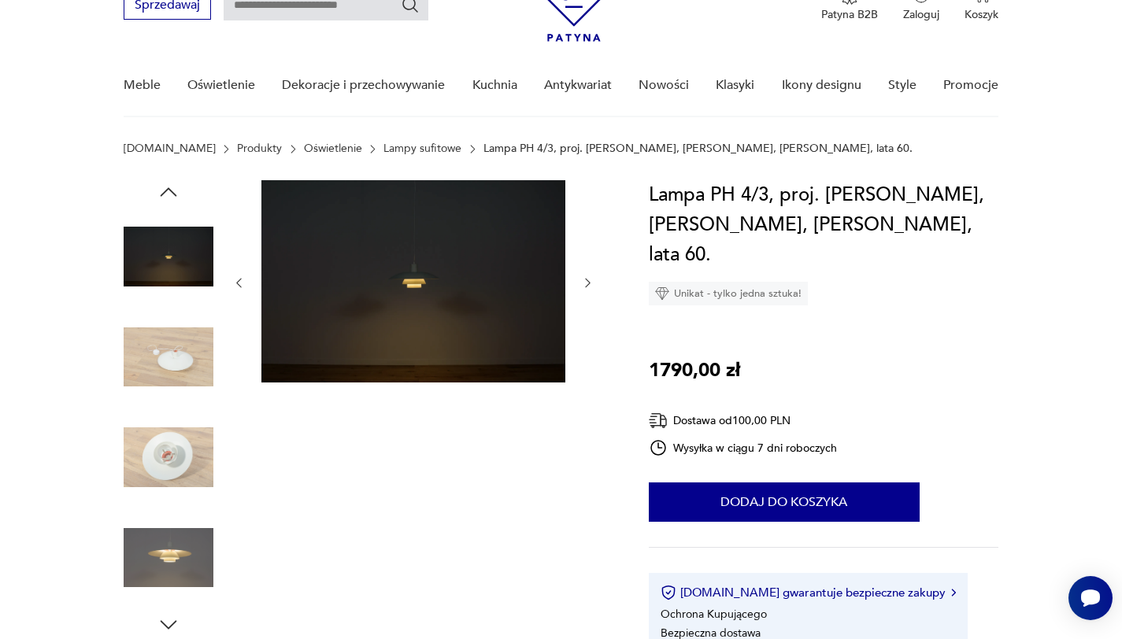
click at [172, 195] on icon "button" at bounding box center [169, 192] width 24 height 24
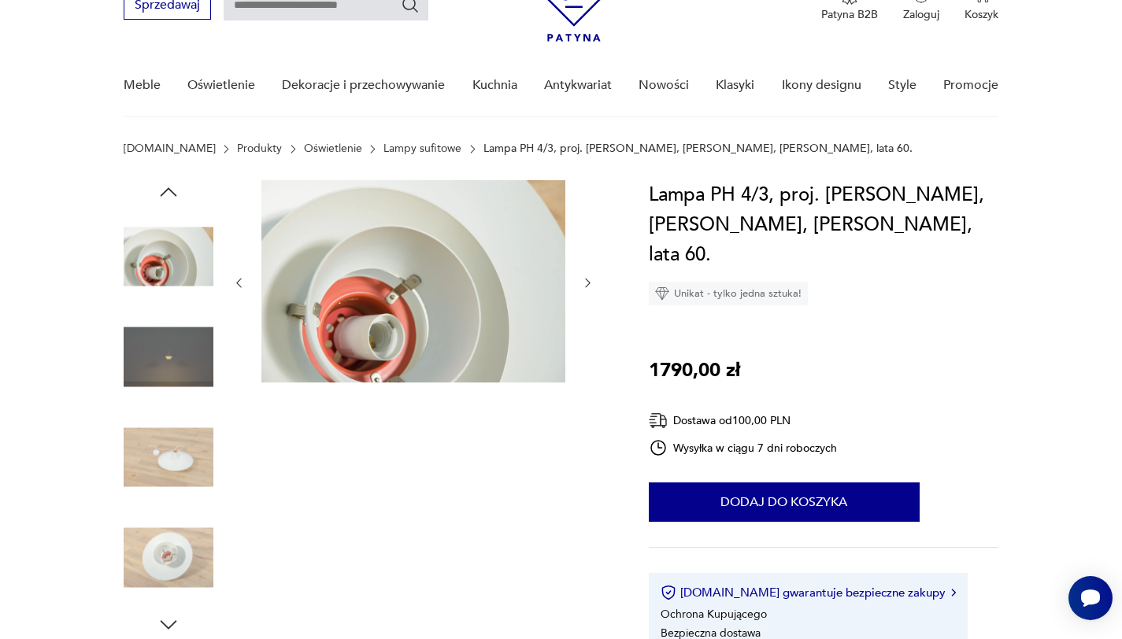
click at [172, 195] on icon "button" at bounding box center [169, 192] width 24 height 24
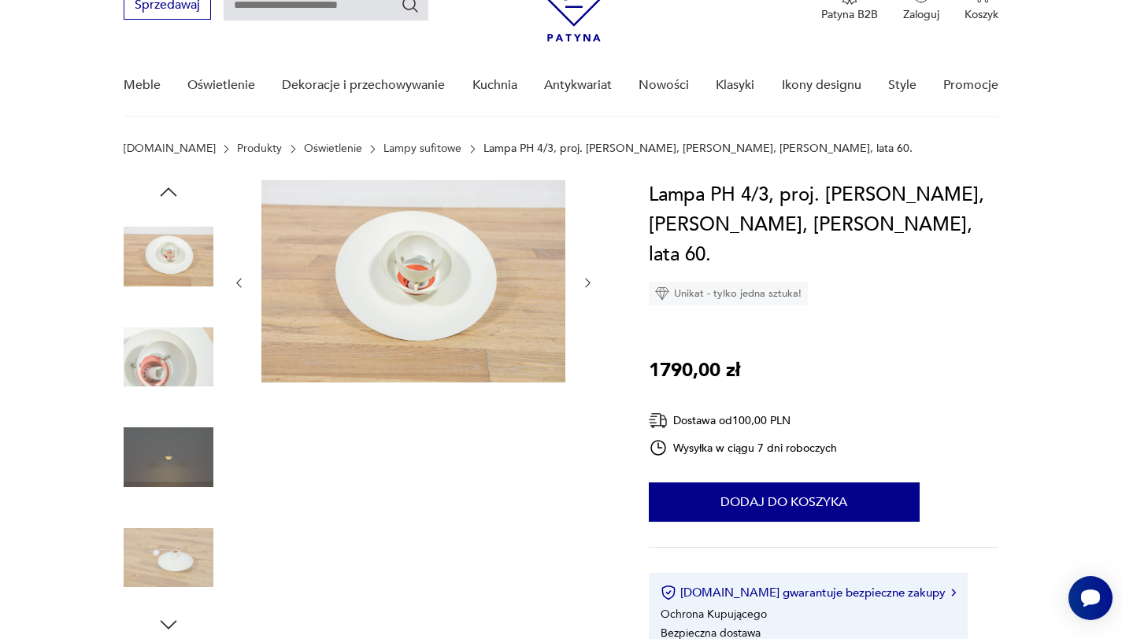
click at [172, 195] on icon "button" at bounding box center [169, 192] width 24 height 24
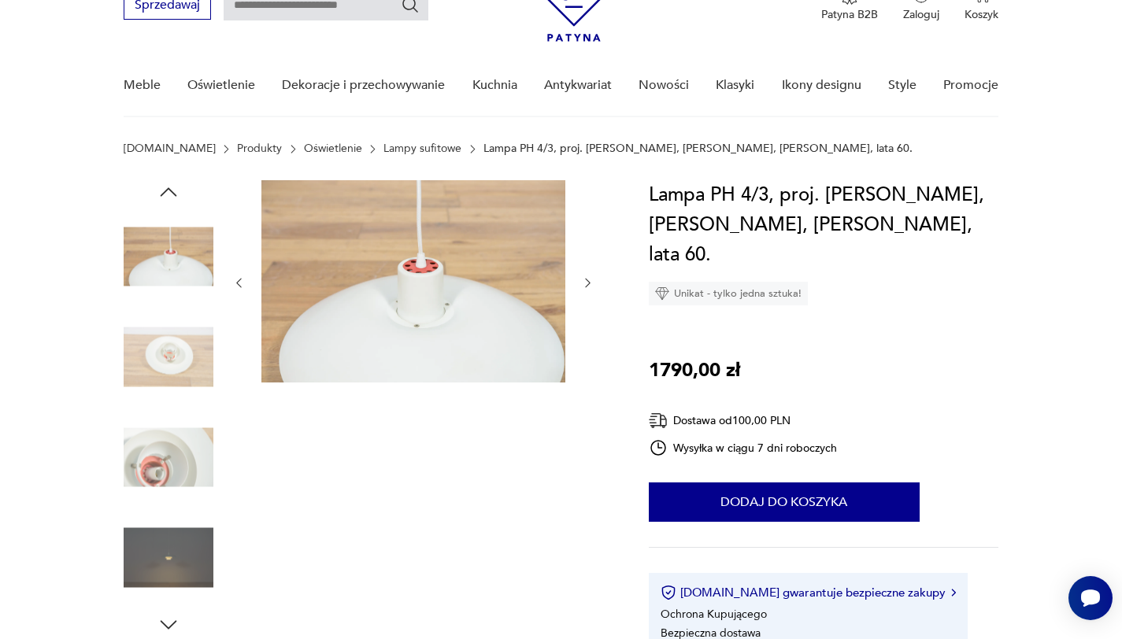
click at [172, 195] on icon "button" at bounding box center [169, 192] width 24 height 24
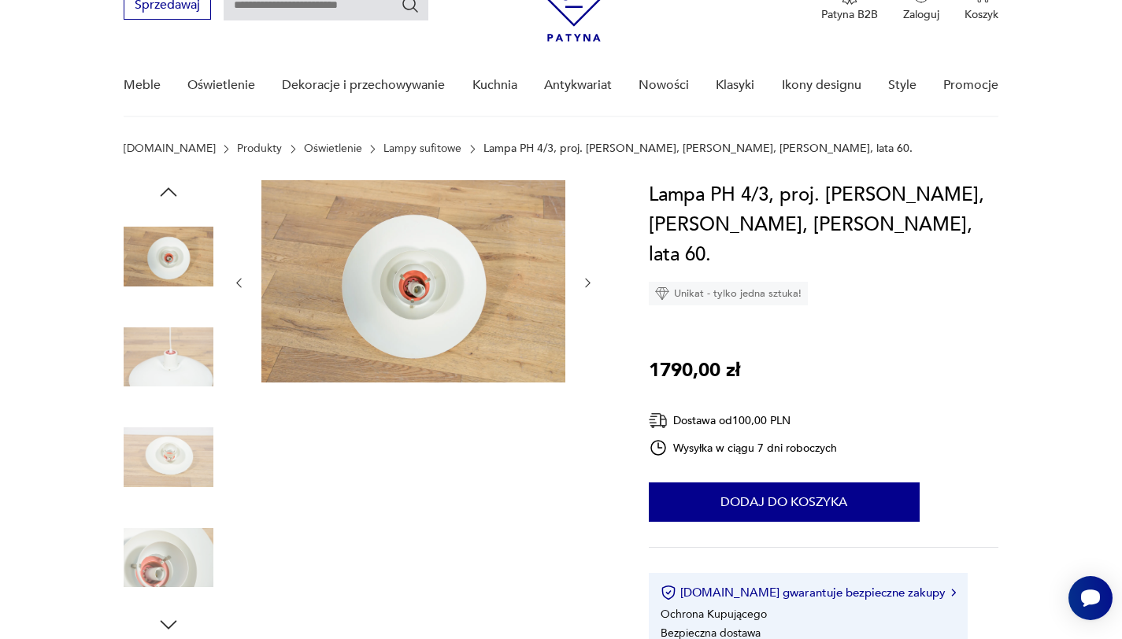
click at [172, 195] on icon "button" at bounding box center [169, 192] width 24 height 24
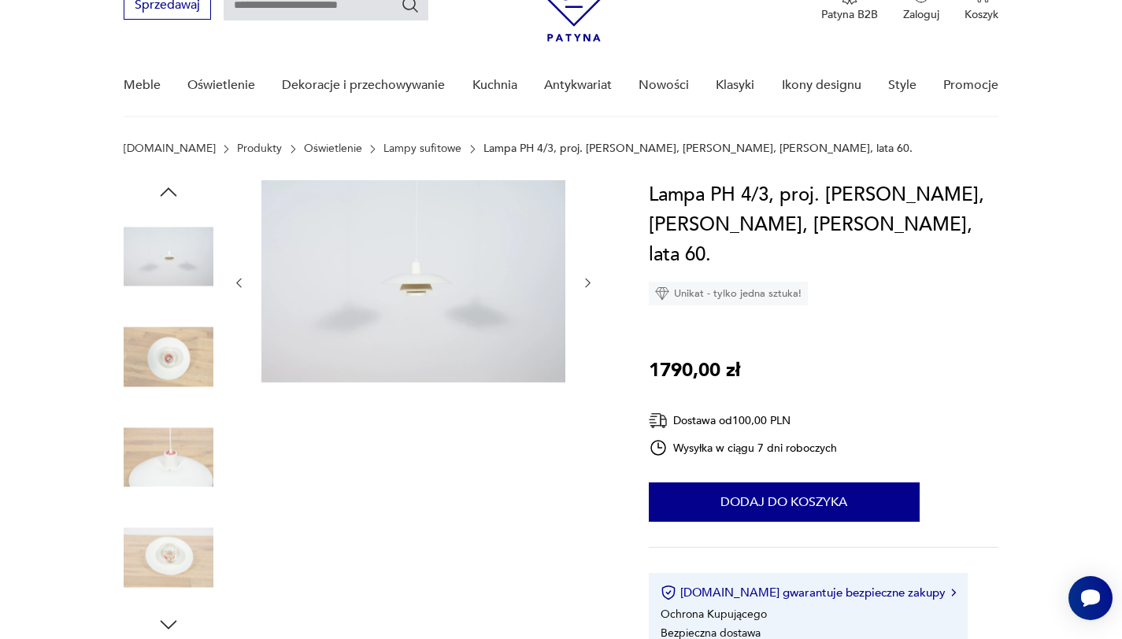
click at [172, 195] on icon "button" at bounding box center [169, 192] width 24 height 24
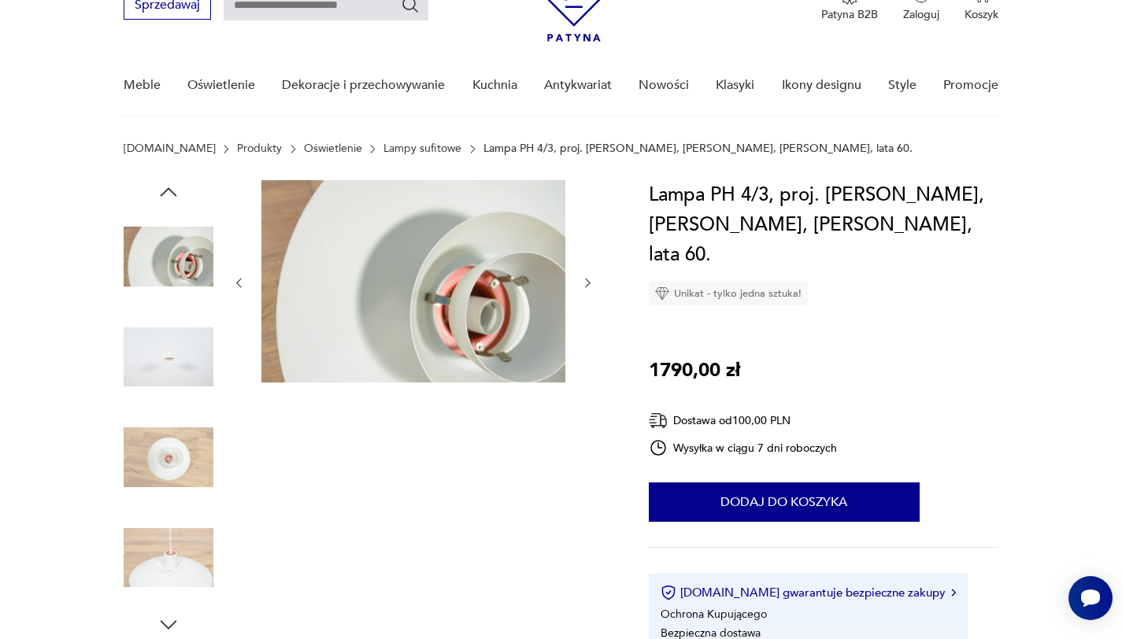
click at [172, 195] on icon "button" at bounding box center [169, 192] width 24 height 24
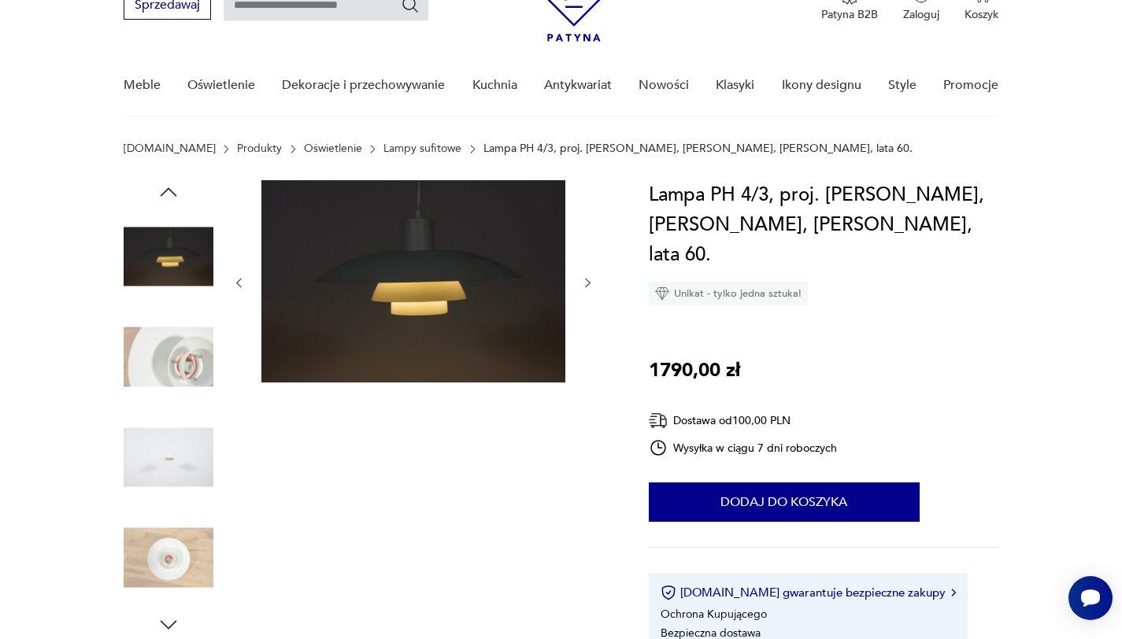
click at [172, 196] on icon "button" at bounding box center [169, 192] width 24 height 24
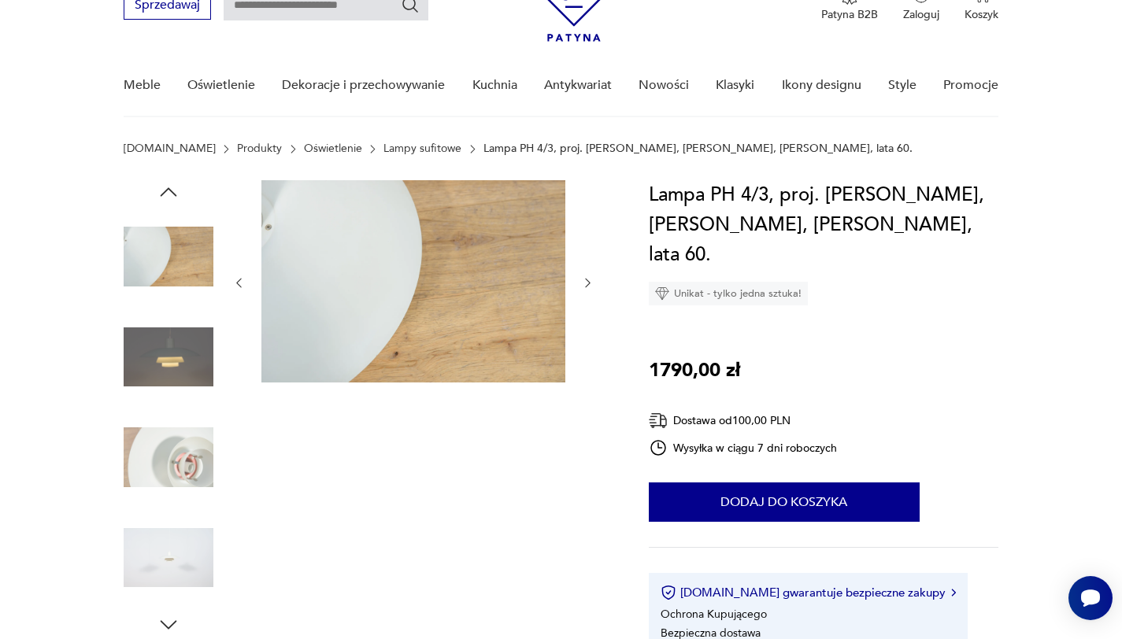
click at [172, 196] on icon "button" at bounding box center [169, 192] width 24 height 24
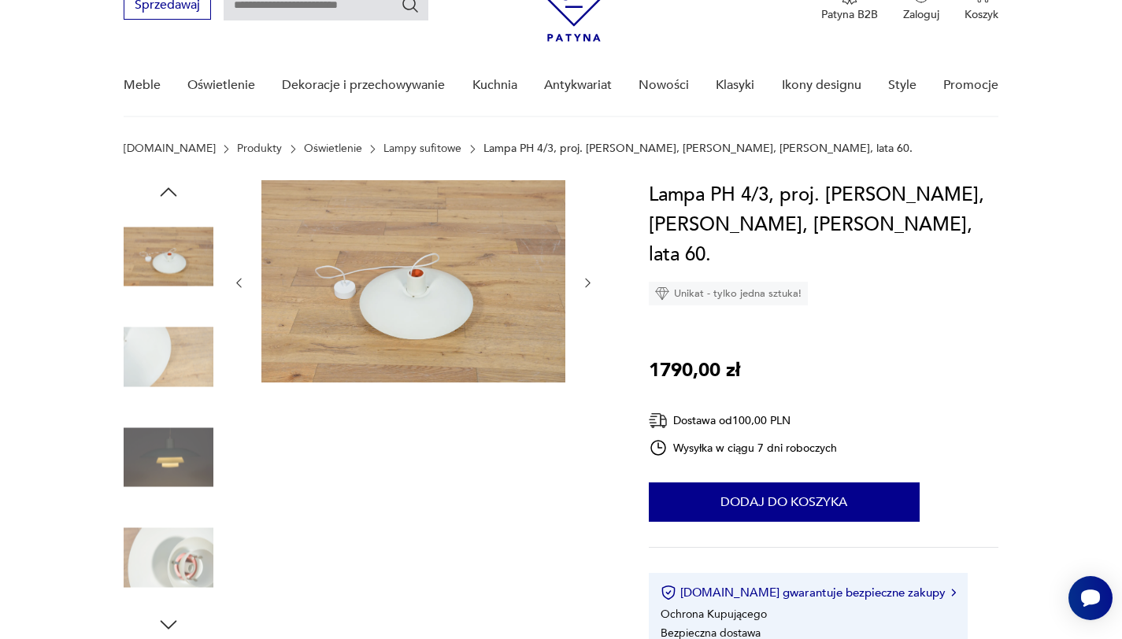
click at [172, 196] on icon "button" at bounding box center [169, 192] width 24 height 24
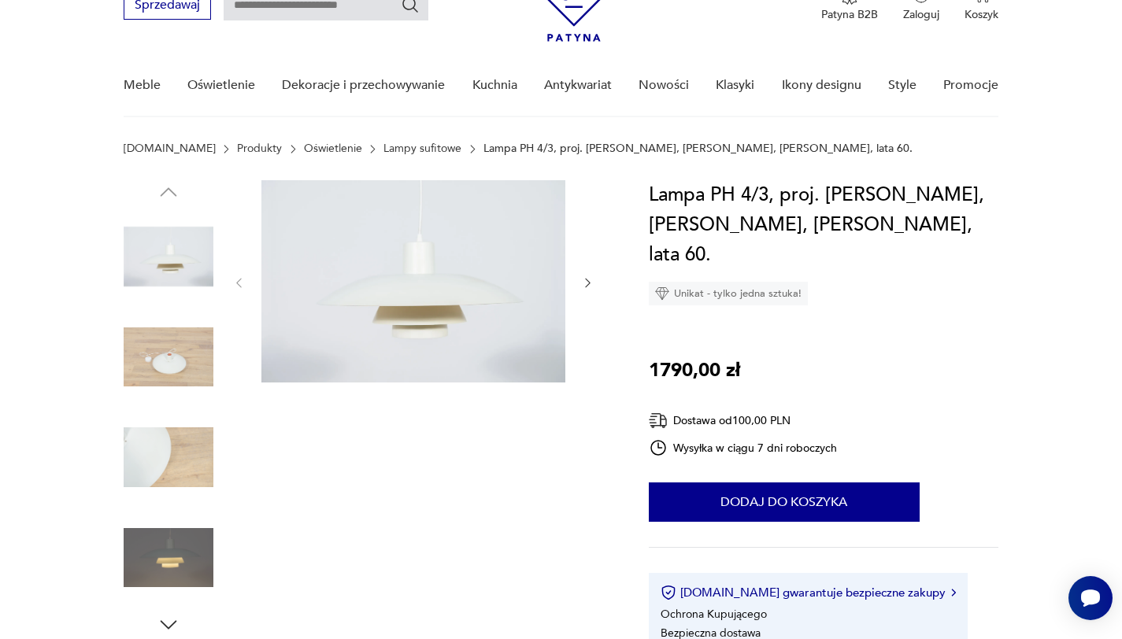
click at [183, 342] on img at bounding box center [169, 357] width 90 height 90
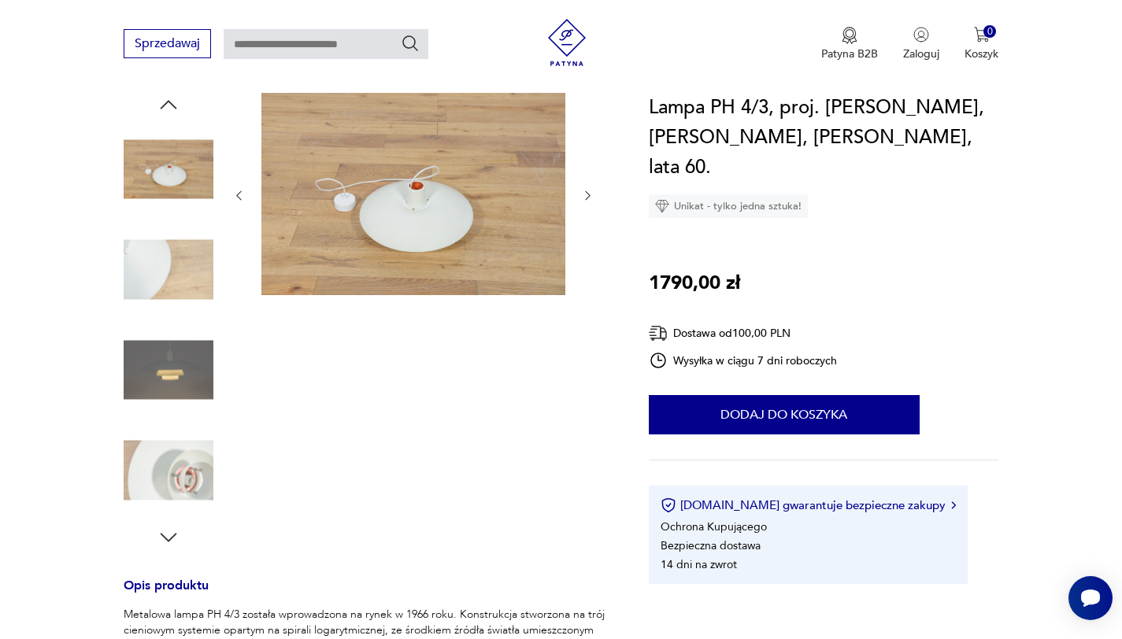
scroll to position [220, 0]
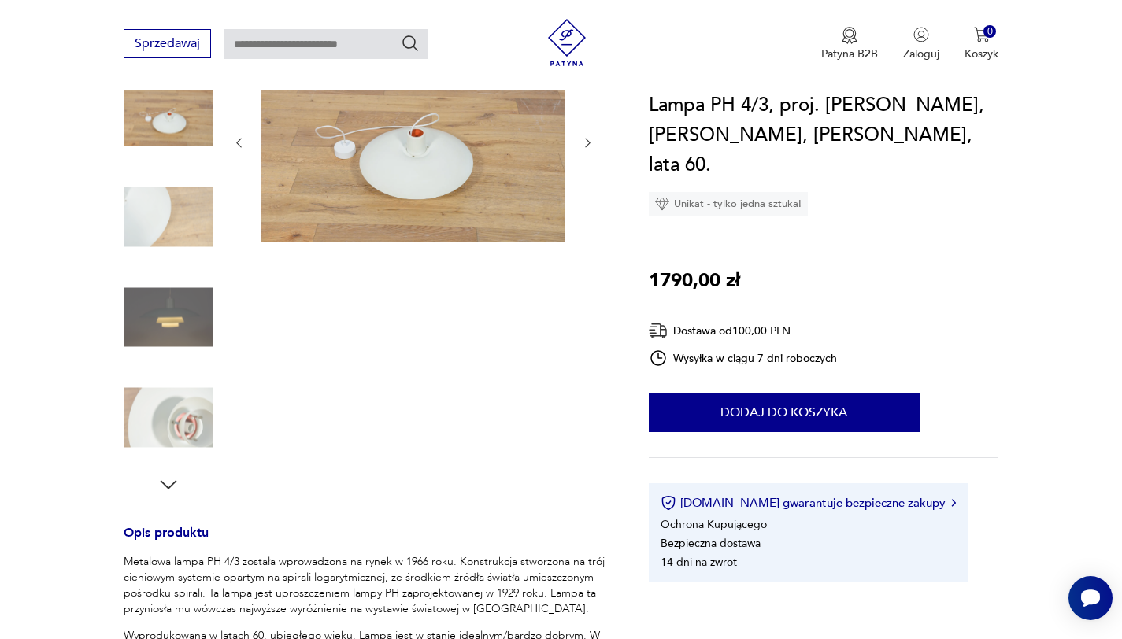
click at [166, 477] on icon "button" at bounding box center [169, 485] width 24 height 24
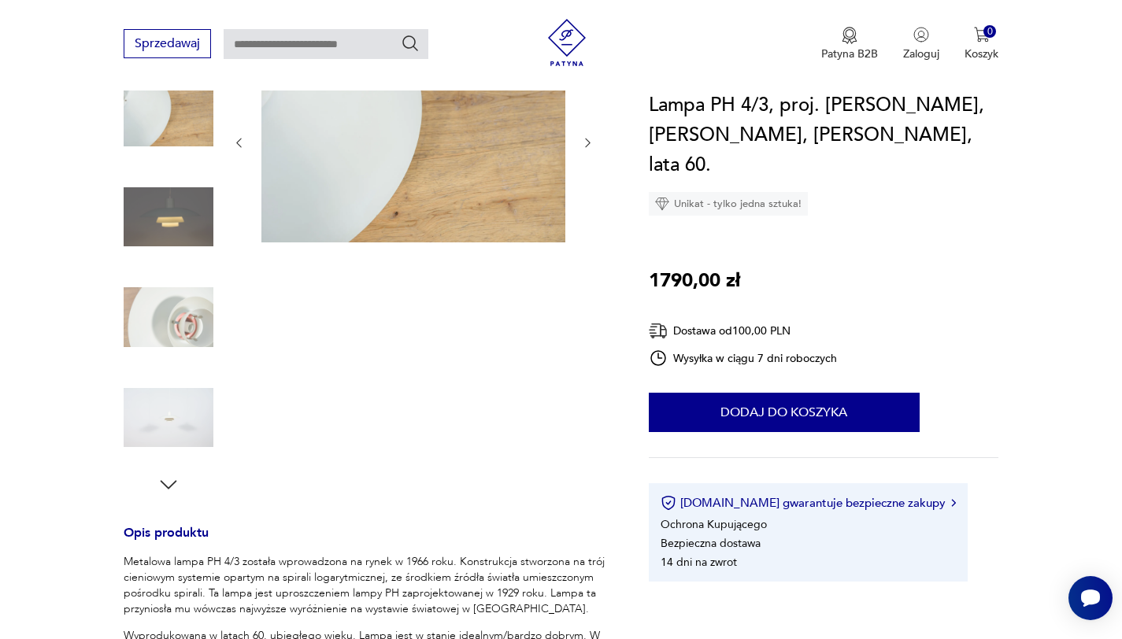
click at [169, 485] on icon "button" at bounding box center [169, 485] width 24 height 24
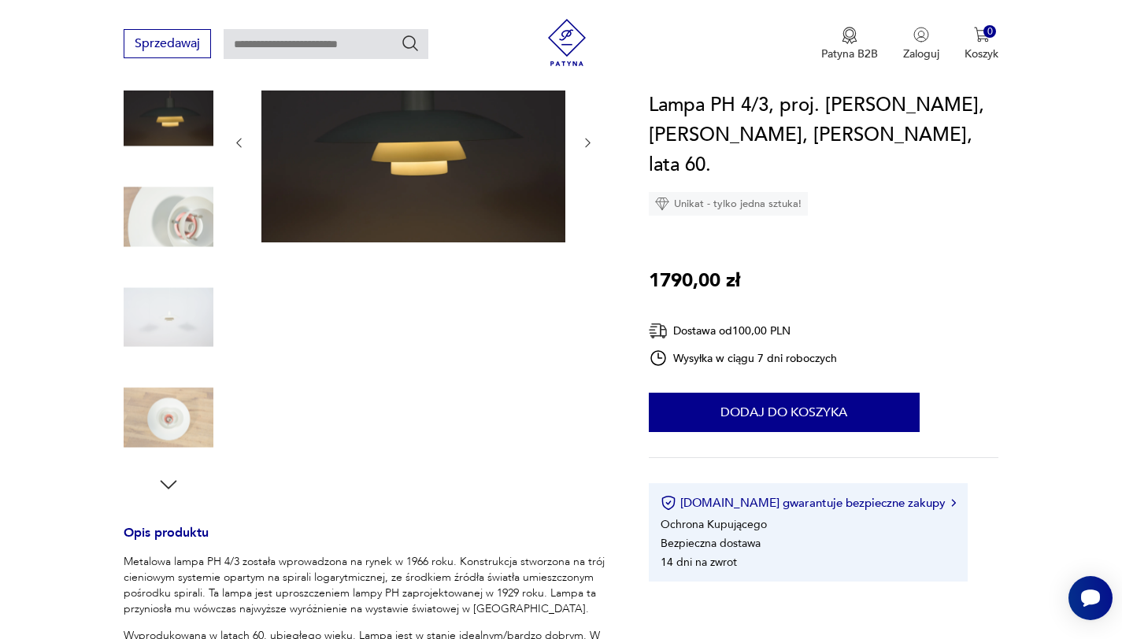
click at [170, 485] on icon "button" at bounding box center [168, 484] width 17 height 9
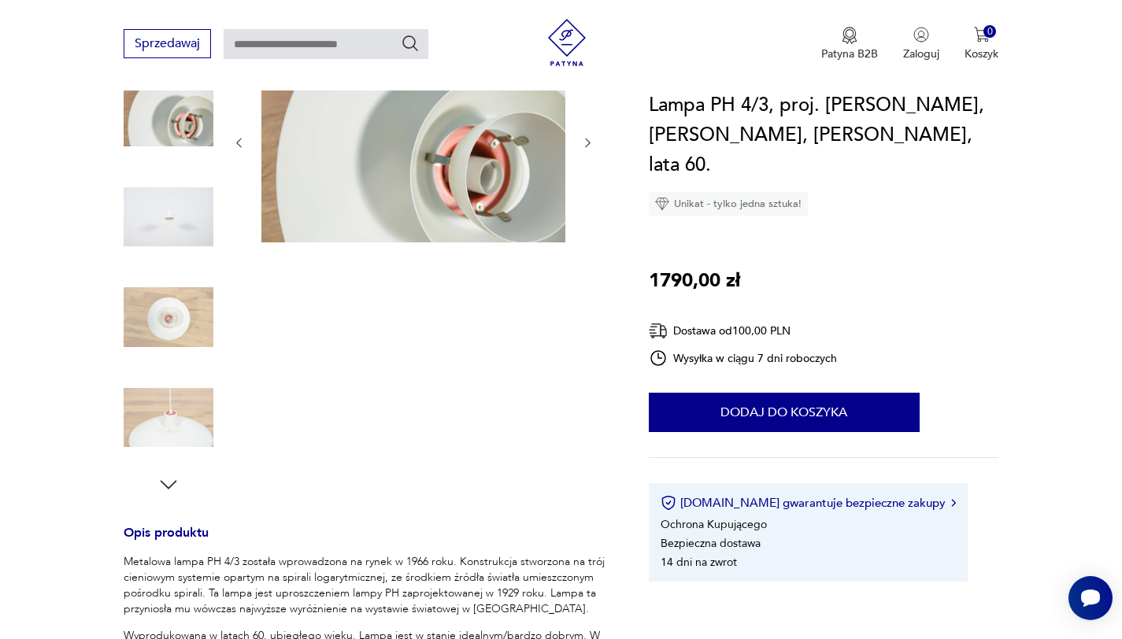
click at [170, 485] on icon "button" at bounding box center [168, 484] width 17 height 9
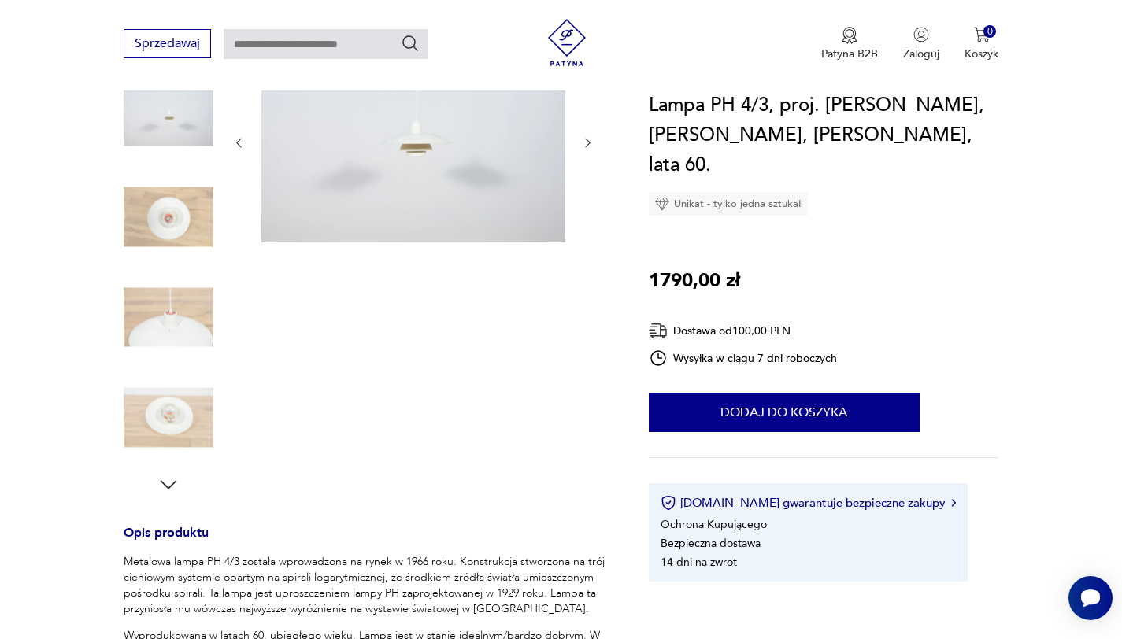
click at [170, 485] on icon "button" at bounding box center [168, 484] width 17 height 9
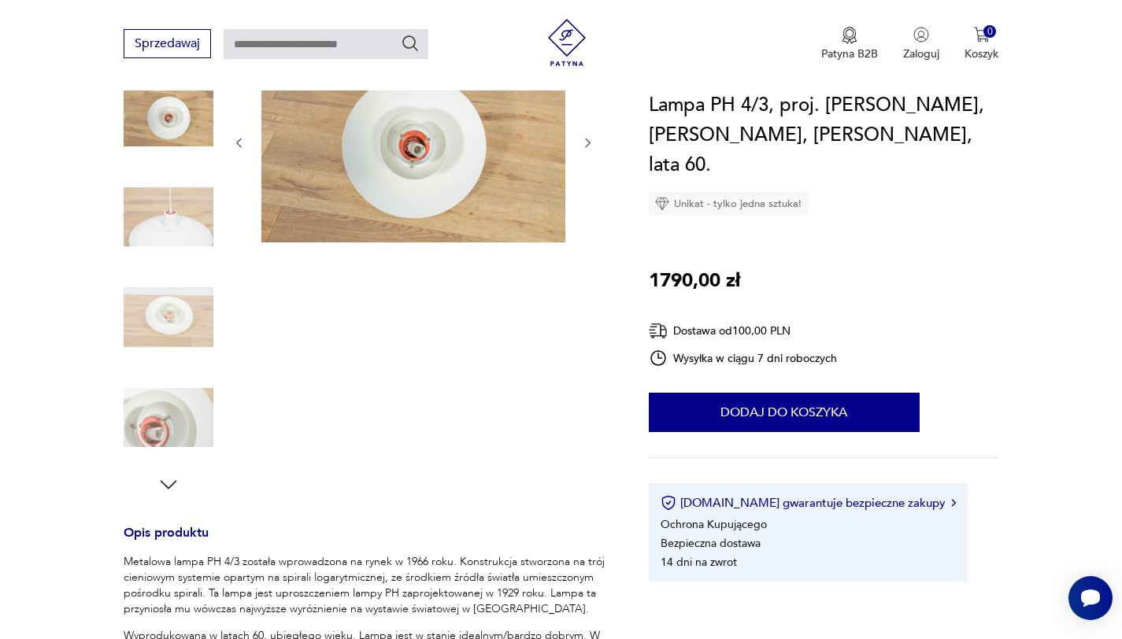
click at [177, 227] on img at bounding box center [169, 217] width 90 height 90
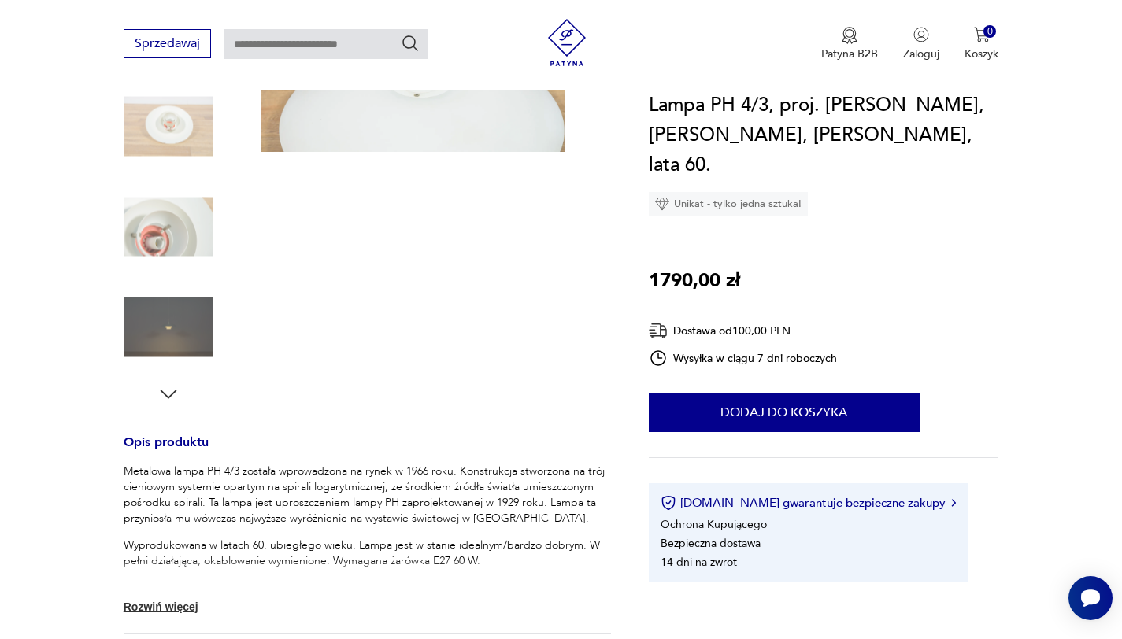
scroll to position [327, 0]
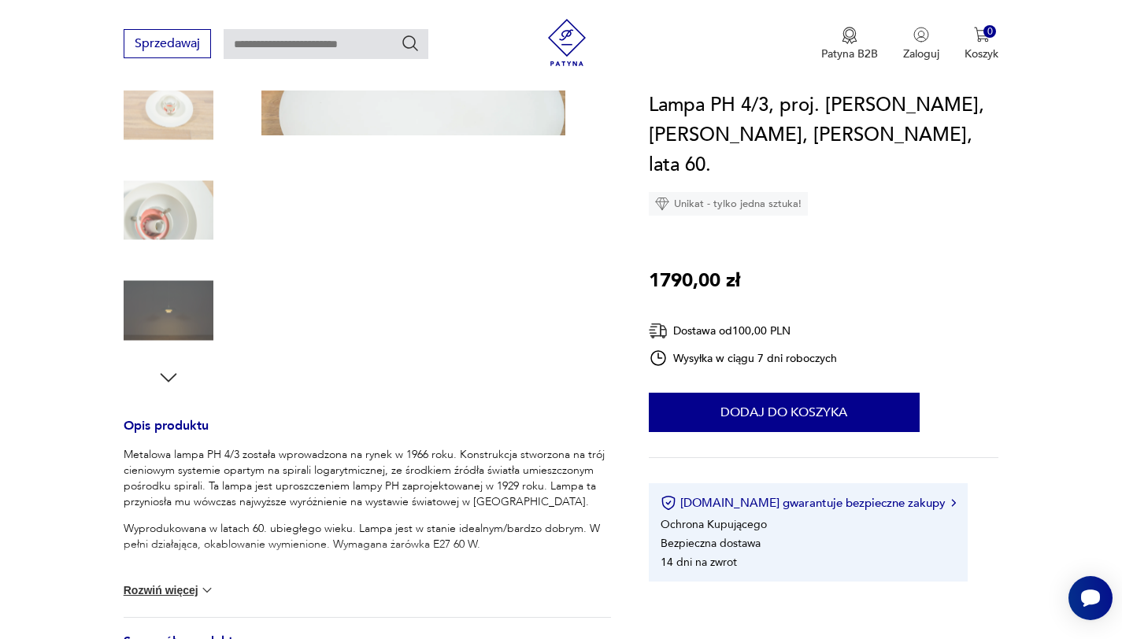
click at [163, 374] on icon "button" at bounding box center [169, 378] width 24 height 24
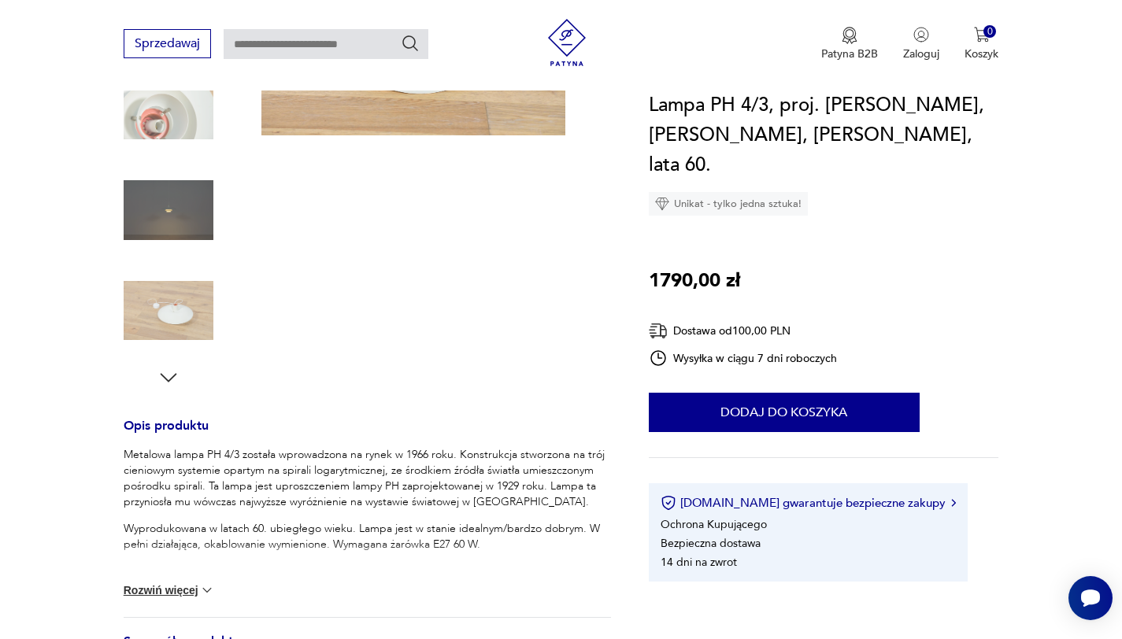
click at [163, 374] on icon "button" at bounding box center [169, 378] width 24 height 24
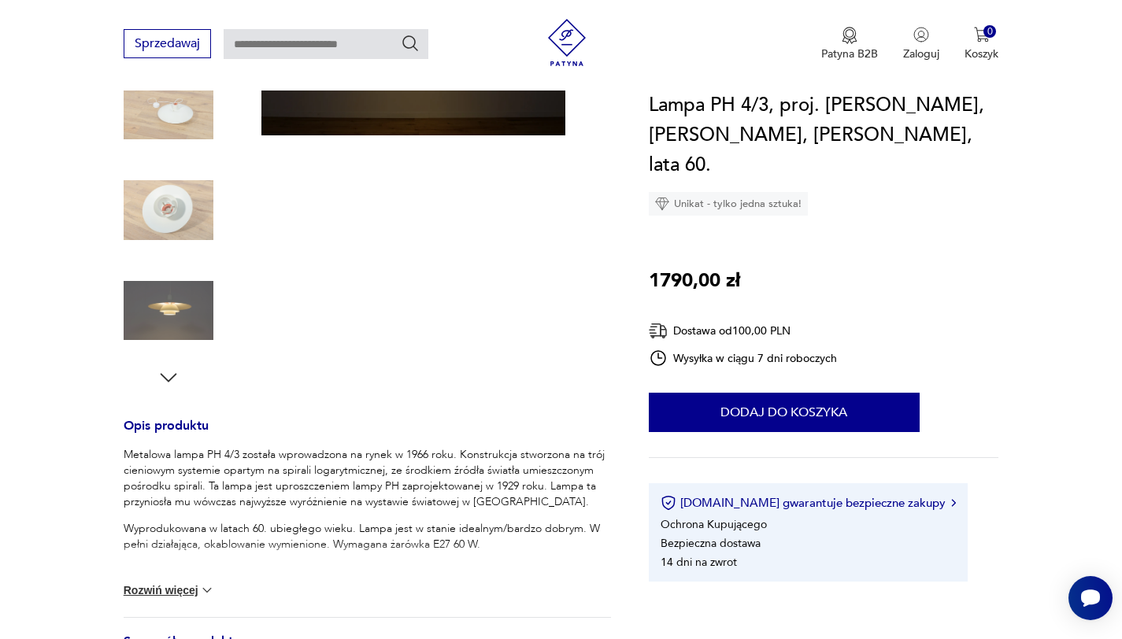
click at [163, 374] on icon "button" at bounding box center [169, 378] width 24 height 24
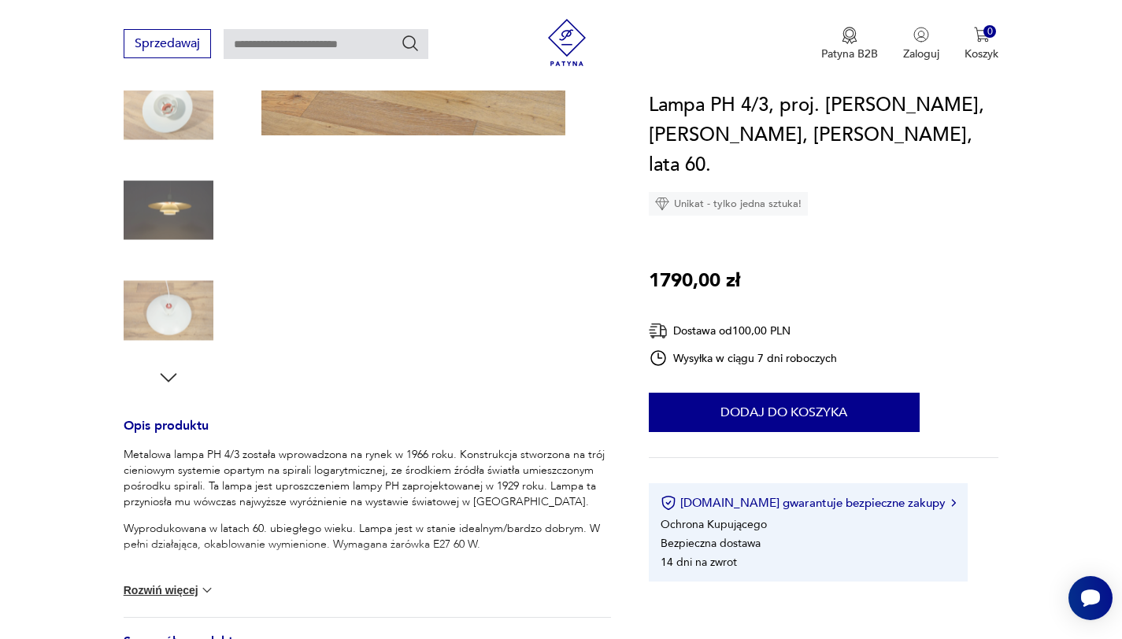
click at [163, 374] on icon "button" at bounding box center [169, 378] width 24 height 24
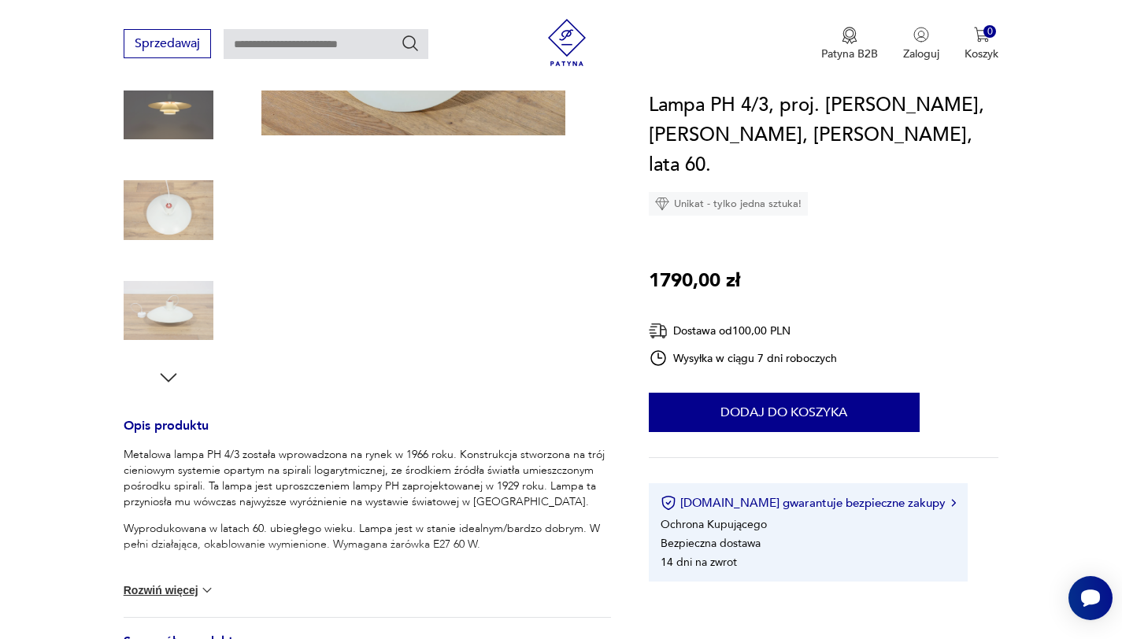
click at [163, 374] on icon "button" at bounding box center [169, 378] width 24 height 24
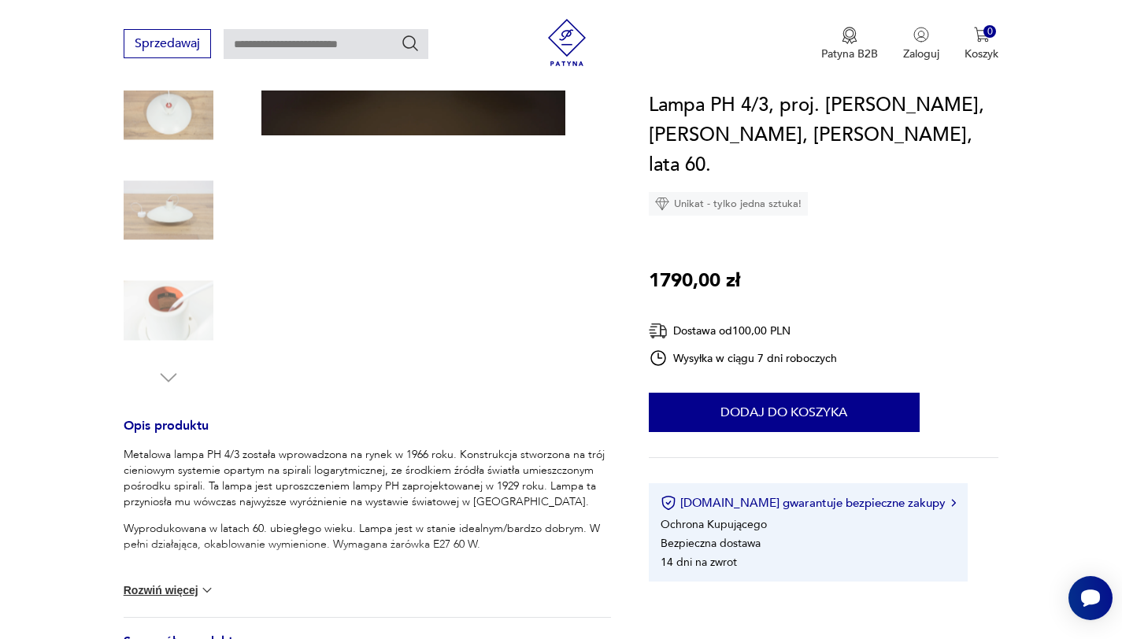
click at [173, 221] on img at bounding box center [169, 210] width 90 height 90
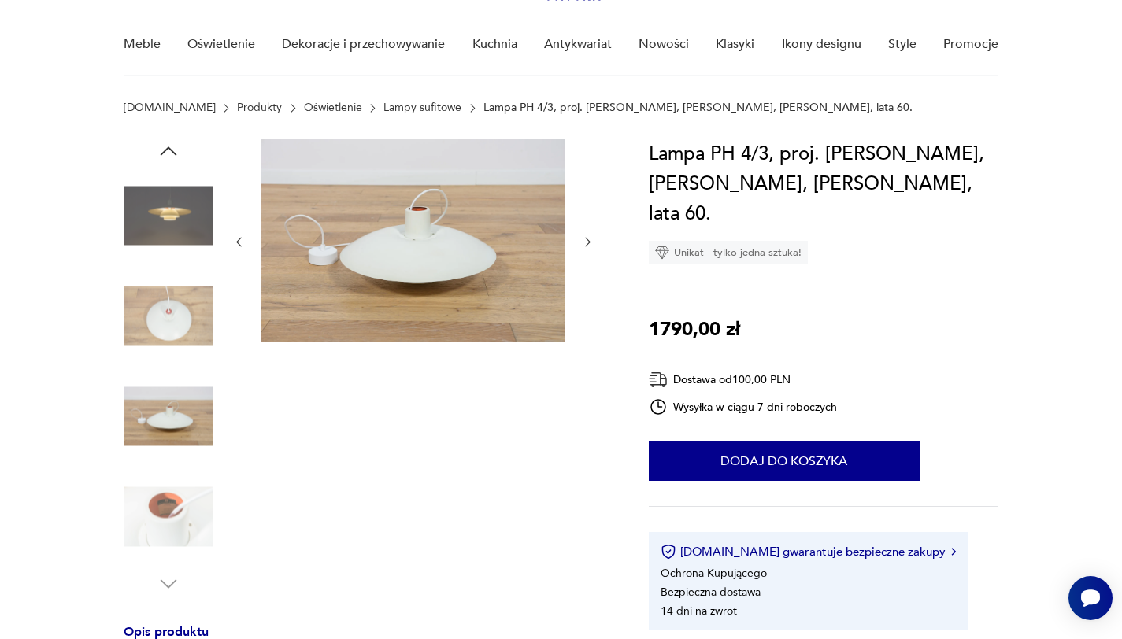
scroll to position [125, 0]
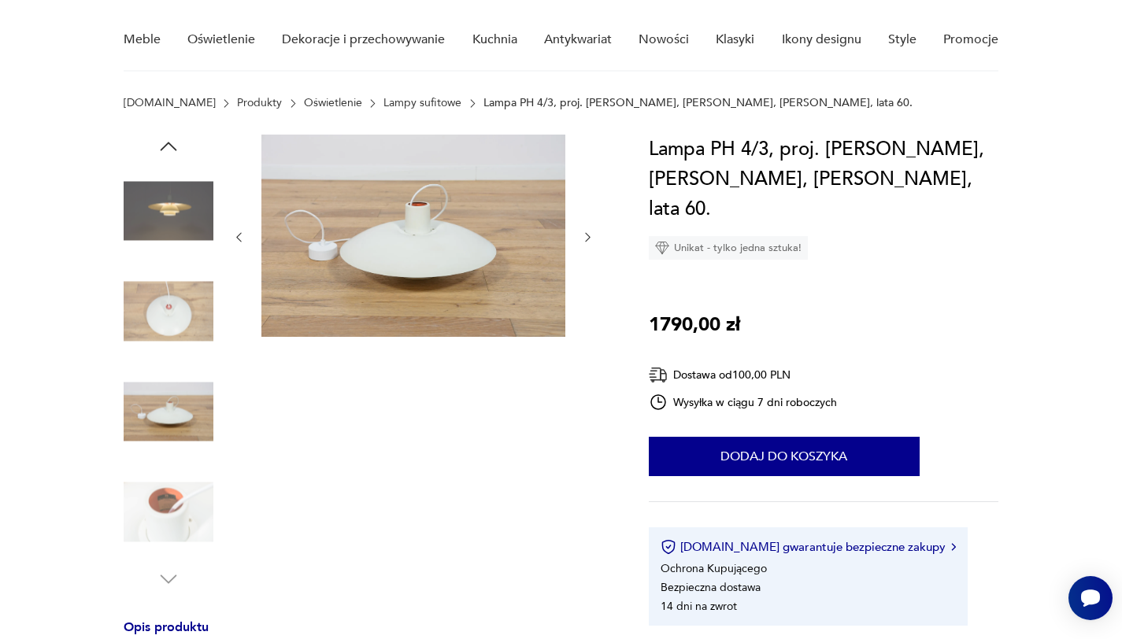
click at [177, 336] on img at bounding box center [169, 312] width 90 height 90
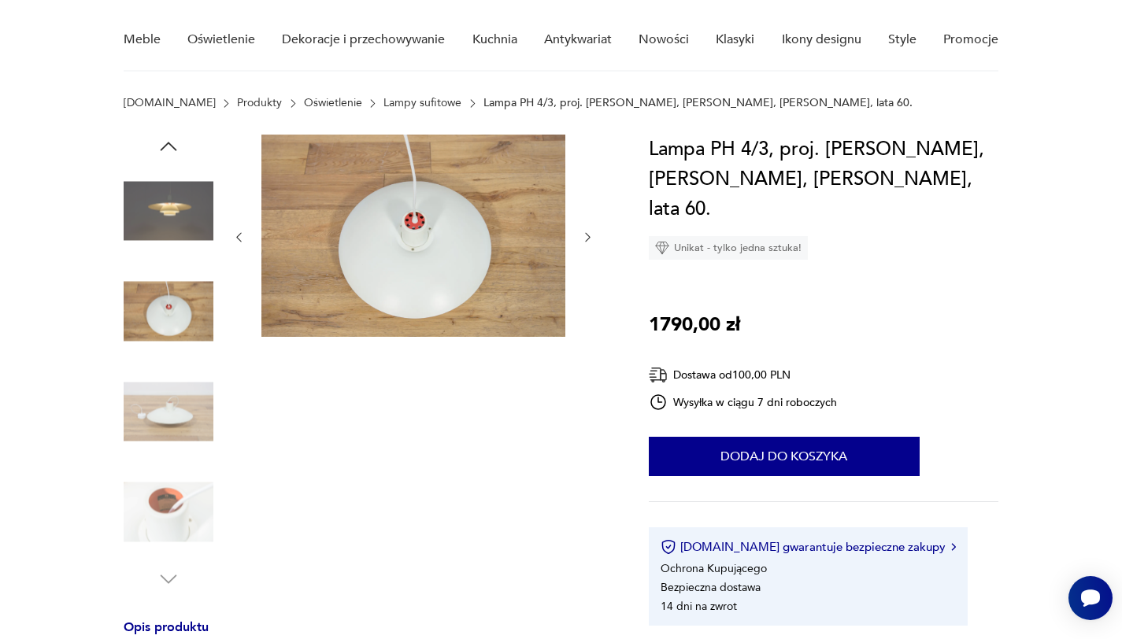
click at [188, 420] on img at bounding box center [169, 412] width 90 height 90
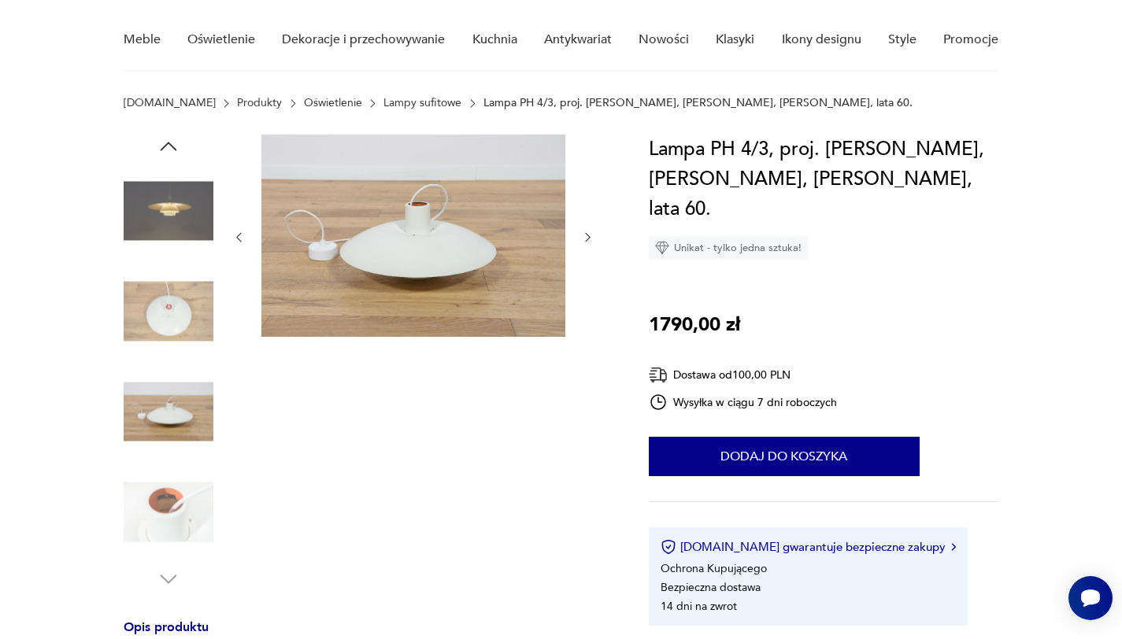
click at [168, 148] on icon "button" at bounding box center [169, 147] width 24 height 24
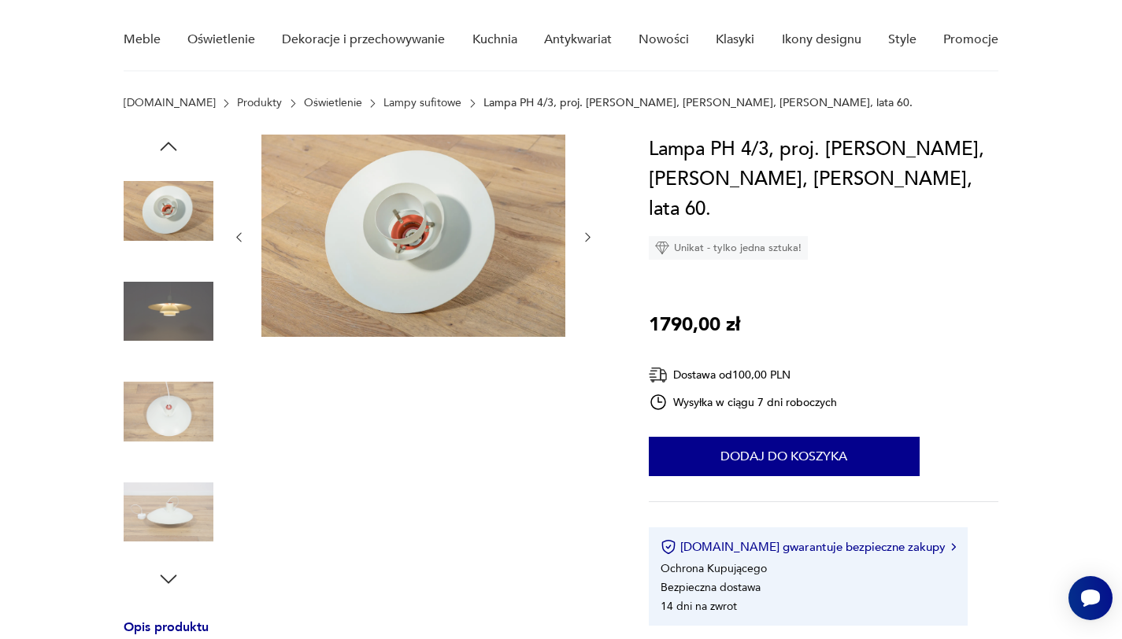
click at [168, 148] on icon "button" at bounding box center [169, 147] width 24 height 24
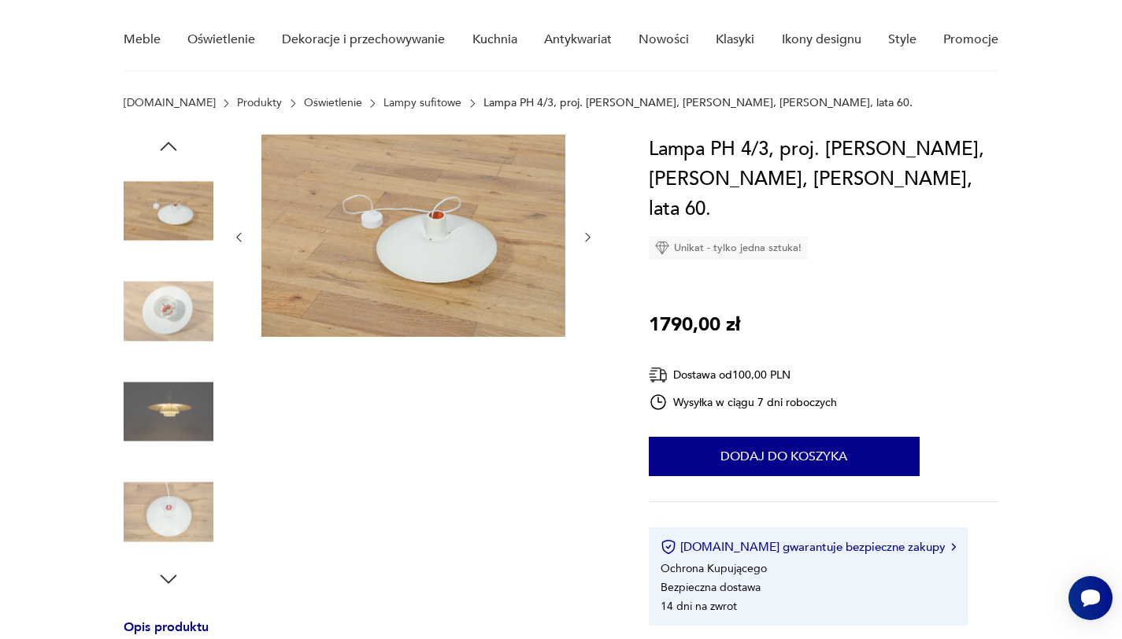
click at [169, 148] on icon "button" at bounding box center [169, 147] width 24 height 24
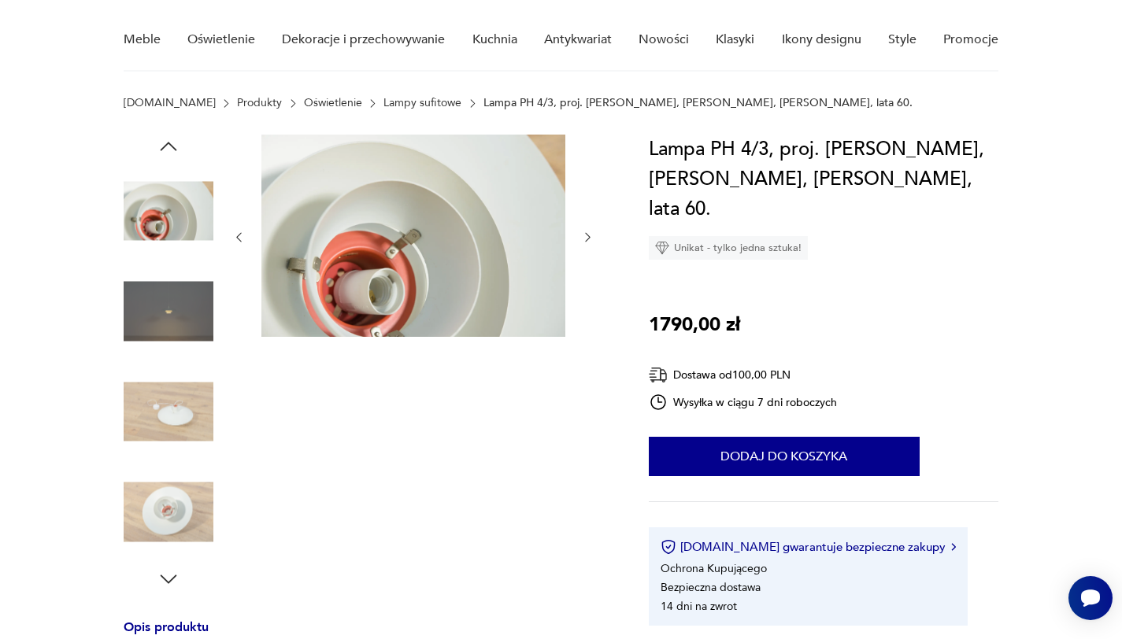
click at [169, 148] on icon "button" at bounding box center [169, 147] width 24 height 24
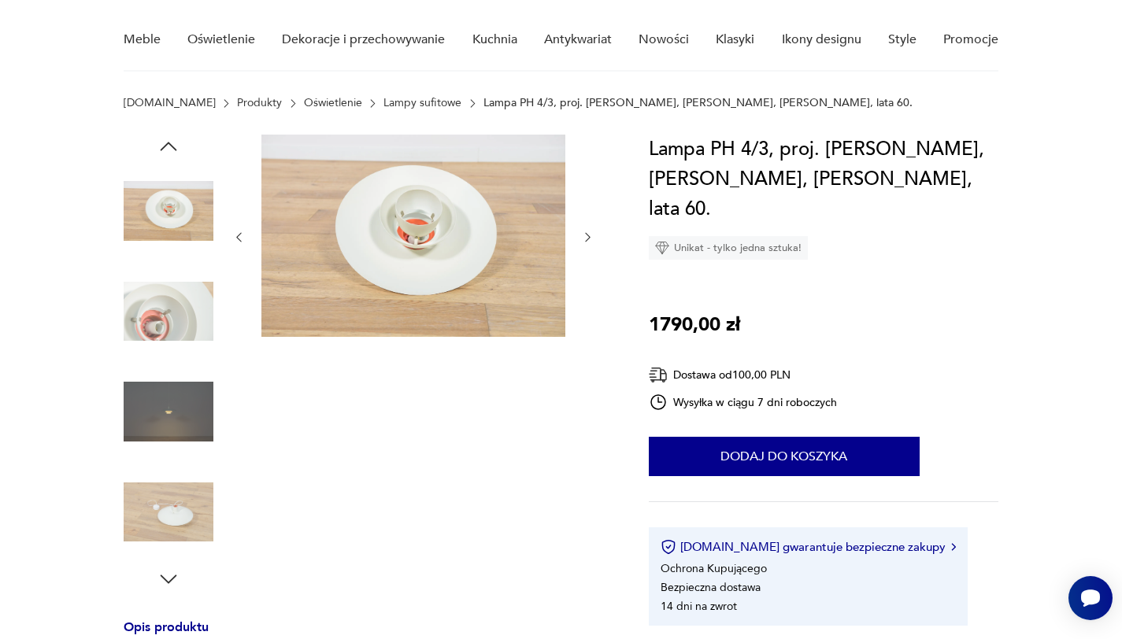
click at [188, 191] on img at bounding box center [169, 211] width 90 height 90
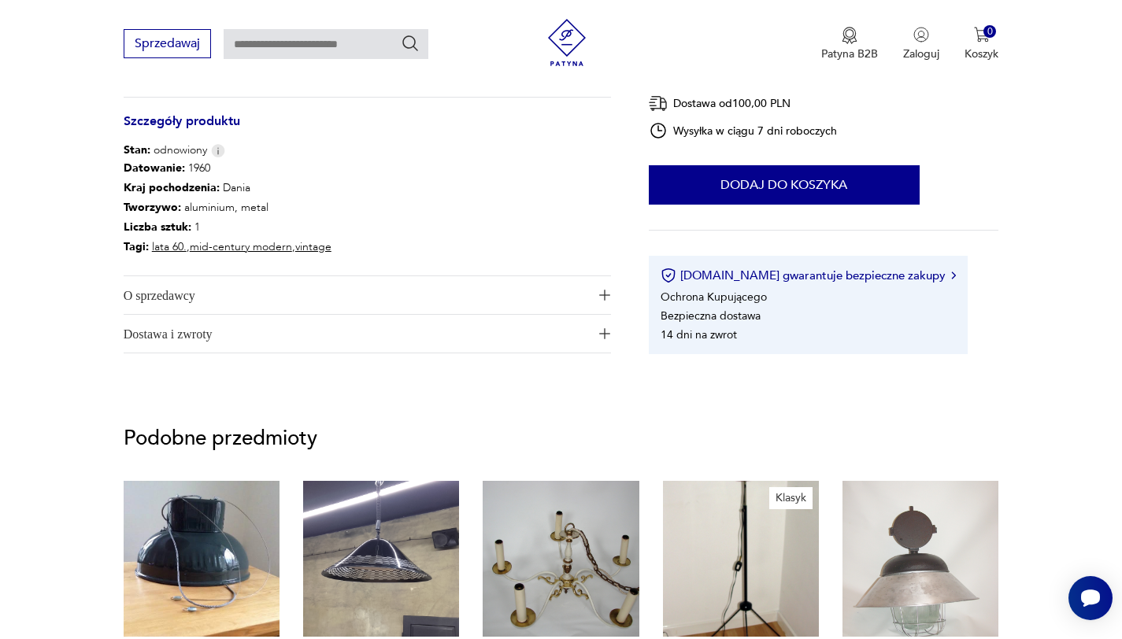
scroll to position [0, 0]
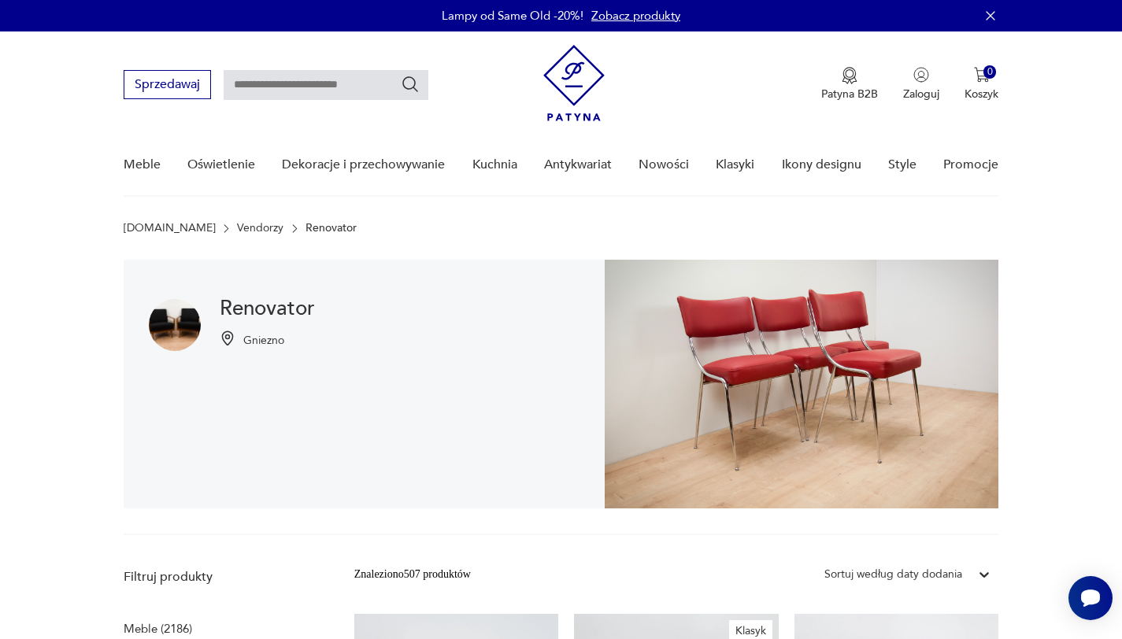
click at [290, 84] on input "text" at bounding box center [326, 85] width 205 height 30
paste input "**********"
type input "**********"
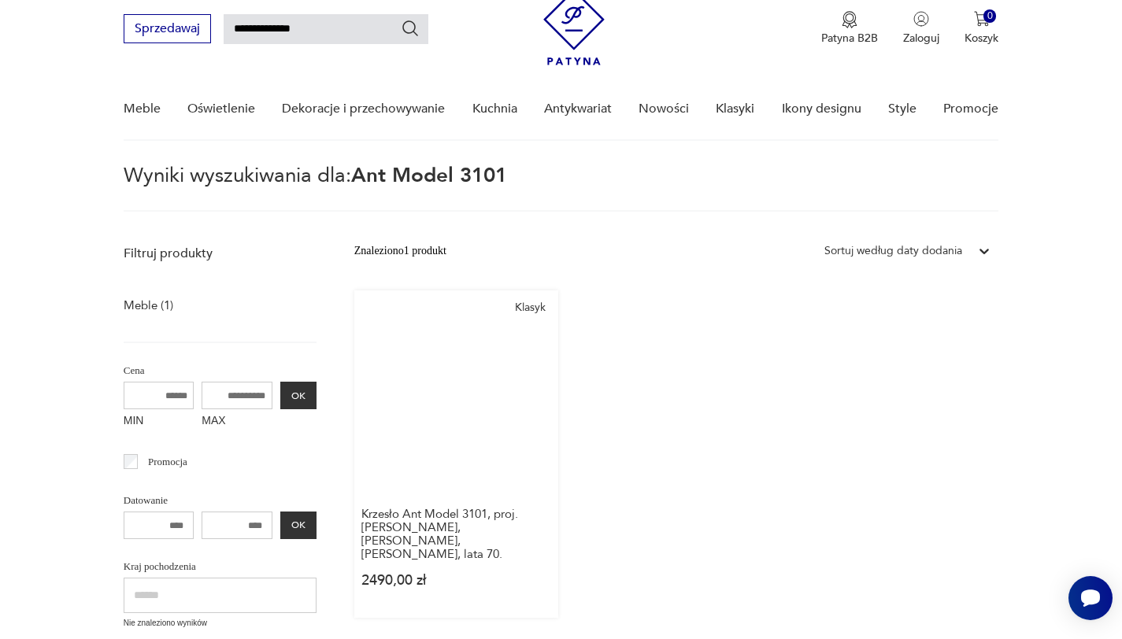
scroll to position [148, 0]
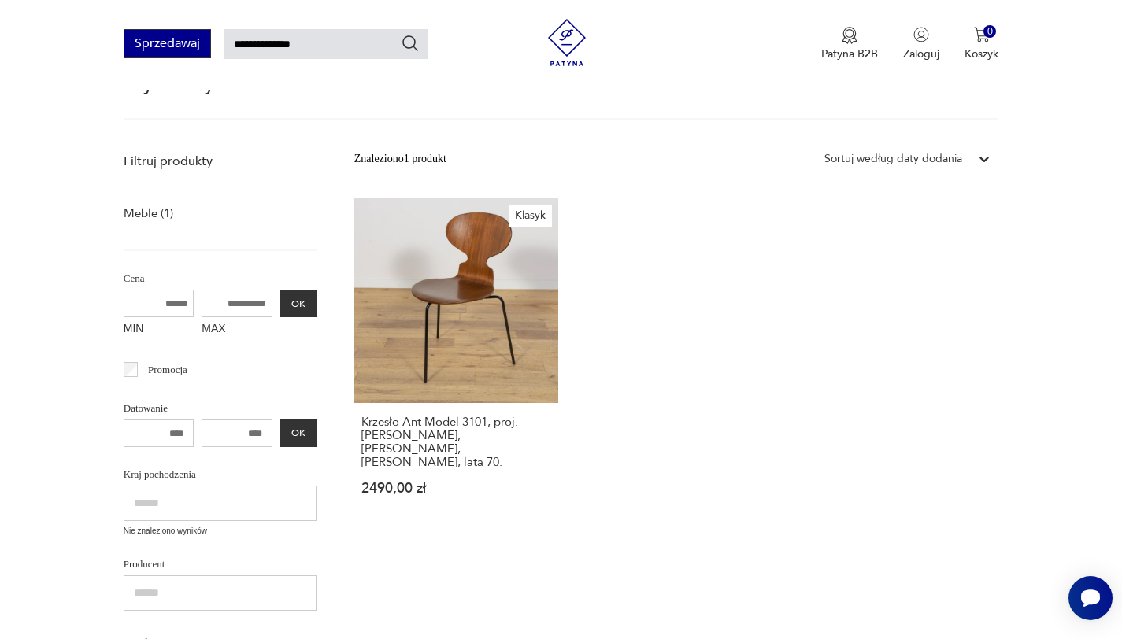
drag, startPoint x: 318, startPoint y: 34, endPoint x: 177, endPoint y: 40, distance: 141.0
click at [153, 39] on div "**********" at bounding box center [276, 43] width 305 height 29
drag, startPoint x: 261, startPoint y: 51, endPoint x: 290, endPoint y: 51, distance: 28.3
click at [287, 51] on input "**********" at bounding box center [326, 44] width 205 height 30
drag, startPoint x: 332, startPoint y: 46, endPoint x: 143, endPoint y: 39, distance: 189.0
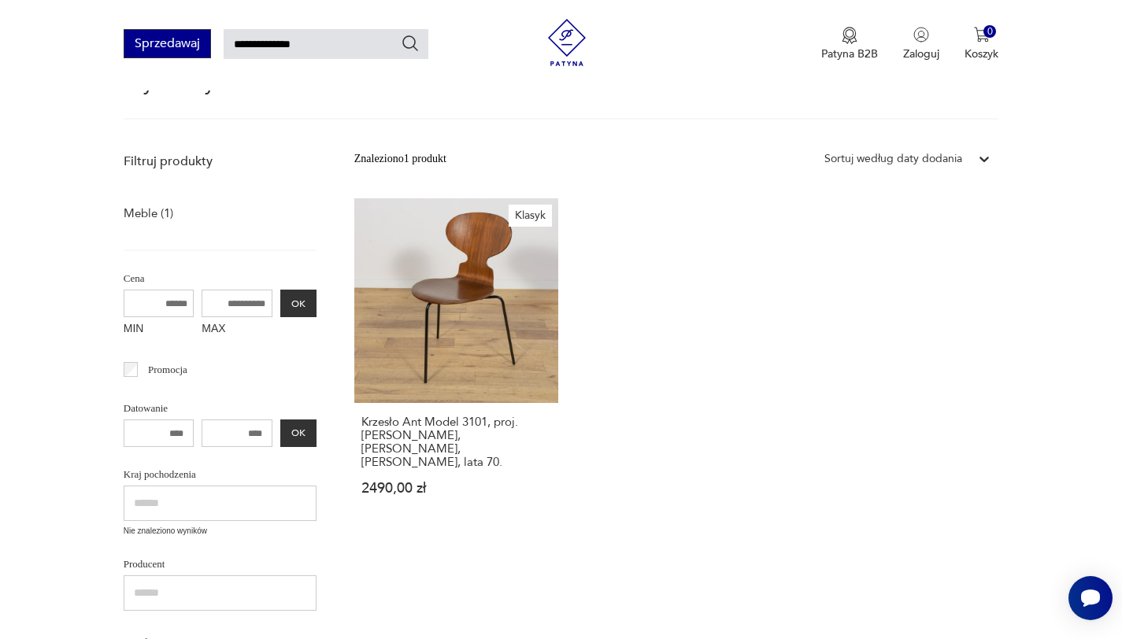
click at [143, 39] on div "**********" at bounding box center [276, 43] width 305 height 29
paste input "text"
type input "**********"
click at [411, 50] on icon "Szukaj" at bounding box center [410, 43] width 19 height 19
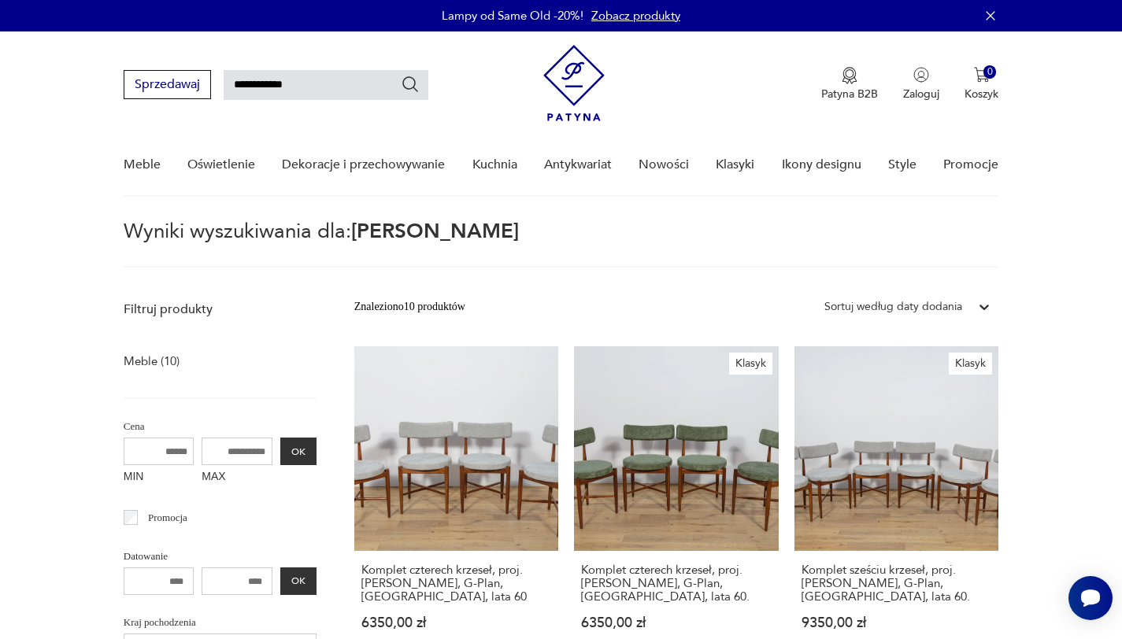
drag, startPoint x: 336, startPoint y: 88, endPoint x: 56, endPoint y: 52, distance: 282.6
click at [56, 52] on nav "**********" at bounding box center [561, 113] width 1122 height 165
paste input "*"
type input "**********"
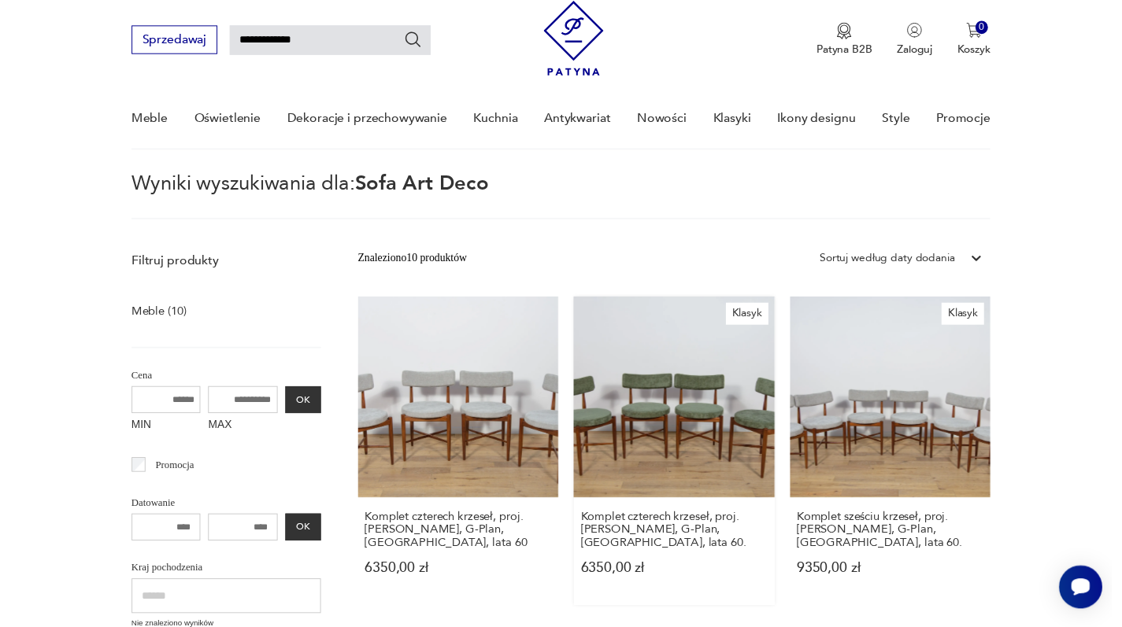
scroll to position [56, 0]
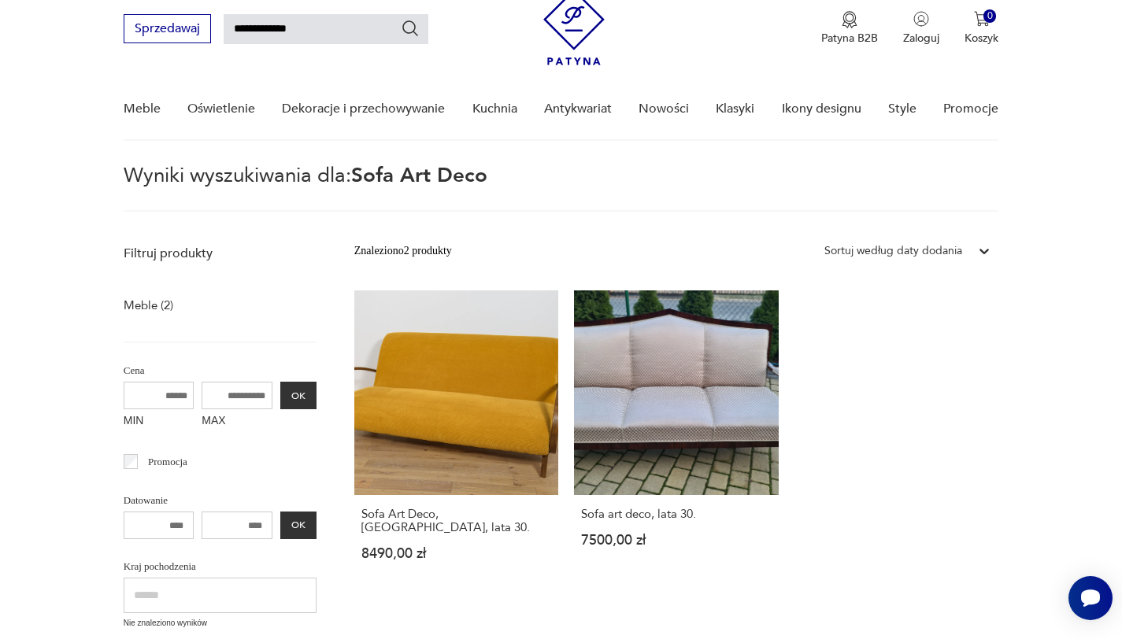
drag, startPoint x: 361, startPoint y: 31, endPoint x: 97, endPoint y: 19, distance: 264.0
click at [97, 19] on nav "**********" at bounding box center [561, 58] width 1122 height 165
paste input "text"
type input "**********"
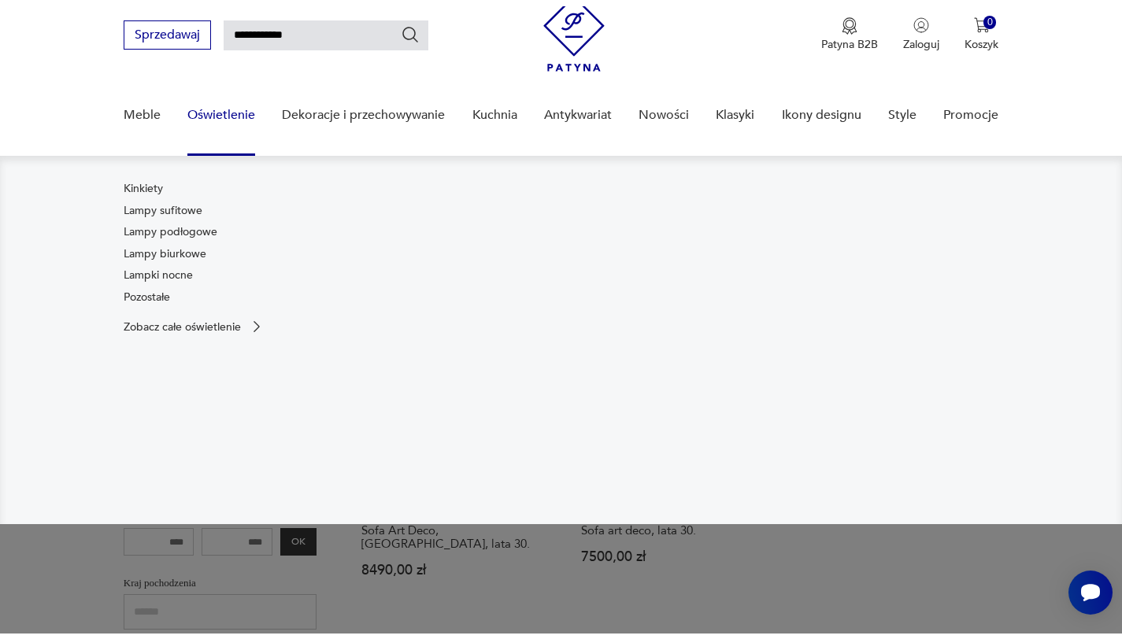
scroll to position [66, 0]
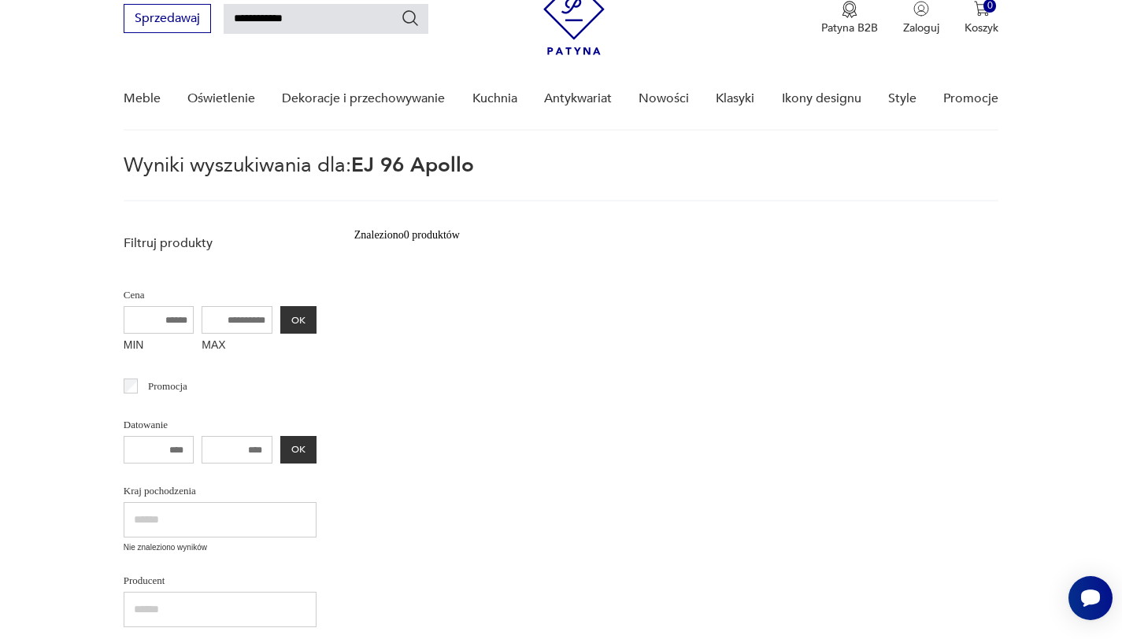
drag, startPoint x: 323, startPoint y: 19, endPoint x: 266, endPoint y: 17, distance: 56.7
click at [266, 17] on input "**********" at bounding box center [326, 19] width 205 height 30
type input "*****"
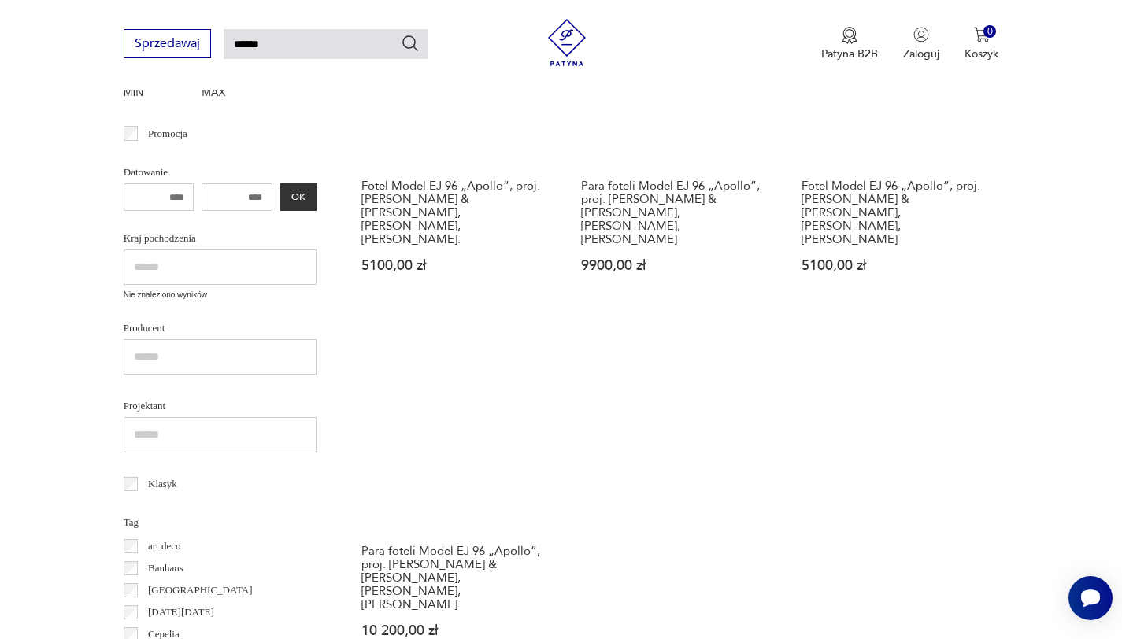
scroll to position [494, 0]
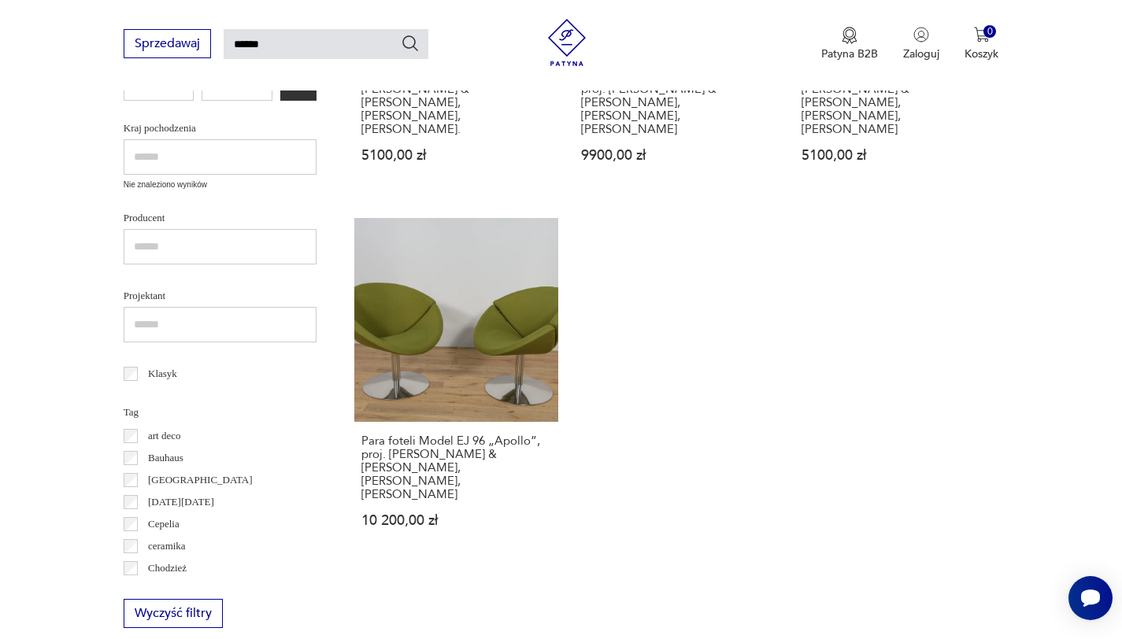
drag, startPoint x: 295, startPoint y: 50, endPoint x: 84, endPoint y: 29, distance: 211.9
click at [84, 29] on div "Sprzedawaj ***** Patyna B2B Zaloguj 0 Koszyk Twój koszyk ( 0 ) Brak produktów w…" at bounding box center [561, 45] width 1122 height 91
paste input "text"
type input "*****"
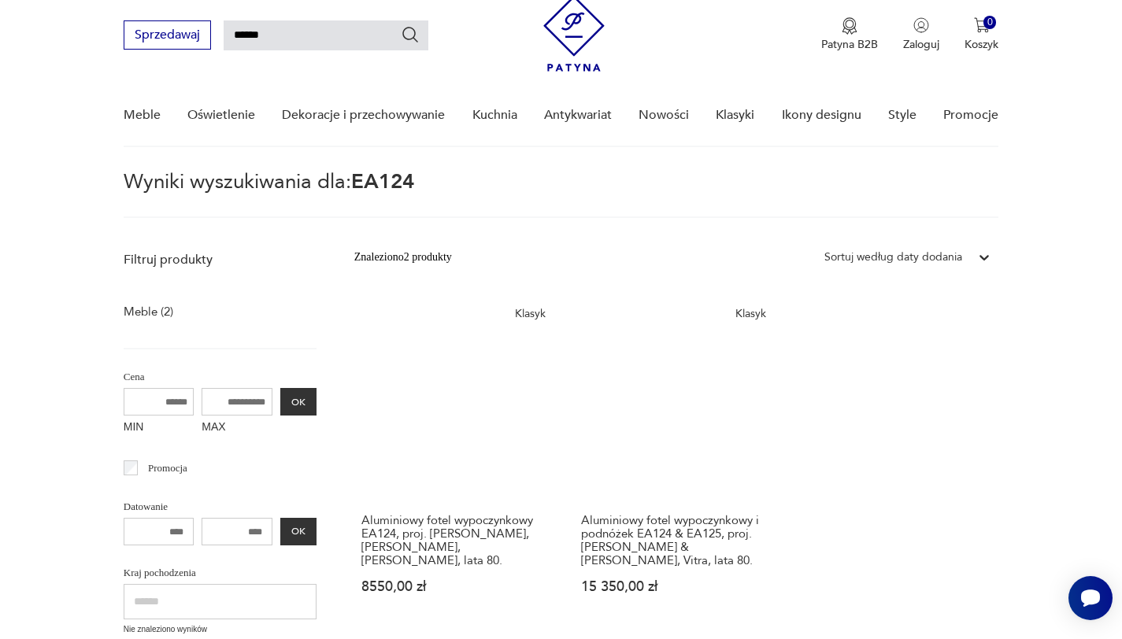
scroll to position [68, 0]
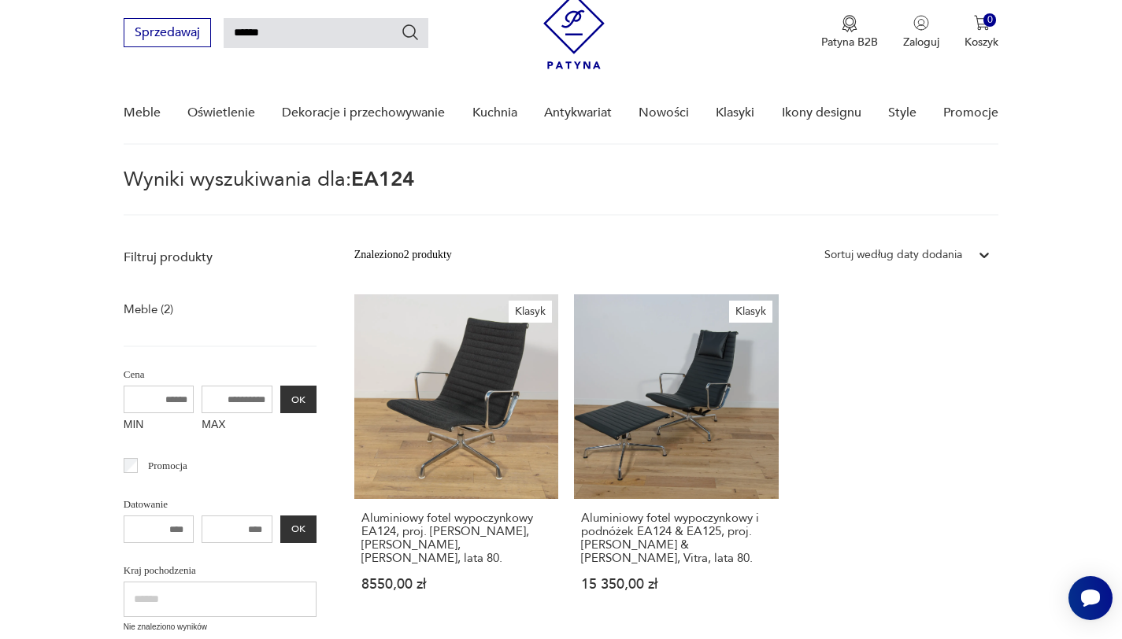
drag, startPoint x: 333, startPoint y: 20, endPoint x: 87, endPoint y: 5, distance: 246.9
click at [87, 5] on nav "Sprzedawaj ***** Patyna B2B Zaloguj 0 Koszyk Twój koszyk ( 0 ) Brak produktów w…" at bounding box center [561, 62] width 1122 height 165
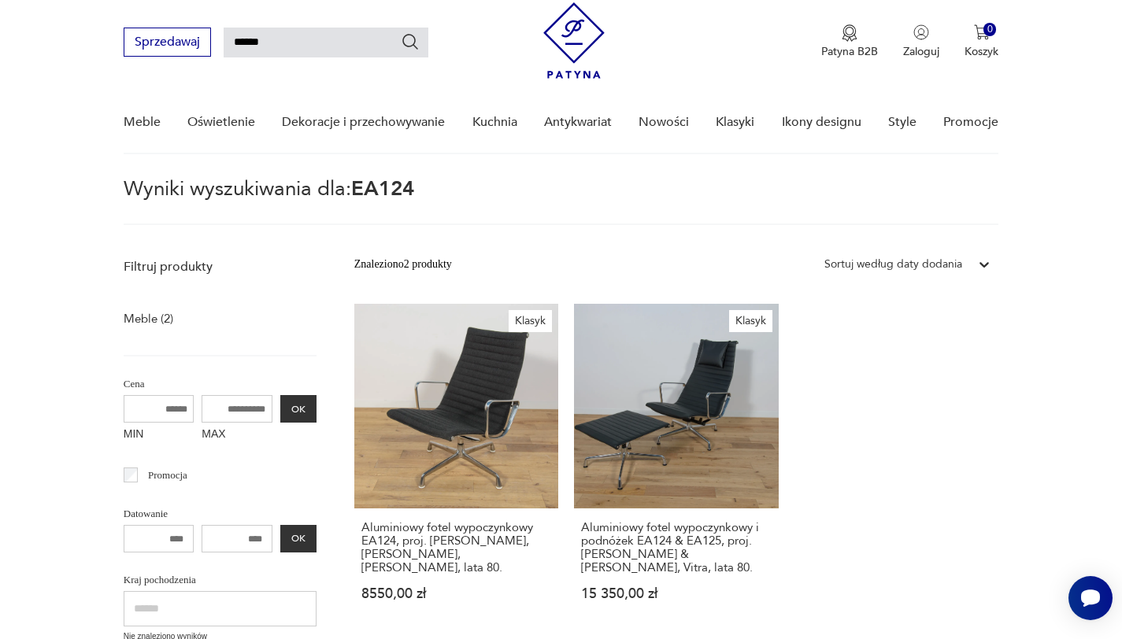
paste input "*"
type input "******"
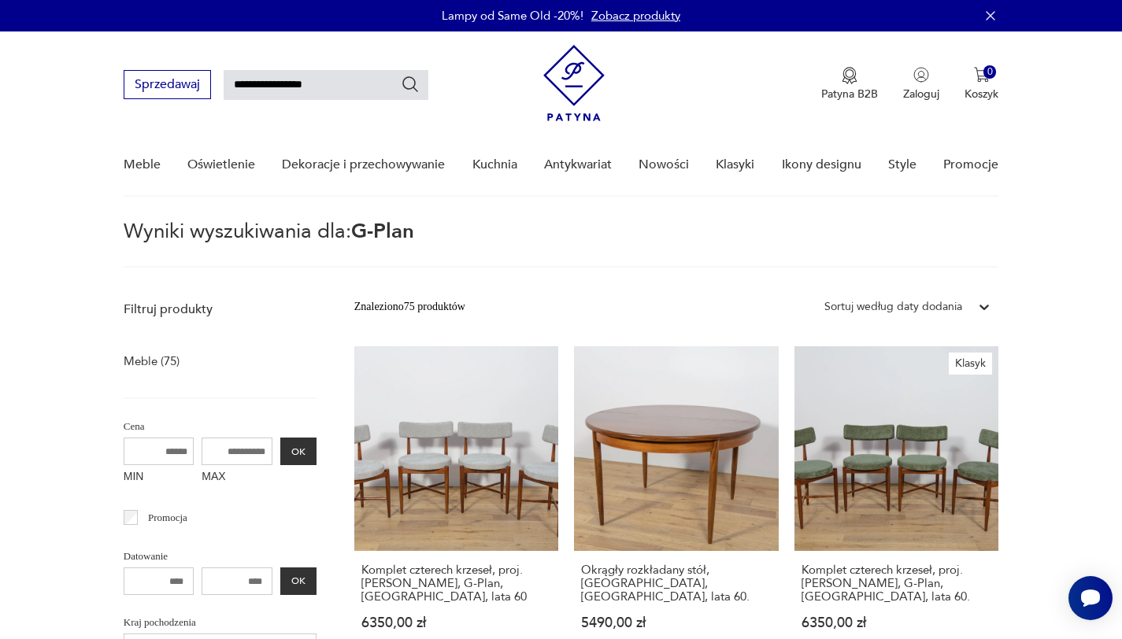
type input "**********"
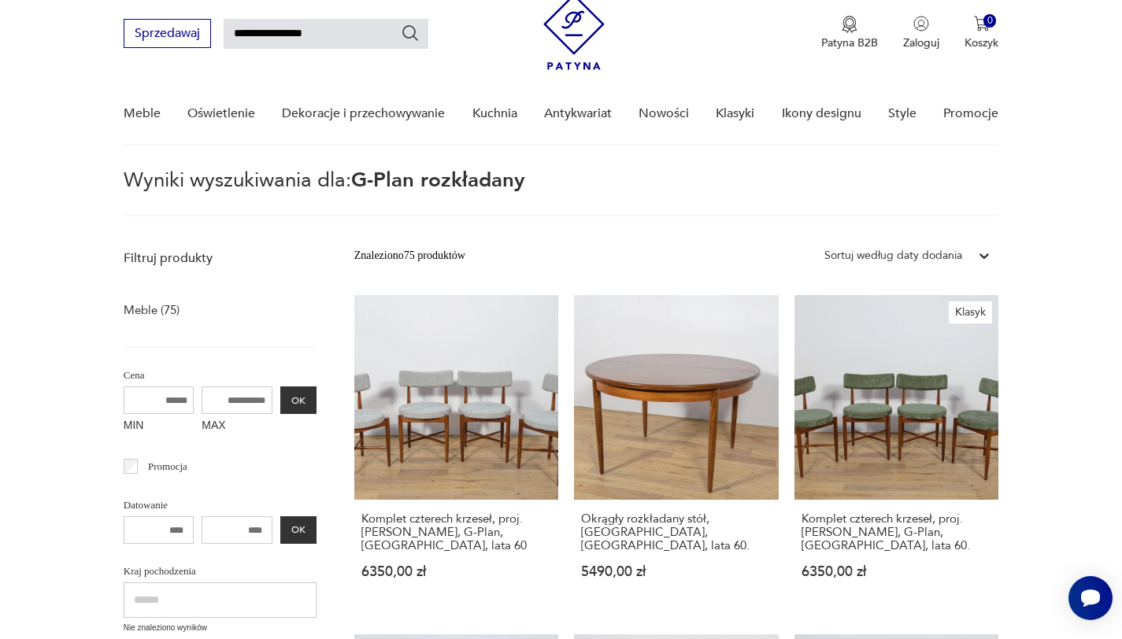
scroll to position [56, 0]
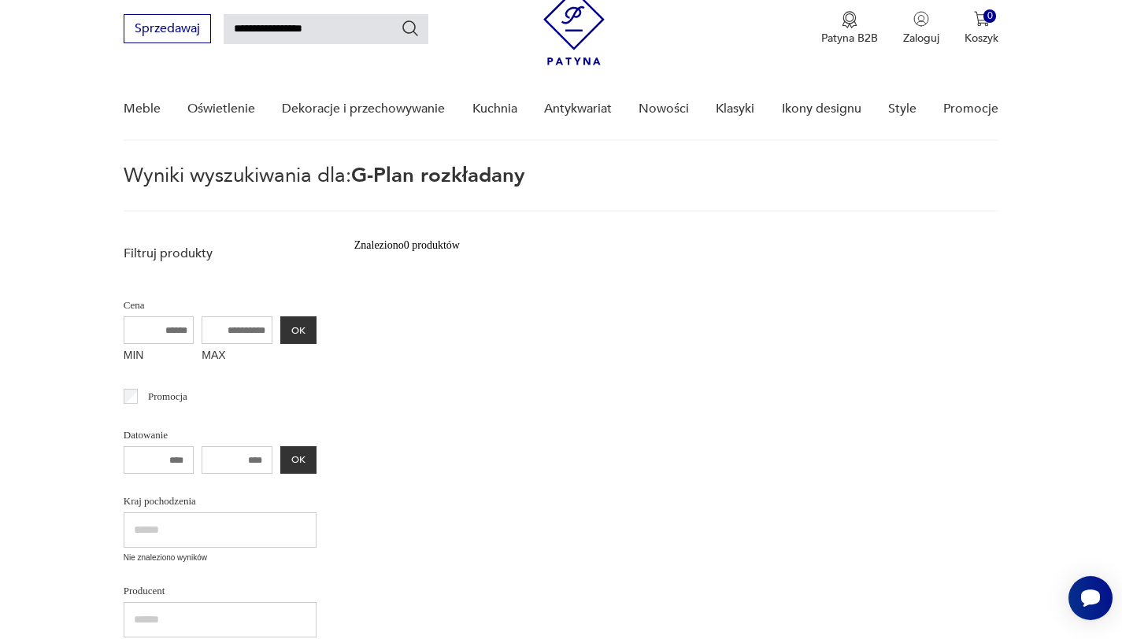
drag, startPoint x: 272, startPoint y: 28, endPoint x: 220, endPoint y: 24, distance: 52.2
click at [220, 24] on div "**********" at bounding box center [276, 28] width 305 height 29
type input "**********"
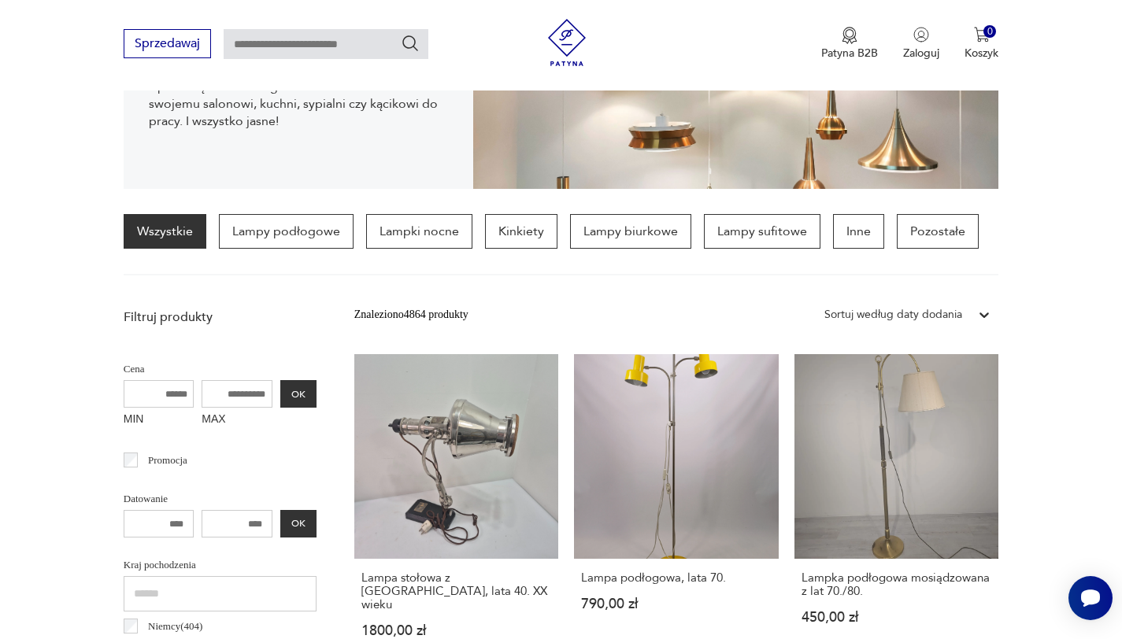
scroll to position [231, 0]
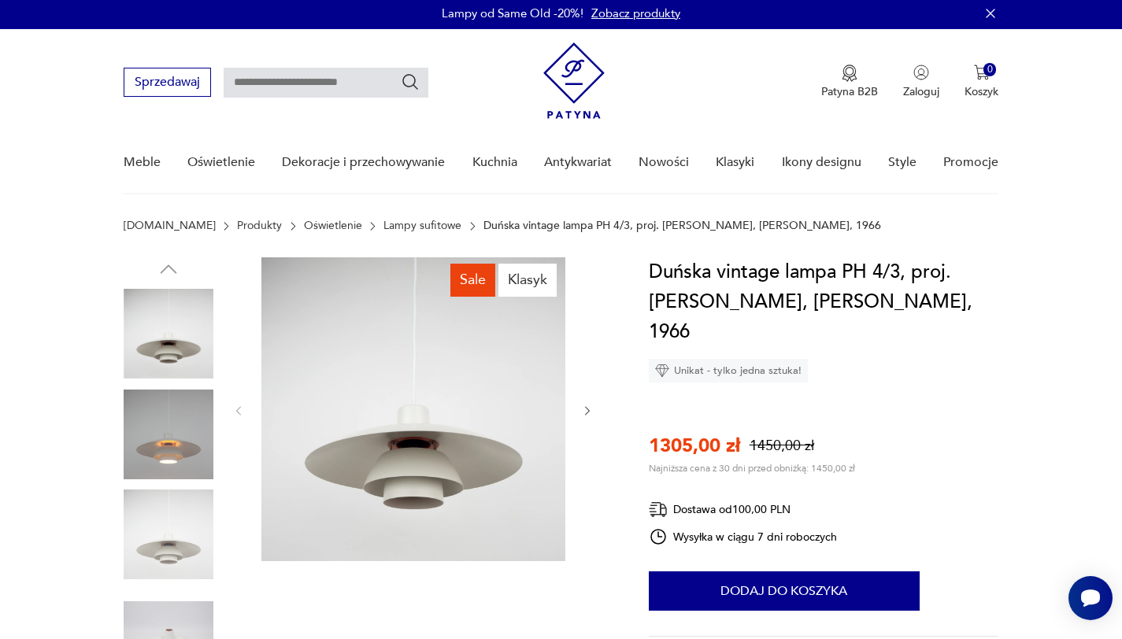
scroll to position [3, 0]
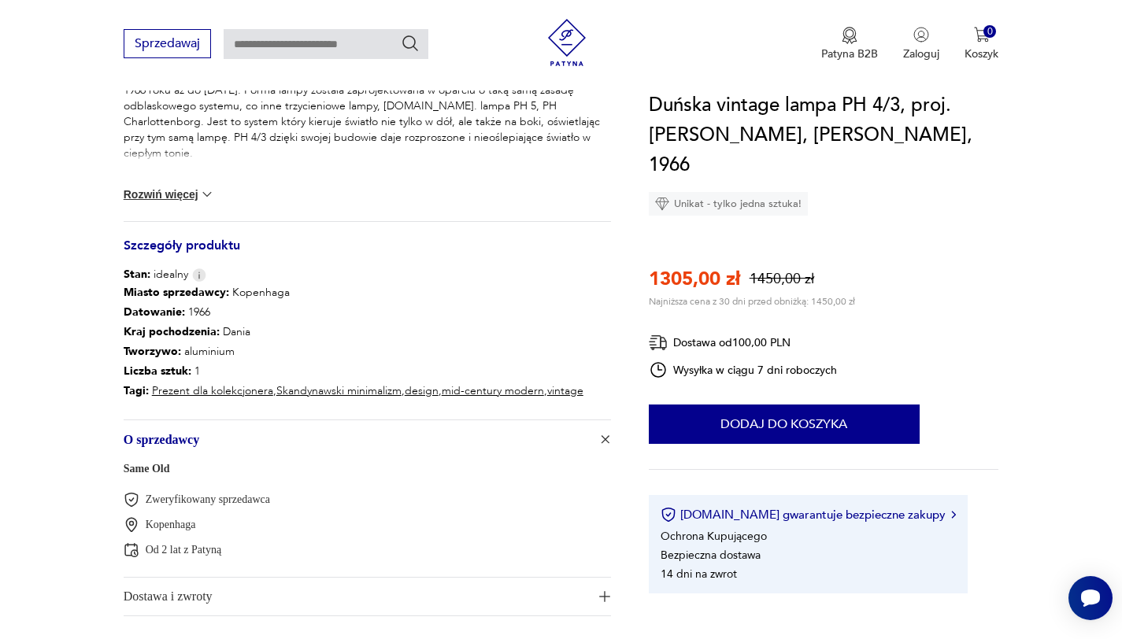
scroll to position [762, 0]
